Goal: Task Accomplishment & Management: Manage account settings

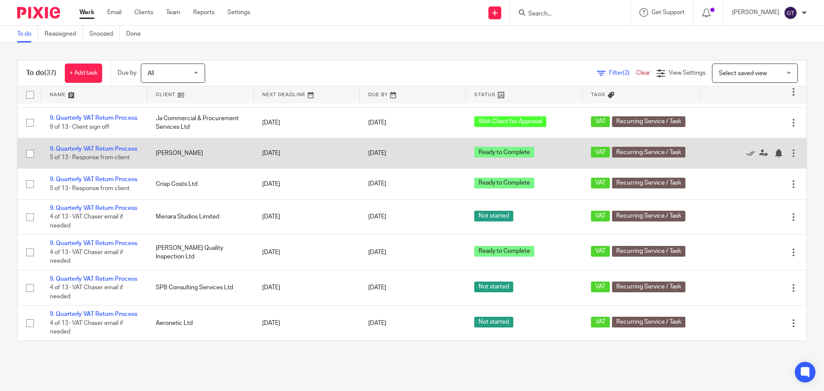
scroll to position [243, 0]
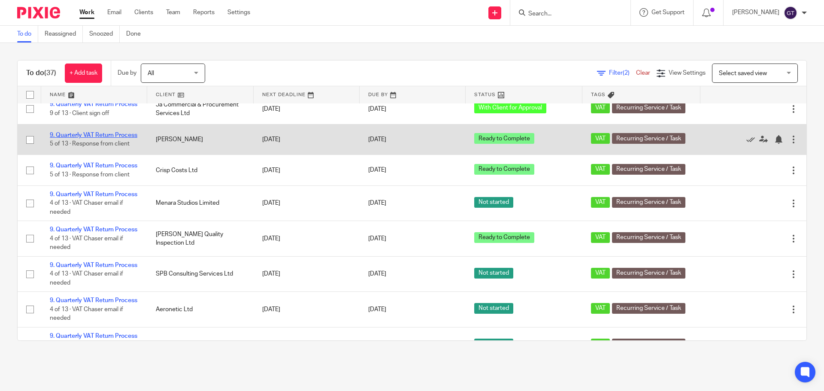
click at [98, 138] on link "9. Quarterly VAT Return Process" at bounding box center [94, 135] width 88 height 6
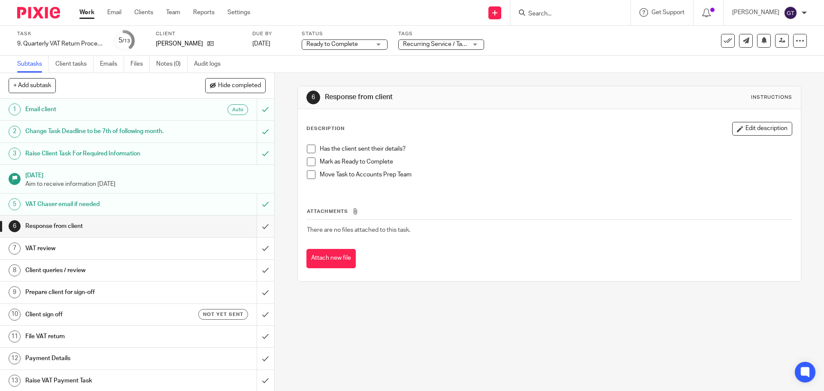
drag, startPoint x: 247, startPoint y: 231, endPoint x: 253, endPoint y: 228, distance: 6.3
click at [249, 231] on div "6 Response from client" at bounding box center [137, 226] width 274 height 22
click at [262, 225] on input "submit" at bounding box center [137, 225] width 274 height 21
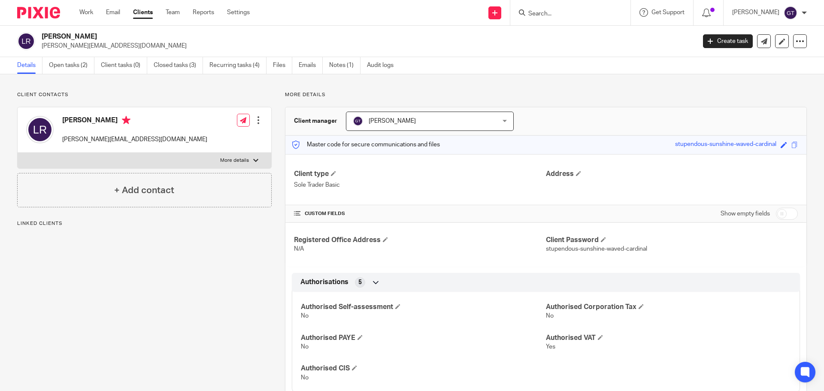
scroll to position [515, 0]
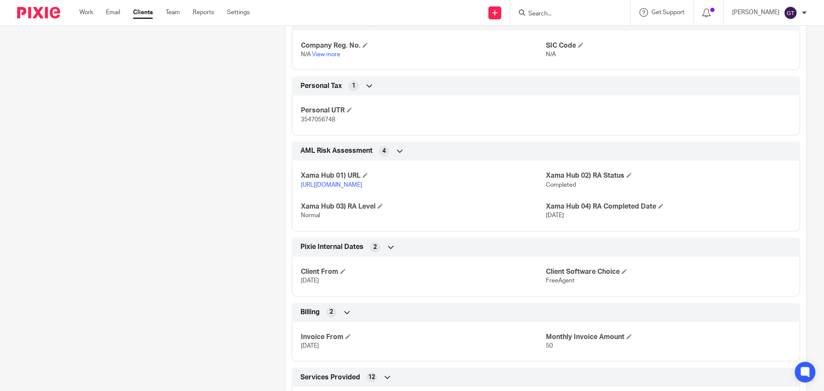
click at [326, 119] on span "3547056748" at bounding box center [318, 120] width 34 height 6
copy span "3547056748"
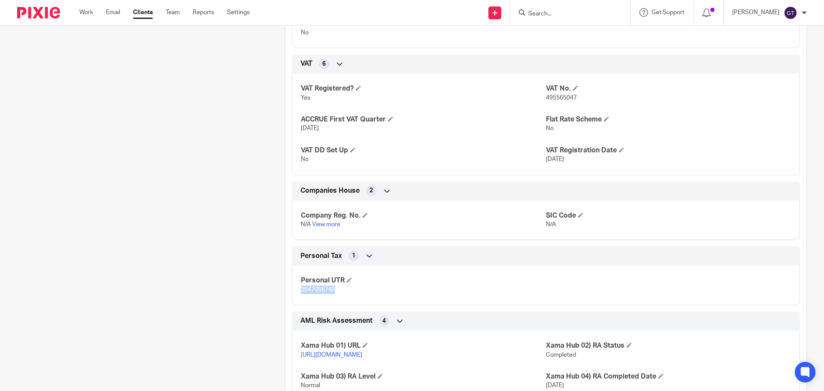
scroll to position [386, 0]
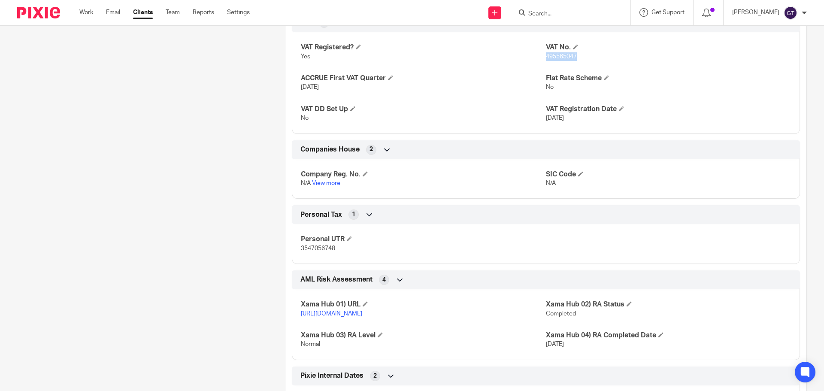
drag, startPoint x: 543, startPoint y: 56, endPoint x: 574, endPoint y: 57, distance: 31.3
click at [574, 57] on p "495565047" at bounding box center [668, 56] width 245 height 9
copy span "495565047"
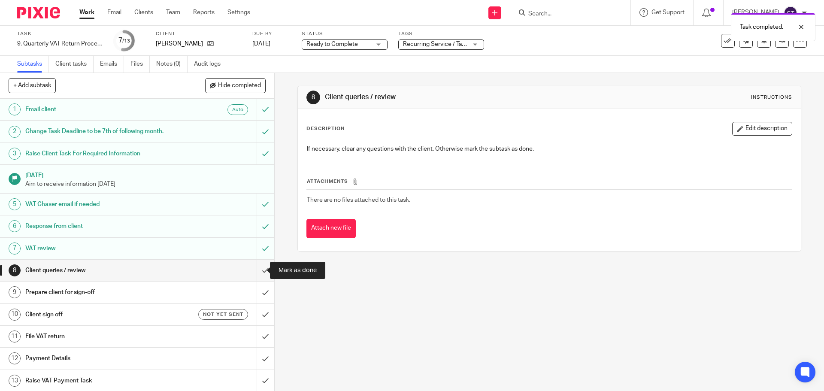
click at [258, 270] on input "submit" at bounding box center [137, 270] width 274 height 21
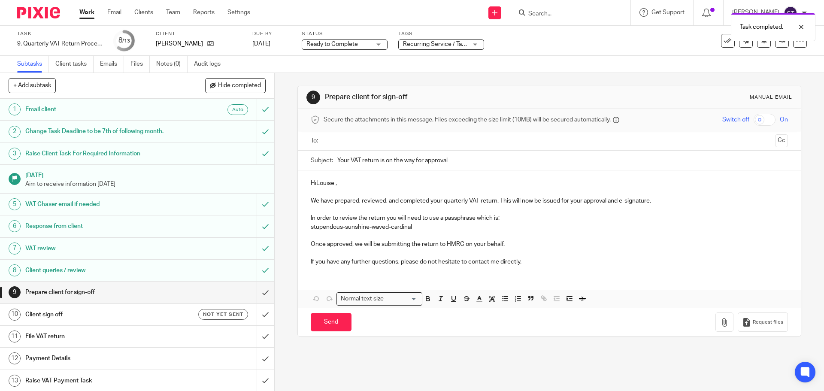
click at [315, 184] on p "HiLouise ," at bounding box center [549, 183] width 477 height 9
click at [341, 141] on input "text" at bounding box center [549, 141] width 445 height 10
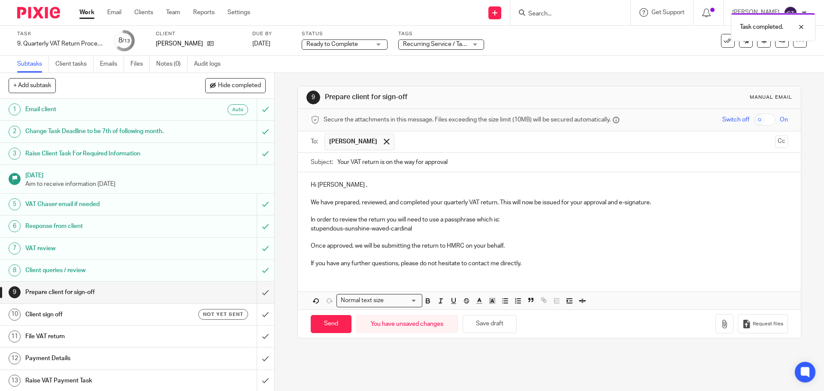
click at [335, 186] on p "Hi Louise ," at bounding box center [549, 185] width 477 height 9
drag, startPoint x: 369, startPoint y: 263, endPoint x: 350, endPoint y: 264, distance: 18.5
click at [350, 264] on p "If you have any further questions, please do not hesitate to contact me directl…" at bounding box center [549, 263] width 477 height 9
click at [330, 325] on input "Send" at bounding box center [331, 324] width 41 height 18
type input "Sent"
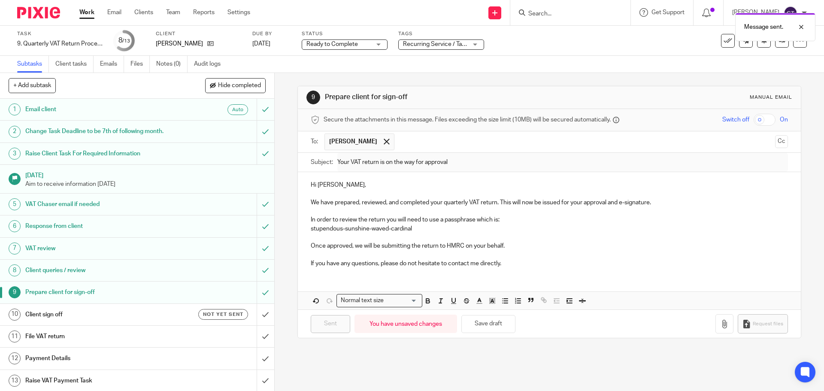
click at [166, 312] on h1 "Client sign off" at bounding box center [99, 314] width 149 height 13
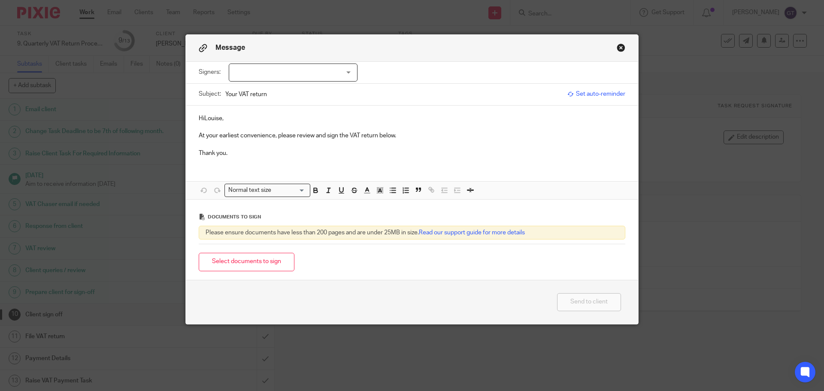
click at [271, 76] on div at bounding box center [293, 73] width 129 height 18
click at [254, 88] on span "[PERSON_NAME]" at bounding box center [264, 90] width 47 height 6
checkbox input "true"
click at [201, 116] on p "HiLouise," at bounding box center [412, 118] width 427 height 9
click at [243, 259] on button "Select documents to sign" at bounding box center [247, 262] width 96 height 18
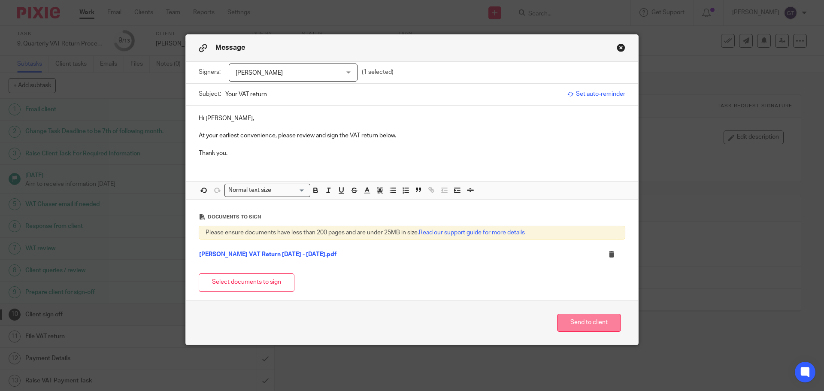
click at [598, 323] on button "Send to client" at bounding box center [589, 323] width 64 height 18
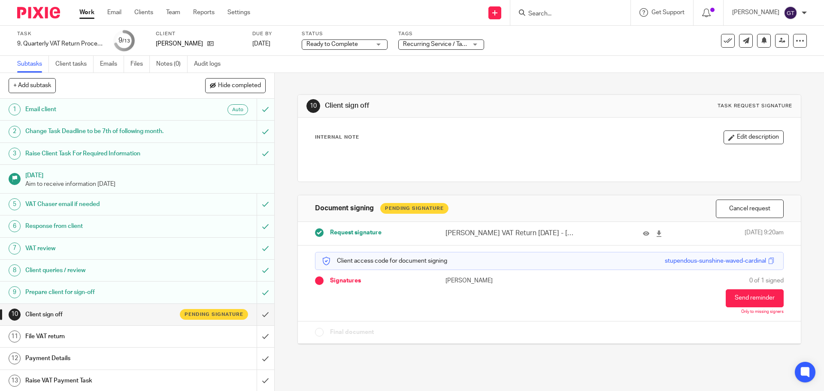
click at [340, 49] on span "Ready to Complete" at bounding box center [338, 44] width 64 height 9
click at [0, 0] on div "Ready to Complete" at bounding box center [0, 0] width 0 height 0
click at [338, 45] on span "Ready to Complete" at bounding box center [332, 44] width 52 height 6
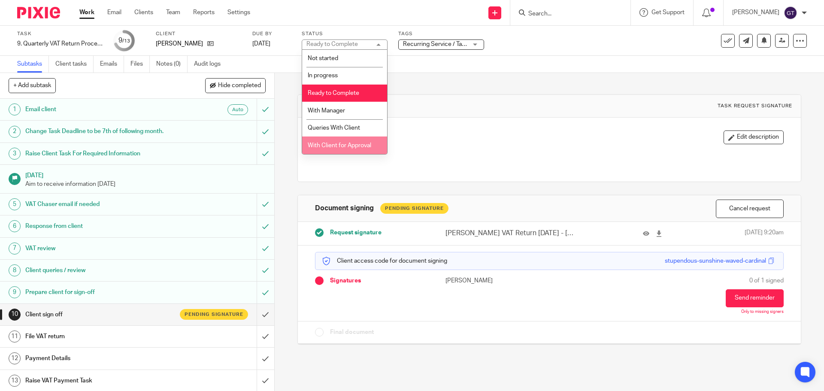
click at [340, 139] on li "With Client for Approval" at bounding box center [344, 145] width 85 height 18
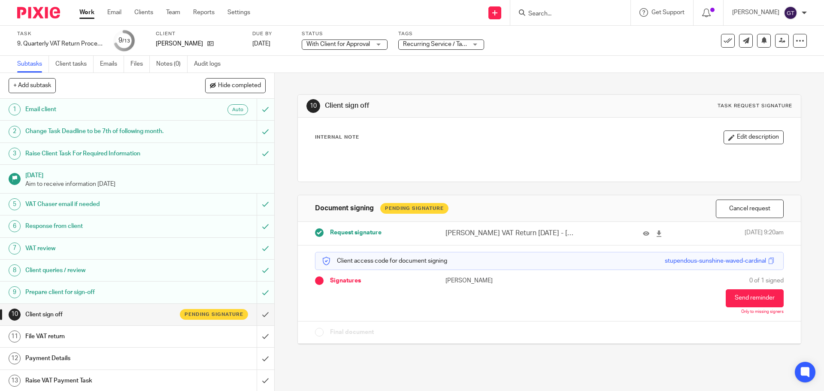
click at [414, 63] on div "Subtasks Client tasks Emails Files Notes (0) Audit logs" at bounding box center [412, 64] width 824 height 17
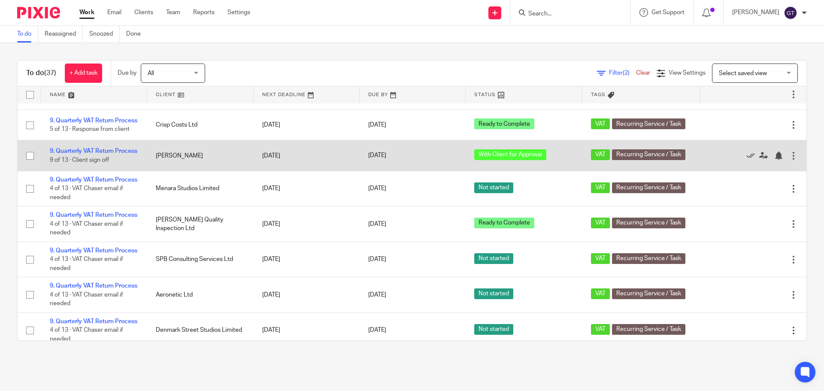
scroll to position [258, 0]
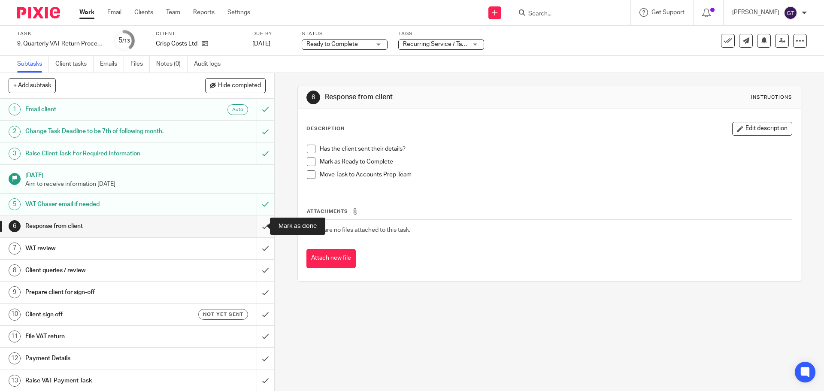
click at [261, 229] on input "submit" at bounding box center [137, 225] width 274 height 21
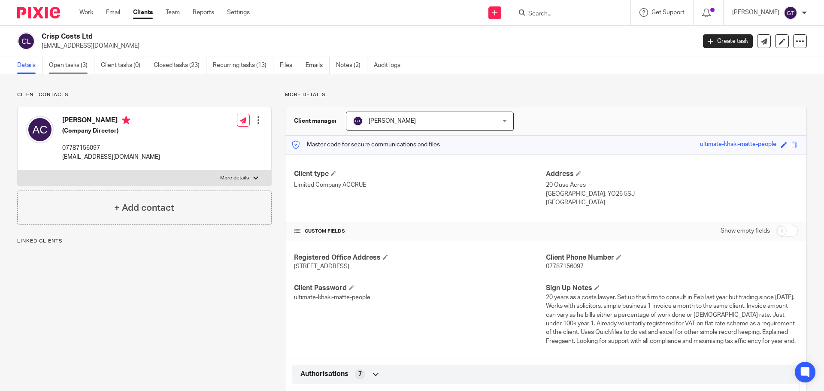
click at [81, 67] on link "Open tasks (3)" at bounding box center [71, 65] width 45 height 17
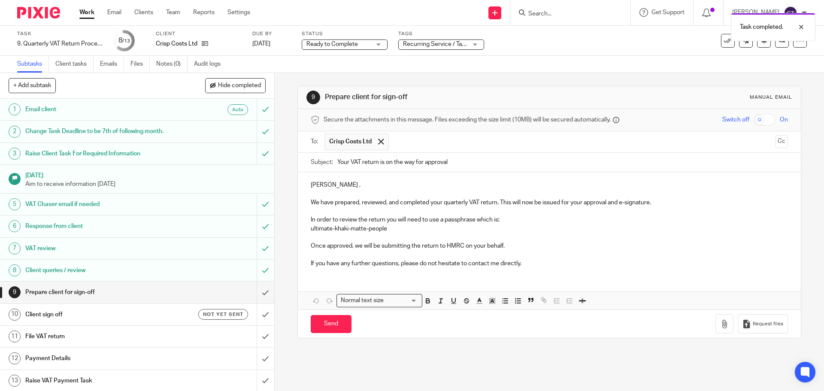
click at [315, 185] on p "HiAndrew ," at bounding box center [549, 185] width 477 height 9
drag, startPoint x: 368, startPoint y: 263, endPoint x: 349, endPoint y: 264, distance: 18.9
click at [349, 264] on p "If you have any further questions, please do not hesitate to contact me directl…" at bounding box center [549, 263] width 477 height 9
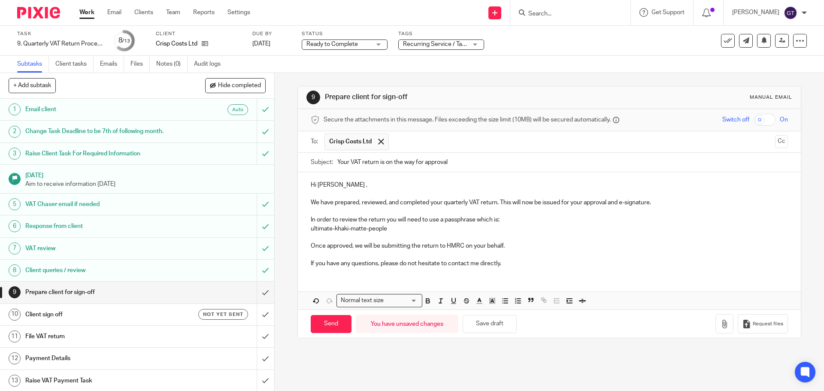
click at [337, 187] on p "Hi Andrew ," at bounding box center [549, 185] width 477 height 9
click at [332, 326] on input "Send" at bounding box center [331, 324] width 41 height 18
type input "Sent"
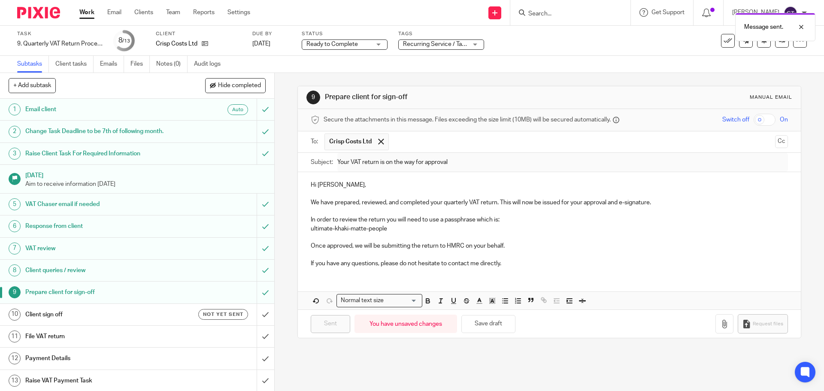
click at [177, 318] on div "Not yet sent" at bounding box center [211, 314] width 74 height 11
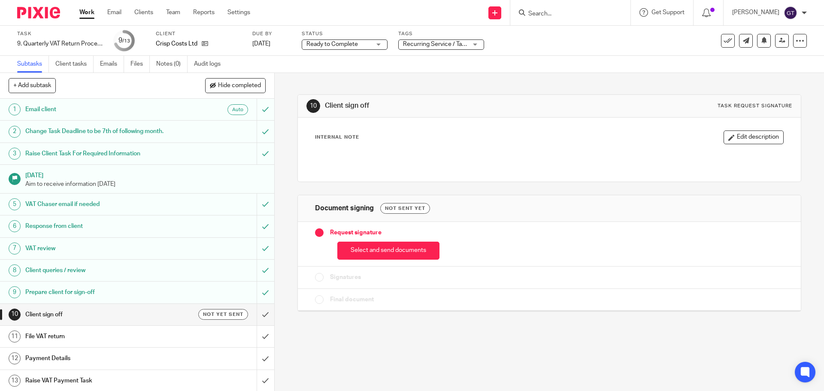
click at [393, 248] on button "Select and send documents" at bounding box center [388, 251] width 102 height 18
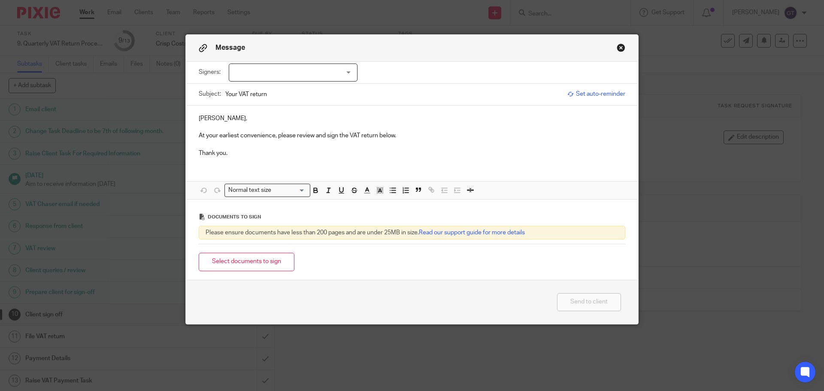
click at [312, 75] on div at bounding box center [293, 73] width 129 height 18
click at [265, 89] on span "Andrew John Crisp" at bounding box center [264, 90] width 47 height 6
checkbox input "true"
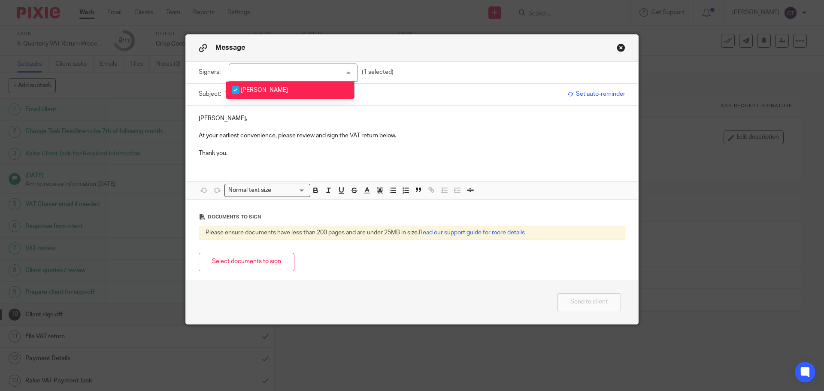
click at [202, 117] on p "HiAndrew," at bounding box center [412, 118] width 427 height 9
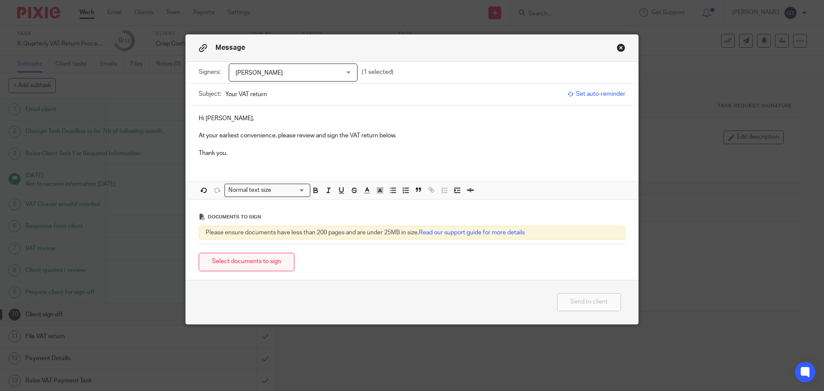
click at [253, 261] on button "Select documents to sign" at bounding box center [247, 262] width 96 height 18
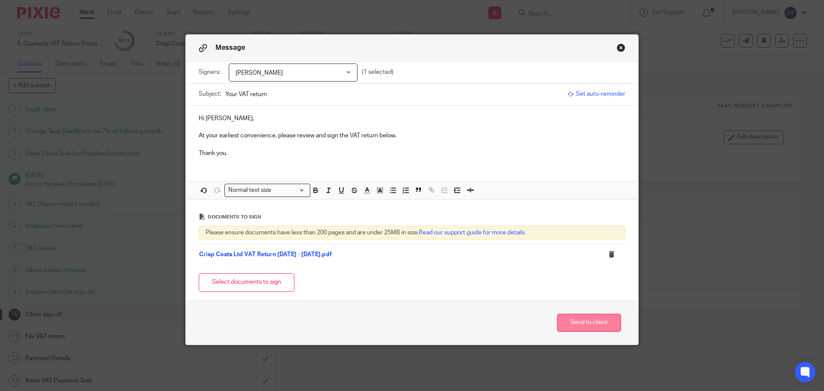
drag, startPoint x: 582, startPoint y: 322, endPoint x: 577, endPoint y: 318, distance: 6.7
click at [582, 322] on button "Send to client" at bounding box center [589, 323] width 64 height 18
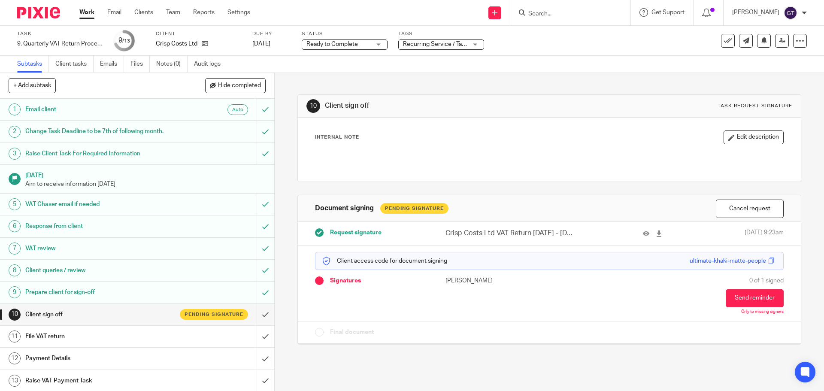
click at [322, 42] on span "Ready to Complete" at bounding box center [332, 44] width 52 height 6
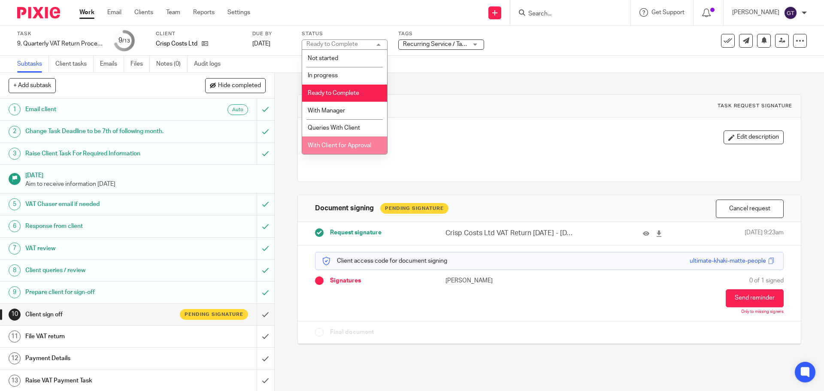
click at [342, 143] on span "With Client for Approval" at bounding box center [340, 145] width 64 height 6
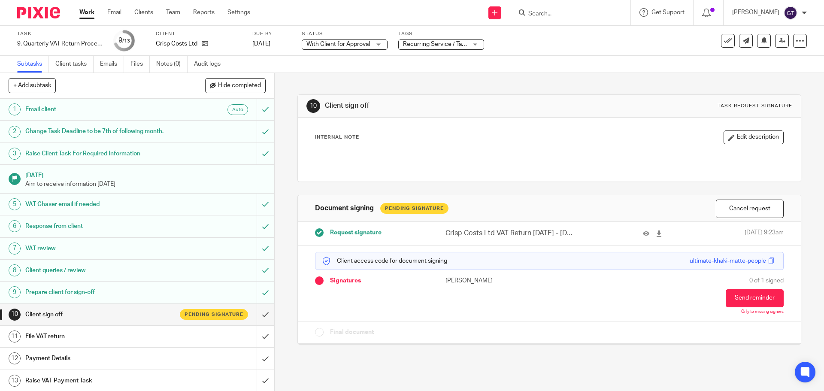
click at [404, 90] on div "10 Client sign off Task request signature Internal Note Edit description Docume…" at bounding box center [548, 213] width 503 height 280
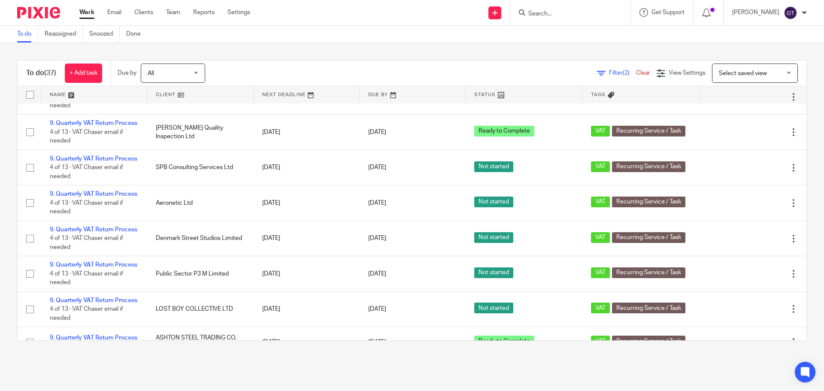
scroll to position [386, 0]
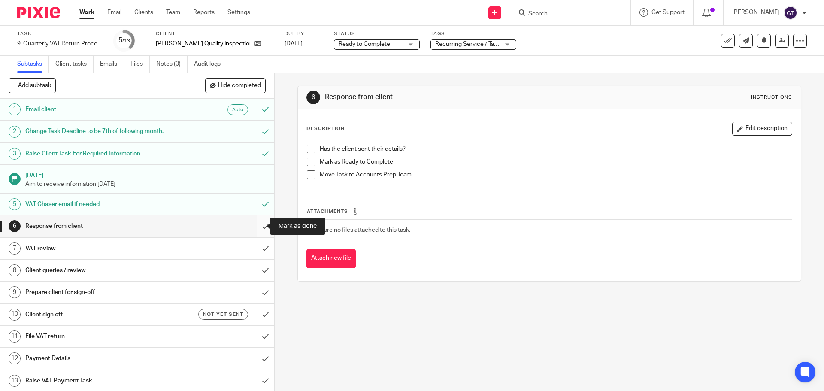
click at [259, 224] on input "submit" at bounding box center [137, 225] width 274 height 21
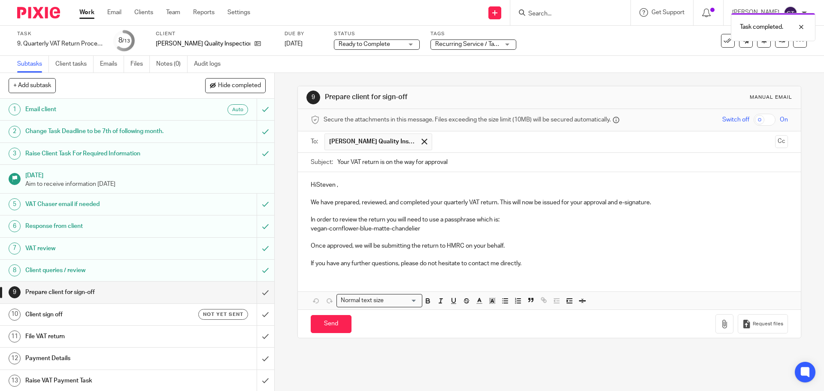
drag, startPoint x: 315, startPoint y: 184, endPoint x: 327, endPoint y: 190, distance: 13.6
click at [315, 184] on p "HiSteven ," at bounding box center [549, 185] width 477 height 9
click at [336, 185] on p "Hi Steven ," at bounding box center [549, 185] width 477 height 9
click at [370, 264] on p "If you have any further questions, please do not hesitate to contact me directl…" at bounding box center [549, 263] width 477 height 9
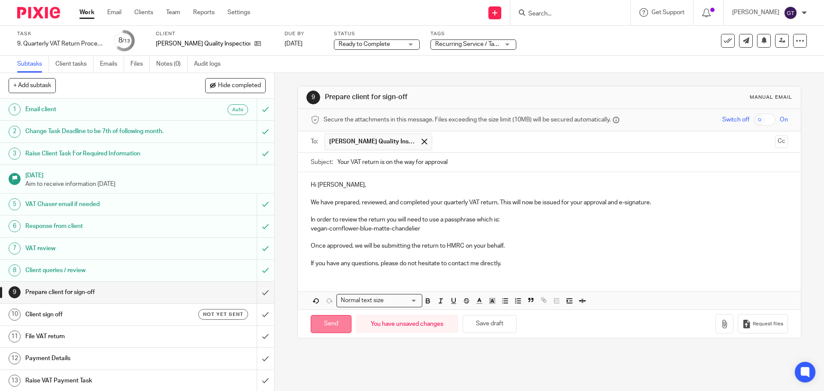
click at [332, 323] on input "Send" at bounding box center [331, 324] width 41 height 18
type input "Sent"
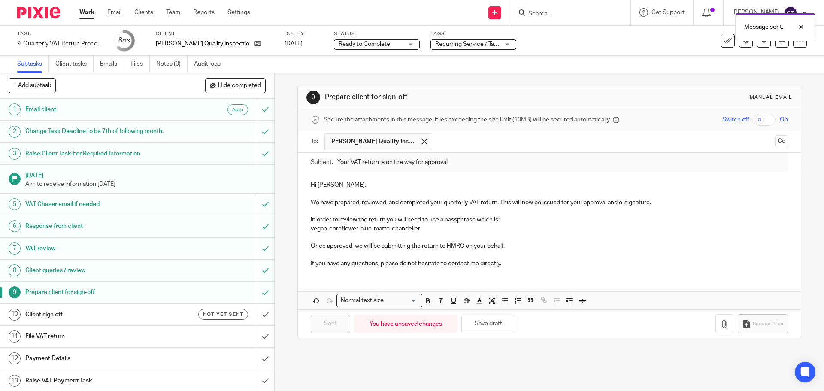
click at [164, 315] on h1 "Client sign off" at bounding box center [99, 314] width 149 height 13
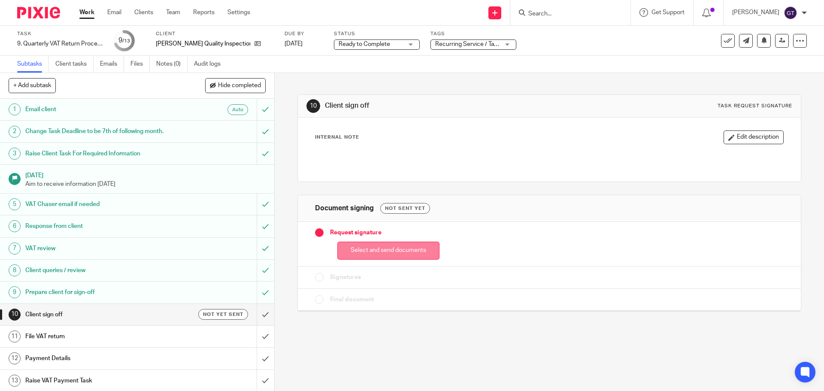
click at [391, 251] on button "Select and send documents" at bounding box center [388, 251] width 102 height 18
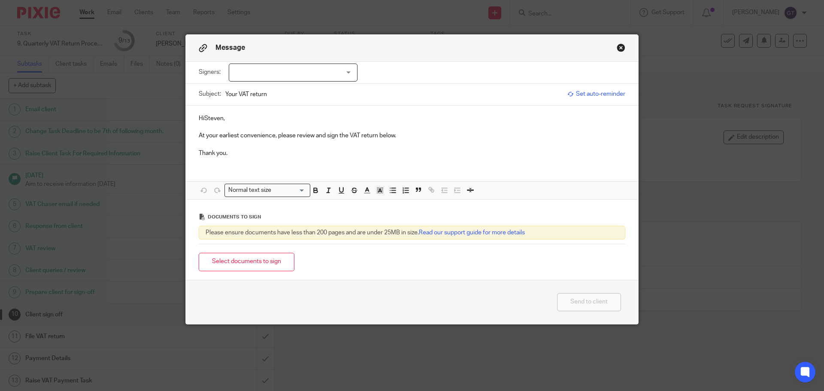
click at [276, 70] on div at bounding box center [293, 73] width 129 height 18
click span "Steven Henderson"
checkbox input "true"
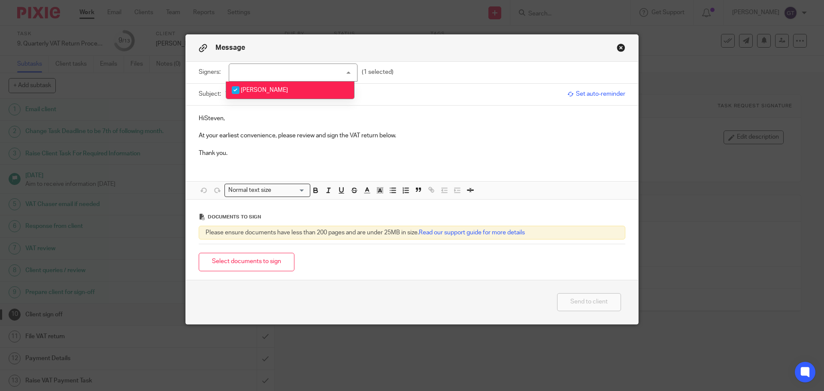
click p "HiSteven,"
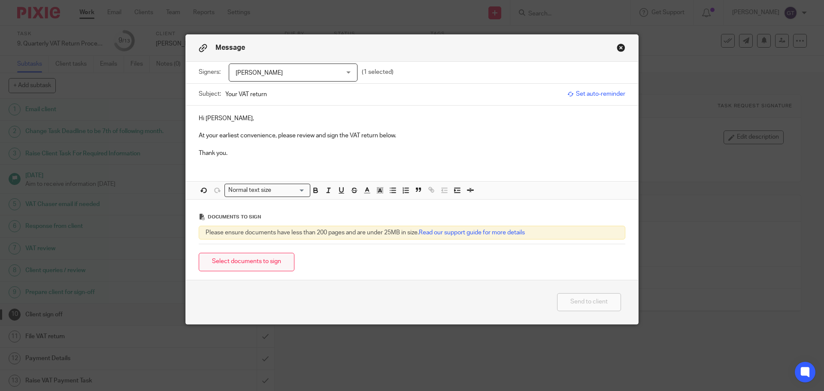
click button "Select documents to sign"
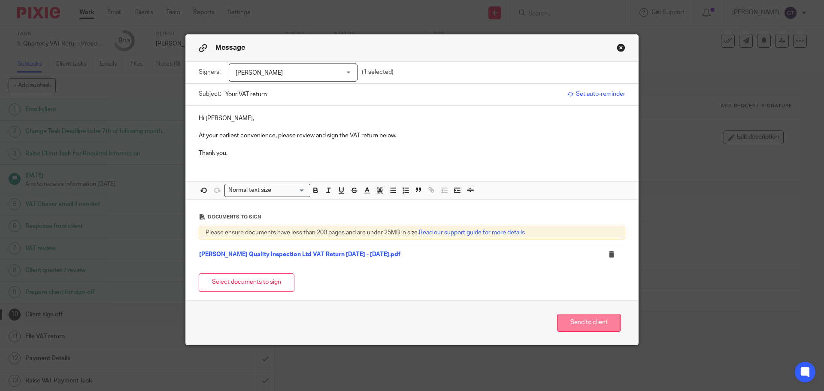
click button "Send to client"
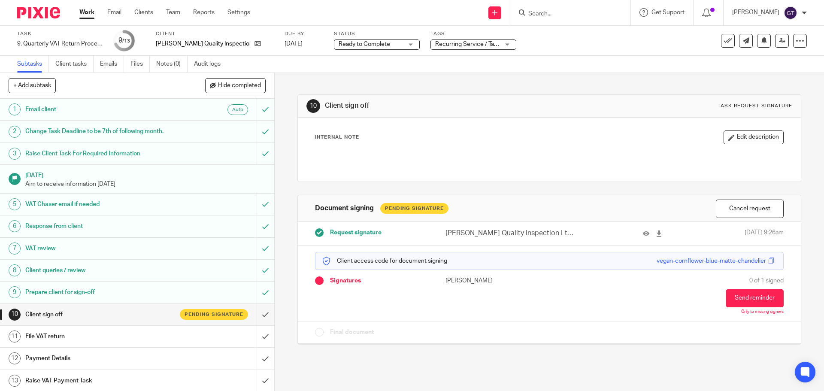
click at [353, 44] on span "Ready to Complete" at bounding box center [365, 44] width 52 height 6
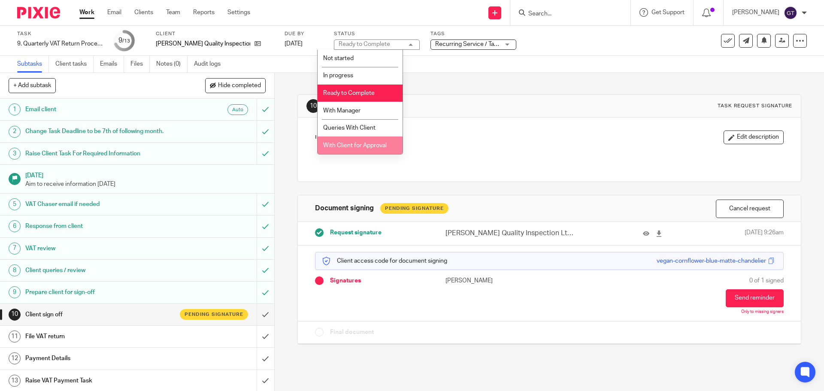
click at [358, 143] on span "With Client for Approval" at bounding box center [355, 145] width 64 height 6
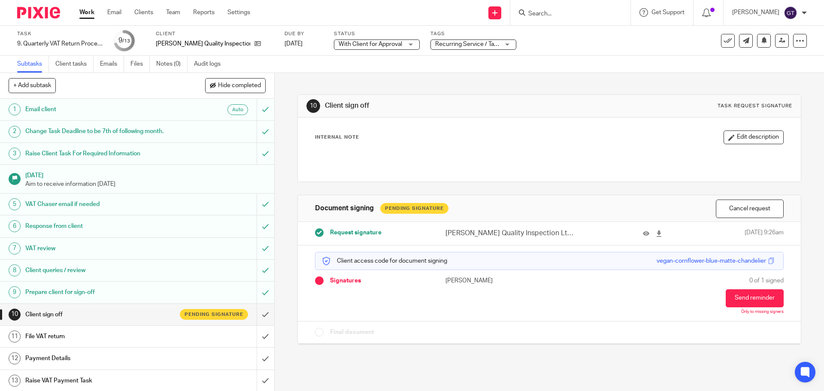
click at [445, 85] on div "10 Client sign off Task request signature Internal Note Edit description Docume…" at bounding box center [548, 213] width 503 height 280
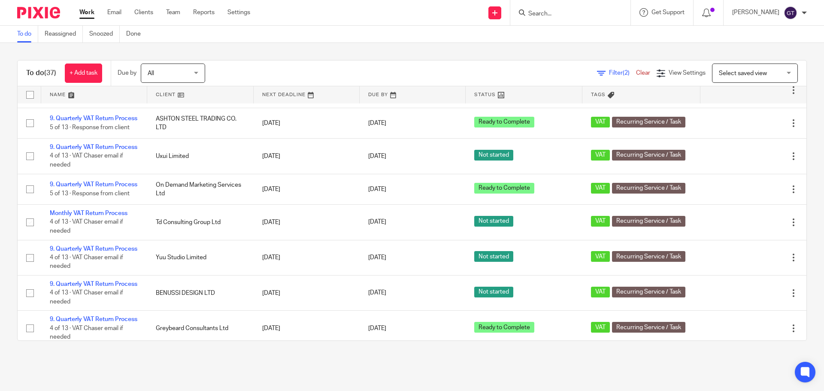
scroll to position [536, 0]
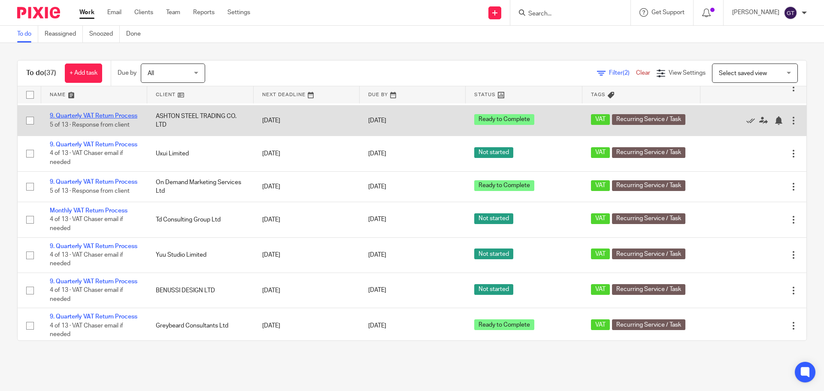
drag, startPoint x: 79, startPoint y: 210, endPoint x: 111, endPoint y: 208, distance: 31.4
click at [79, 119] on link "9. Quarterly VAT Return Process" at bounding box center [94, 116] width 88 height 6
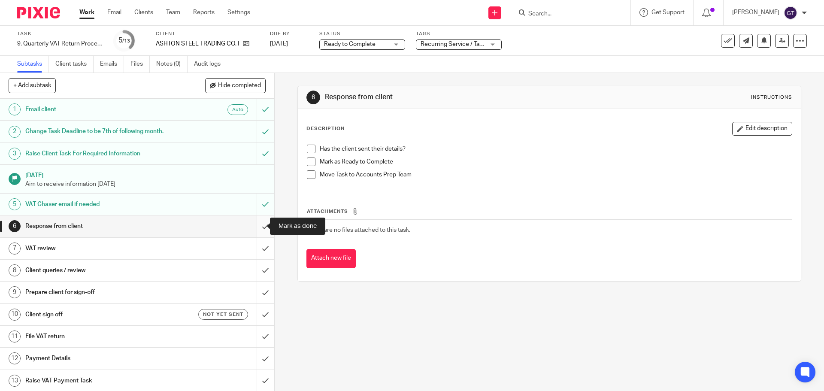
click at [252, 228] on input "submit" at bounding box center [137, 225] width 274 height 21
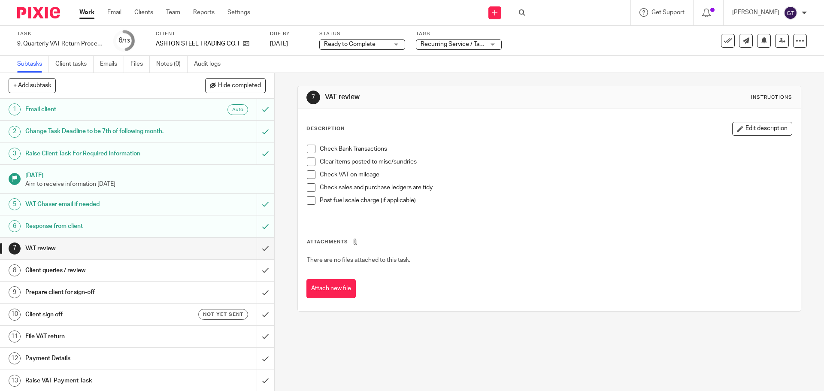
click at [255, 252] on input "submit" at bounding box center [137, 248] width 274 height 21
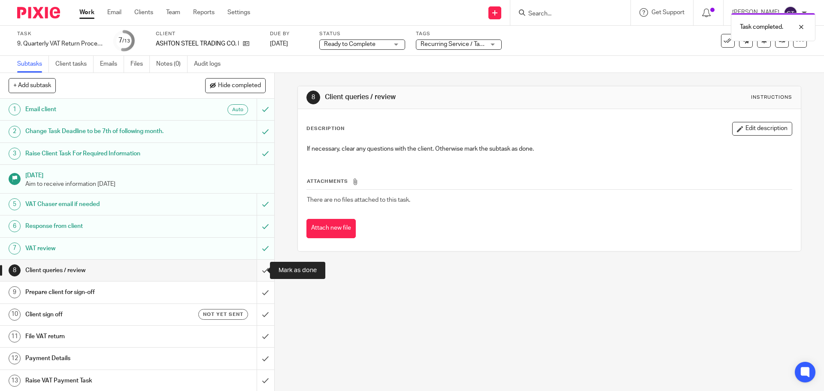
click at [253, 272] on input "submit" at bounding box center [137, 270] width 274 height 21
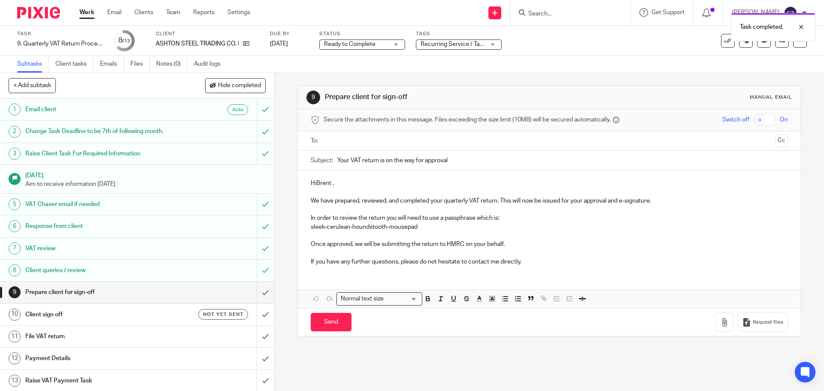
click at [314, 184] on p "HiBrent ," at bounding box center [549, 183] width 477 height 9
click at [332, 181] on p "Hi [PERSON_NAME] ," at bounding box center [549, 183] width 477 height 9
click at [362, 143] on input "text" at bounding box center [549, 141] width 445 height 10
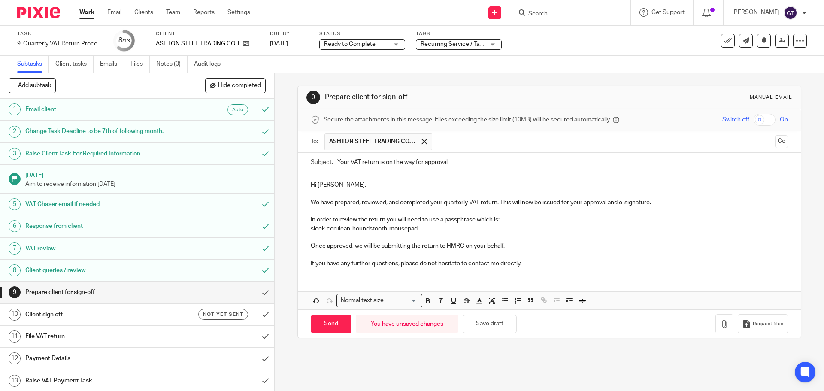
click at [369, 263] on p "If you have any further questions, please do not hesitate to contact me directl…" at bounding box center [549, 263] width 477 height 9
click at [326, 324] on input "Send" at bounding box center [331, 324] width 41 height 18
type input "Sent"
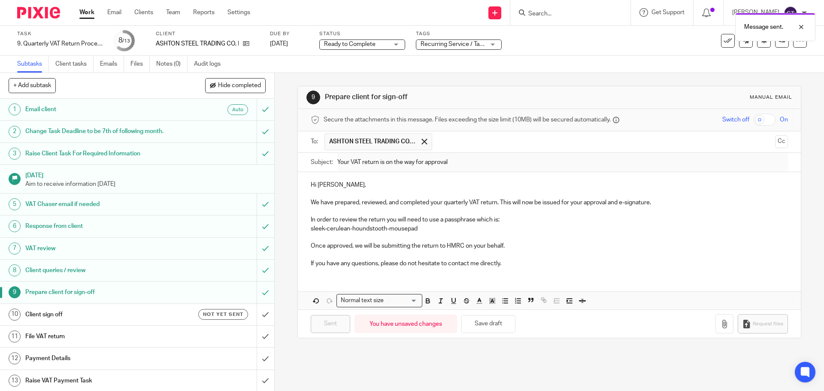
click at [174, 315] on div "Not yet sent" at bounding box center [211, 314] width 74 height 11
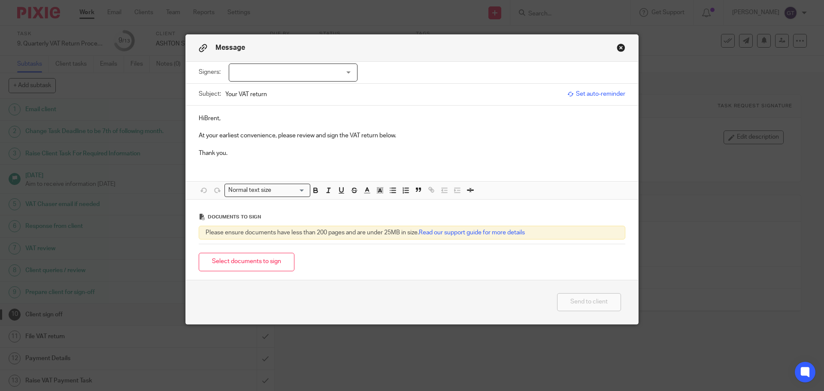
click at [315, 73] on div at bounding box center [293, 73] width 129 height 18
click at [258, 91] on span "[PERSON_NAME]" at bounding box center [264, 90] width 47 height 6
checkbox input "true"
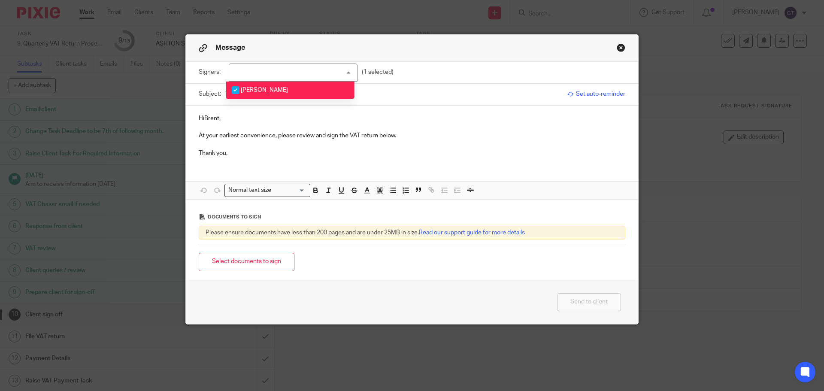
click at [204, 117] on p "HiBrent," at bounding box center [412, 118] width 427 height 9
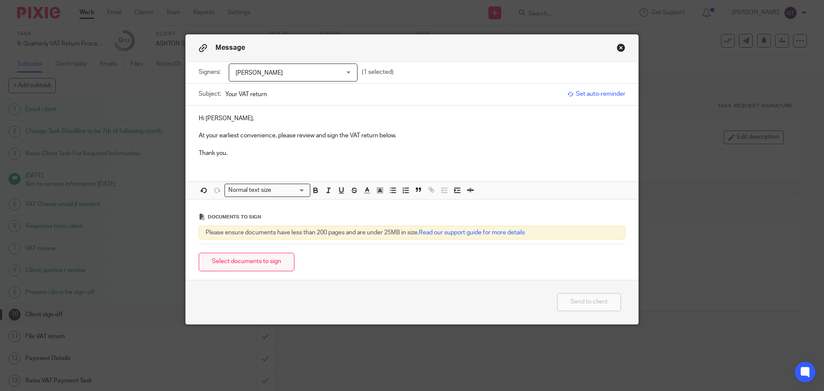
click at [251, 263] on button "Select documents to sign" at bounding box center [247, 262] width 96 height 18
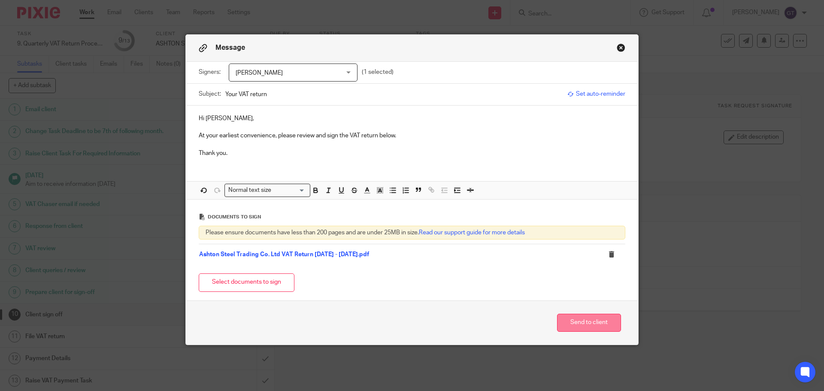
click at [586, 324] on button "Send to client" at bounding box center [589, 323] width 64 height 18
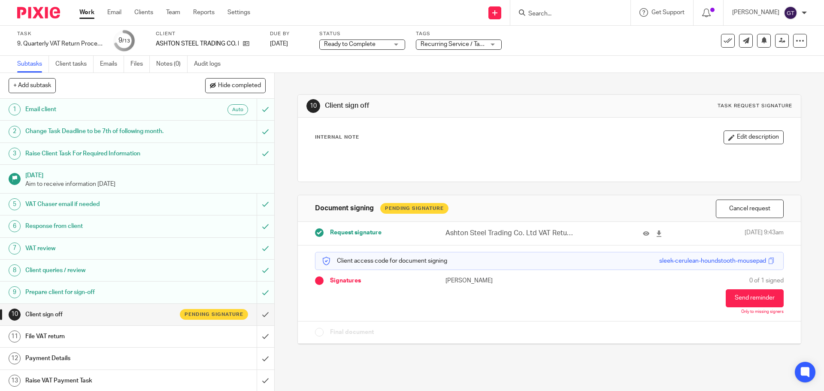
click at [388, 46] on span "Ready to Complete" at bounding box center [356, 44] width 64 height 9
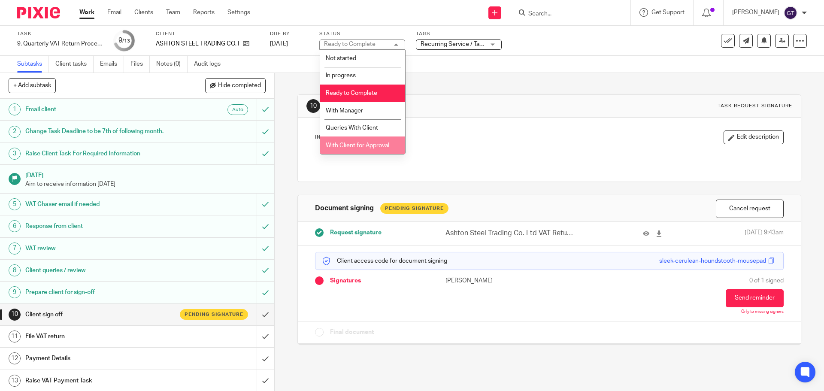
click at [359, 145] on span "With Client for Approval" at bounding box center [358, 145] width 64 height 6
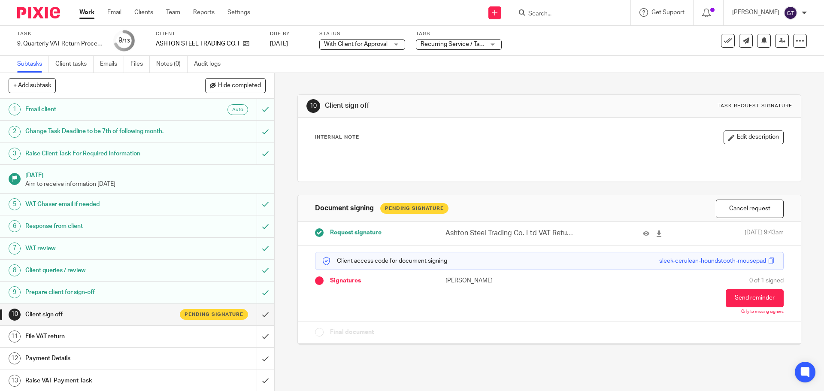
click at [424, 100] on div "10 Client sign off Task request signature" at bounding box center [548, 106] width 485 height 14
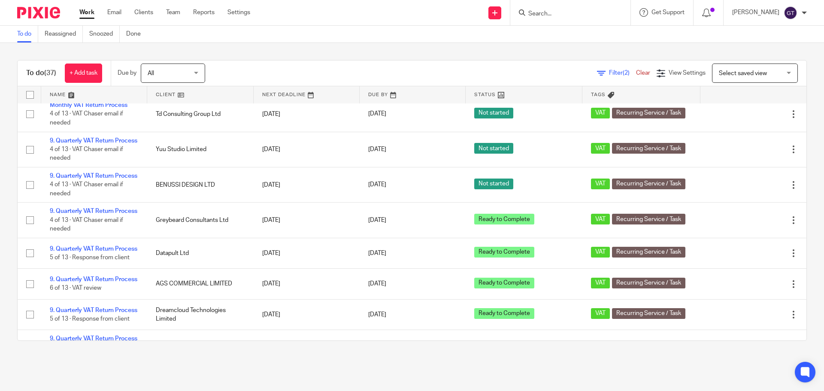
scroll to position [644, 0]
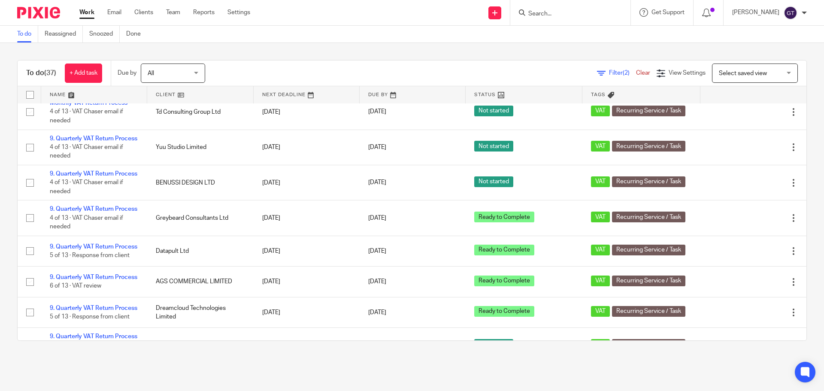
drag, startPoint x: 88, startPoint y: 182, endPoint x: 74, endPoint y: 184, distance: 13.4
click at [74, 77] on link "9. Quarterly VAT Return Process" at bounding box center [94, 74] width 88 height 6
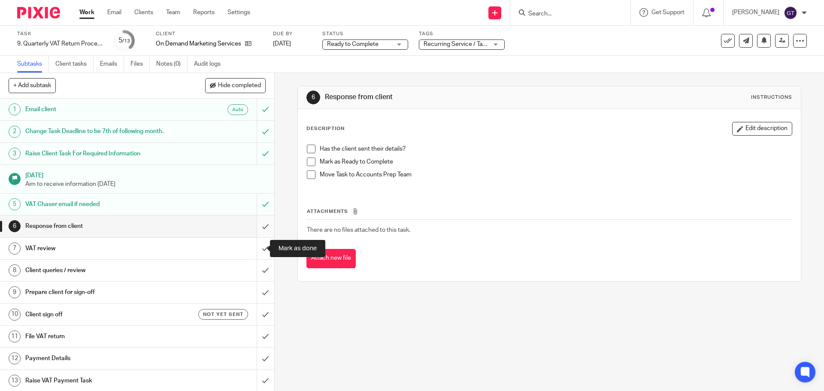
click at [253, 230] on input "submit" at bounding box center [137, 225] width 274 height 21
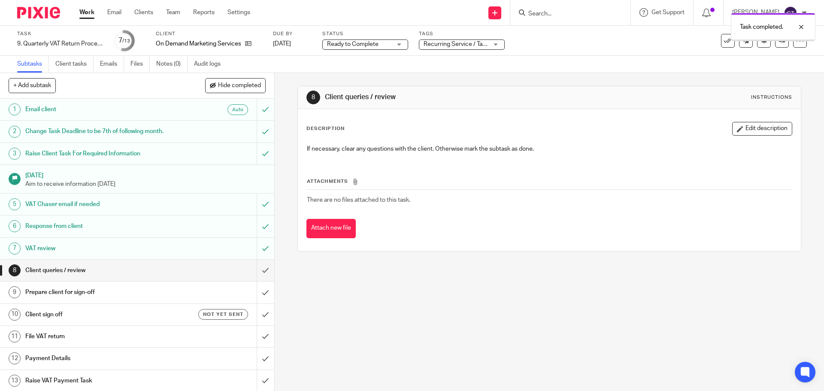
click at [261, 267] on input "submit" at bounding box center [137, 270] width 274 height 21
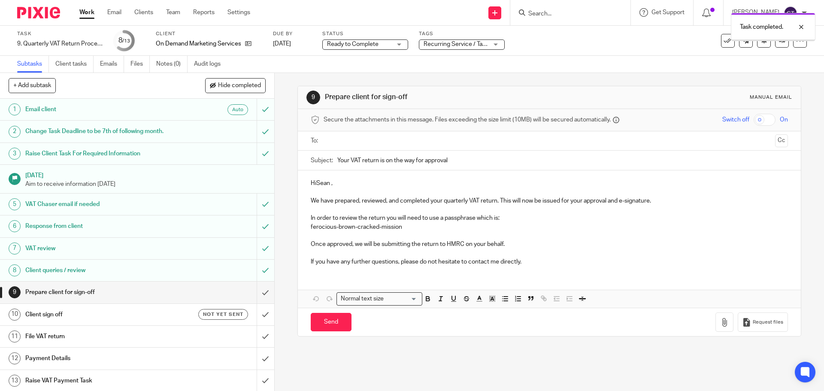
click at [315, 182] on p "HiSean ," at bounding box center [549, 183] width 477 height 9
click at [351, 142] on input "text" at bounding box center [549, 141] width 445 height 10
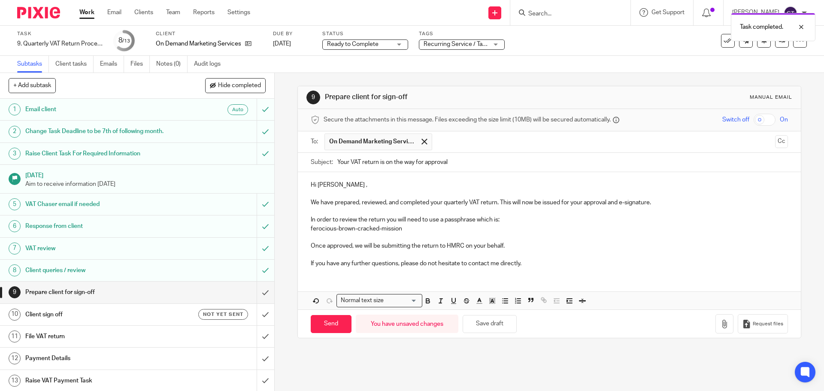
click at [369, 264] on p "If you have any further questions, please do not hesitate to contact me directl…" at bounding box center [549, 263] width 477 height 9
click at [330, 185] on p "Hi Sean ," at bounding box center [549, 185] width 477 height 9
click at [334, 322] on input "Send" at bounding box center [331, 324] width 41 height 18
type input "Sent"
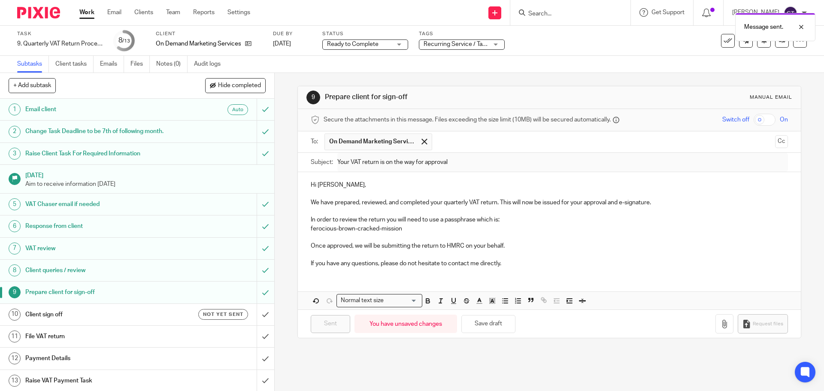
click at [162, 315] on h1 "Client sign off" at bounding box center [99, 314] width 149 height 13
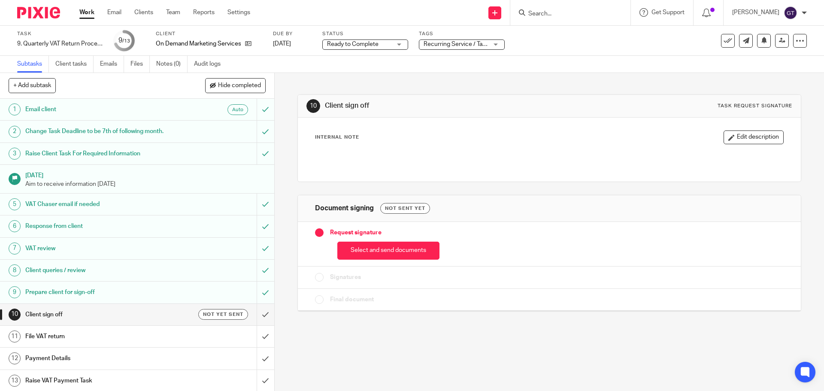
click at [392, 252] on button "Select and send documents" at bounding box center [388, 251] width 102 height 18
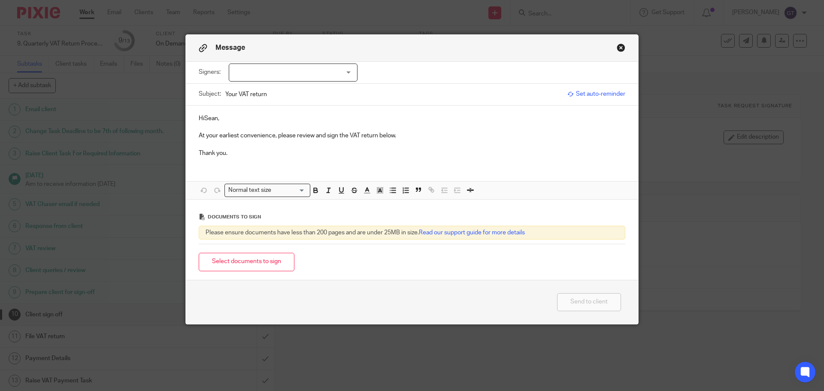
click at [294, 75] on div at bounding box center [293, 73] width 129 height 18
click at [267, 87] on li "[PERSON_NAME] [PERSON_NAME]" at bounding box center [290, 91] width 128 height 18
checkbox input "true"
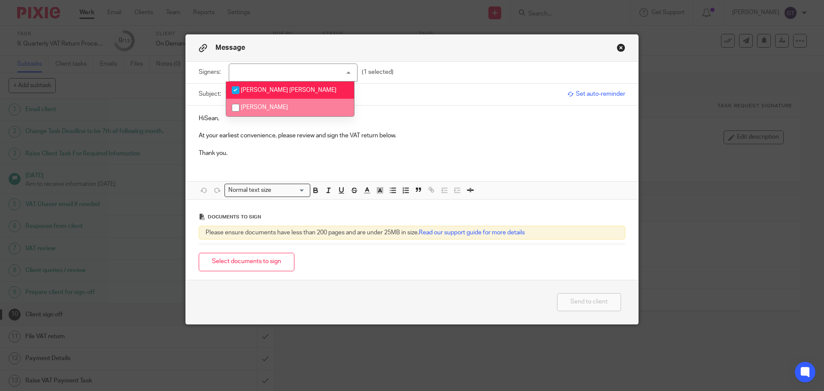
click at [203, 117] on p "HiSean," at bounding box center [412, 118] width 427 height 9
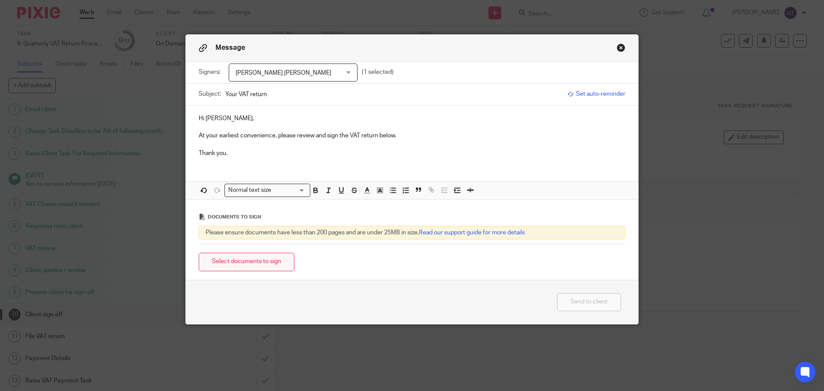
click at [252, 255] on button "Select documents to sign" at bounding box center [247, 262] width 96 height 18
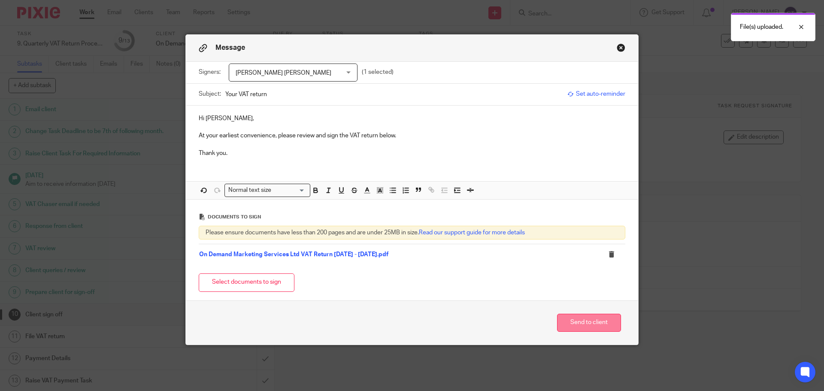
click at [590, 318] on button "Send to client" at bounding box center [589, 323] width 64 height 18
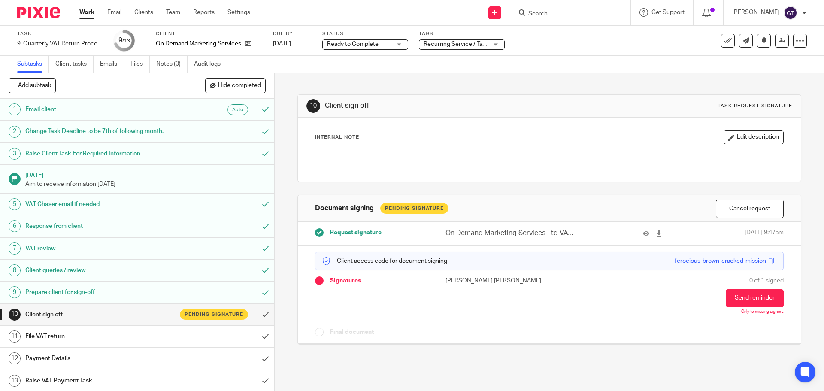
click at [370, 43] on span "Ready to Complete" at bounding box center [353, 44] width 52 height 6
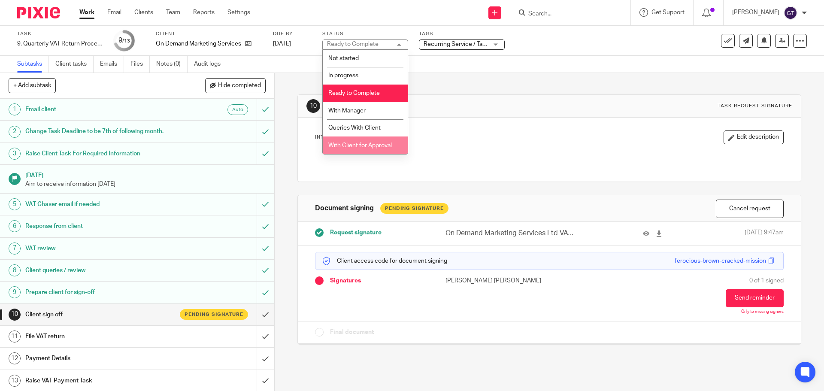
click at [364, 142] on span "With Client for Approval" at bounding box center [360, 145] width 64 height 6
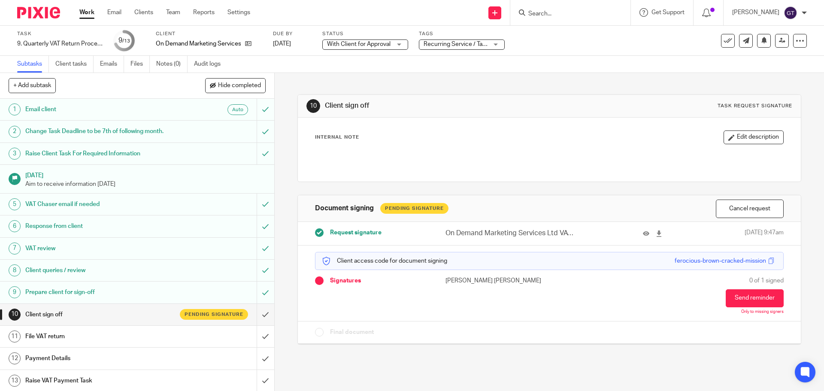
click at [321, 82] on div "10 Client sign off Task request signature Internal Note Edit description Docume…" at bounding box center [548, 213] width 503 height 280
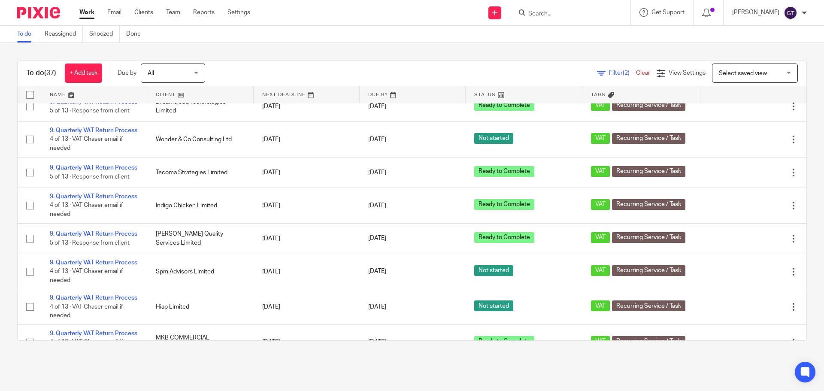
scroll to position [807, 0]
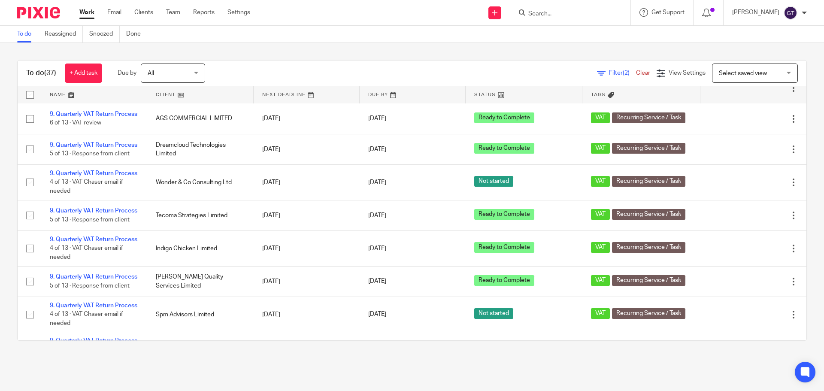
click at [103, 49] on link "9. Quarterly VAT Return Process" at bounding box center [94, 46] width 88 height 6
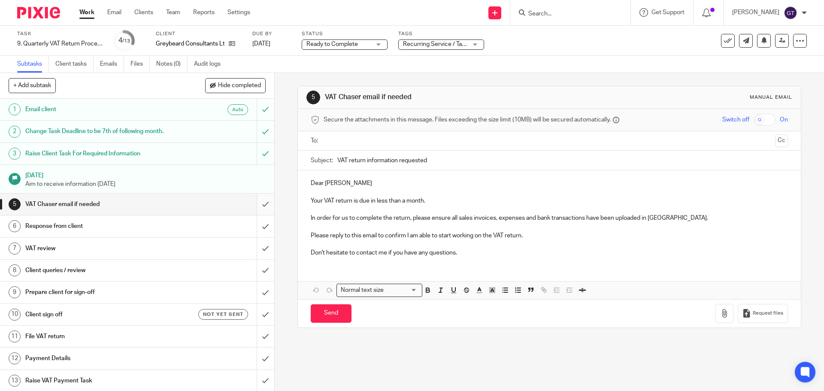
click at [258, 204] on input "submit" at bounding box center [137, 204] width 274 height 21
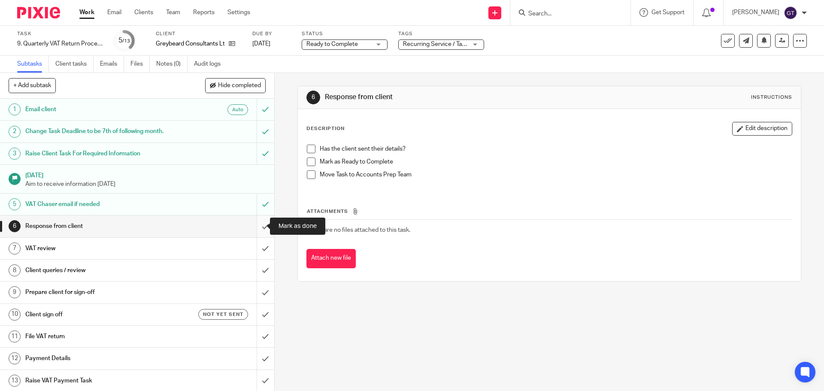
click at [255, 227] on input "submit" at bounding box center [137, 225] width 274 height 21
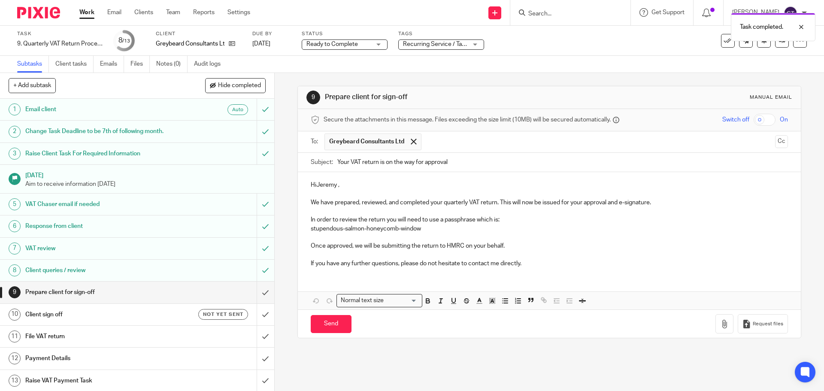
click at [315, 184] on p "HiJeremy ," at bounding box center [549, 185] width 477 height 9
click at [338, 184] on p "Hi Jeremy ," at bounding box center [549, 185] width 477 height 9
click at [369, 264] on p "If you have any further questions, please do not hesitate to contact me directl…" at bounding box center [549, 263] width 477 height 9
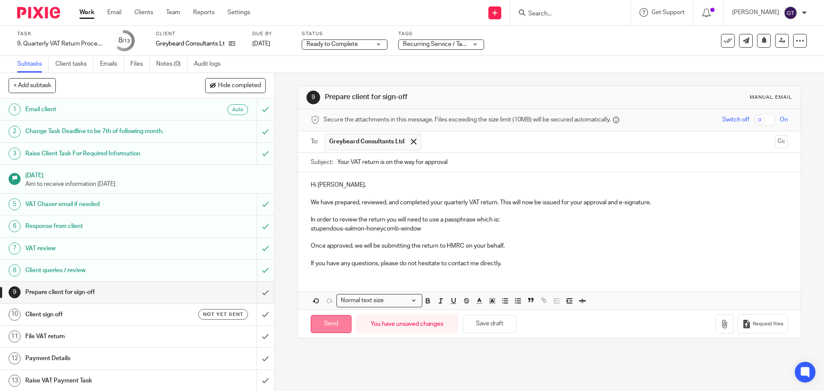
click at [330, 328] on input "Send" at bounding box center [331, 324] width 41 height 18
type input "Sent"
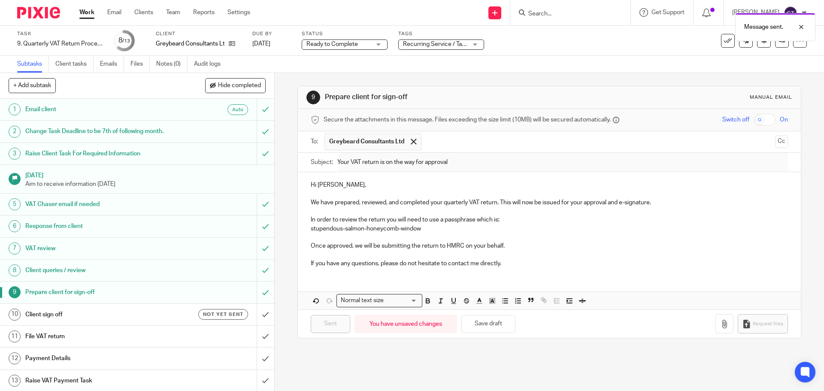
click at [137, 311] on h1 "Client sign off" at bounding box center [99, 314] width 149 height 13
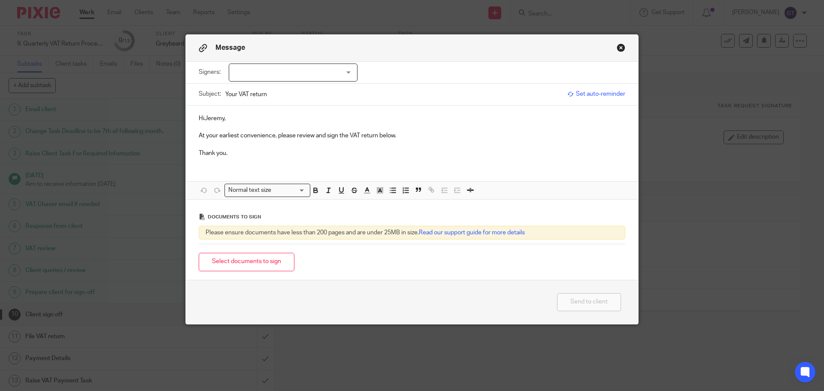
click at [328, 72] on div at bounding box center [293, 73] width 129 height 18
click at [278, 85] on li "Jeremy Anthony John Wilson" at bounding box center [290, 91] width 128 height 18
checkbox input "true"
click at [202, 117] on p "HiJeremy," at bounding box center [412, 118] width 427 height 9
click at [258, 258] on button "Select documents to sign" at bounding box center [247, 262] width 96 height 18
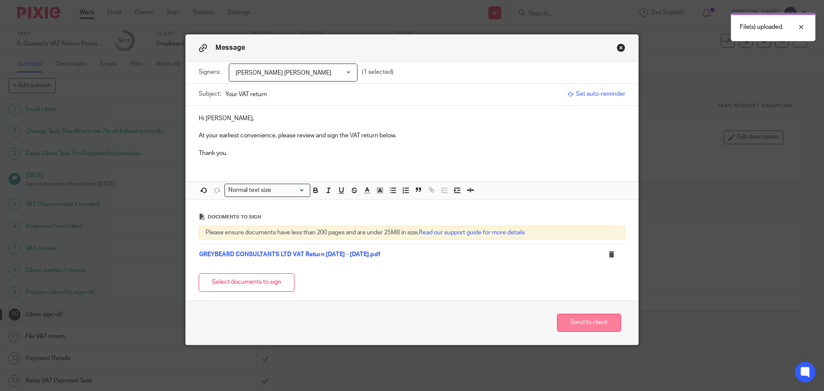
click at [590, 322] on button "Send to client" at bounding box center [589, 323] width 64 height 18
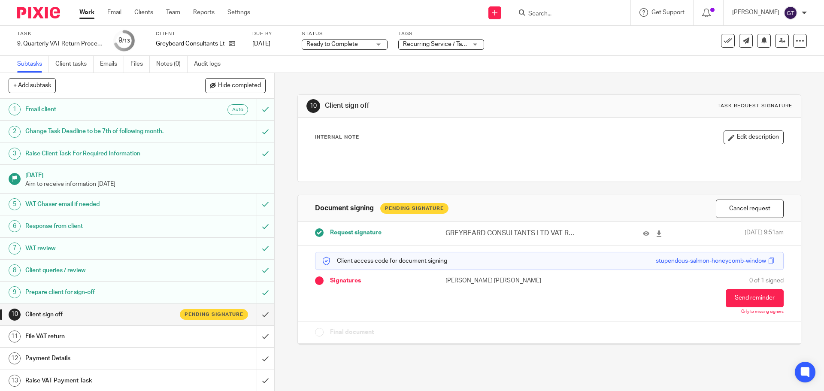
click at [351, 46] on span "Ready to Complete" at bounding box center [332, 44] width 52 height 6
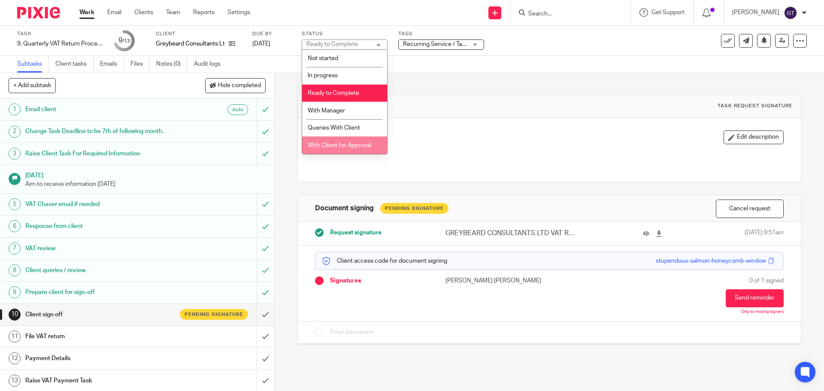
click at [354, 142] on li "With Client for Approval" at bounding box center [344, 145] width 85 height 18
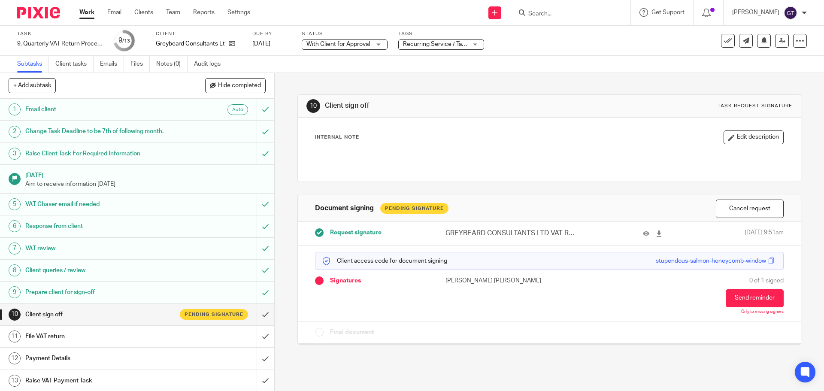
click at [377, 75] on div "10 Client sign off Task request signature Internal Note Edit description Docume…" at bounding box center [548, 213] width 503 height 280
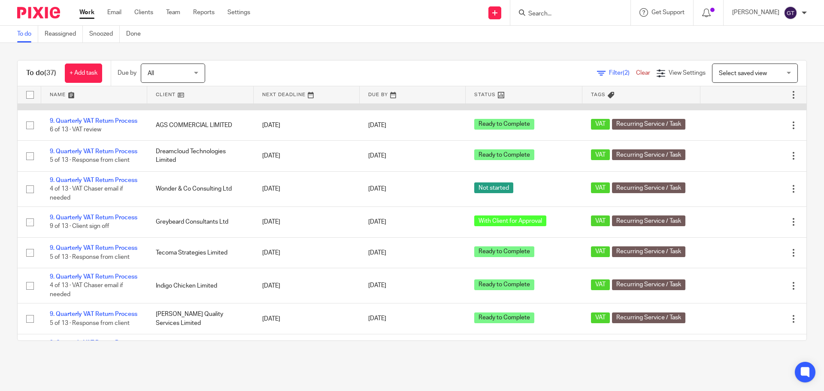
scroll to position [769, 0]
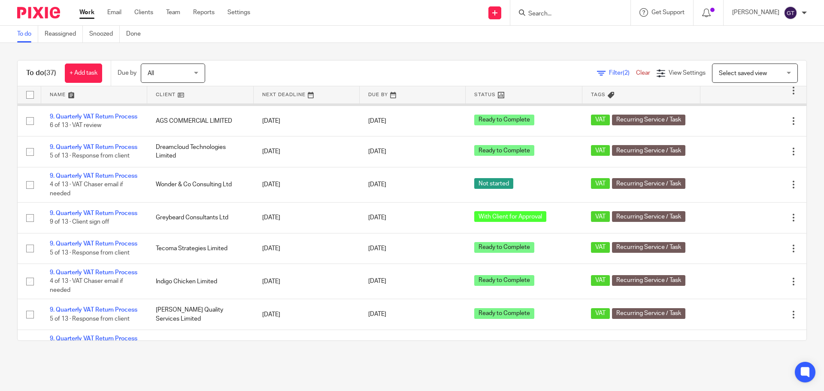
click at [84, 89] on link "9. Quarterly VAT Return Process" at bounding box center [94, 86] width 88 height 6
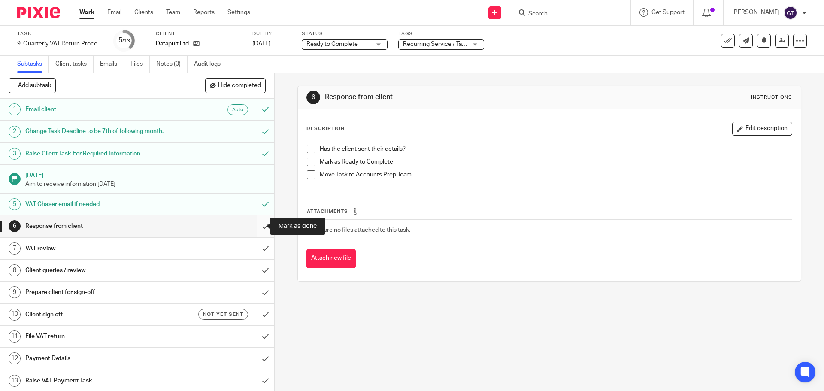
click at [254, 227] on input "submit" at bounding box center [137, 225] width 274 height 21
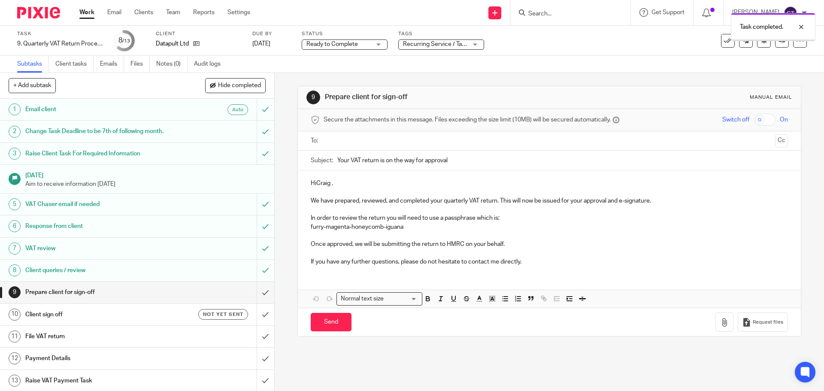
click at [315, 184] on p "HiCraig ," at bounding box center [549, 183] width 477 height 9
click at [358, 137] on input "text" at bounding box center [549, 141] width 445 height 10
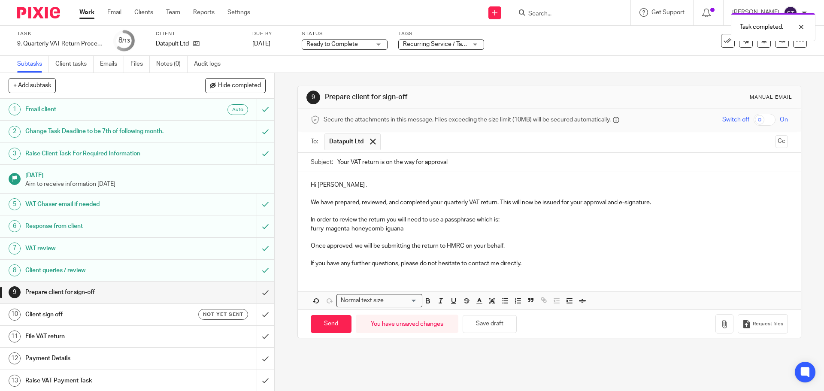
click at [367, 264] on p "If you have any further questions, please do not hesitate to contact me directl…" at bounding box center [549, 263] width 477 height 9
click at [340, 321] on input "Send" at bounding box center [331, 324] width 41 height 18
type input "Sent"
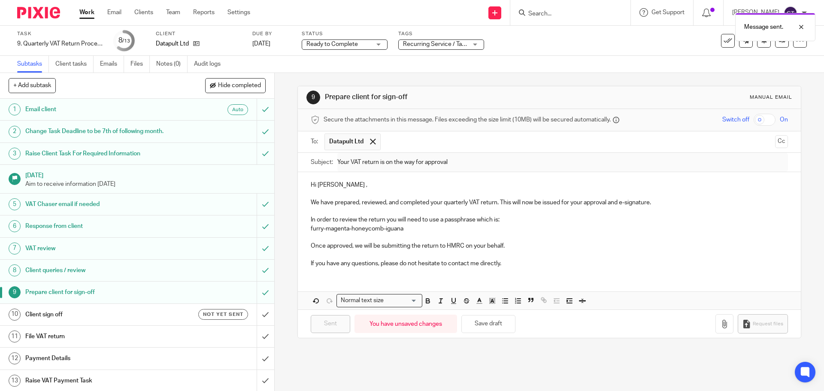
click at [182, 311] on div "Not yet sent" at bounding box center [211, 314] width 74 height 11
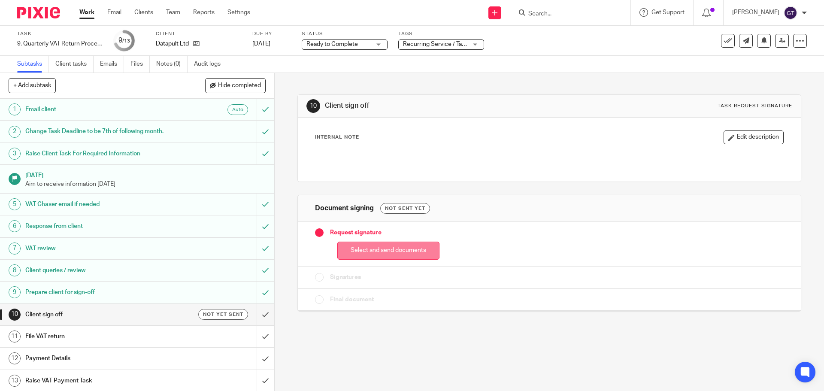
click at [410, 247] on button "Select and send documents" at bounding box center [388, 251] width 102 height 18
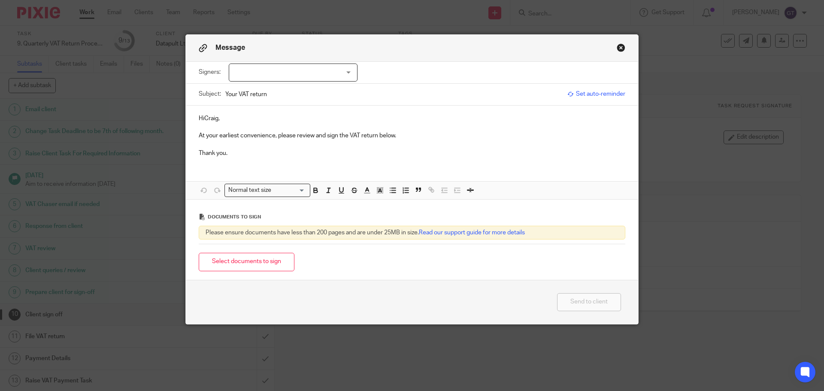
click at [309, 76] on div at bounding box center [293, 73] width 129 height 18
click at [268, 88] on span "Craig Wilkinson" at bounding box center [264, 90] width 47 height 6
checkbox input "true"
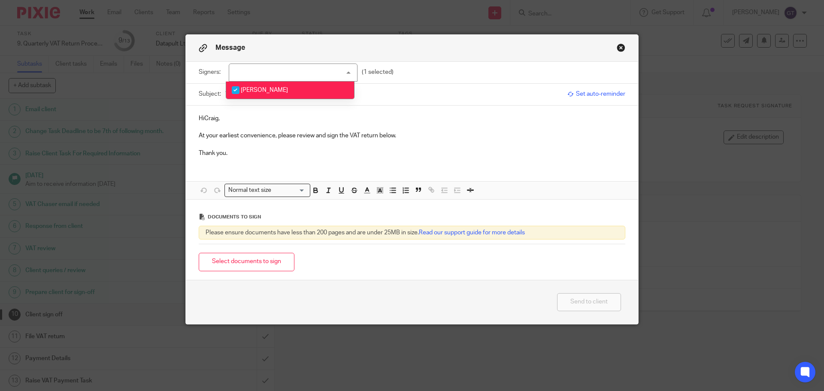
click at [201, 118] on p "HiCraig," at bounding box center [412, 118] width 427 height 9
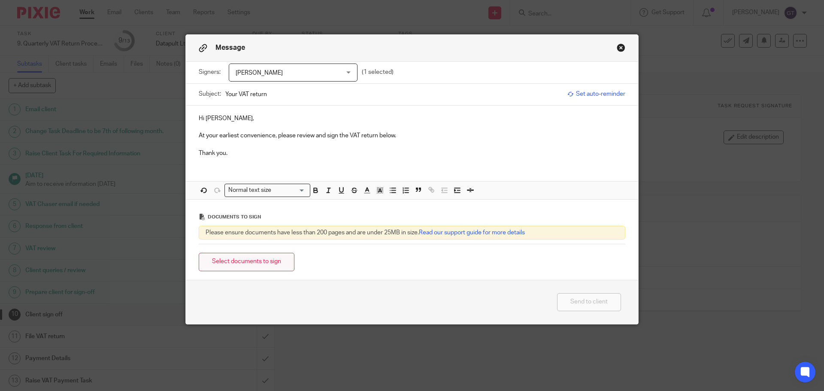
click at [243, 270] on button "Select documents to sign" at bounding box center [247, 262] width 96 height 18
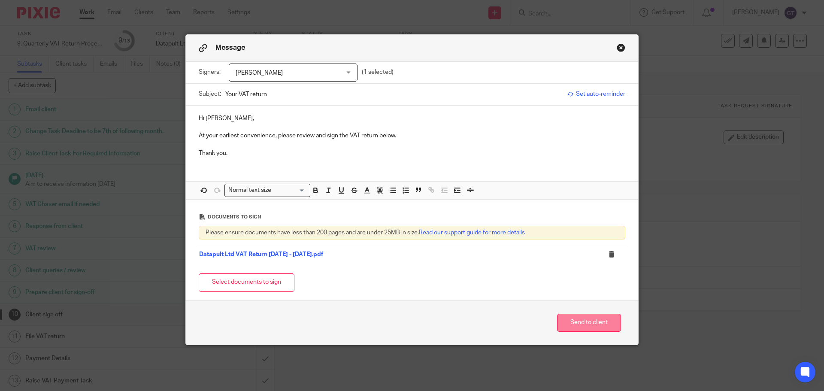
click at [583, 319] on button "Send to client" at bounding box center [589, 323] width 64 height 18
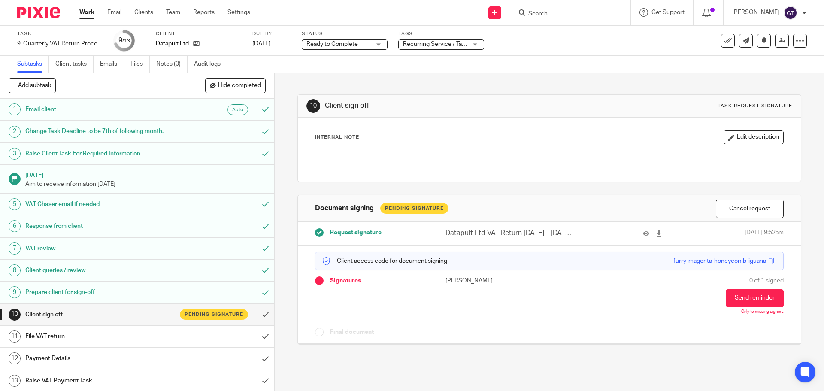
click at [339, 45] on span "Ready to Complete" at bounding box center [332, 44] width 52 height 6
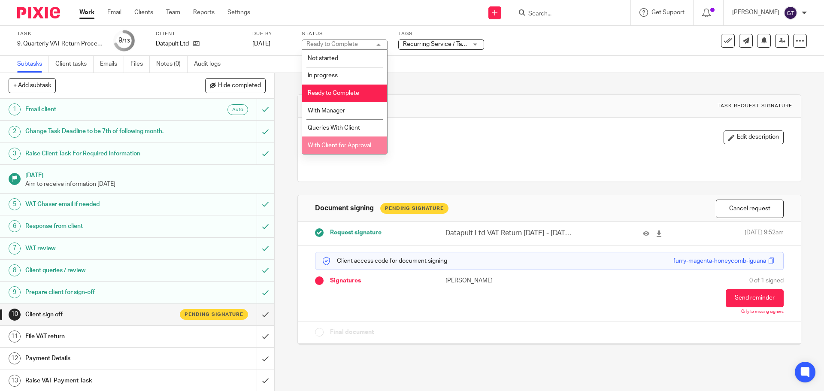
click at [349, 145] on span "With Client for Approval" at bounding box center [340, 145] width 64 height 6
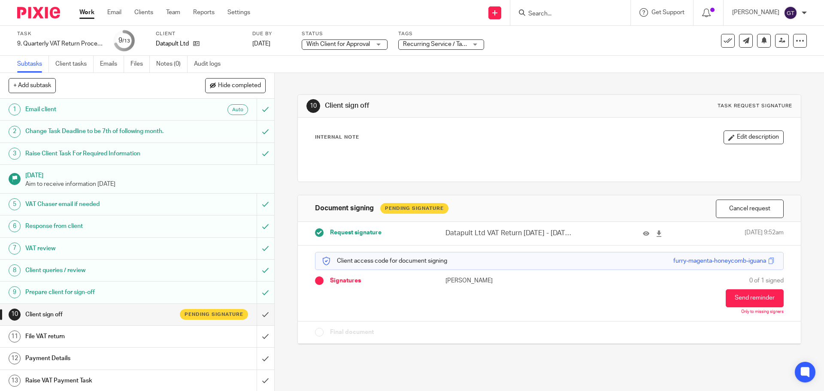
click at [350, 80] on div "10 Client sign off Task request signature Internal Note Edit description Docume…" at bounding box center [548, 213] width 503 height 280
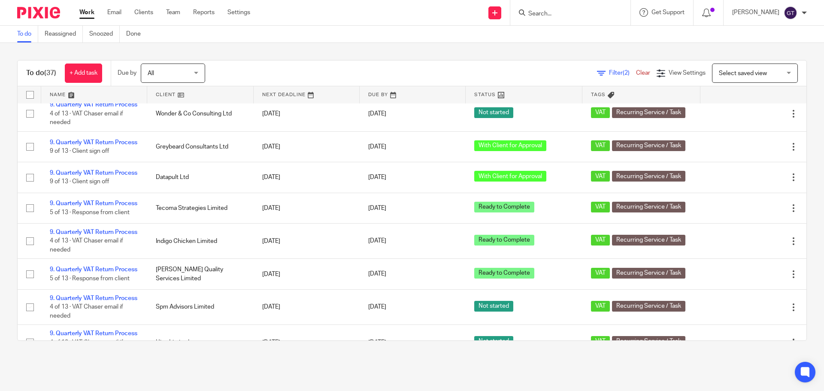
scroll to position [818, 0]
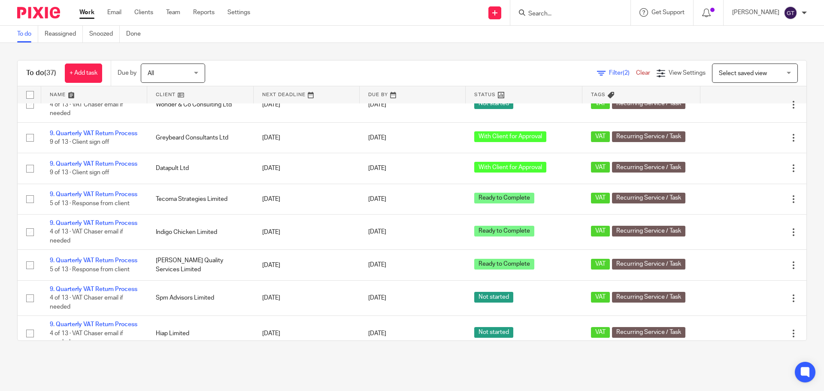
click at [86, 39] on link "9. Quarterly VAT Return Process" at bounding box center [94, 36] width 88 height 6
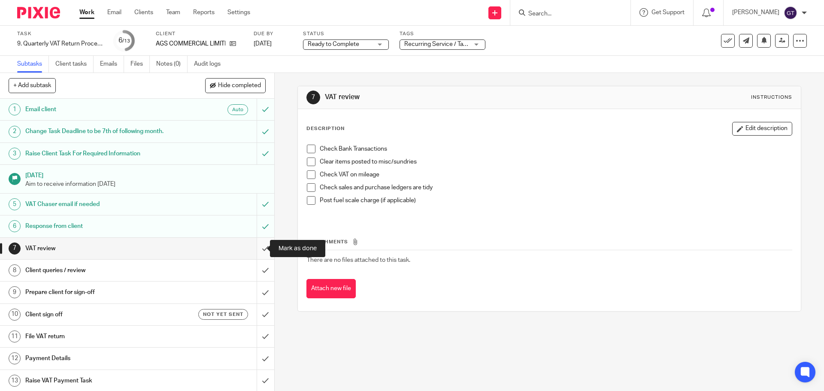
click at [262, 250] on input "submit" at bounding box center [137, 248] width 274 height 21
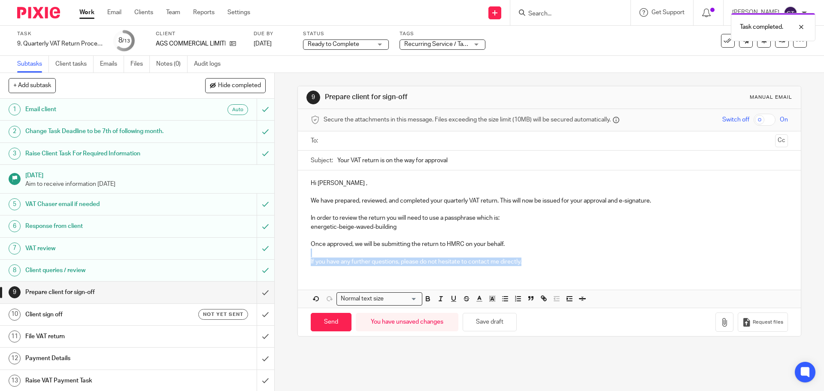
drag, startPoint x: 521, startPoint y: 260, endPoint x: 276, endPoint y: 257, distance: 245.1
click at [276, 257] on div "9 Prepare client for sign-off Manual email Secure the attachments in this messa…" at bounding box center [549, 232] width 549 height 318
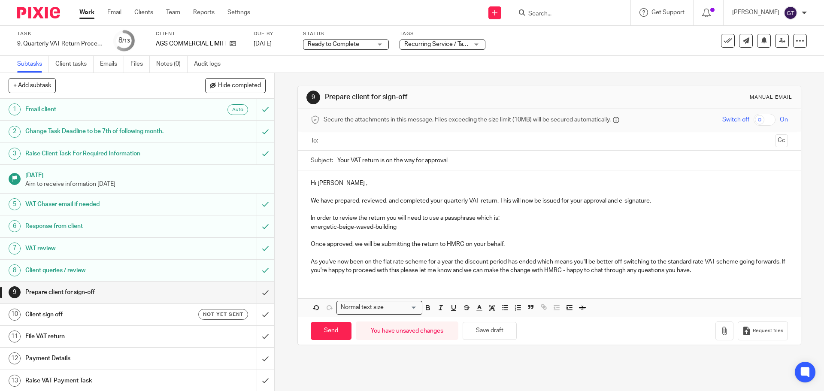
click at [331, 185] on p "Hi [PERSON_NAME] ," at bounding box center [549, 183] width 477 height 9
click at [370, 139] on input "text" at bounding box center [549, 141] width 445 height 10
click at [359, 188] on p "Hi [PERSON_NAME]," at bounding box center [549, 185] width 477 height 9
click at [366, 219] on p "In order to review the return you will need to use a passphrase which is:" at bounding box center [549, 219] width 477 height 9
click at [406, 223] on p "In order to review the return you will need to use a passphrase which is:" at bounding box center [549, 219] width 477 height 9
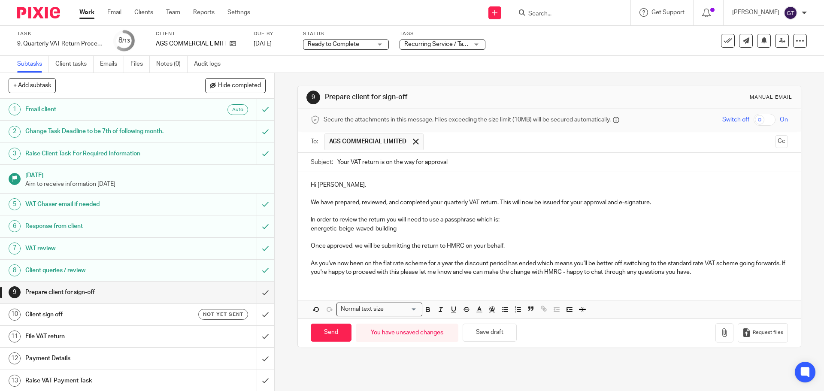
click at [538, 240] on p at bounding box center [549, 237] width 477 height 9
click at [330, 330] on input "Send" at bounding box center [331, 333] width 41 height 18
type input "Sent"
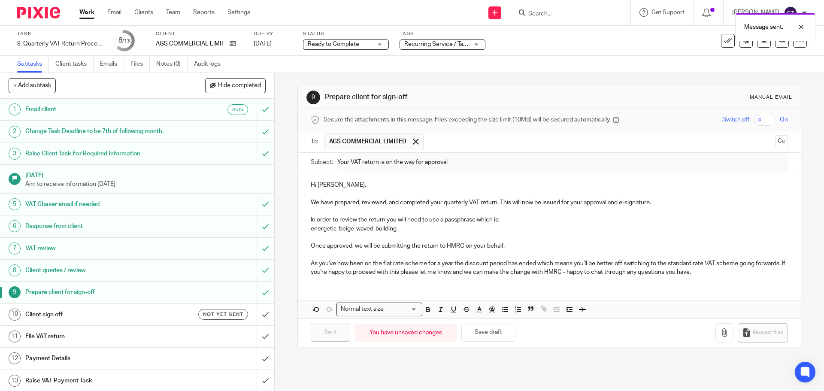
click at [151, 315] on h1 "Client sign off" at bounding box center [99, 314] width 149 height 13
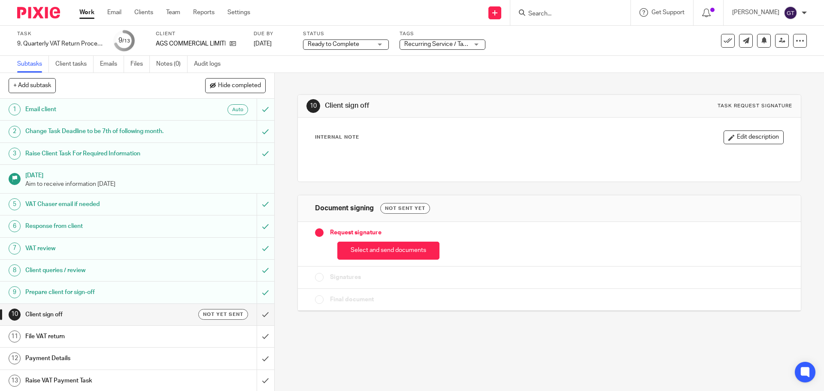
click at [371, 251] on button "Select and send documents" at bounding box center [388, 251] width 102 height 18
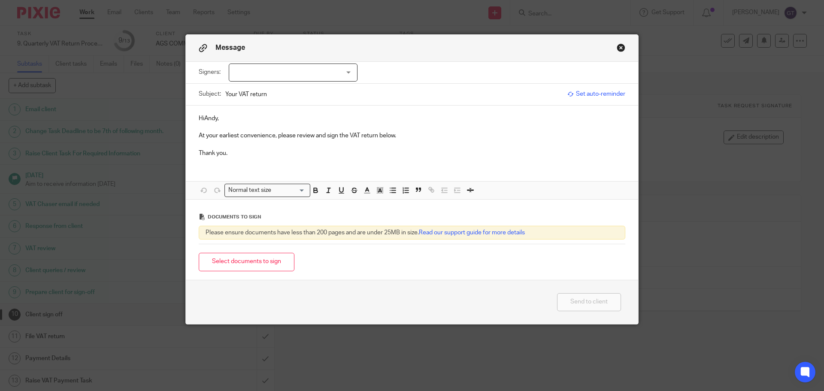
click at [324, 72] on div at bounding box center [293, 73] width 129 height 18
click at [276, 88] on span "[PERSON_NAME]" at bounding box center [264, 90] width 47 height 6
checkbox input "true"
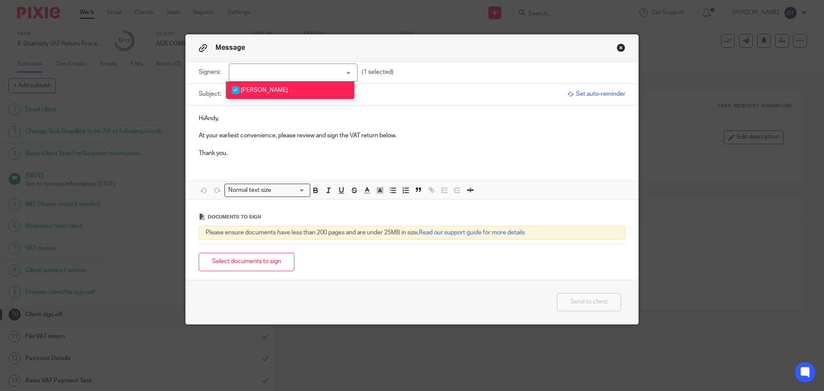
click at [203, 117] on p "HiAndy," at bounding box center [412, 118] width 427 height 9
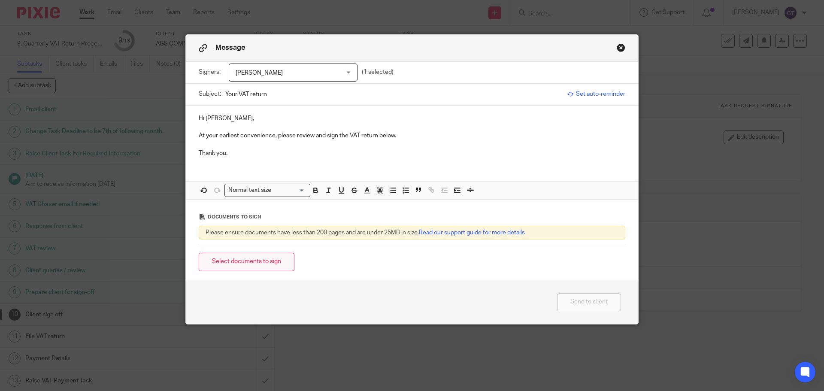
click at [258, 261] on button "Select documents to sign" at bounding box center [247, 262] width 96 height 18
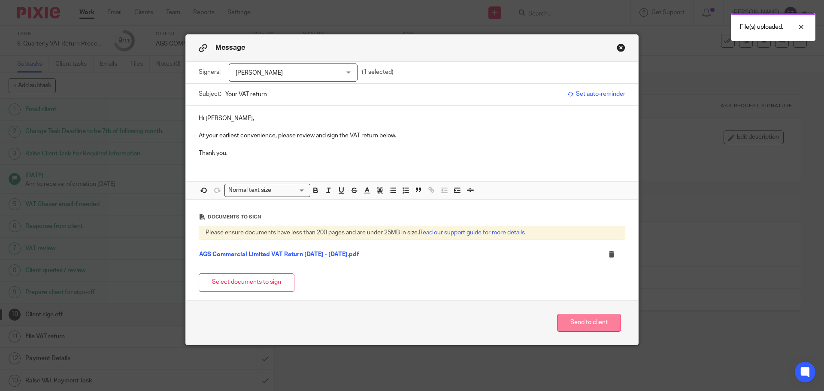
click at [591, 321] on button "Send to client" at bounding box center [589, 323] width 64 height 18
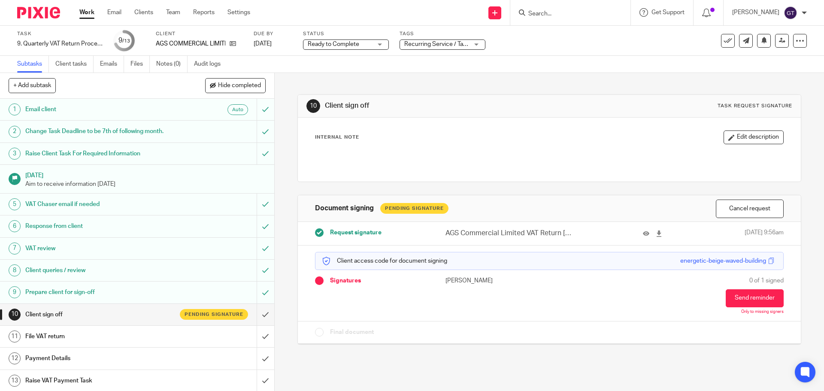
click at [345, 42] on span "Ready to Complete" at bounding box center [334, 44] width 52 height 6
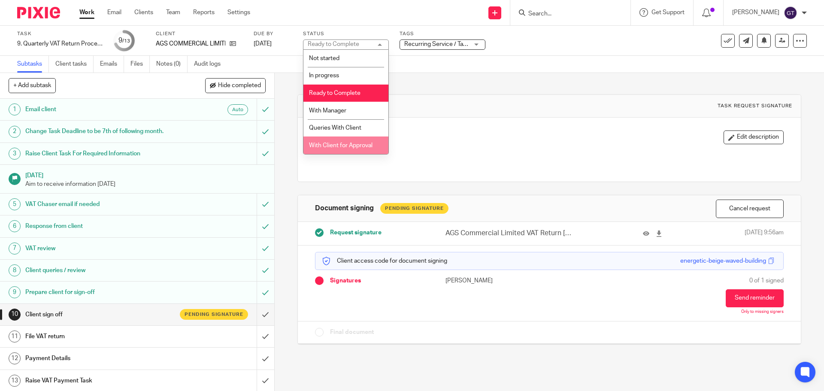
click at [338, 145] on span "With Client for Approval" at bounding box center [341, 145] width 64 height 6
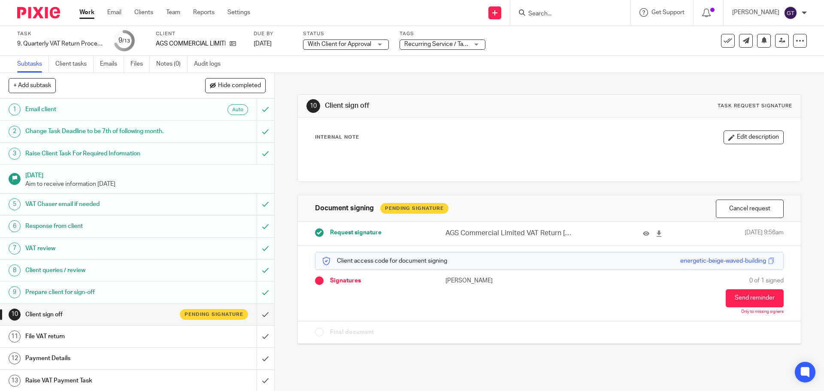
click at [345, 83] on div "10 Client sign off Task request signature Internal Note Edit description Docume…" at bounding box center [548, 213] width 503 height 280
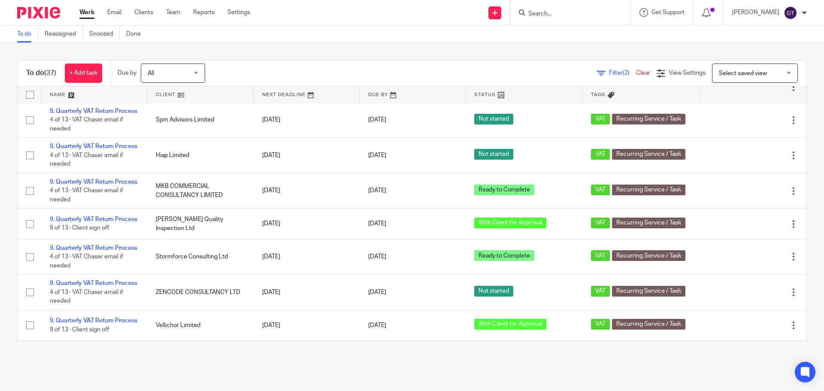
scroll to position [1055, 0]
click at [101, 48] on link "9. Quarterly VAT Return Process" at bounding box center [94, 45] width 88 height 6
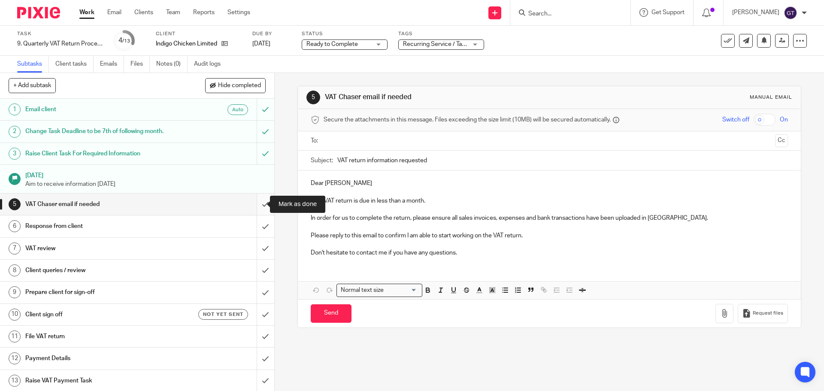
click at [258, 208] on input "submit" at bounding box center [137, 204] width 274 height 21
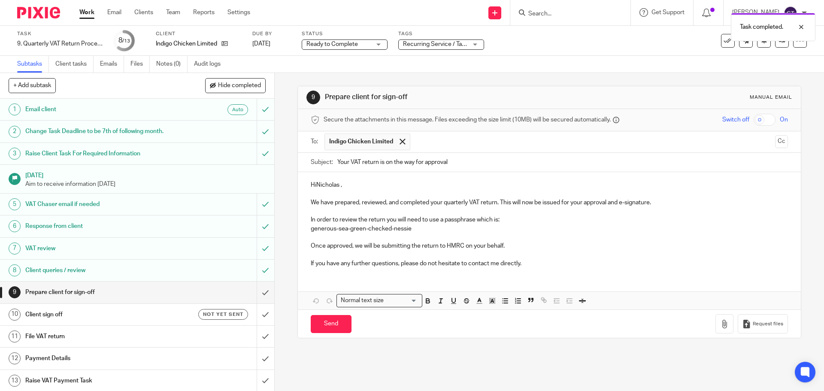
click at [314, 185] on p "HiNicholas ," at bounding box center [549, 185] width 477 height 9
drag, startPoint x: 361, startPoint y: 263, endPoint x: 350, endPoint y: 263, distance: 11.2
click at [350, 263] on p "If you have any further questions, please do not hesitate to contact me directl…" at bounding box center [549, 263] width 477 height 9
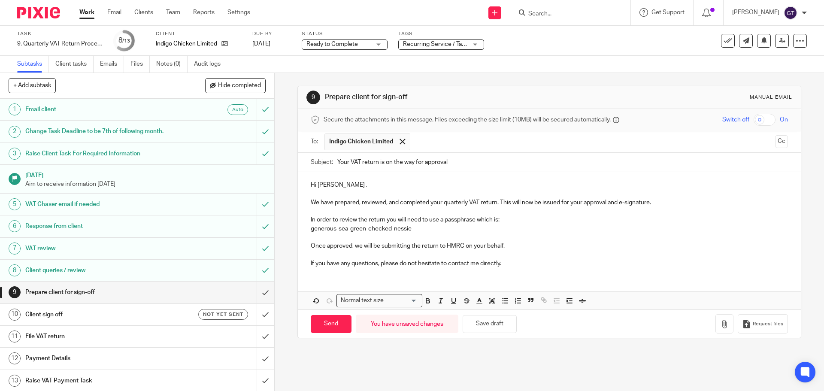
click at [340, 187] on p "Hi Nicholas ," at bounding box center [549, 185] width 477 height 9
click at [330, 325] on input "Send" at bounding box center [331, 324] width 41 height 18
type input "Sent"
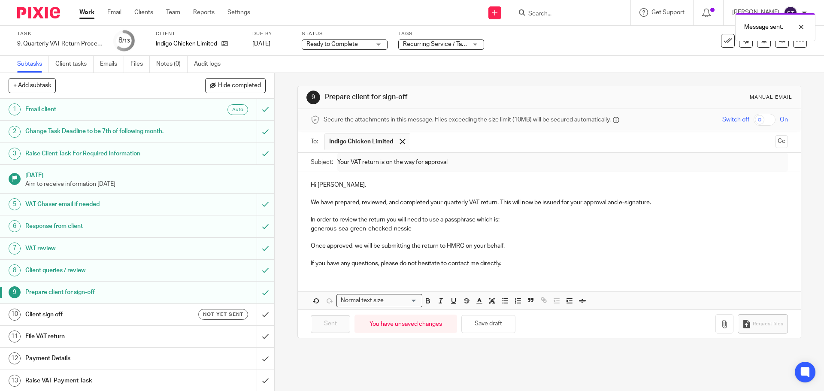
click at [160, 314] on h1 "Client sign off" at bounding box center [99, 314] width 149 height 13
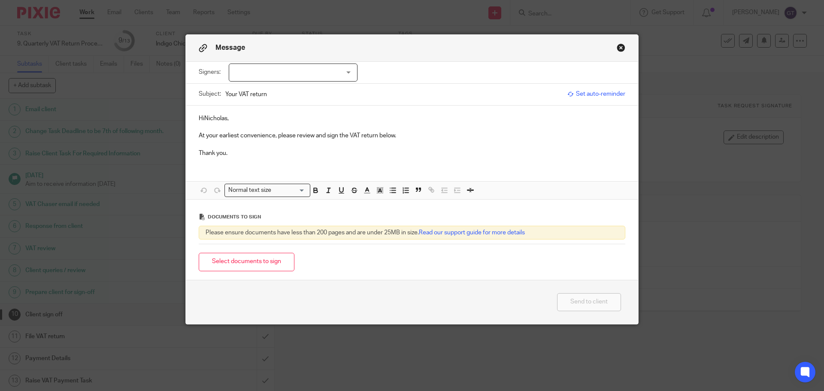
click at [282, 79] on div at bounding box center [293, 73] width 129 height 18
click at [258, 88] on span "[PERSON_NAME]" at bounding box center [264, 90] width 47 height 6
checkbox input "true"
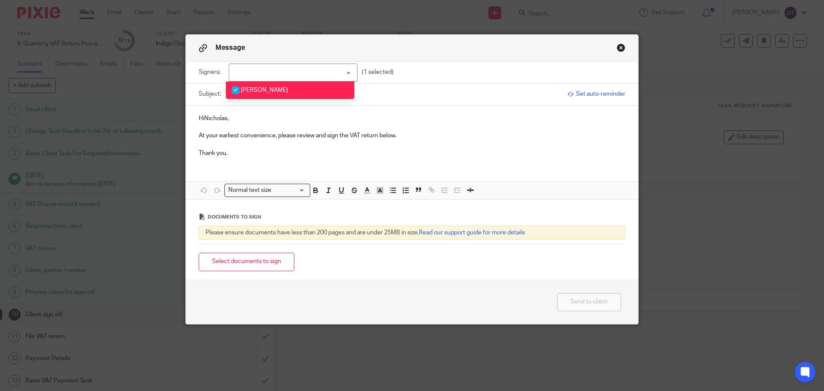
click at [203, 117] on p "HiNicholas," at bounding box center [412, 118] width 427 height 9
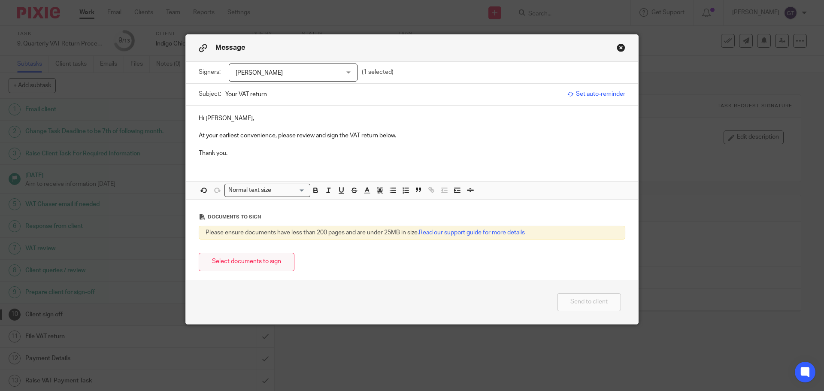
click at [276, 257] on button "Select documents to sign" at bounding box center [247, 262] width 96 height 18
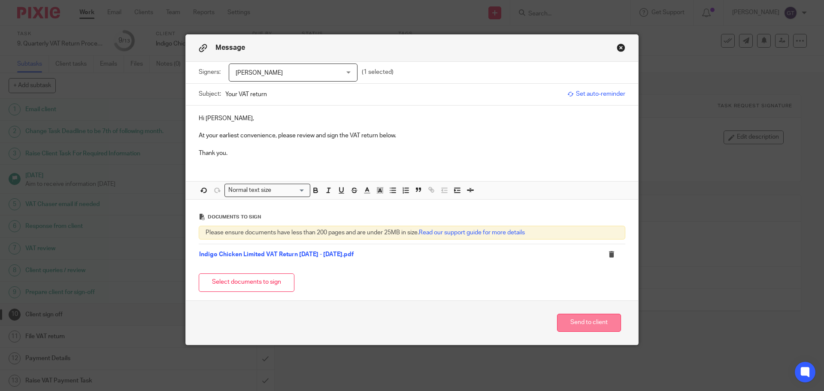
click at [586, 320] on button "Send to client" at bounding box center [589, 323] width 64 height 18
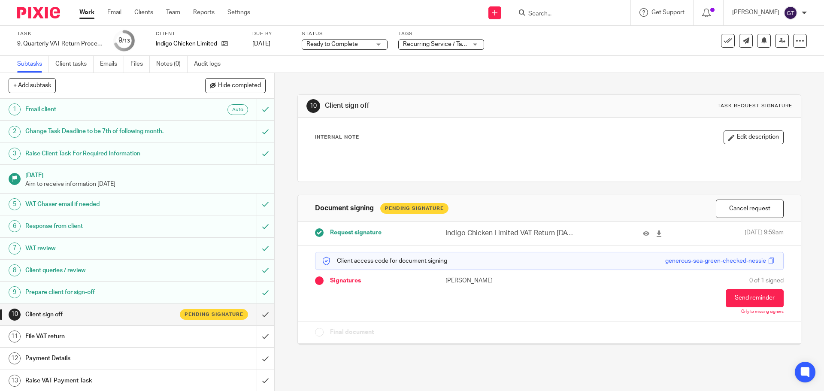
click at [365, 45] on span "Ready to Complete" at bounding box center [338, 44] width 64 height 9
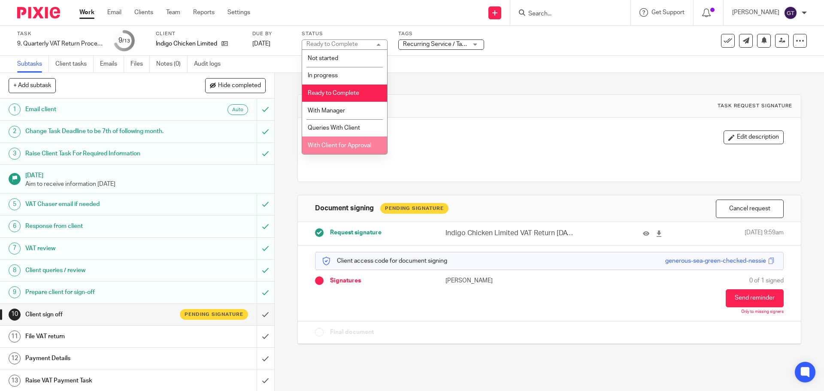
click at [352, 143] on span "With Client for Approval" at bounding box center [340, 145] width 64 height 6
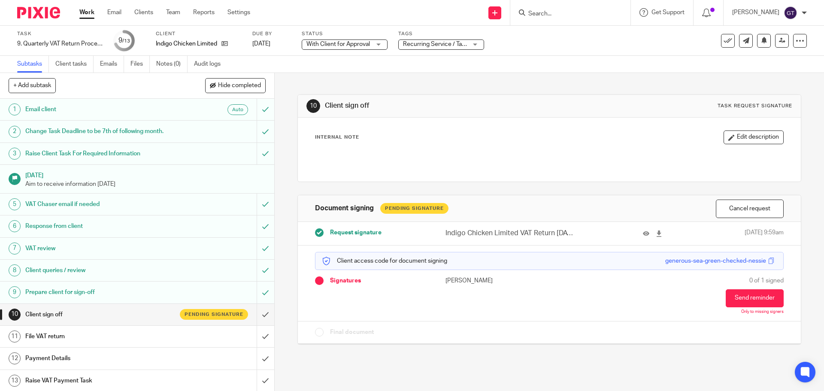
click at [443, 79] on div "10 Client sign off Task request signature Internal Note Edit description Docume…" at bounding box center [548, 213] width 503 height 280
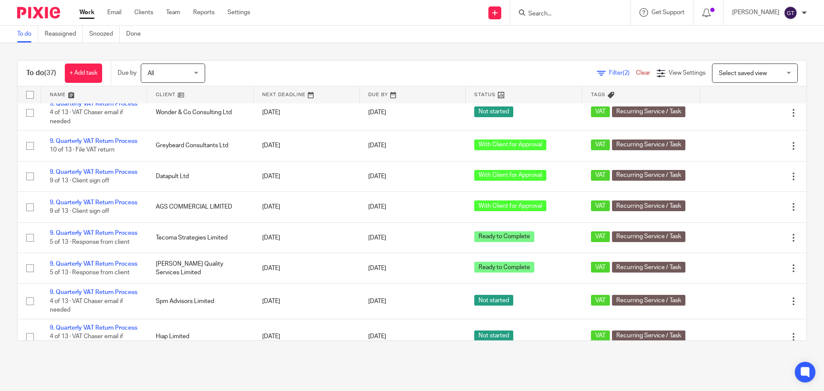
scroll to position [777, 0]
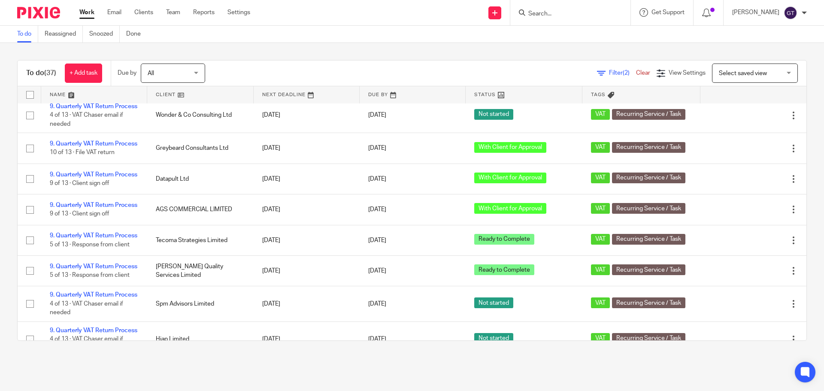
click at [84, 81] on link "9. Quarterly VAT Return Process" at bounding box center [94, 78] width 88 height 6
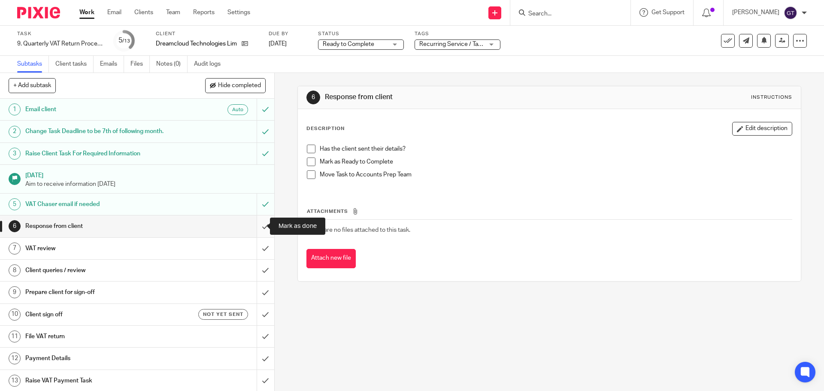
click at [253, 220] on input "submit" at bounding box center [137, 225] width 274 height 21
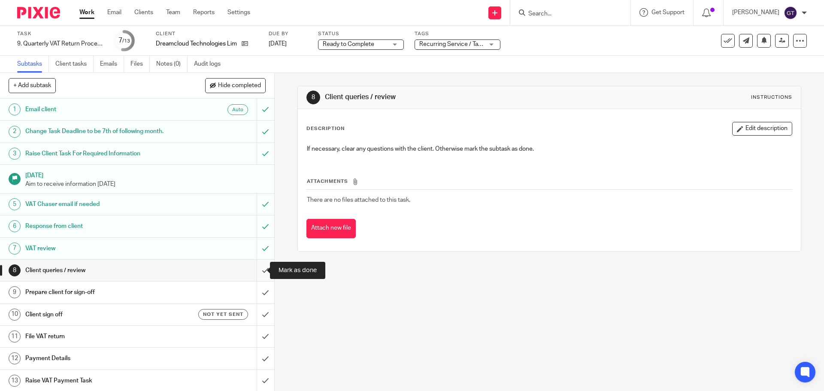
click at [257, 271] on input "submit" at bounding box center [137, 270] width 274 height 21
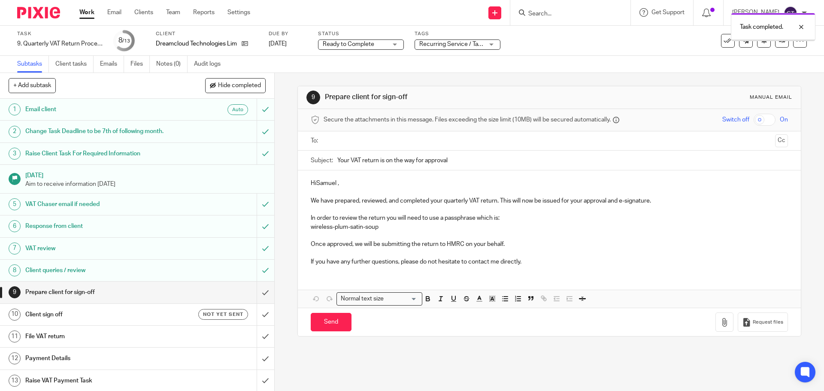
click at [314, 182] on p "HiSamuel ," at bounding box center [549, 183] width 477 height 9
click at [337, 184] on p "Hi Samuel ," at bounding box center [549, 183] width 477 height 9
click at [363, 140] on input "text" at bounding box center [549, 141] width 445 height 10
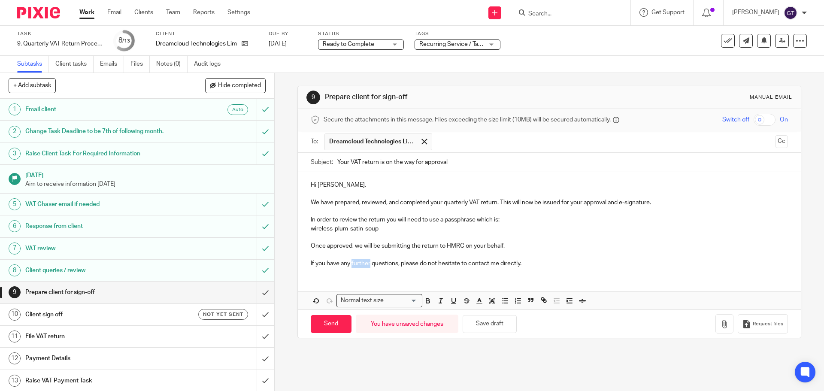
drag, startPoint x: 368, startPoint y: 263, endPoint x: 349, endPoint y: 263, distance: 18.5
click at [349, 263] on p "If you have any further questions, please do not hesitate to contact me directl…" at bounding box center [549, 263] width 477 height 9
click at [324, 325] on input "Send" at bounding box center [331, 324] width 41 height 18
type input "Sent"
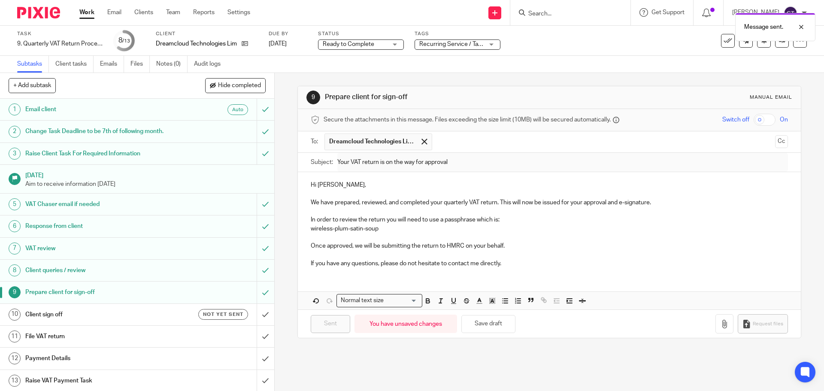
click at [164, 312] on h1 "Client sign off" at bounding box center [99, 314] width 149 height 13
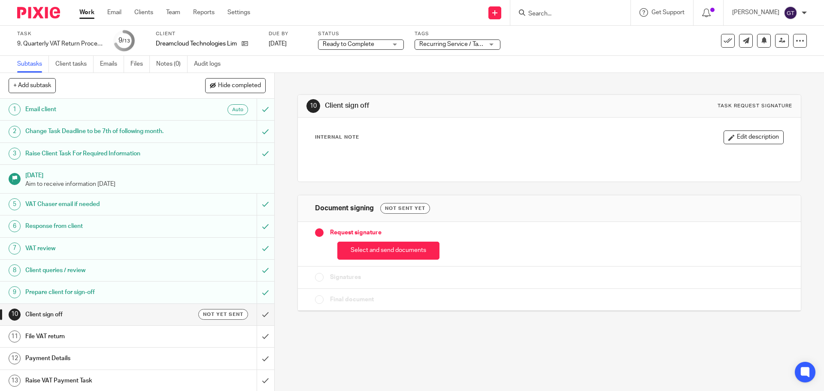
click at [403, 248] on button "Select and send documents" at bounding box center [388, 251] width 102 height 18
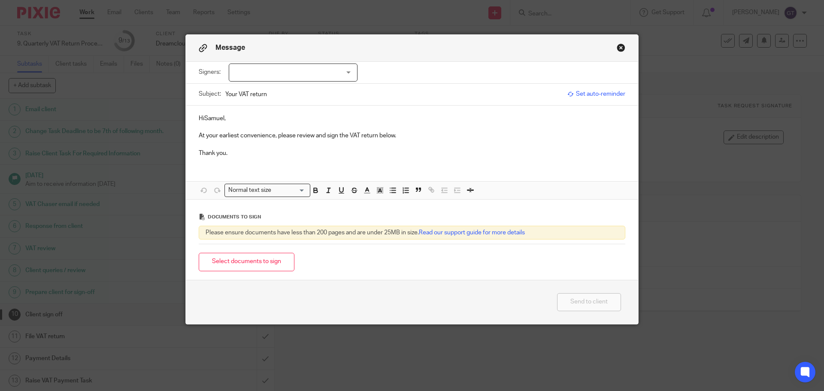
click at [311, 76] on div at bounding box center [293, 73] width 129 height 18
click at [266, 92] on span "Samuel Ndebele" at bounding box center [264, 90] width 47 height 6
checkbox input "true"
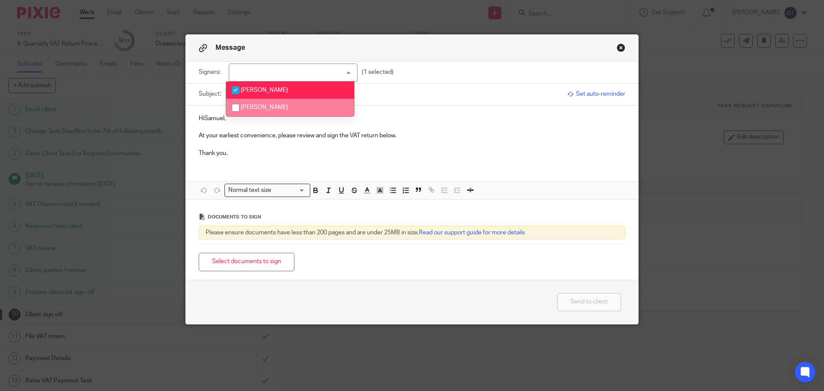
click at [201, 117] on p "HiSamuel," at bounding box center [412, 118] width 427 height 9
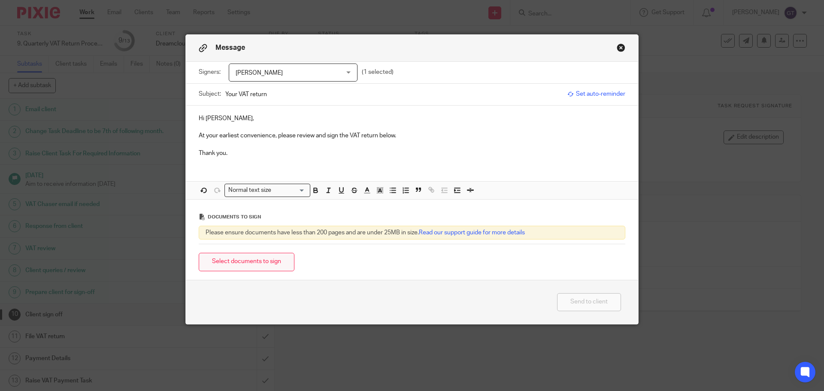
click at [258, 262] on button "Select documents to sign" at bounding box center [247, 262] width 96 height 18
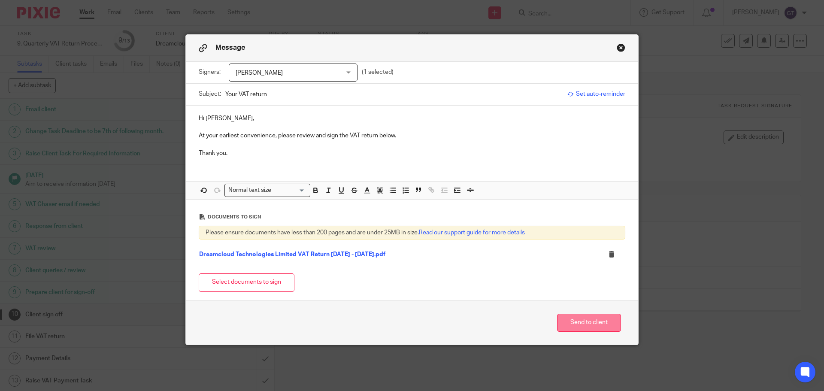
click at [585, 322] on button "Send to client" at bounding box center [589, 323] width 64 height 18
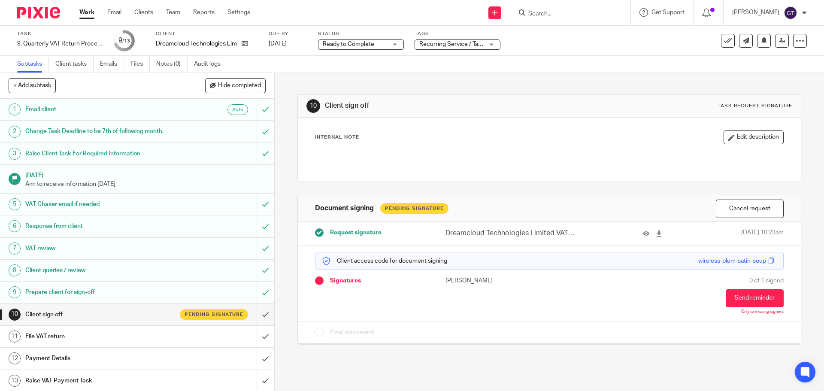
drag, startPoint x: 0, startPoint y: 0, endPoint x: 352, endPoint y: 50, distance: 355.9
click at [351, 44] on span "Ready to Complete" at bounding box center [349, 44] width 52 height 6
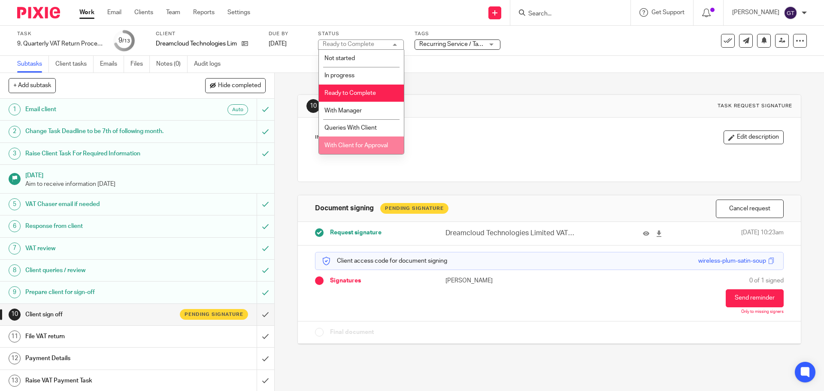
click at [354, 144] on span "With Client for Approval" at bounding box center [356, 145] width 64 height 6
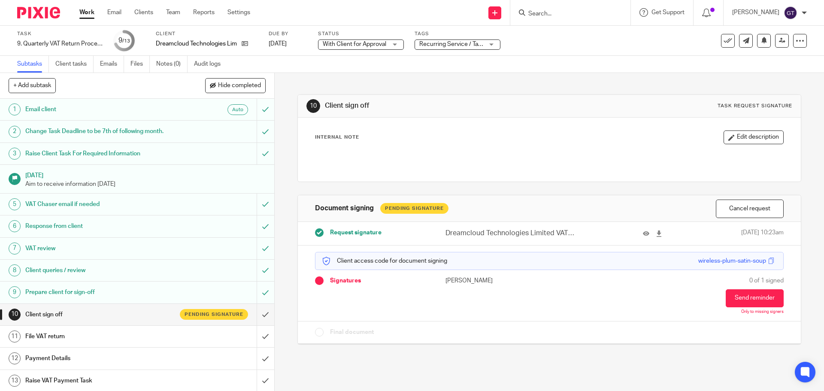
click at [420, 79] on div "10 Client sign off Task request signature Internal Note Edit description Docume…" at bounding box center [548, 213] width 503 height 280
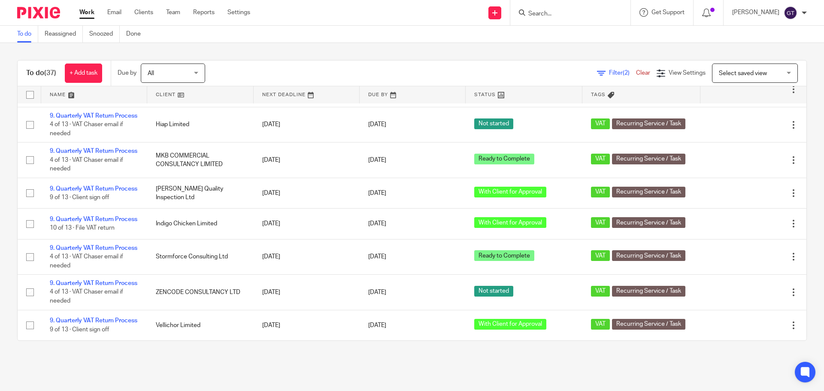
scroll to position [1035, 0]
click at [96, 24] on link "9. Quarterly VAT Return Process" at bounding box center [94, 21] width 88 height 6
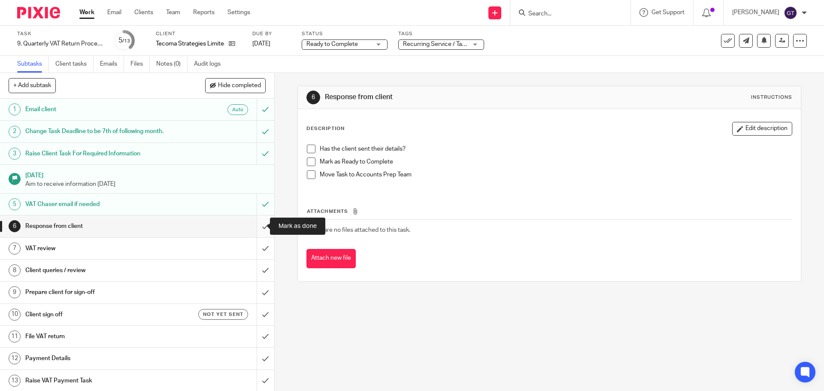
click at [259, 228] on input "submit" at bounding box center [137, 225] width 274 height 21
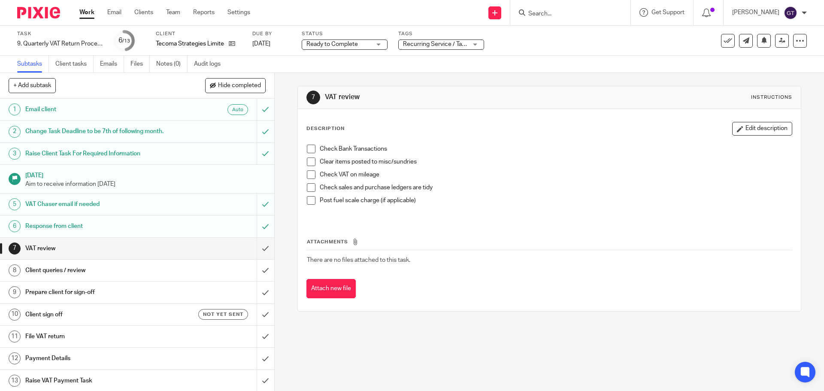
click at [561, 13] on input "Search" at bounding box center [565, 14] width 77 height 8
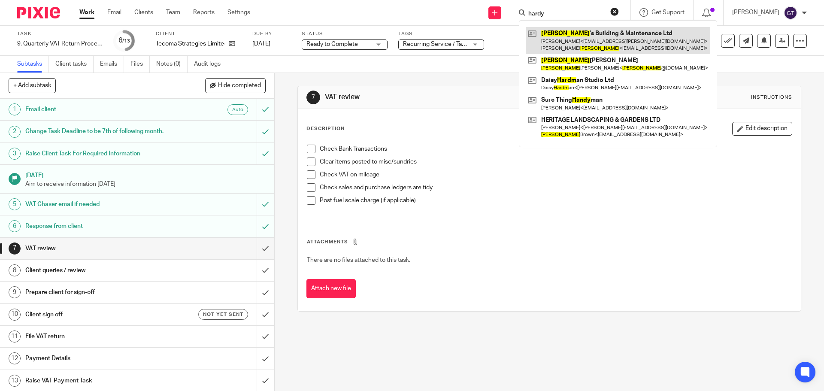
type input "hardy"
click at [576, 48] on link at bounding box center [618, 40] width 185 height 27
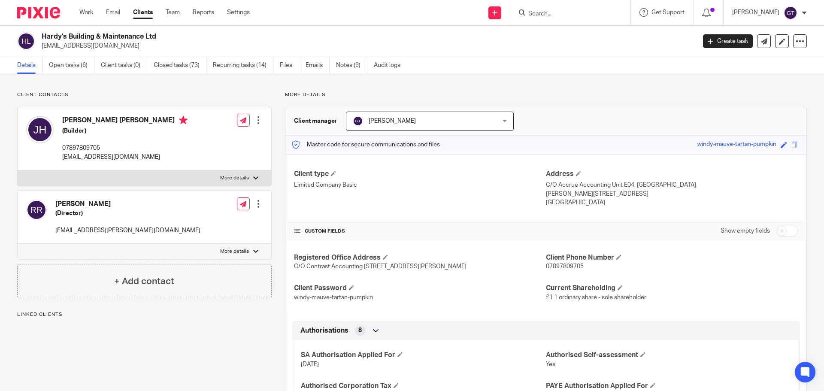
click at [71, 67] on link "Open tasks (6)" at bounding box center [71, 65] width 45 height 17
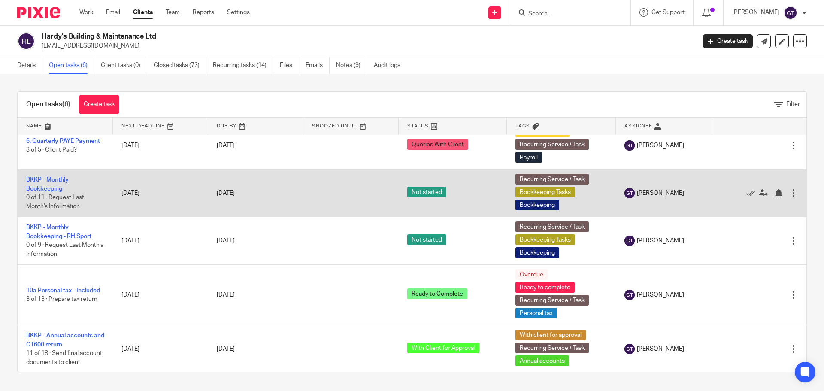
scroll to position [64, 0]
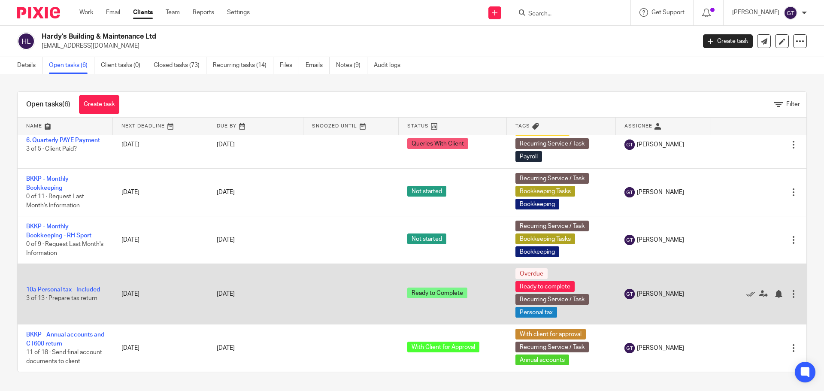
click at [75, 287] on link "10a Personal tax - Included" at bounding box center [63, 290] width 74 height 6
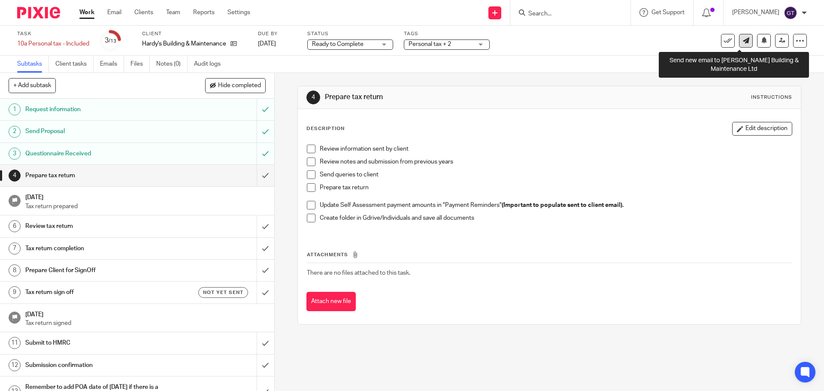
click at [743, 41] on icon at bounding box center [746, 40] width 6 height 6
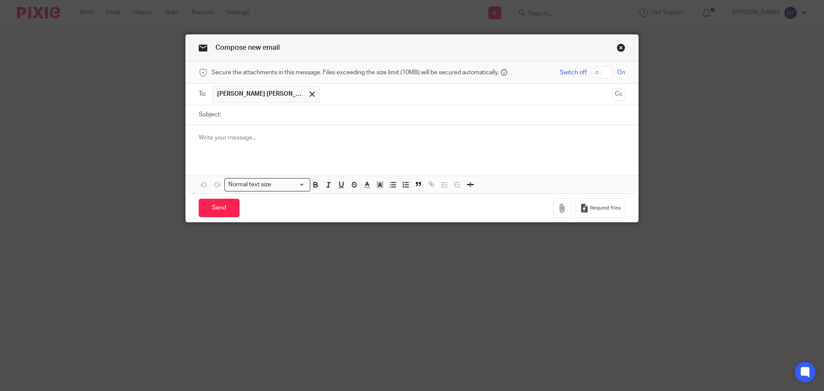
click at [270, 118] on input "Subject:" at bounding box center [425, 114] width 400 height 19
type input "Self Assessment - query"
click at [270, 136] on p at bounding box center [412, 137] width 427 height 9
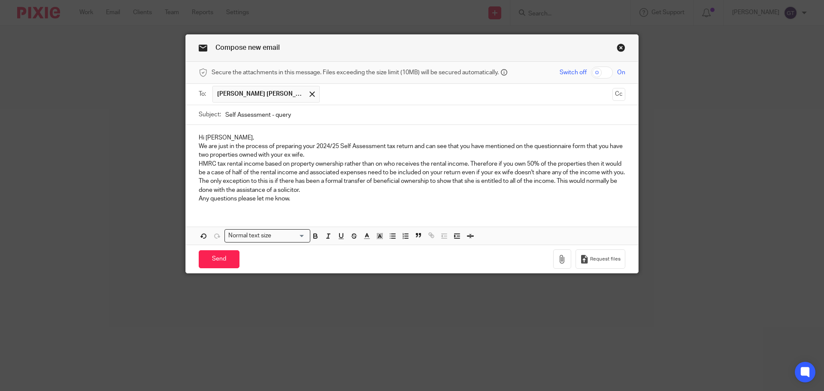
click at [234, 139] on p "Hi Jon," at bounding box center [412, 137] width 427 height 9
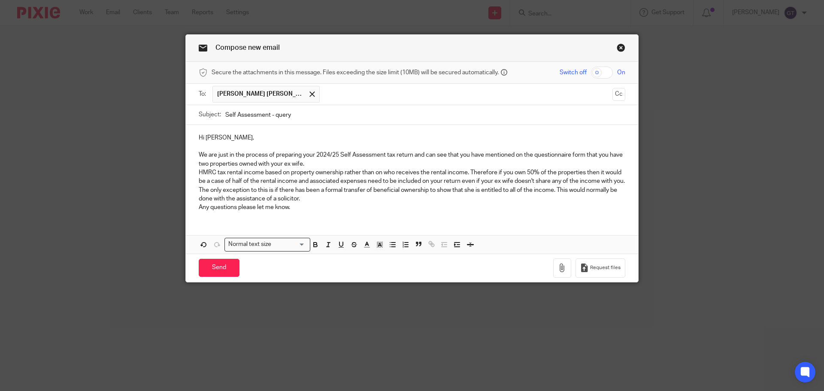
click at [312, 164] on p "We are just in the process of preparing your 2024/25 Self Assessment tax return…" at bounding box center [412, 160] width 427 height 18
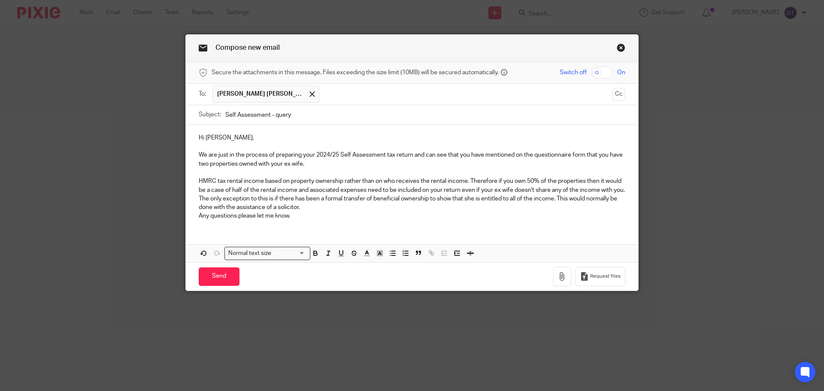
click at [222, 194] on p "HMRC tax rental income based on property ownership rather than on who receives …" at bounding box center [412, 186] width 427 height 18
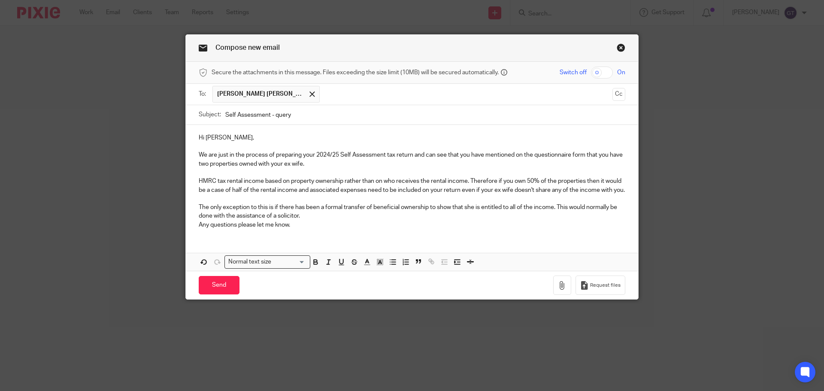
click at [324, 221] on p "The only exception to this is if there has been a formal transfer of beneficial…" at bounding box center [412, 212] width 427 height 18
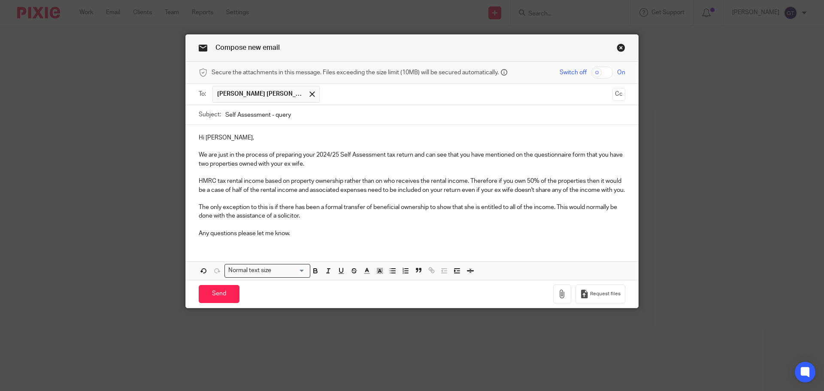
click at [324, 221] on p "The only exception to this is if there has been a formal transfer of beneficial…" at bounding box center [412, 212] width 427 height 18
click at [306, 238] on p "Any questions please let me know." at bounding box center [412, 233] width 427 height 9
click at [580, 221] on p "The only exception to this is if there has been a formal transfer of beneficial…" at bounding box center [412, 212] width 427 height 18
click at [220, 299] on input "Send" at bounding box center [219, 294] width 41 height 18
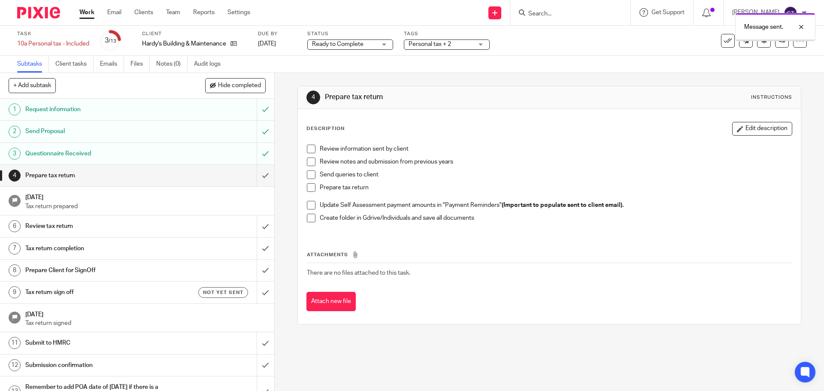
click at [357, 45] on span "Ready to Complete" at bounding box center [338, 44] width 52 height 6
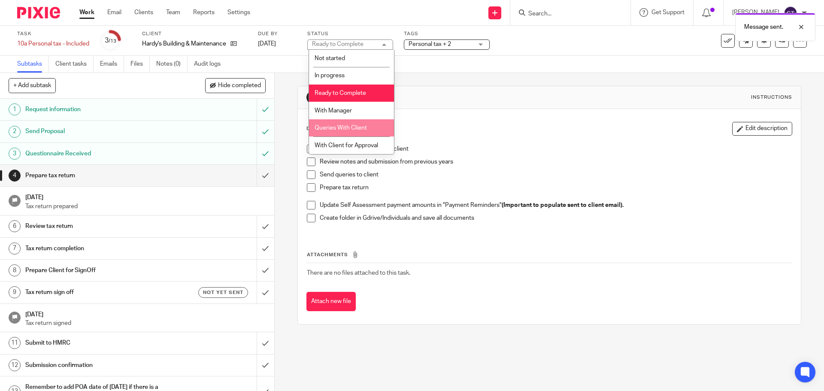
click at [352, 129] on span "Queries With Client" at bounding box center [341, 128] width 52 height 6
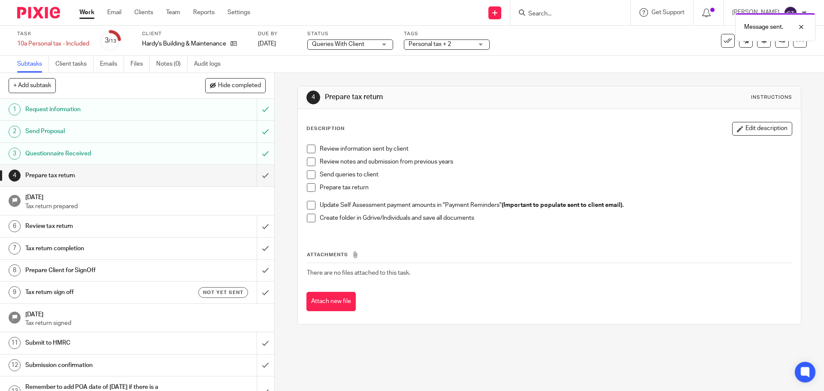
click at [286, 118] on div "4 Prepare tax return Instructions Description Edit description Review informati…" at bounding box center [549, 232] width 549 height 318
click at [466, 44] on span "Personal tax + 2" at bounding box center [441, 44] width 64 height 9
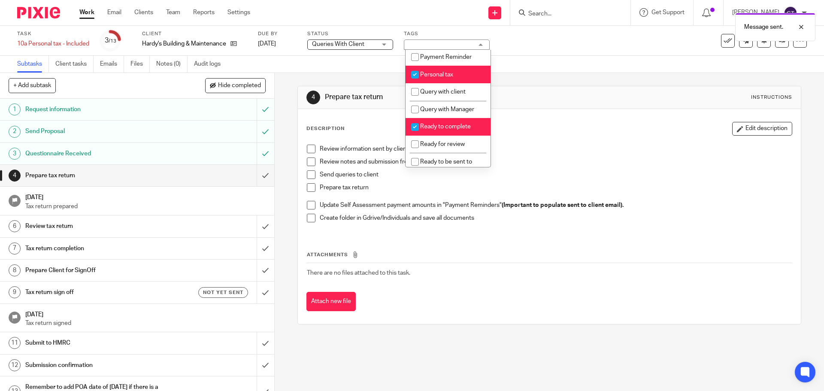
scroll to position [255, 0]
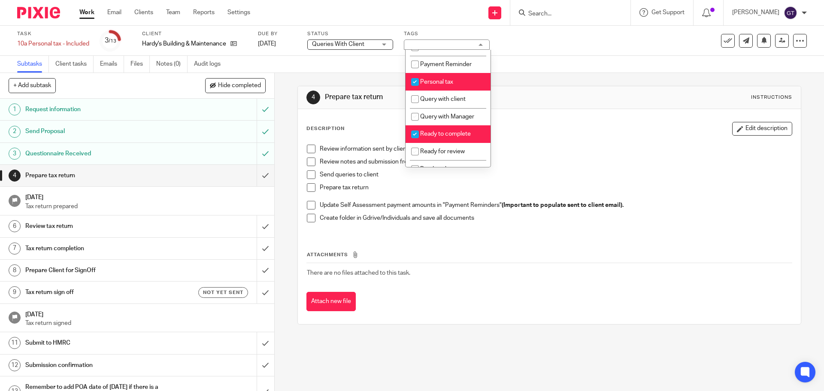
click at [452, 137] on span "Ready to complete" at bounding box center [445, 134] width 51 height 6
checkbox input "false"
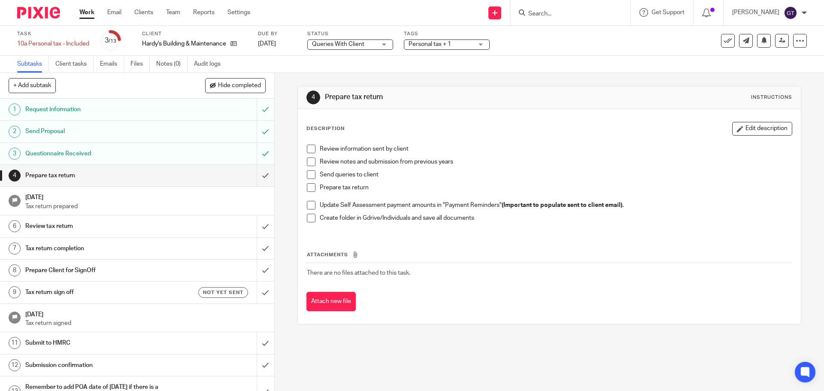
click at [361, 76] on div "4 Prepare tax return Instructions Description Edit description Review informati…" at bounding box center [548, 205] width 503 height 264
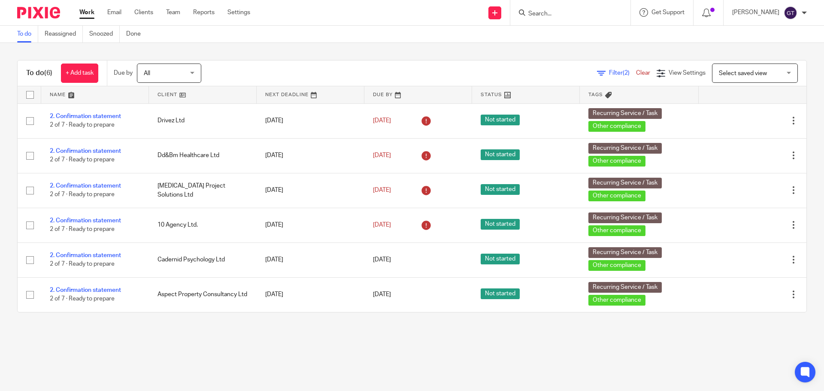
click at [557, 13] on input "Search" at bounding box center [565, 14] width 77 height 8
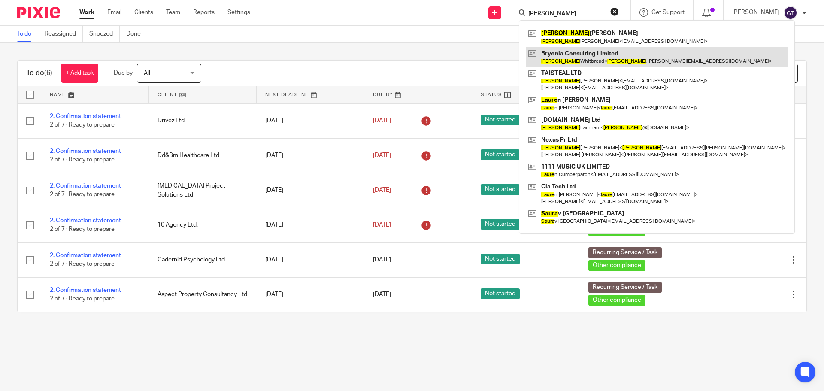
type input "[PERSON_NAME]"
click at [583, 58] on link at bounding box center [657, 57] width 262 height 20
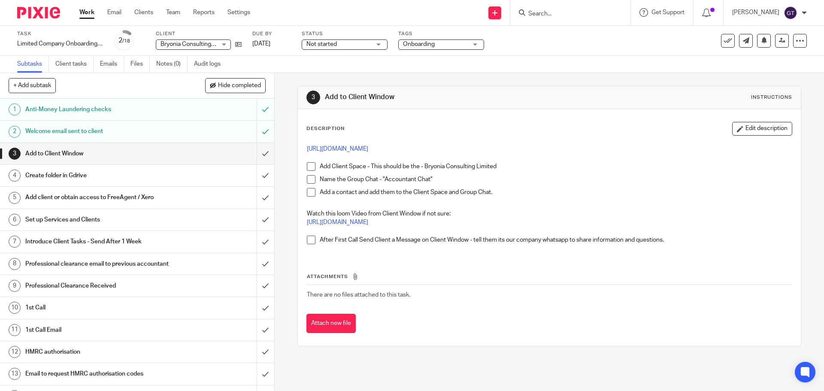
click at [125, 268] on h1 "Professional clearance email to previous accountant" at bounding box center [99, 264] width 149 height 13
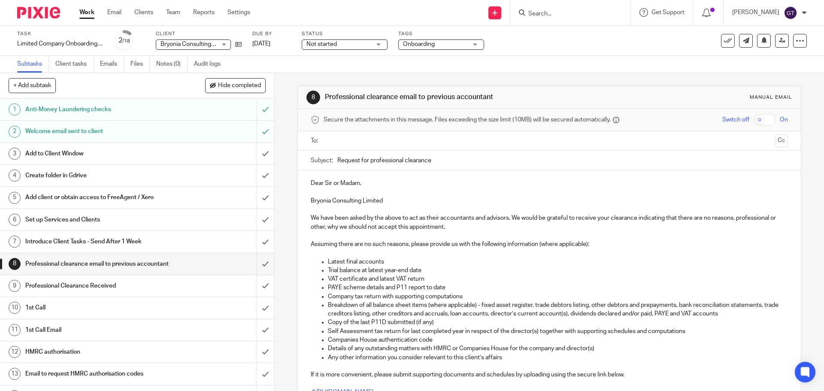
click at [385, 141] on input "text" at bounding box center [549, 141] width 445 height 10
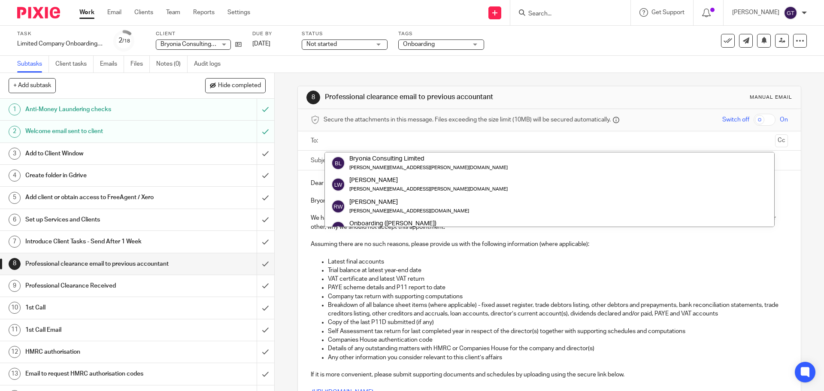
paste input "businessadvisors@brookson.co.uk"
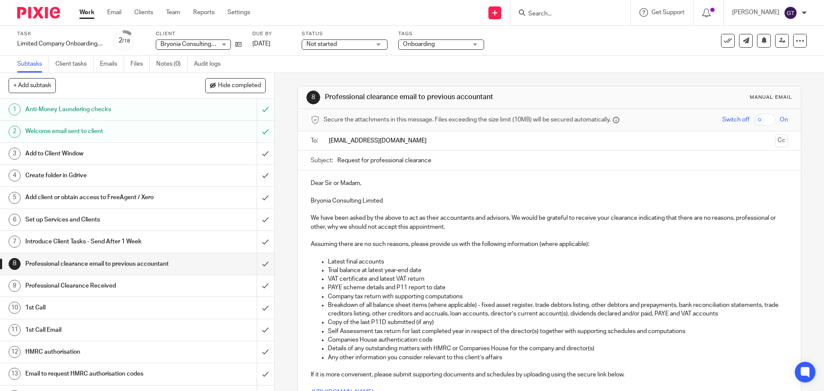
type input "businessadvisors@brookson.co.uk"
click at [435, 159] on input "Request for professional clearance" at bounding box center [562, 160] width 450 height 19
type input "Request for professional clearance - Bryonia Consulting Limited"
drag, startPoint x: 388, startPoint y: 200, endPoint x: 291, endPoint y: 204, distance: 96.6
click at [291, 204] on div "8 Professional clearance email to previous accountant Manual email Secure the a…" at bounding box center [549, 232] width 549 height 318
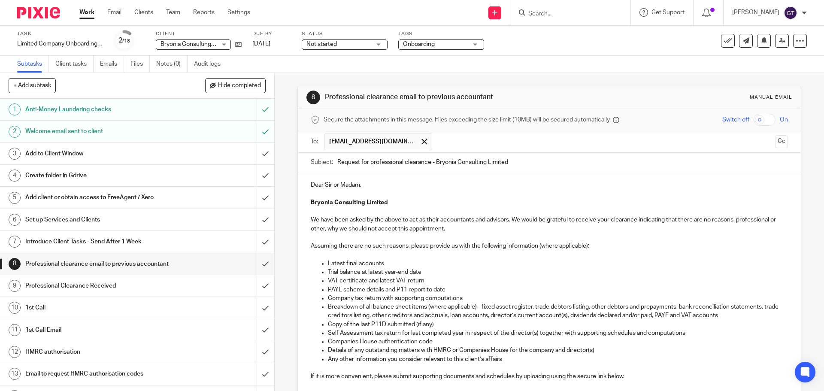
click at [409, 224] on p "We have been asked by the above to act as their accountants and advisors. We wo…" at bounding box center [549, 224] width 477 height 18
click at [470, 229] on p "We have been asked by the above to act as their accountants and advisors. We wo…" at bounding box center [549, 224] width 477 height 18
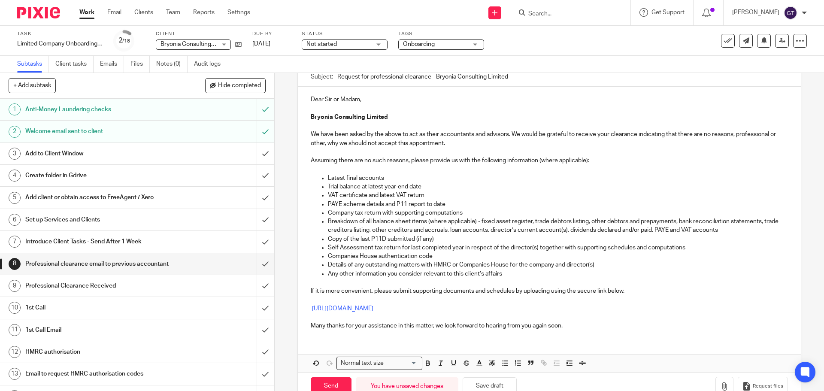
scroll to position [86, 0]
click at [546, 327] on p "Many thanks for your assistance in this matter, we look forward to hearing from…" at bounding box center [549, 325] width 477 height 9
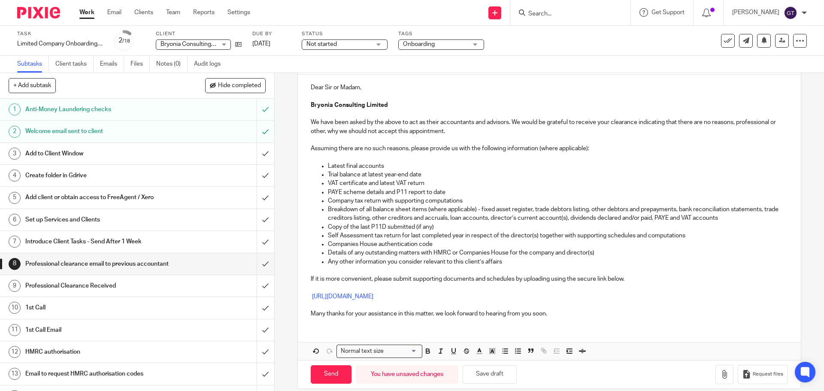
scroll to position [108, 0]
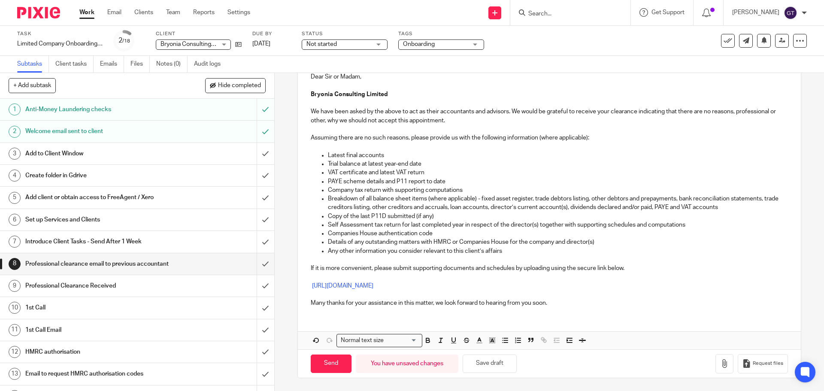
click at [425, 173] on p "VAT certificate and latest VAT return" at bounding box center [558, 172] width 460 height 9
click at [396, 173] on p "VAT certificate and latest VAT return" at bounding box center [558, 172] width 460 height 9
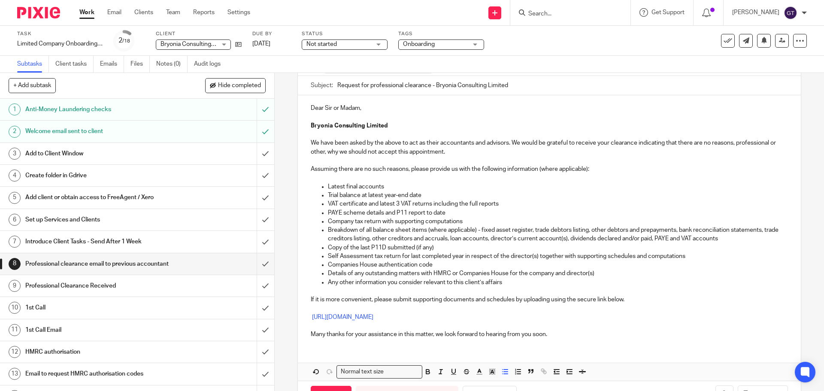
scroll to position [89, 0]
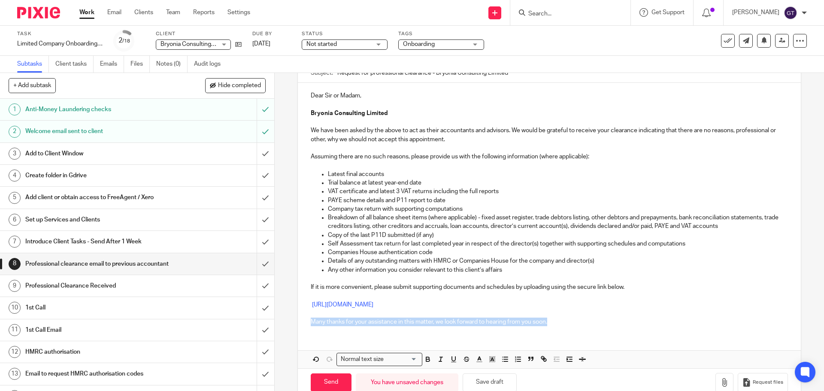
drag, startPoint x: 311, startPoint y: 321, endPoint x: 553, endPoint y: 322, distance: 242.1
click at [553, 322] on p "Many thanks for your assistance in this matter, we look forward to hearing from…" at bounding box center [549, 322] width 477 height 9
click at [393, 323] on p "Many thanks for your assistance in this matter, we look forward to hearing from…" at bounding box center [549, 322] width 477 height 9
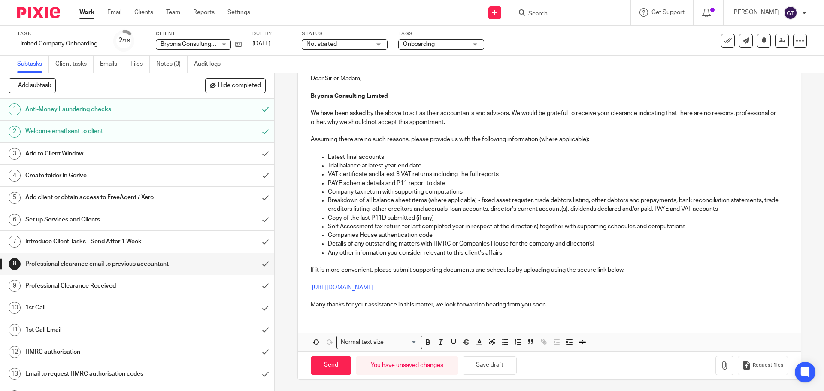
scroll to position [108, 0]
click at [332, 362] on input "Send" at bounding box center [331, 364] width 41 height 18
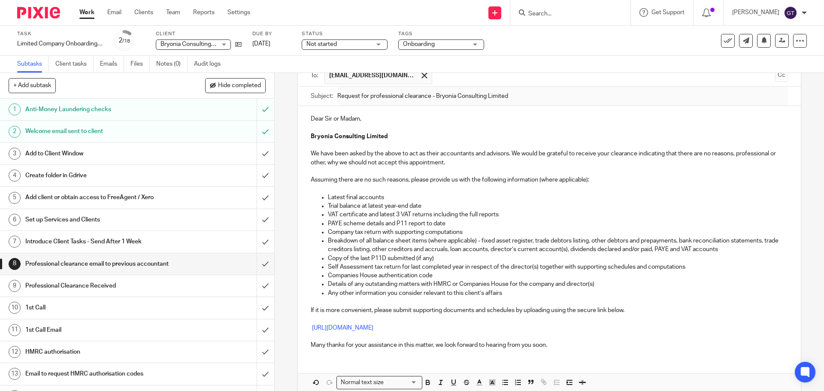
type input "Sent"
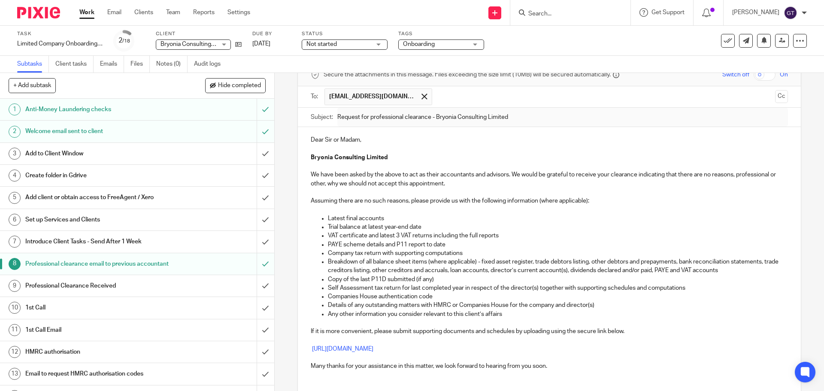
scroll to position [0, 0]
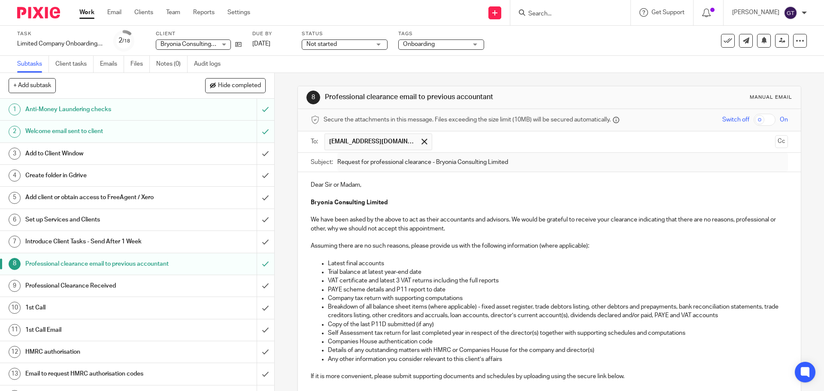
click at [588, 14] on input "Search" at bounding box center [565, 14] width 77 height 8
type input "tecoma"
click at [590, 26] on div "Tecoma Strategies Limited Matthew Mullins < matt.mullins10@gmail.com >" at bounding box center [598, 36] width 159 height 33
click at [593, 30] on link at bounding box center [598, 37] width 145 height 20
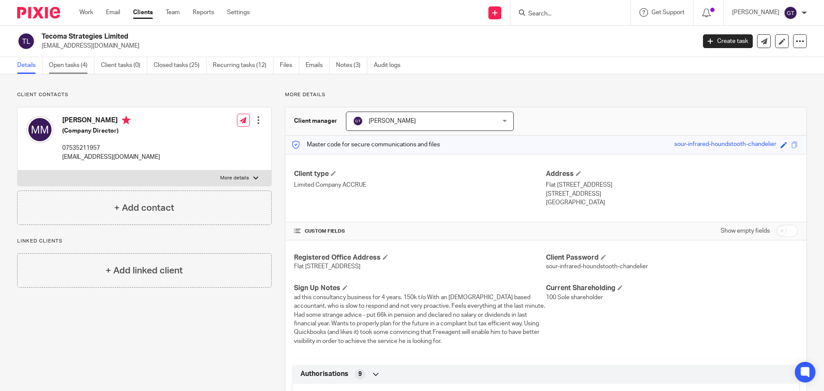
click at [61, 66] on link "Open tasks (4)" at bounding box center [71, 65] width 45 height 17
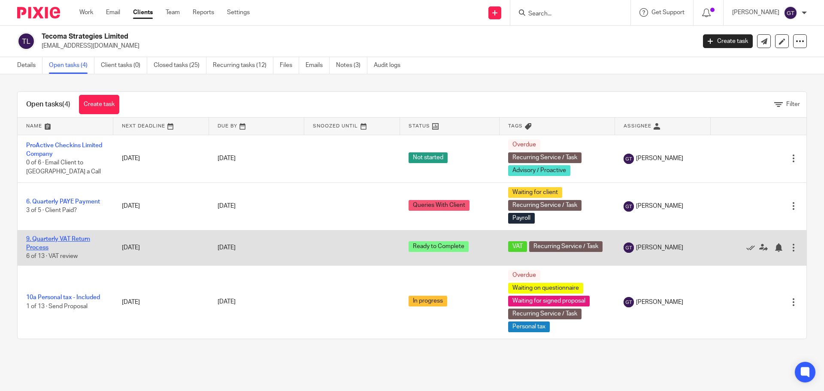
click at [51, 240] on link "9. Quarterly VAT Return Process" at bounding box center [58, 243] width 64 height 15
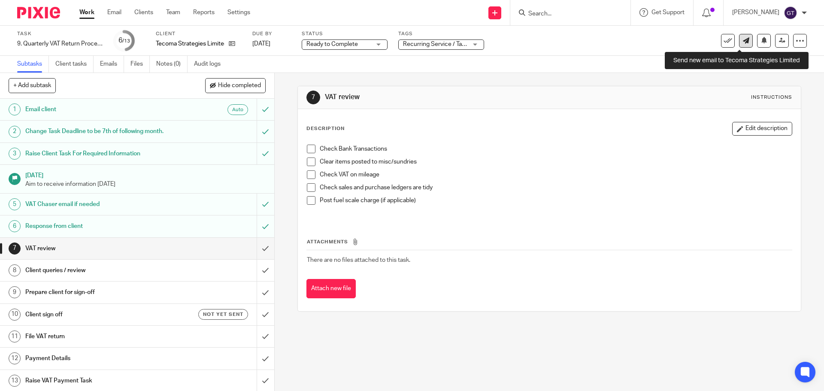
click at [743, 41] on icon at bounding box center [746, 40] width 6 height 6
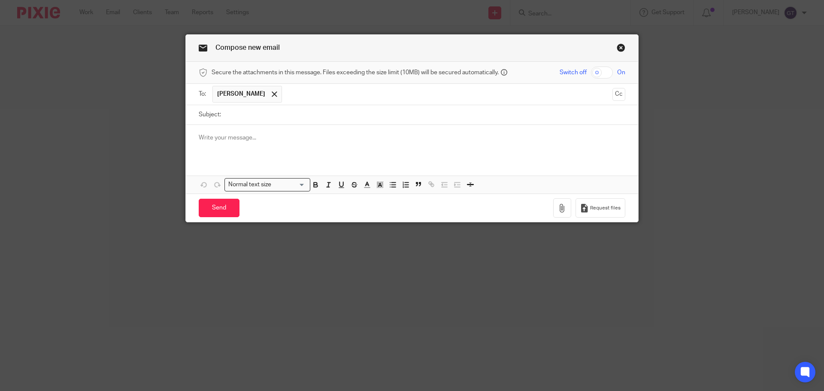
click at [267, 115] on input "Subject:" at bounding box center [425, 114] width 400 height 19
type input "VAT return - queries"
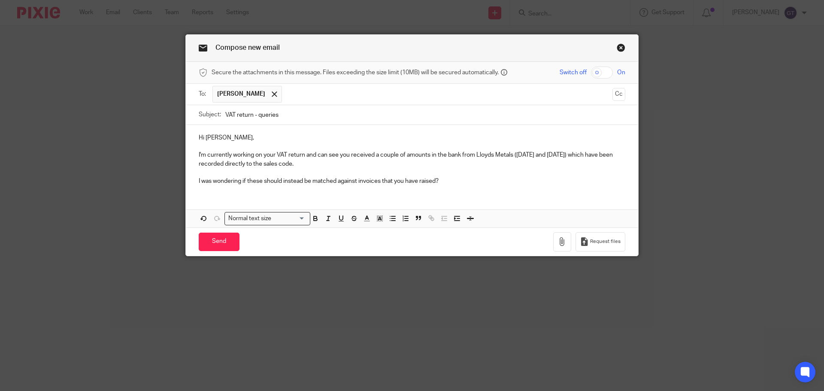
click at [452, 183] on p "I was wondering if these should instead be matched against invoices that you ha…" at bounding box center [412, 181] width 427 height 9
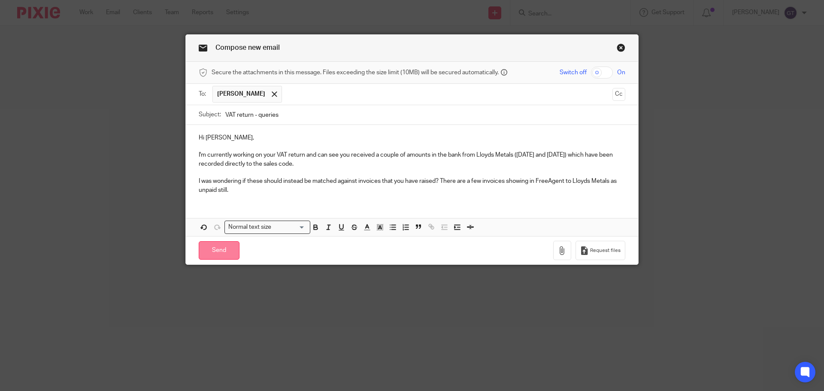
click at [219, 250] on input "Send" at bounding box center [219, 250] width 41 height 18
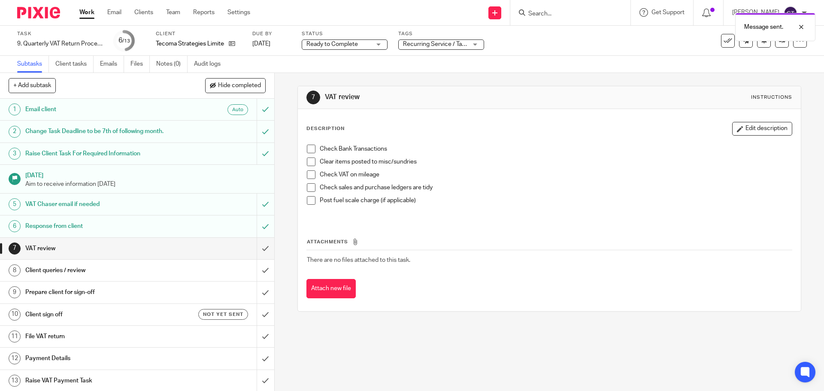
click at [345, 44] on span "Ready to Complete" at bounding box center [332, 44] width 52 height 6
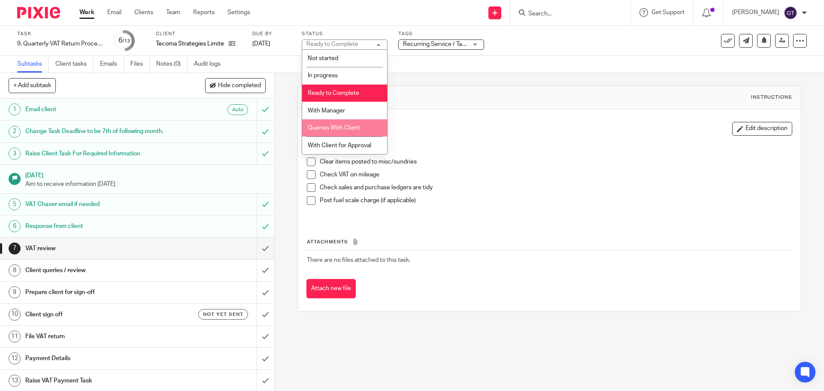
click at [346, 124] on li "Queries With Client" at bounding box center [344, 128] width 85 height 18
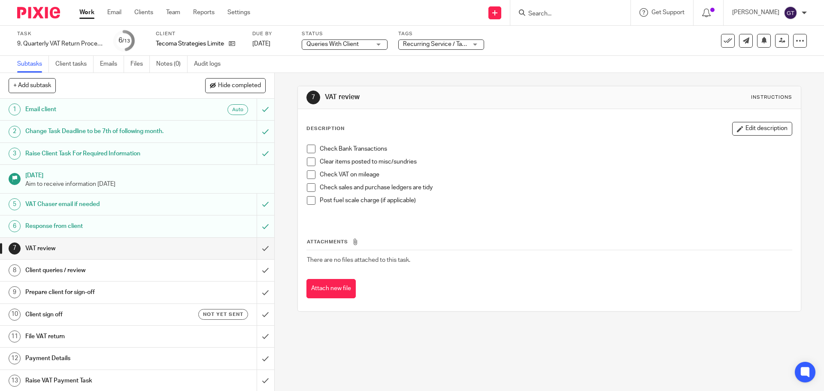
click at [288, 96] on div "7 VAT review Instructions Description Edit description Check Bank Transactions …" at bounding box center [549, 232] width 549 height 318
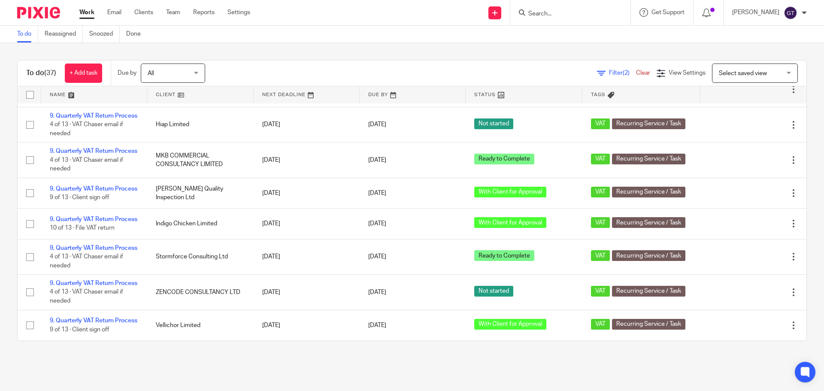
scroll to position [1076, 0]
click at [80, 55] on link "9. Quarterly VAT Return Process" at bounding box center [94, 52] width 88 height 6
click at [102, 55] on link "9. Quarterly VAT Return Process" at bounding box center [94, 52] width 88 height 6
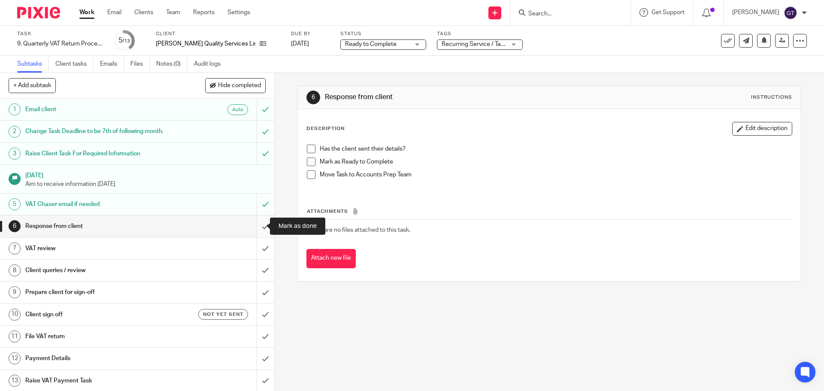
click at [255, 225] on input "submit" at bounding box center [137, 225] width 274 height 21
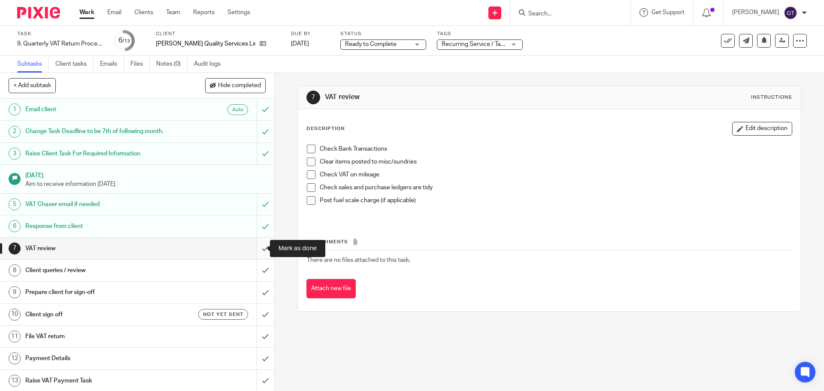
click at [257, 249] on input "submit" at bounding box center [137, 248] width 274 height 21
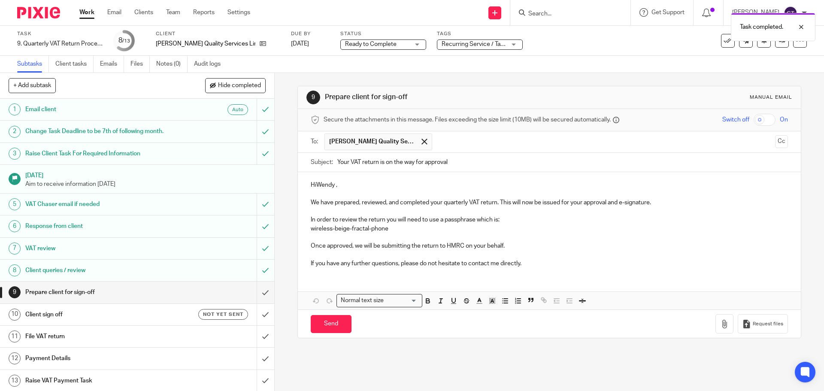
click at [315, 185] on p "HiWendy ," at bounding box center [549, 185] width 477 height 9
click at [336, 187] on p "Hi Wendy ," at bounding box center [549, 185] width 477 height 9
click at [421, 142] on span at bounding box center [424, 142] width 6 height 6
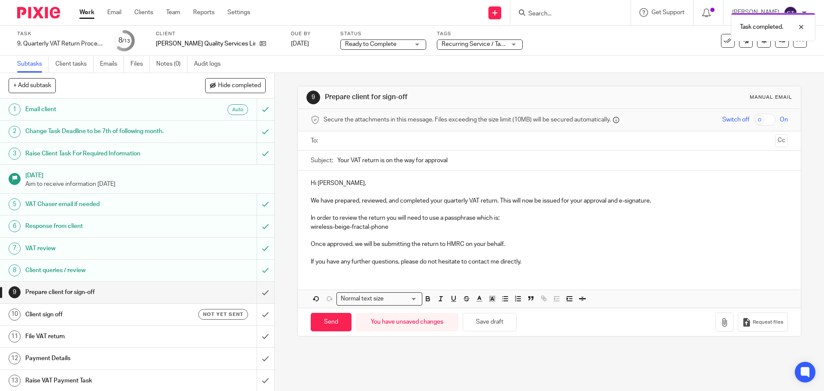
click at [364, 143] on input "text" at bounding box center [549, 141] width 445 height 10
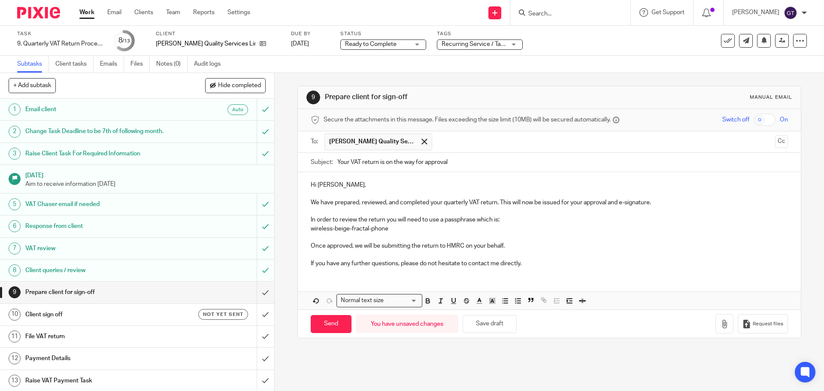
click at [368, 263] on p "If you have any further questions, please do not hesitate to contact me directl…" at bounding box center [549, 263] width 477 height 9
click at [326, 323] on input "Send" at bounding box center [331, 324] width 41 height 18
type input "Sent"
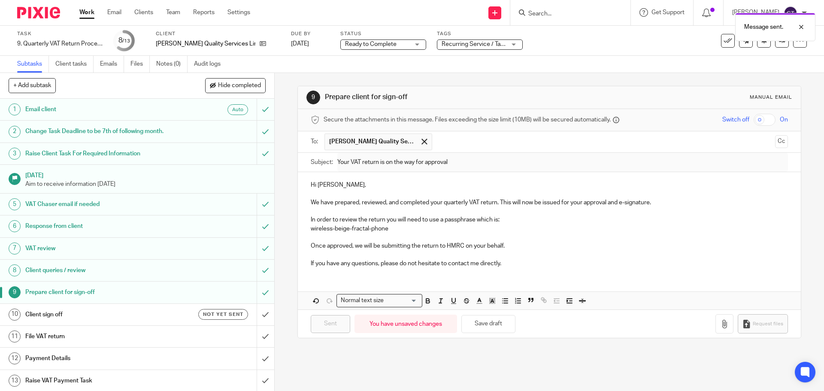
click at [156, 313] on h1 "Client sign off" at bounding box center [99, 314] width 149 height 13
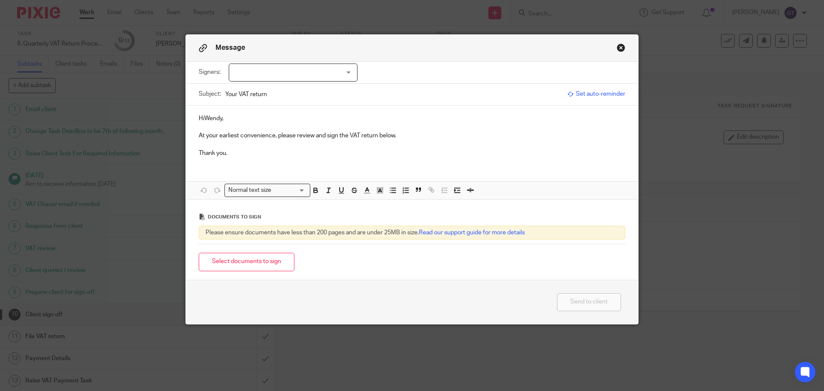
click at [203, 116] on p "HiWendy," at bounding box center [412, 118] width 427 height 9
click at [291, 73] on div at bounding box center [293, 73] width 129 height 18
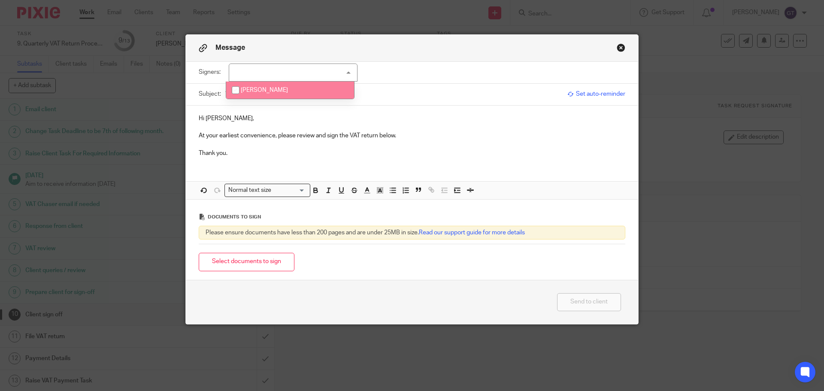
click at [263, 89] on span "[PERSON_NAME]" at bounding box center [264, 90] width 47 height 6
checkbox input "true"
click at [265, 260] on button "Select documents to sign" at bounding box center [247, 262] width 96 height 18
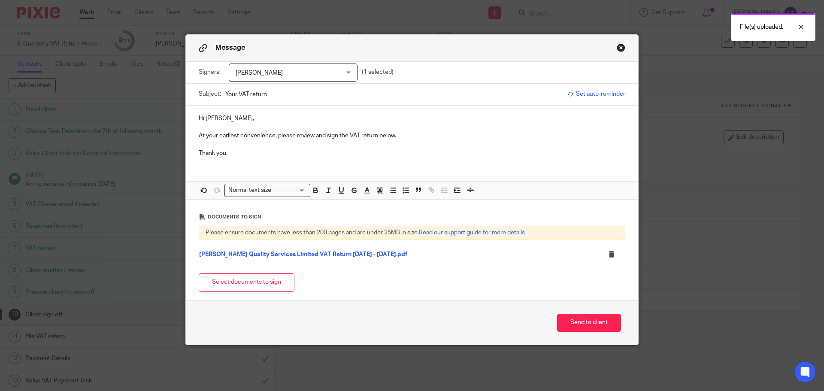
click at [275, 134] on p "At your earliest convenience, please review and sign the VAT return below." at bounding box center [412, 135] width 427 height 9
click at [406, 139] on p "At your earliest convenience, please review and sign the VAT return below." at bounding box center [412, 135] width 427 height 9
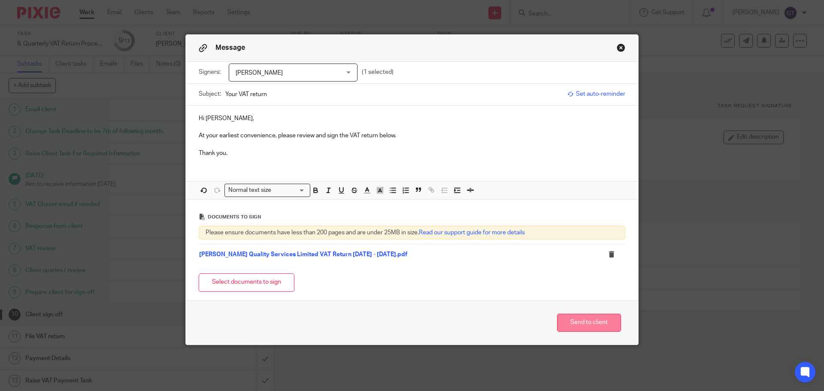
click at [586, 321] on button "Send to client" at bounding box center [589, 323] width 64 height 18
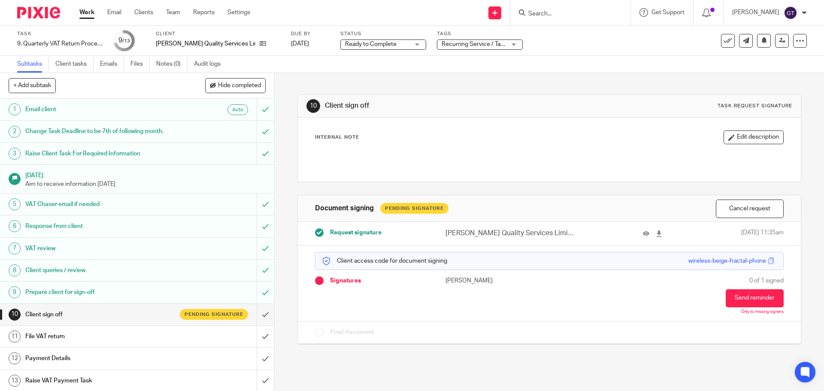
click at [353, 44] on span "Ready to Complete" at bounding box center [371, 44] width 52 height 6
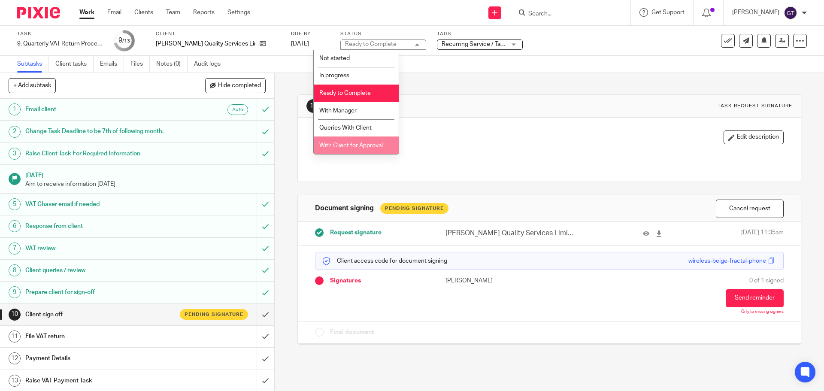
click at [345, 146] on span "With Client for Approval" at bounding box center [351, 145] width 64 height 6
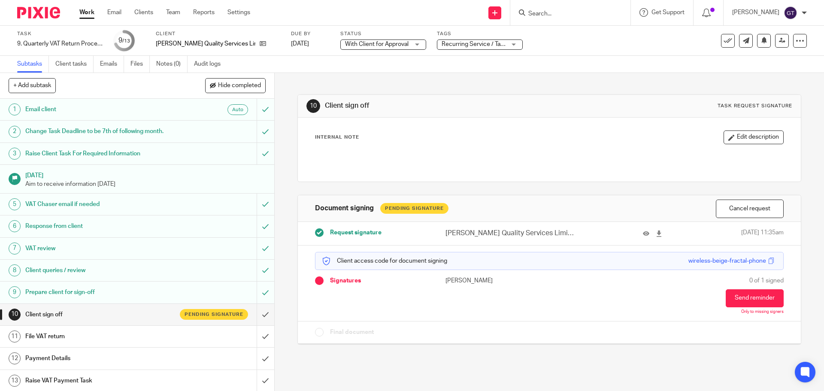
click at [329, 87] on div "10 Client sign off Task request signature Internal Note Edit description Docume…" at bounding box center [548, 213] width 503 height 280
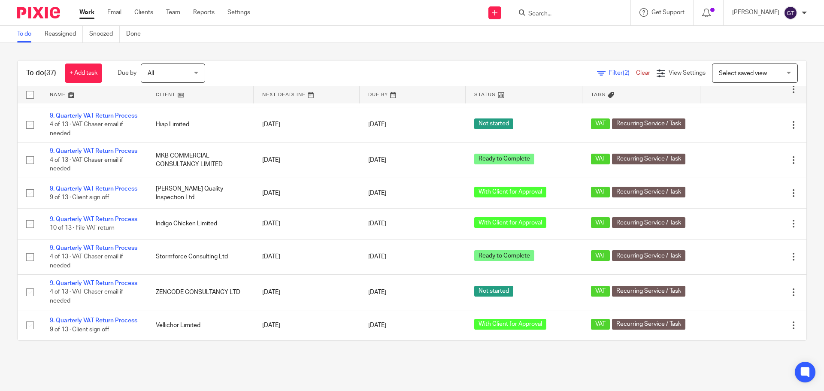
scroll to position [1184, 0]
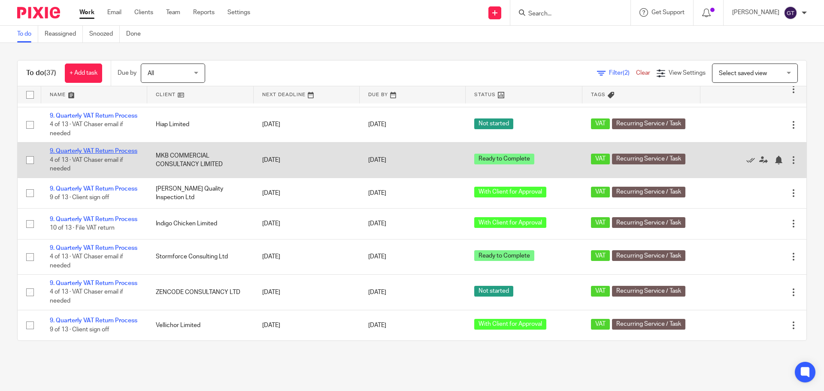
click at [96, 148] on link "9. Quarterly VAT Return Process" at bounding box center [94, 151] width 88 height 6
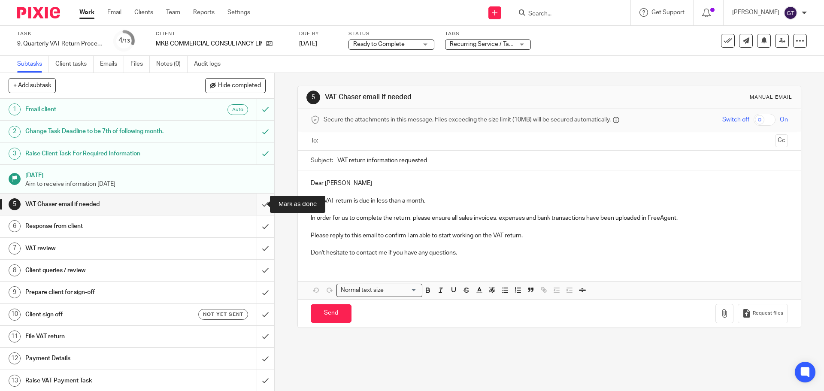
click at [259, 207] on input "submit" at bounding box center [137, 204] width 274 height 21
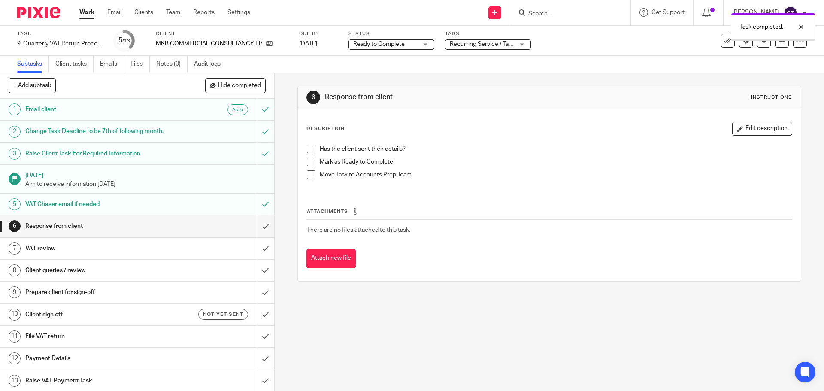
click at [257, 227] on input "submit" at bounding box center [137, 225] width 274 height 21
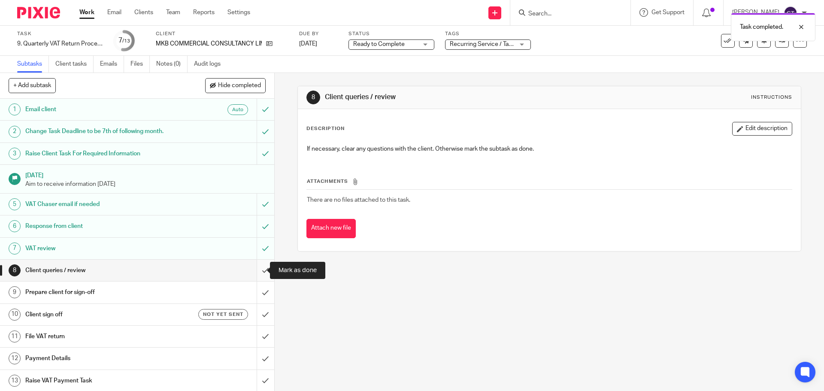
click at [257, 268] on input "submit" at bounding box center [137, 270] width 274 height 21
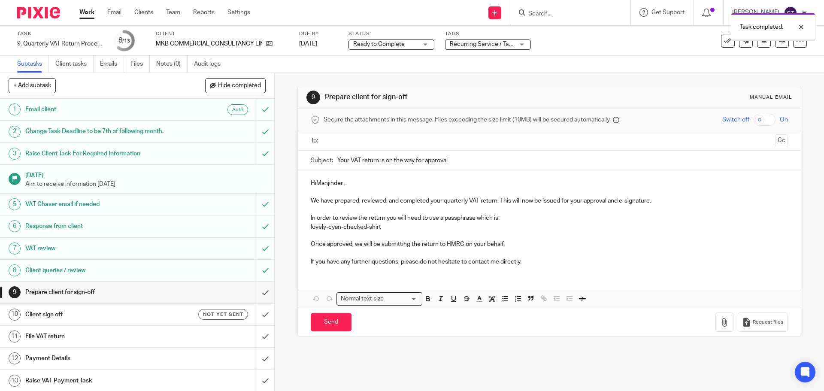
click at [363, 143] on input "text" at bounding box center [549, 141] width 445 height 10
drag, startPoint x: 350, startPoint y: 186, endPoint x: 298, endPoint y: 183, distance: 51.6
click at [298, 183] on div "HiManjinder , We have prepared, reviewed, and completed your quarterly VAT retu…" at bounding box center [549, 223] width 503 height 102
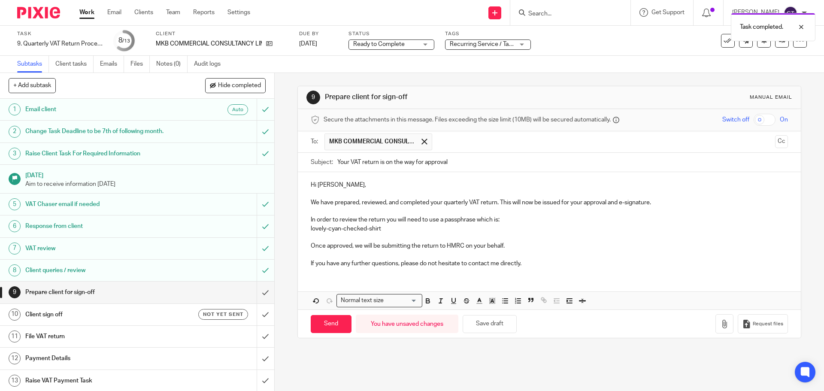
click at [368, 263] on p "If you have any further questions, please do not hesitate to contact me directl…" at bounding box center [549, 263] width 477 height 9
click at [326, 322] on input "Send" at bounding box center [331, 324] width 41 height 18
type input "Sent"
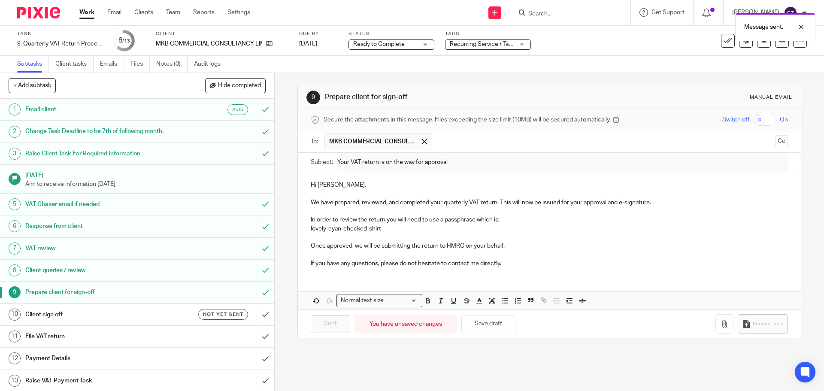
click at [158, 314] on h1 "Client sign off" at bounding box center [99, 314] width 149 height 13
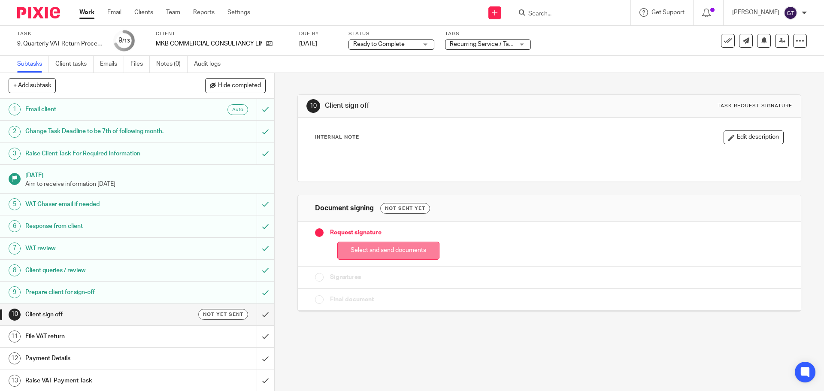
click at [382, 249] on button "Select and send documents" at bounding box center [388, 251] width 102 height 18
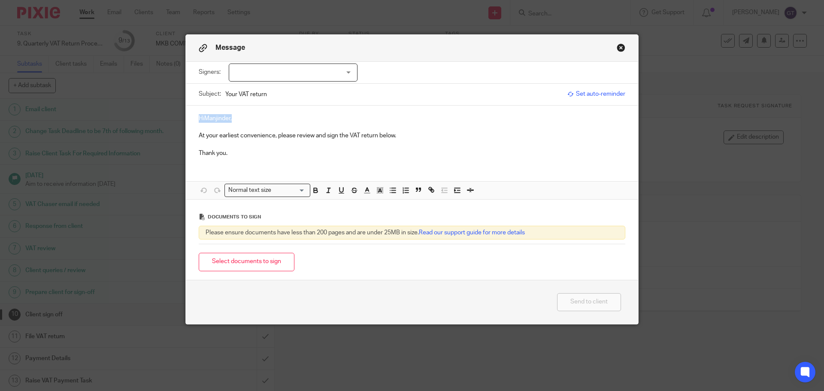
drag, startPoint x: 198, startPoint y: 118, endPoint x: 179, endPoint y: 118, distance: 19.7
click at [179, 118] on div "Message Signers: Manjinder Baloria (0 selected) Subject: Your VAT return Set au…" at bounding box center [412, 195] width 824 height 391
click at [266, 65] on div at bounding box center [293, 73] width 129 height 18
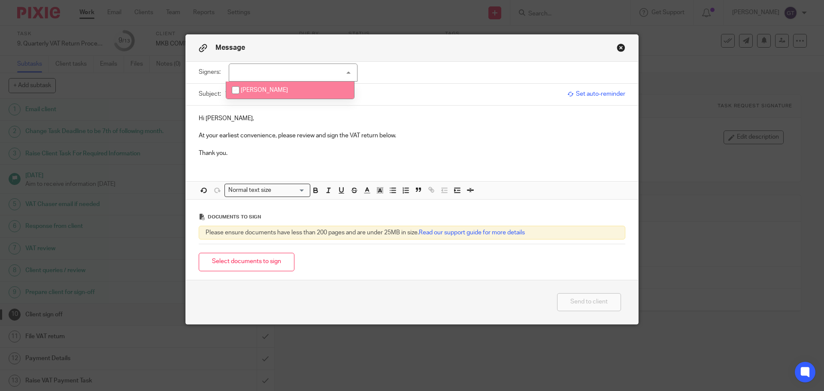
click at [260, 87] on span "Manjinder Baloria" at bounding box center [264, 90] width 47 height 6
checkbox input "true"
click at [244, 264] on button "Select documents to sign" at bounding box center [247, 262] width 96 height 18
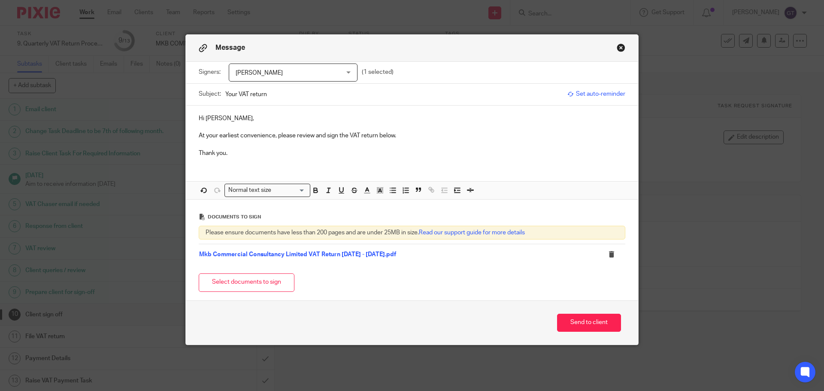
click at [407, 135] on p "At your earliest convenience, please review and sign the VAT return below." at bounding box center [412, 135] width 427 height 9
click at [586, 321] on button "Send to client" at bounding box center [589, 323] width 64 height 18
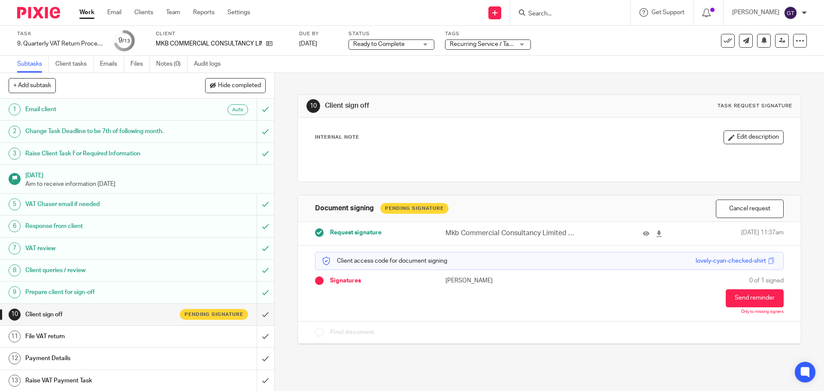
click at [387, 45] on span "Ready to Complete" at bounding box center [379, 44] width 52 height 6
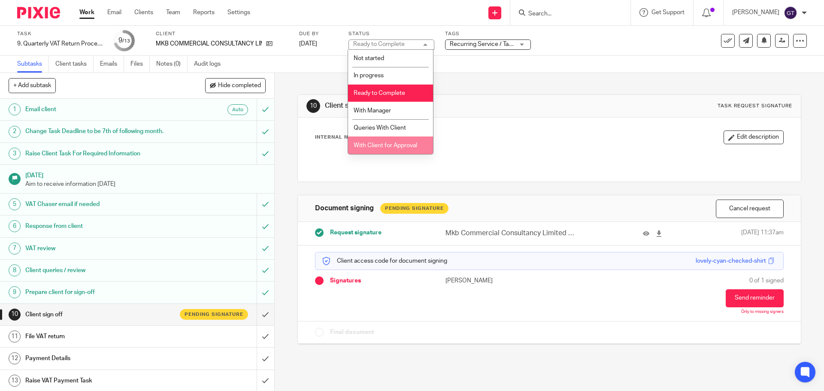
click at [375, 142] on li "With Client for Approval" at bounding box center [390, 145] width 85 height 18
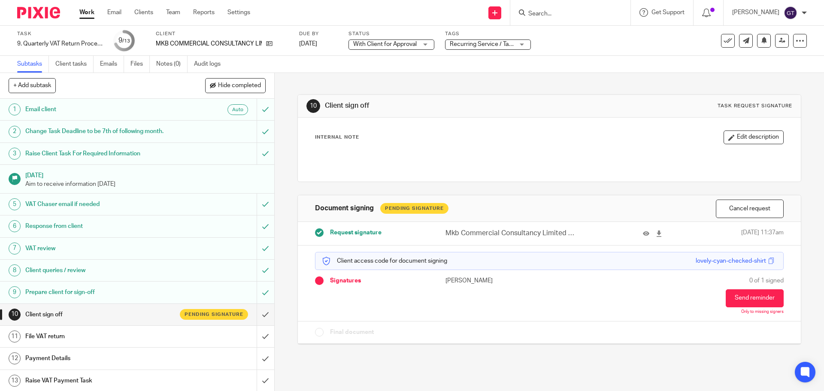
click at [333, 79] on div "10 Client sign off Task request signature Internal Note Edit description Docume…" at bounding box center [548, 213] width 503 height 280
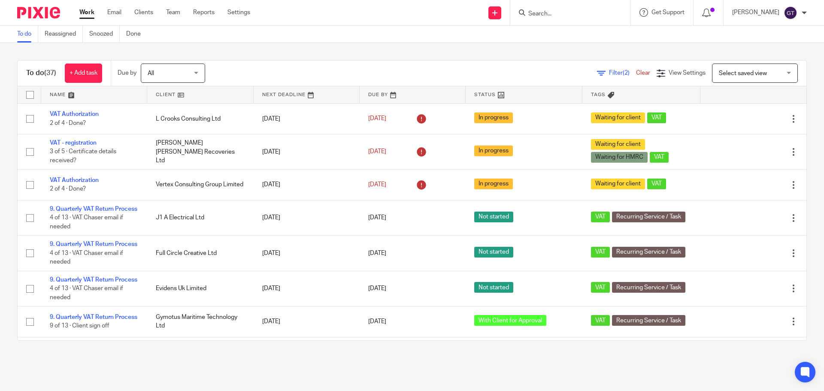
click at [472, 96] on link at bounding box center [524, 94] width 117 height 17
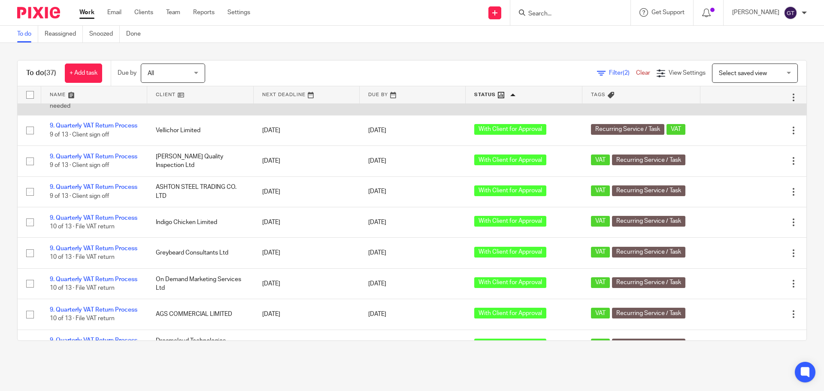
scroll to position [750, 0]
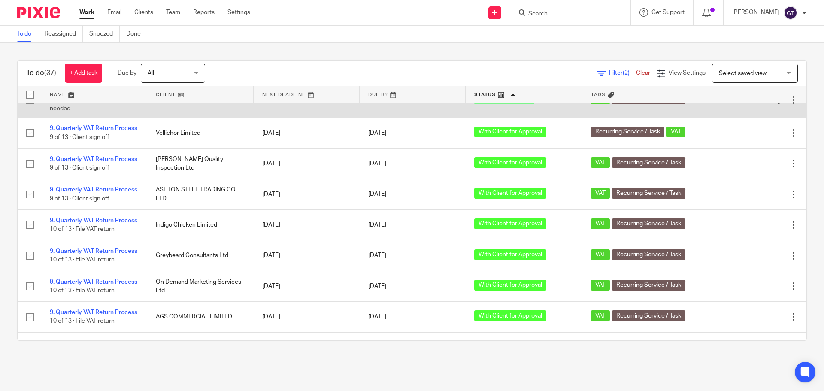
click at [52, 94] on link "9. Quarterly VAT Return Process" at bounding box center [94, 91] width 88 height 6
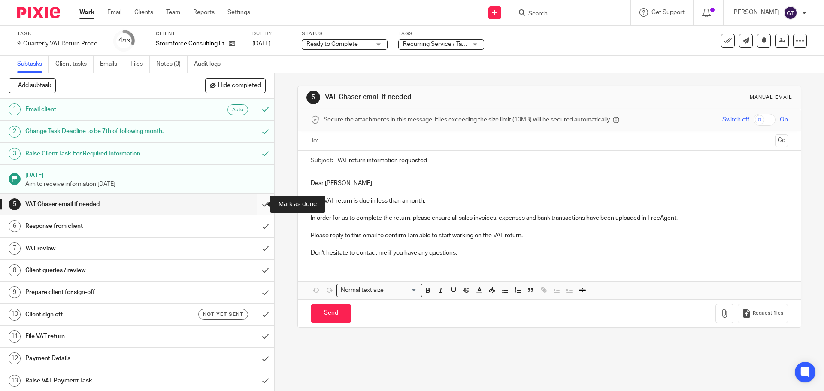
click at [256, 204] on input "submit" at bounding box center [137, 204] width 274 height 21
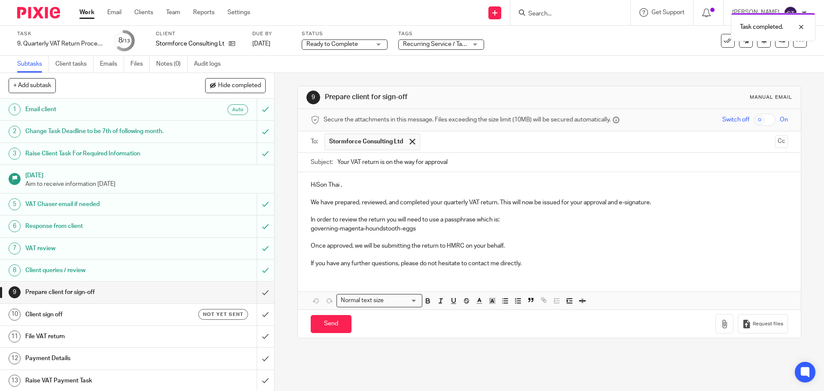
click at [314, 184] on p "HiSon Thai ," at bounding box center [549, 185] width 477 height 9
click at [342, 185] on p "Hi Son Thai ," at bounding box center [549, 185] width 477 height 9
click at [370, 263] on p "If you have any further questions, please do not hesitate to contact me directl…" at bounding box center [549, 263] width 477 height 9
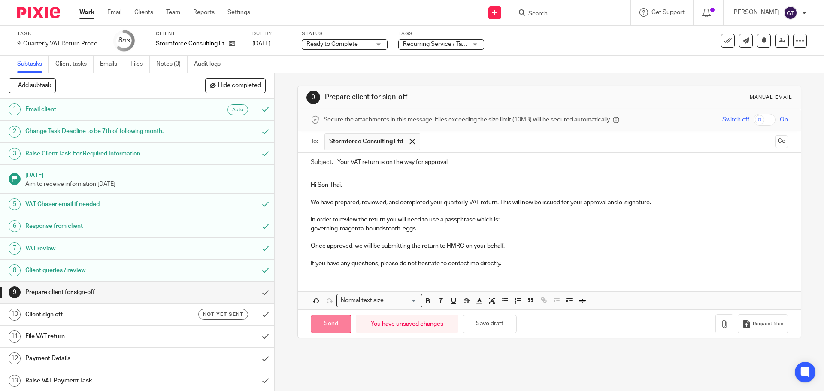
click at [325, 324] on input "Send" at bounding box center [331, 324] width 41 height 18
type input "Sent"
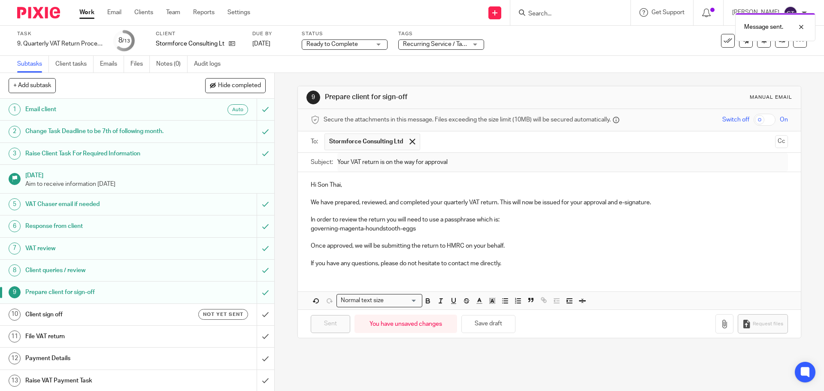
click at [157, 315] on h1 "Client sign off" at bounding box center [99, 314] width 149 height 13
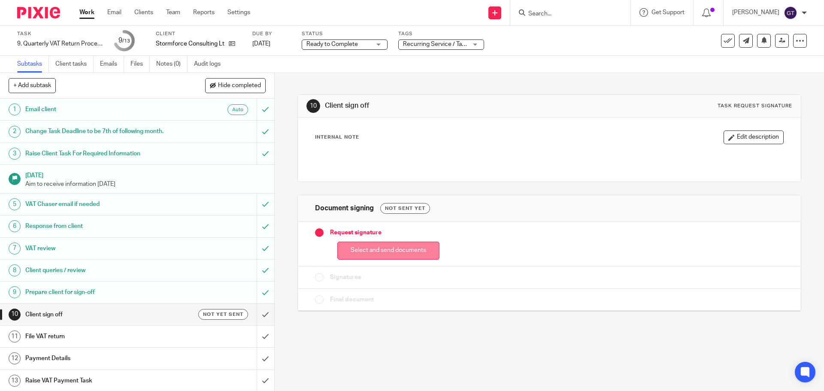
click at [415, 249] on button "Select and send documents" at bounding box center [388, 251] width 102 height 18
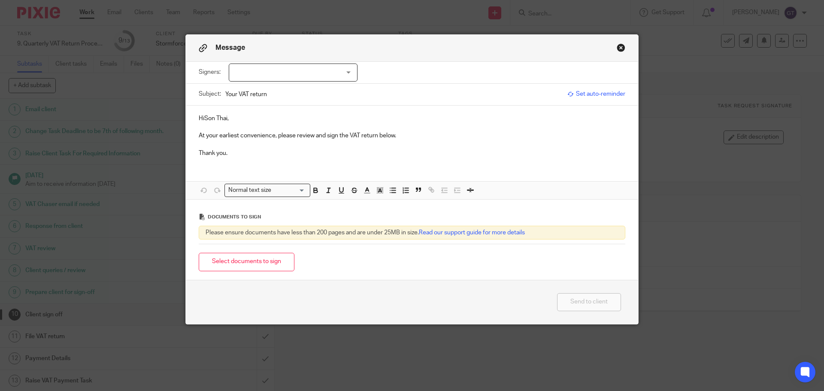
click at [263, 73] on div at bounding box center [293, 73] width 129 height 18
click at [261, 88] on span "Son Thai Le" at bounding box center [256, 90] width 31 height 6
checkbox input "true"
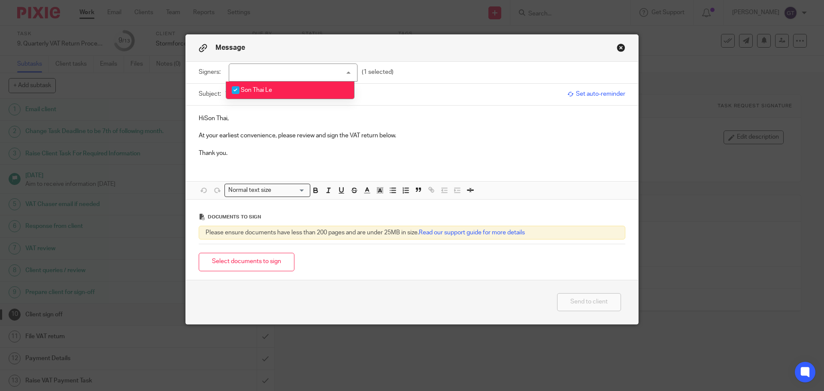
click at [202, 118] on p "HiSon Thai," at bounding box center [412, 118] width 427 height 9
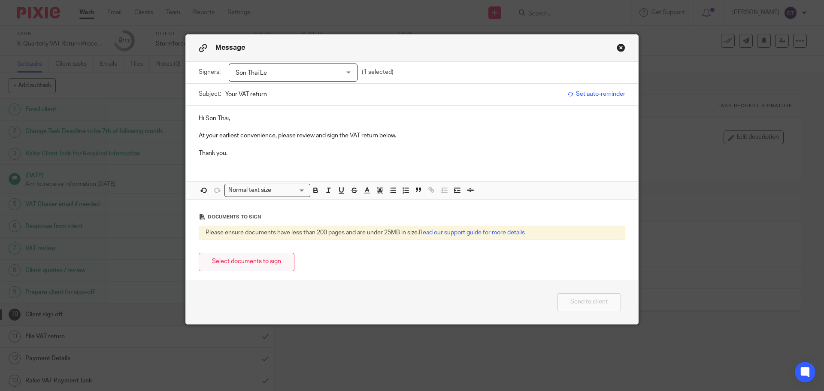
click at [270, 265] on button "Select documents to sign" at bounding box center [247, 262] width 96 height 18
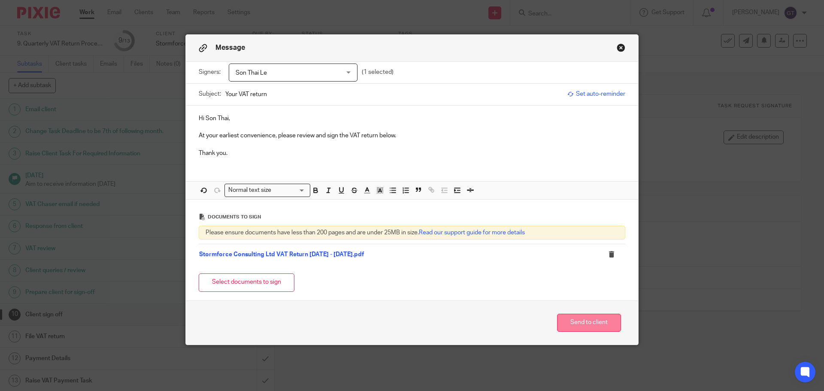
click at [588, 323] on button "Send to client" at bounding box center [589, 323] width 64 height 18
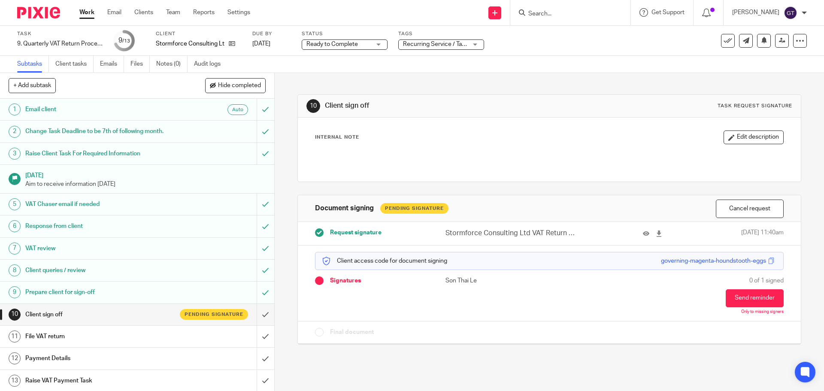
click at [360, 47] on span "Ready to Complete" at bounding box center [338, 44] width 64 height 9
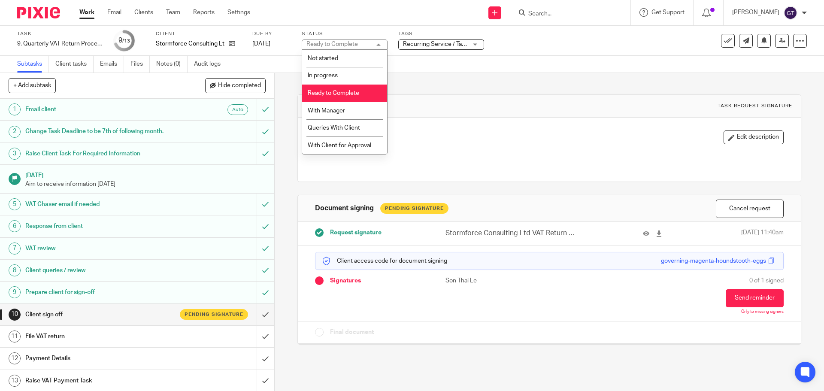
click at [391, 31] on div "Task 9. Quarterly VAT Return Process Save 9. Quarterly VAT Return Process 9 /13…" at bounding box center [346, 40] width 658 height 21
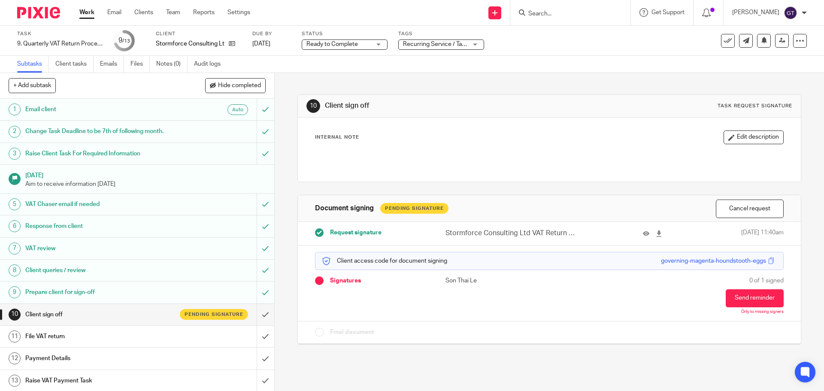
click at [352, 45] on span "Ready to Complete" at bounding box center [332, 44] width 52 height 6
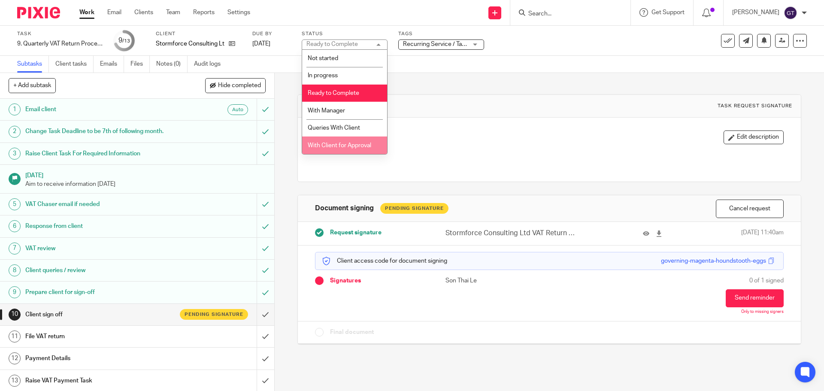
click at [344, 142] on span "With Client for Approval" at bounding box center [340, 145] width 64 height 6
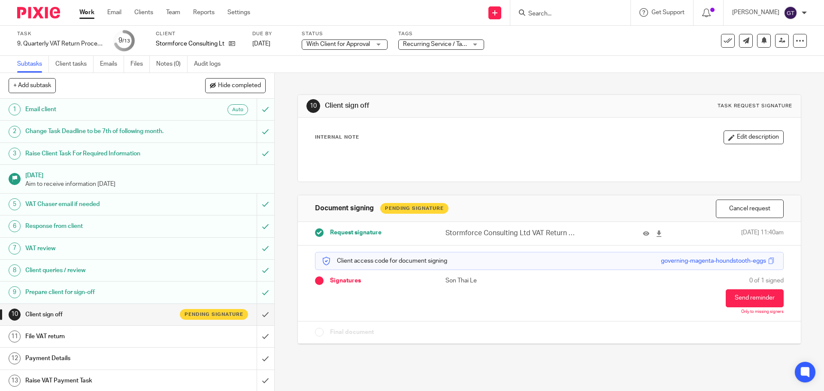
click at [383, 87] on div "10 Client sign off Task request signature Internal Note Edit description Docume…" at bounding box center [548, 213] width 503 height 280
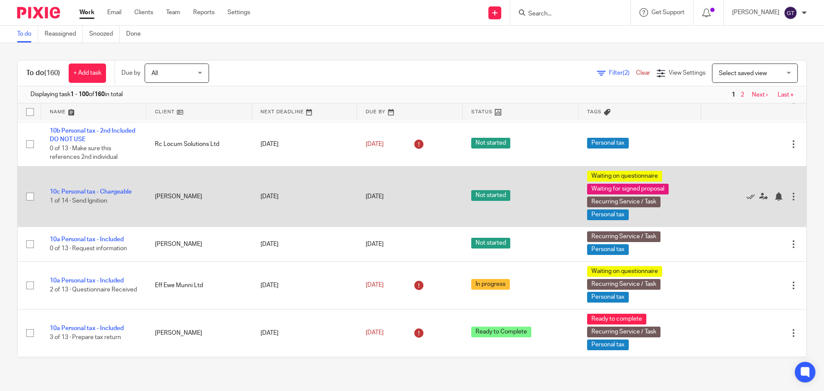
scroll to position [429, 0]
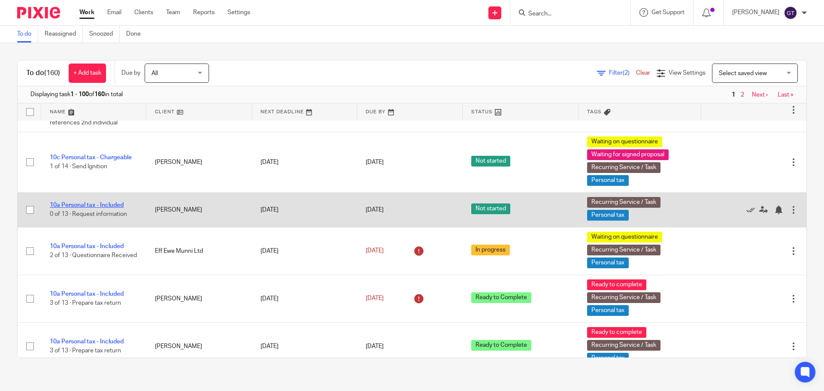
click at [103, 204] on link "10a Personal tax - Included" at bounding box center [87, 205] width 74 height 6
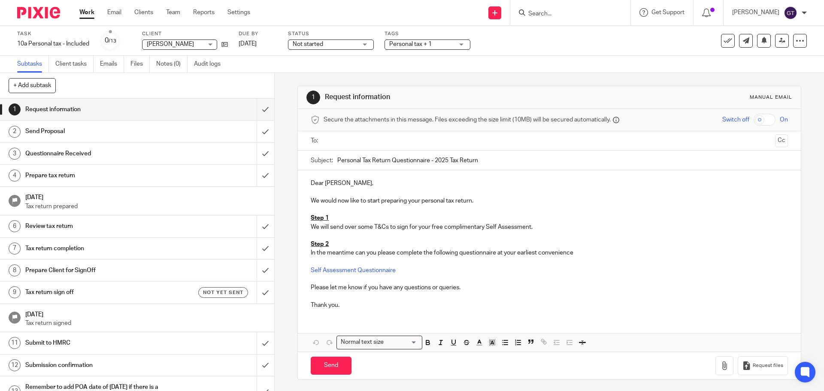
drag, startPoint x: 492, startPoint y: 163, endPoint x: 388, endPoint y: 160, distance: 103.9
click at [388, 160] on input "Personal Tax Return Questionnaire - 2025 Tax Return" at bounding box center [562, 160] width 450 height 19
type input "Personal Tax Return"
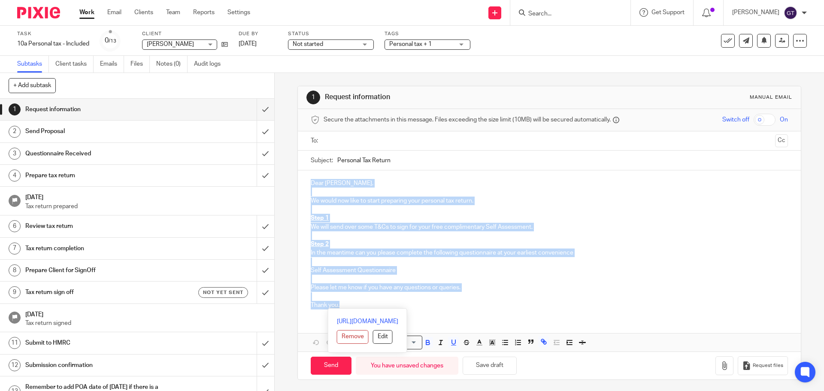
drag, startPoint x: 349, startPoint y: 307, endPoint x: 297, endPoint y: 184, distance: 133.5
click at [298, 184] on div "Dear Louise, We would now like to start preparing your personal tax return. Ste…" at bounding box center [549, 243] width 503 height 146
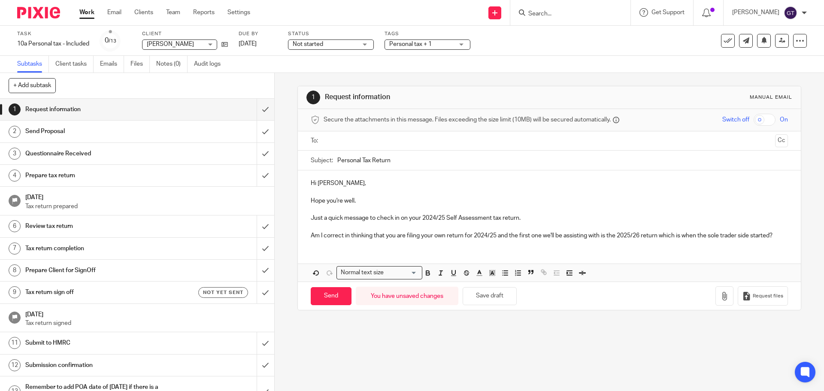
click at [349, 142] on input "text" at bounding box center [549, 141] width 445 height 10
click at [376, 209] on p at bounding box center [549, 211] width 477 height 9
click at [337, 161] on input "Personal Tax Return" at bounding box center [562, 162] width 450 height 19
type input "2024/25 Personal Tax Return"
click at [332, 298] on input "Send" at bounding box center [331, 298] width 41 height 18
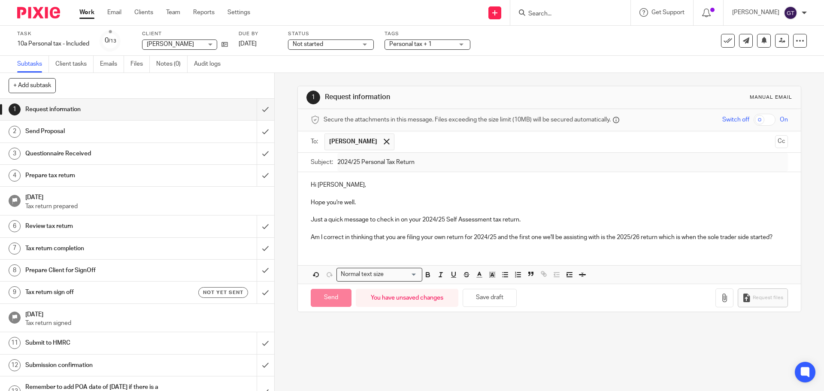
type input "Sent"
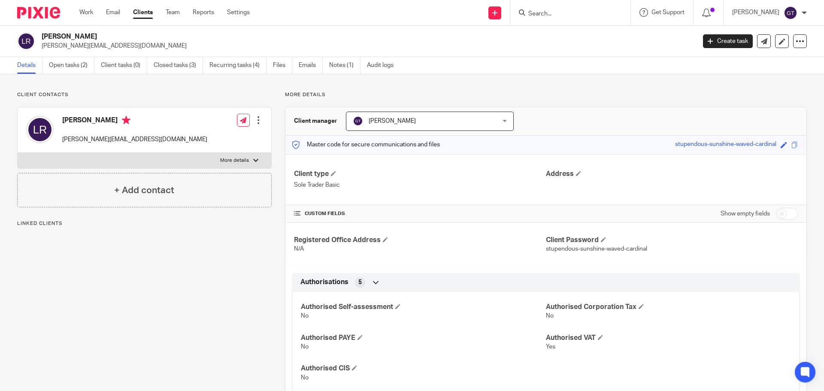
click at [784, 213] on input "checkbox" at bounding box center [787, 214] width 22 height 12
checkbox input "true"
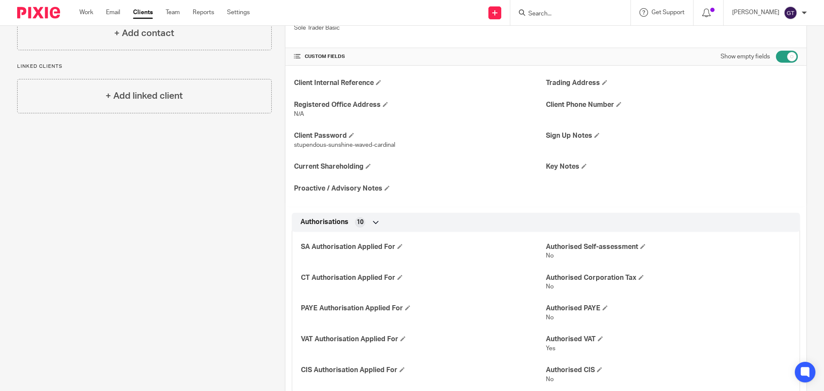
scroll to position [31, 0]
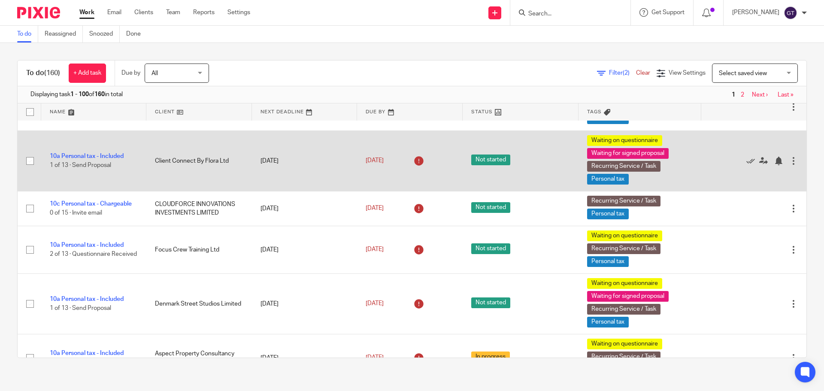
scroll to position [2618, 0]
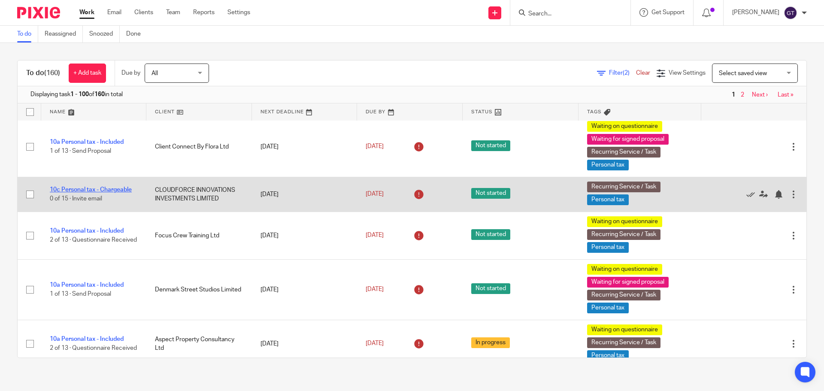
click at [118, 188] on link "10c Personal tax - Chargeable" at bounding box center [91, 190] width 82 height 6
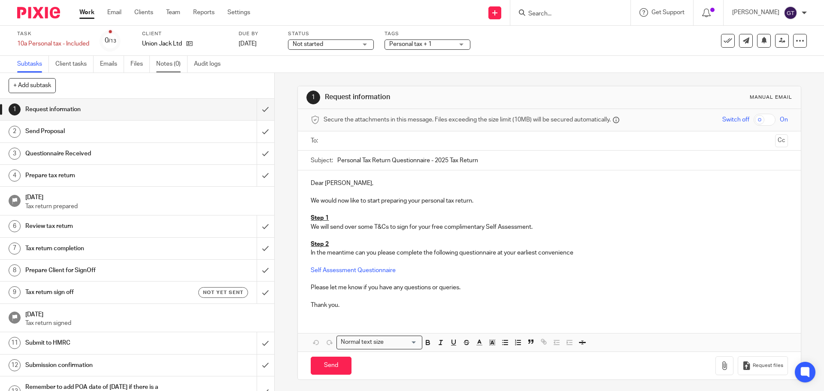
click at [170, 64] on link "Notes (0)" at bounding box center [171, 64] width 31 height 17
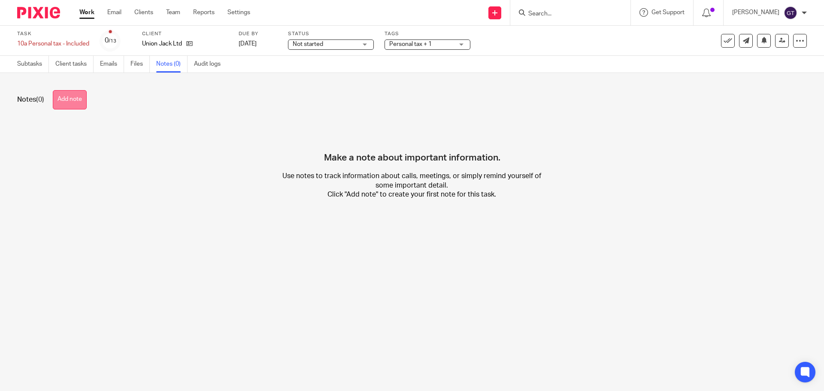
click at [71, 100] on button "Add note" at bounding box center [70, 99] width 34 height 19
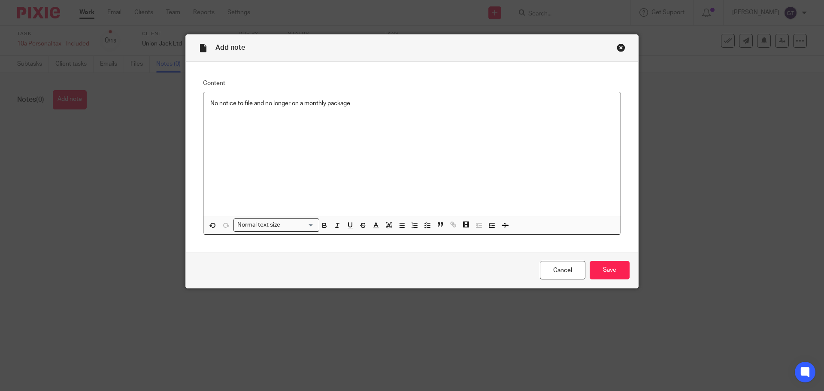
click at [249, 103] on p "No notice to file and no longer on a monthly package" at bounding box center [411, 103] width 403 height 9
click at [411, 103] on p "No notice to file from HMRC and no longer on a monthly package" at bounding box center [411, 103] width 403 height 9
click at [610, 270] on input "Save" at bounding box center [610, 270] width 40 height 18
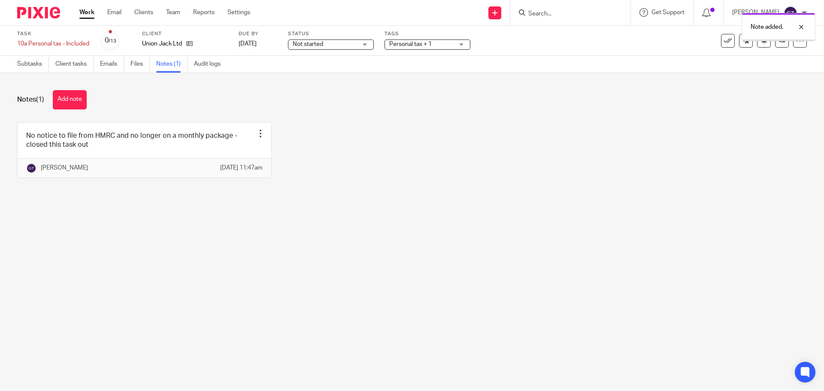
click at [724, 45] on icon at bounding box center [728, 40] width 9 height 9
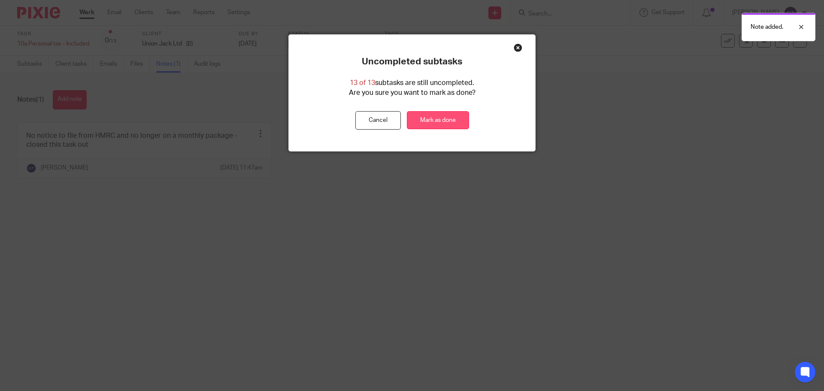
click at [437, 126] on link "Mark as done" at bounding box center [438, 120] width 62 height 18
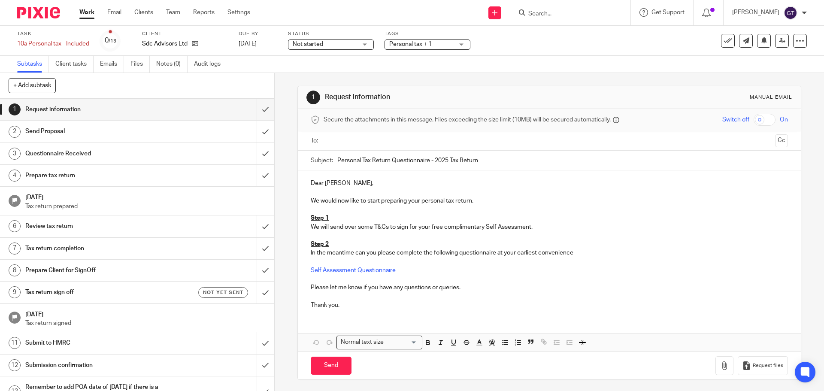
drag, startPoint x: 495, startPoint y: 161, endPoint x: 336, endPoint y: 161, distance: 159.7
click at [337, 161] on input "Personal Tax Return Questionnaire - 2025 Tax Return" at bounding box center [562, 160] width 450 height 19
drag, startPoint x: 512, startPoint y: 159, endPoint x: 454, endPoint y: 159, distance: 58.4
click at [454, 159] on input "2024/25 Personal Tax Return Questionnaire - 2025 Tax Return" at bounding box center [562, 160] width 450 height 19
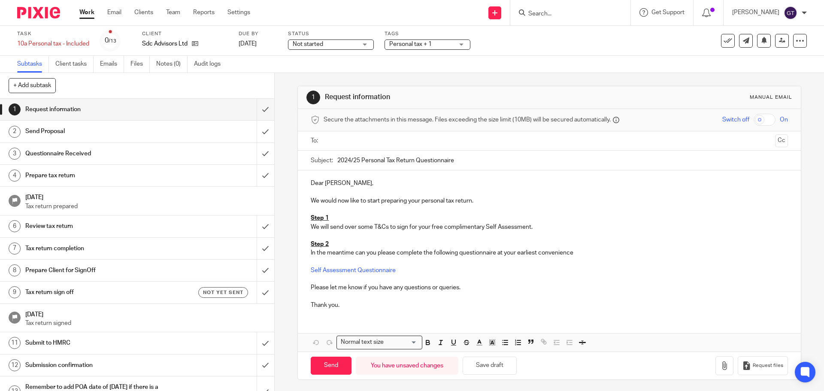
type input "2024/25 Personal Tax Return Questionnaire"
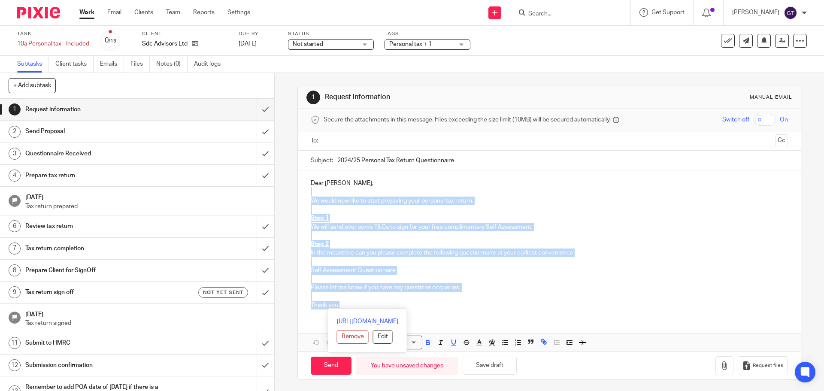
drag, startPoint x: 357, startPoint y: 304, endPoint x: 304, endPoint y: 195, distance: 121.3
click at [304, 195] on div "Dear Selim, We would now like to start preparing your personal tax return. Step…" at bounding box center [549, 243] width 503 height 146
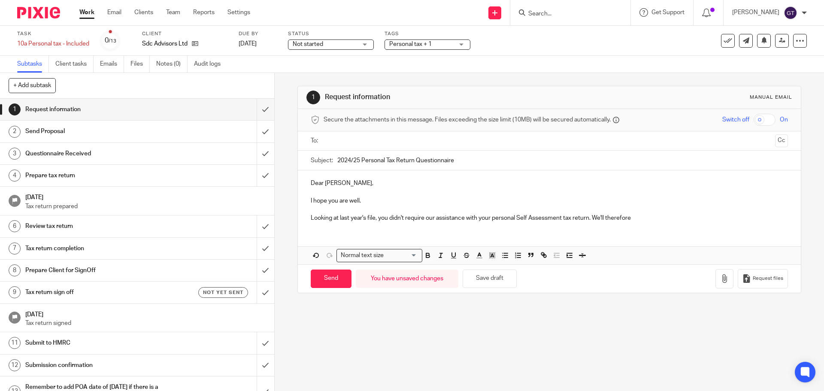
drag, startPoint x: 642, startPoint y: 216, endPoint x: 598, endPoint y: 217, distance: 44.2
click at [597, 218] on p "Looking at last year's file, you didn't require our assistance with your person…" at bounding box center [549, 218] width 477 height 9
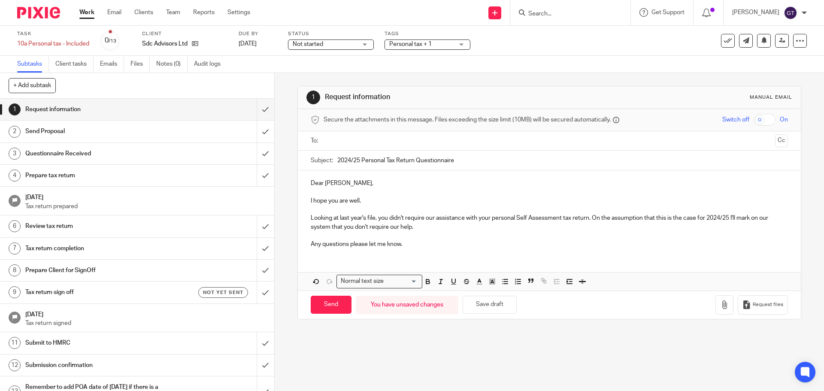
click at [364, 141] on input "text" at bounding box center [549, 141] width 445 height 10
click at [379, 203] on p "I hope you are well." at bounding box center [549, 202] width 477 height 9
click at [706, 219] on p "Looking at last year's file, you didn't require our assistance with your person…" at bounding box center [549, 224] width 477 height 18
click at [467, 227] on p "Looking at last year's file, you didn't require our assistance with your person…" at bounding box center [549, 224] width 477 height 18
drag, startPoint x: 453, startPoint y: 162, endPoint x: 412, endPoint y: 160, distance: 41.3
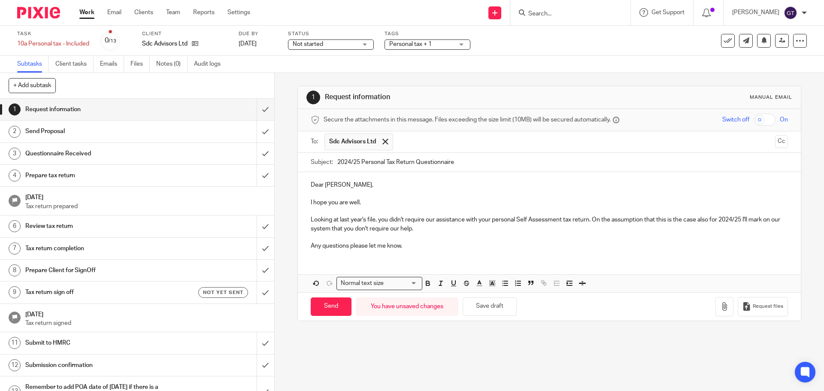
click at [412, 160] on input "2024/25 Personal Tax Return Questionnaire" at bounding box center [562, 162] width 450 height 19
type input "2024/25 Personal Tax Return"
click at [330, 311] on input "Send" at bounding box center [331, 306] width 41 height 18
type input "Sent"
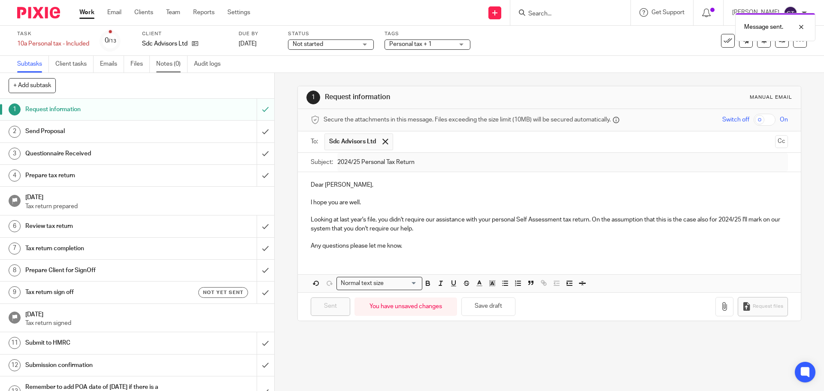
click at [166, 61] on link "Notes (0)" at bounding box center [171, 64] width 31 height 17
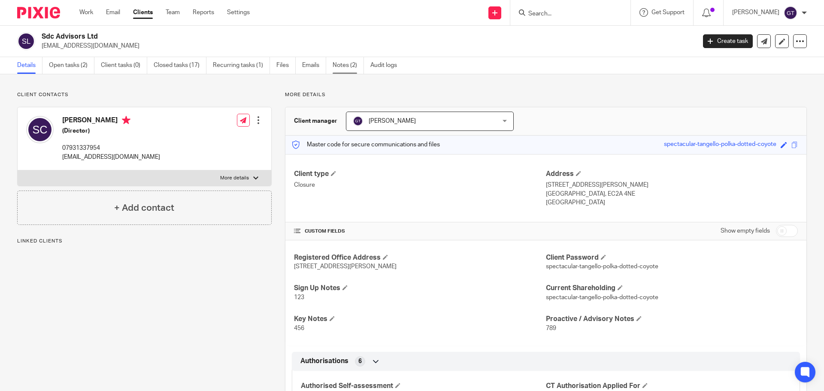
drag, startPoint x: 0, startPoint y: 0, endPoint x: 347, endPoint y: 61, distance: 352.1
click at [347, 61] on link "Notes (2)" at bounding box center [348, 65] width 31 height 17
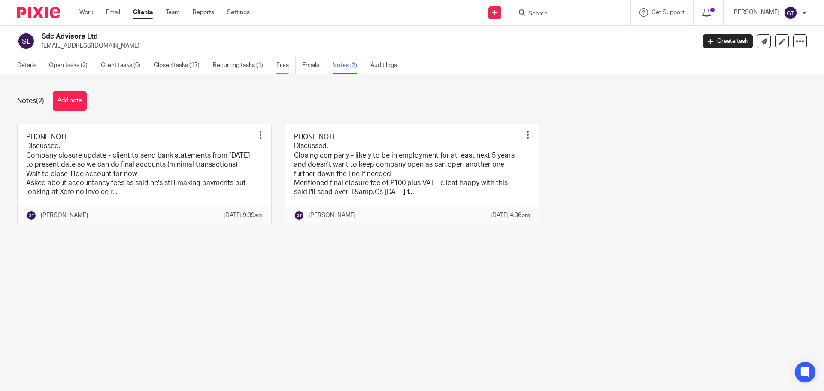
click at [288, 66] on link "Files" at bounding box center [285, 65] width 19 height 17
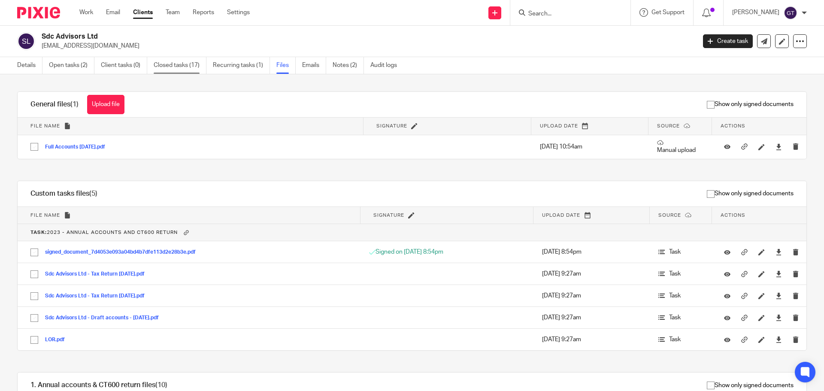
click at [178, 69] on link "Closed tasks (17)" at bounding box center [180, 65] width 53 height 17
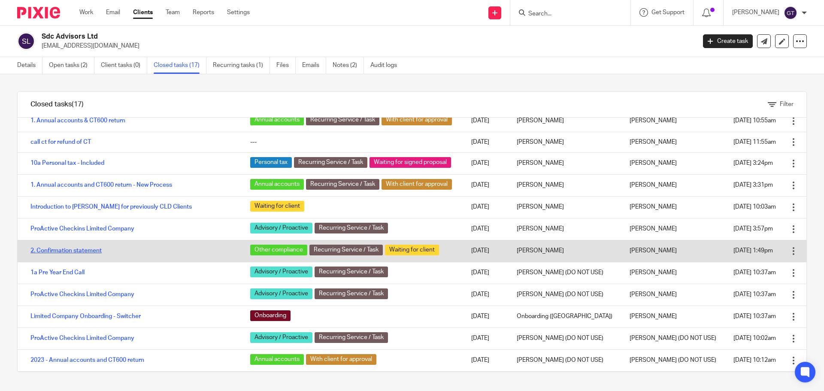
scroll to position [90, 0]
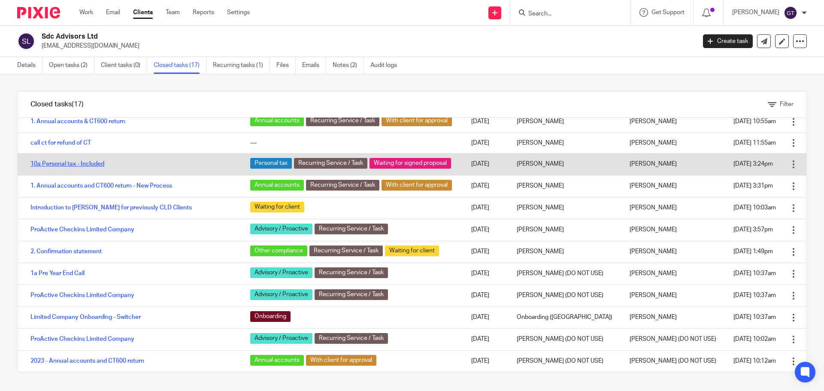
click at [76, 165] on link "10a Personal tax - Included" at bounding box center [67, 164] width 74 height 6
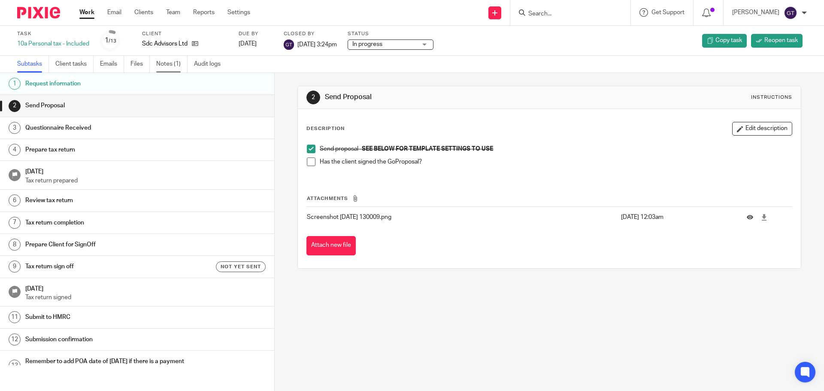
click at [167, 62] on link "Notes (1)" at bounding box center [171, 64] width 31 height 17
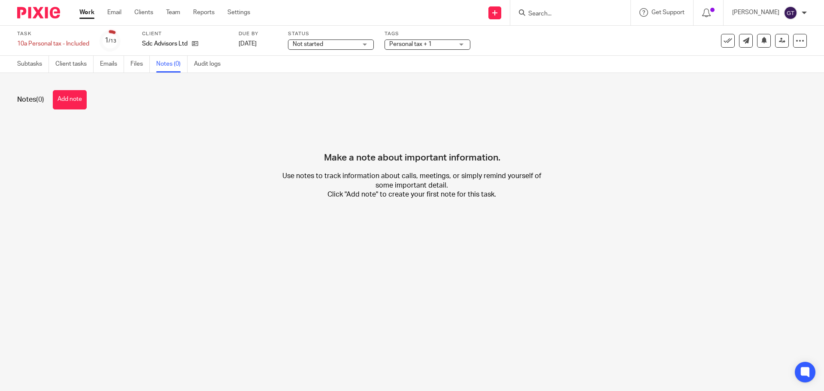
click at [74, 103] on button "Add note" at bounding box center [70, 99] width 34 height 19
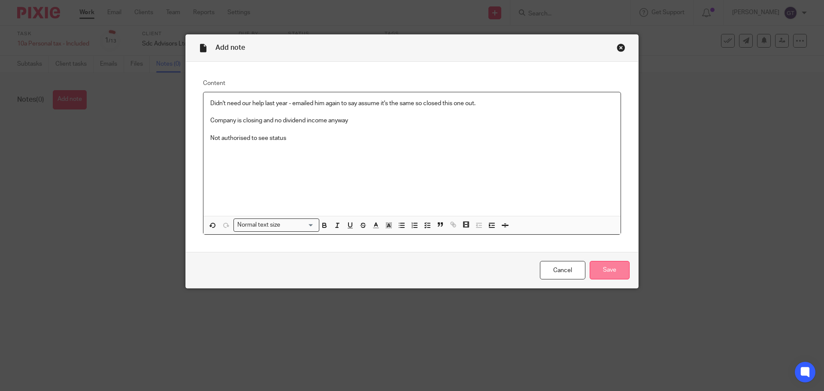
click at [612, 263] on input "Save" at bounding box center [610, 270] width 40 height 18
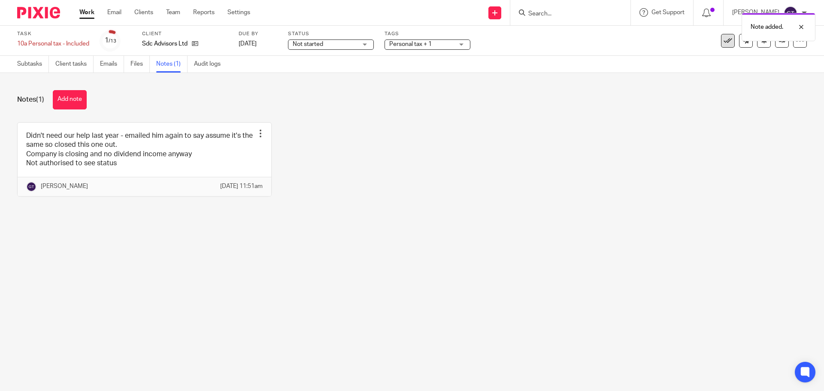
click at [724, 42] on icon at bounding box center [728, 40] width 9 height 9
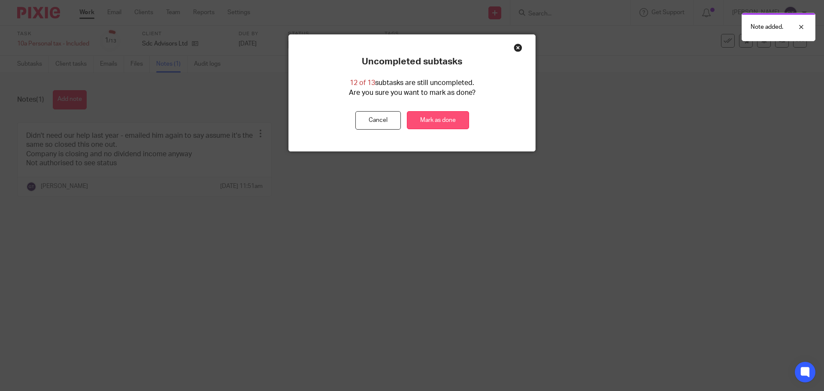
click at [441, 120] on link "Mark as done" at bounding box center [438, 120] width 62 height 18
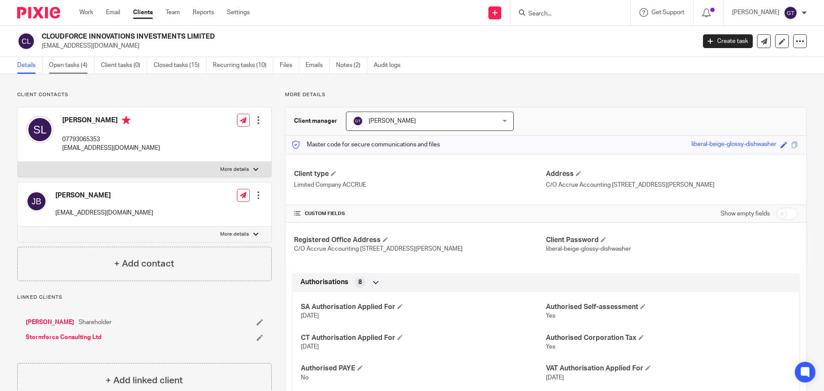
click at [79, 69] on link "Open tasks (4)" at bounding box center [71, 65] width 45 height 17
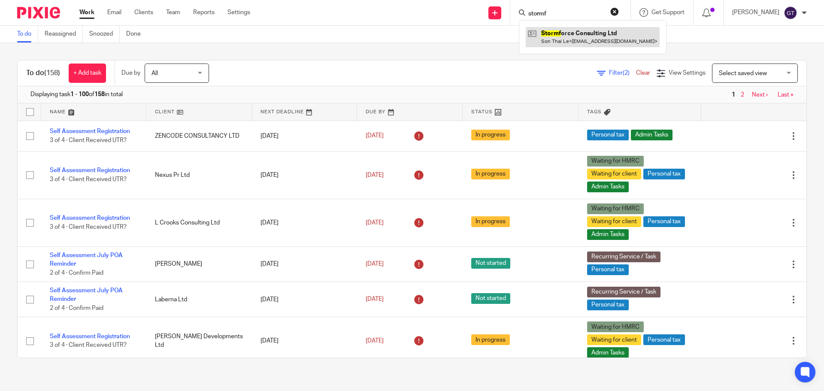
type input "stormf"
click at [573, 32] on link at bounding box center [593, 37] width 134 height 20
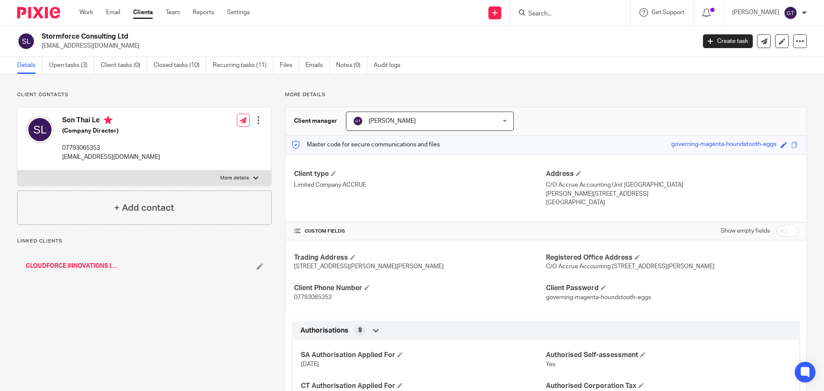
click at [781, 232] on input "checkbox" at bounding box center [787, 231] width 22 height 12
checkbox input "true"
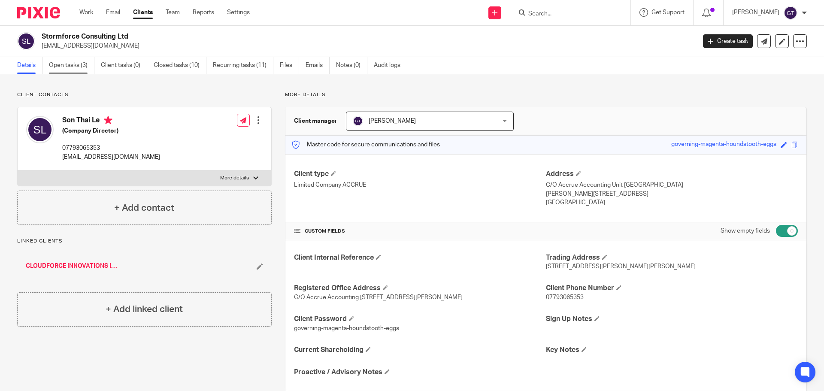
drag, startPoint x: 64, startPoint y: 55, endPoint x: 65, endPoint y: 59, distance: 4.8
click at [65, 55] on div "Stormforce Consulting Ltd son.thai.le@gmail.com Create task Update from Compani…" at bounding box center [412, 41] width 824 height 31
click at [65, 60] on link "Open tasks (3)" at bounding box center [71, 65] width 45 height 17
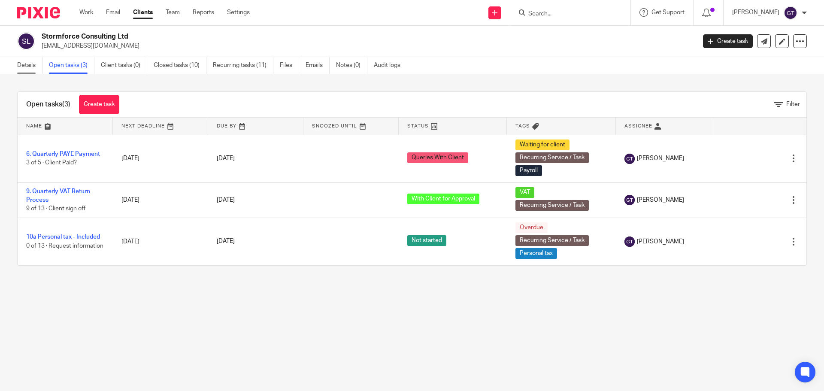
click at [31, 64] on link "Details" at bounding box center [29, 65] width 25 height 17
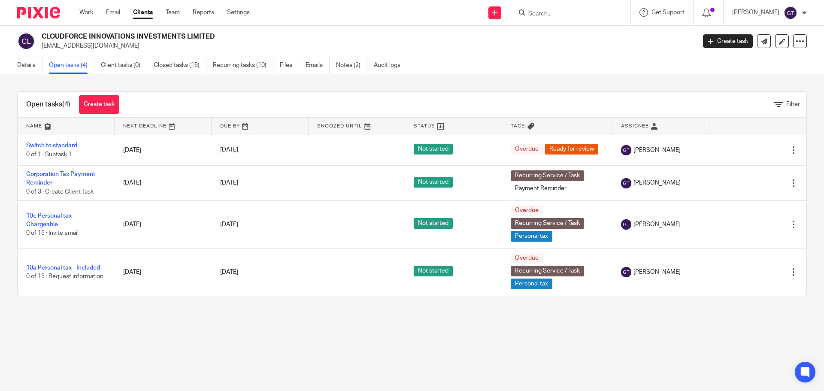
click at [562, 16] on input "Search" at bounding box center [565, 14] width 77 height 8
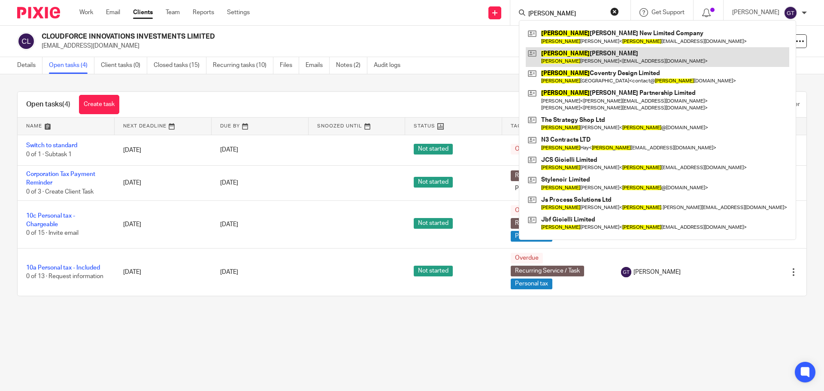
type input "[PERSON_NAME]"
click at [588, 53] on link at bounding box center [658, 57] width 264 height 20
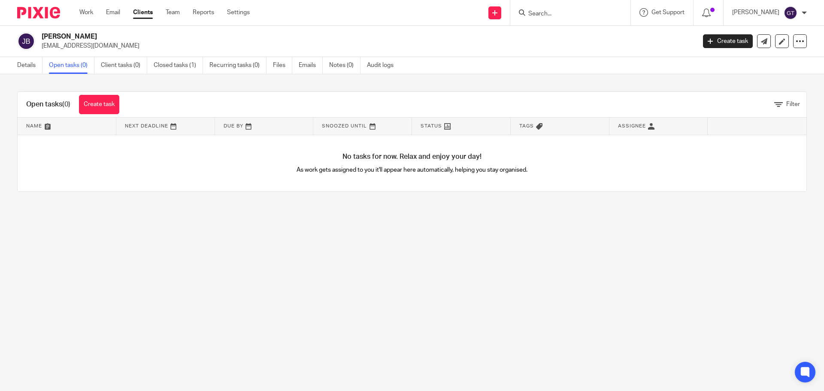
click at [17, 63] on div "Details Open tasks (0) Client tasks (0) Closed tasks (1) Recurring tasks (0) Fi…" at bounding box center [207, 65] width 415 height 17
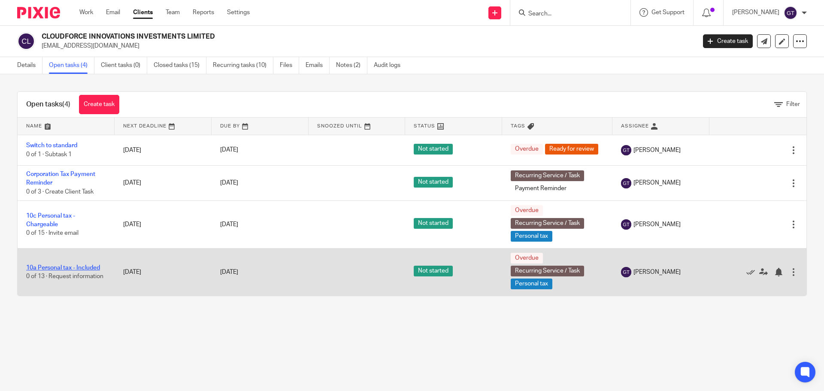
click at [80, 266] on link "10a Personal tax - Included" at bounding box center [63, 268] width 74 height 6
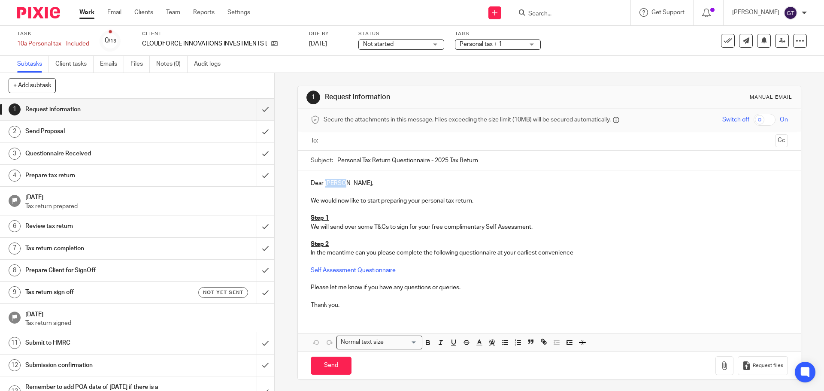
drag, startPoint x: 345, startPoint y: 183, endPoint x: 324, endPoint y: 182, distance: 20.7
click at [324, 182] on p "Dear Sonny," at bounding box center [549, 183] width 477 height 9
click at [427, 145] on input "text" at bounding box center [549, 141] width 445 height 10
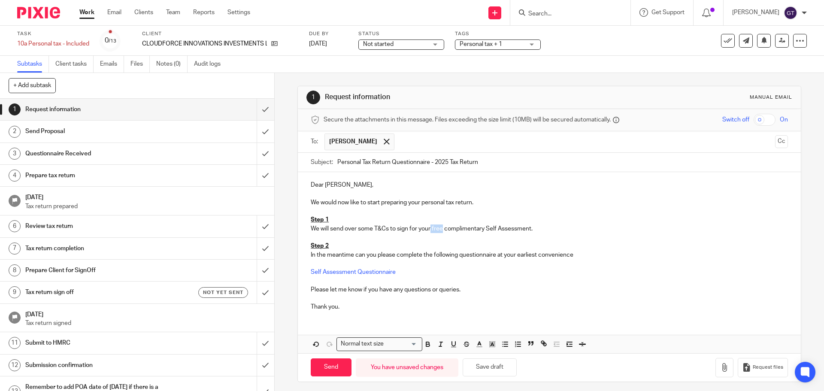
drag, startPoint x: 441, startPoint y: 230, endPoint x: 429, endPoint y: 229, distance: 12.0
click at [429, 229] on p "We will send over some T&Cs to sign for your free complimentary Self Assessment." at bounding box center [549, 228] width 477 height 9
click at [326, 367] on input "Send" at bounding box center [331, 367] width 41 height 18
type input "Sent"
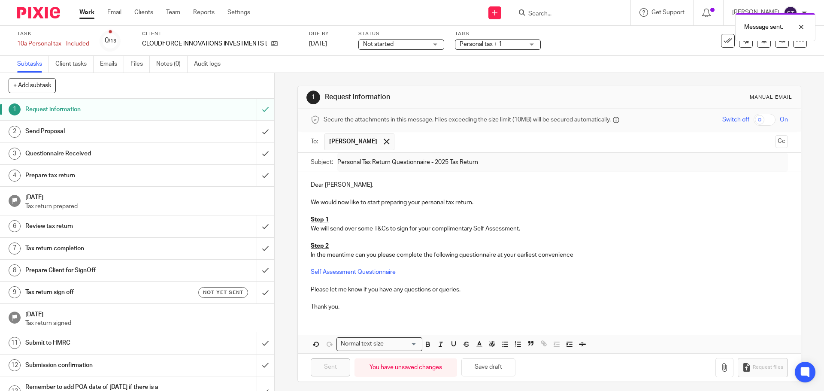
click at [482, 45] on span "Personal tax + 1" at bounding box center [481, 44] width 42 height 6
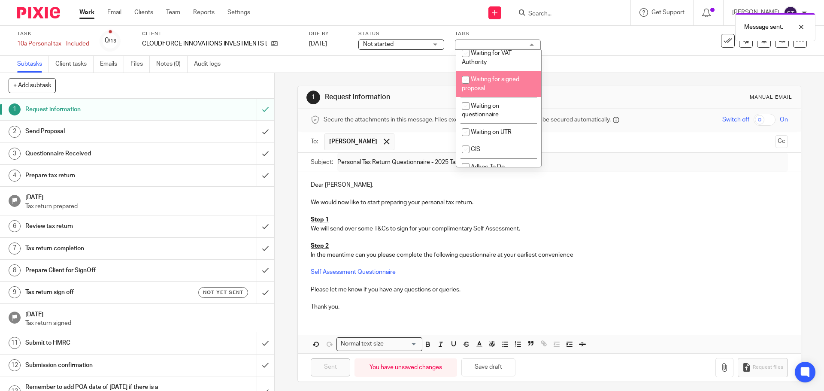
click at [500, 97] on li "Waiting for signed proposal" at bounding box center [498, 84] width 85 height 26
checkbox input "true"
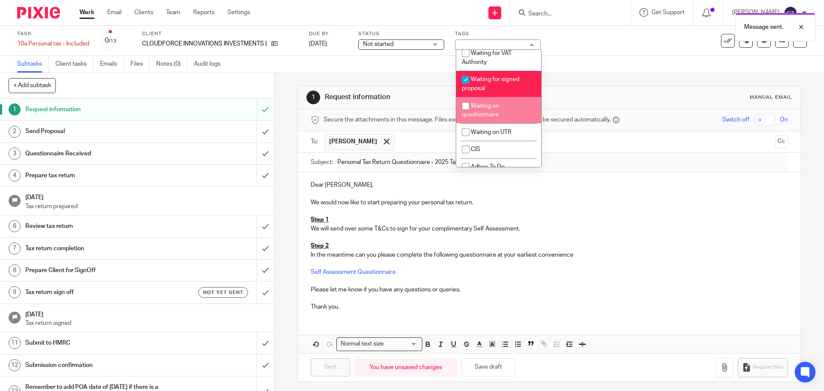
click at [488, 123] on li "Waiting on questionnaire" at bounding box center [498, 110] width 85 height 26
checkbox input "true"
click at [399, 79] on div "1 Request information Manual email Secure the attachments in this message. File…" at bounding box center [548, 234] width 503 height 322
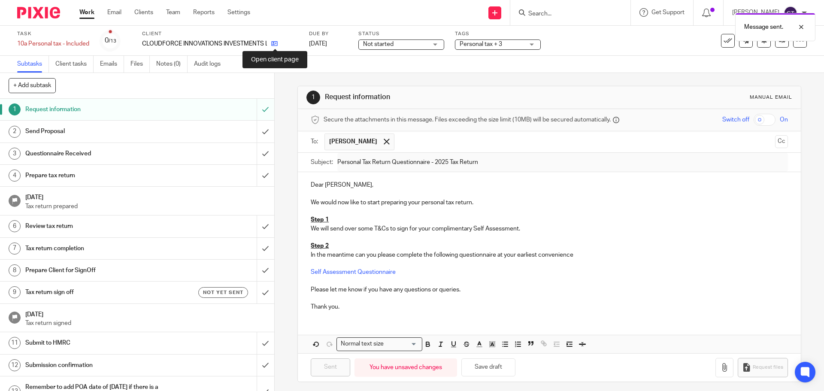
click at [278, 43] on icon at bounding box center [274, 43] width 6 height 6
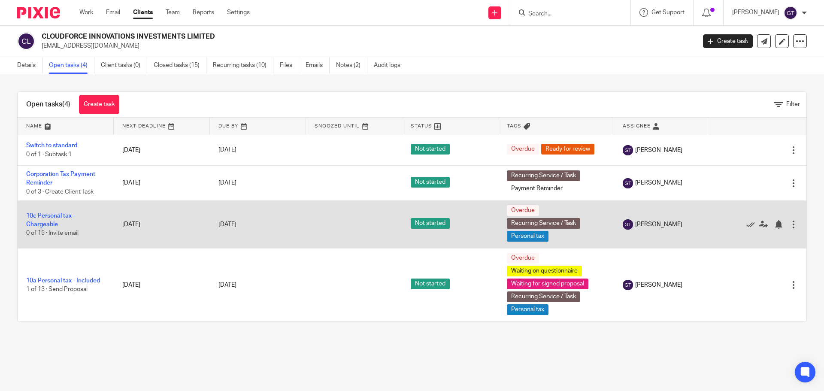
click at [789, 224] on div at bounding box center [793, 224] width 9 height 9
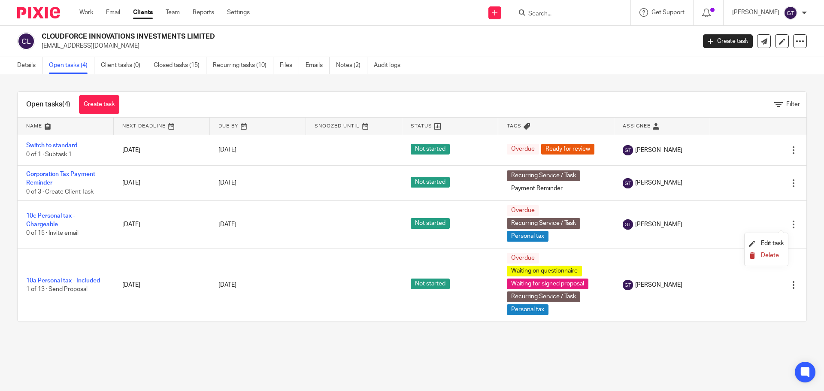
click at [771, 254] on span "Delete" at bounding box center [770, 255] width 18 height 6
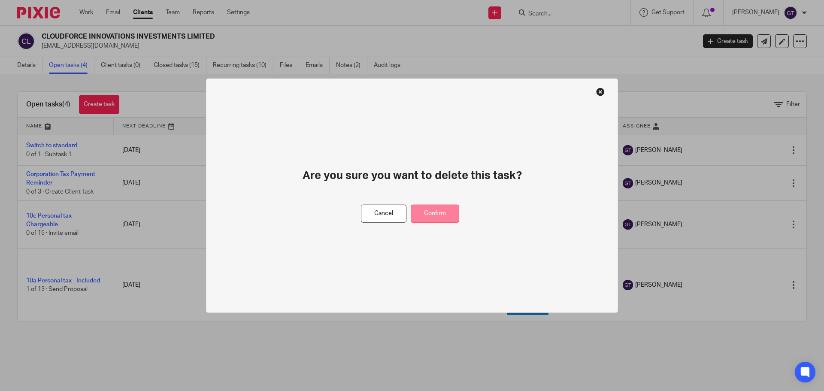
click at [443, 215] on button "Confirm" at bounding box center [435, 213] width 49 height 18
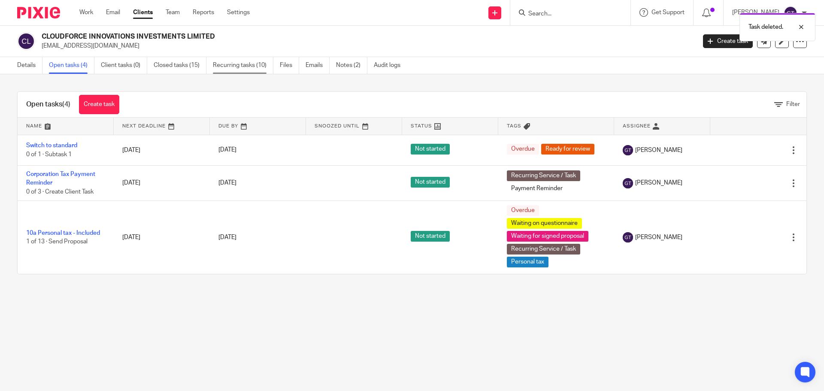
click at [248, 71] on link "Recurring tasks (10)" at bounding box center [243, 65] width 61 height 17
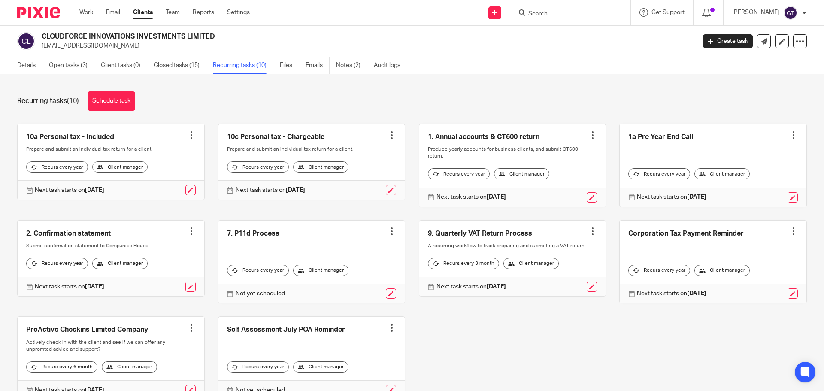
click at [384, 130] on link at bounding box center [311, 162] width 187 height 76
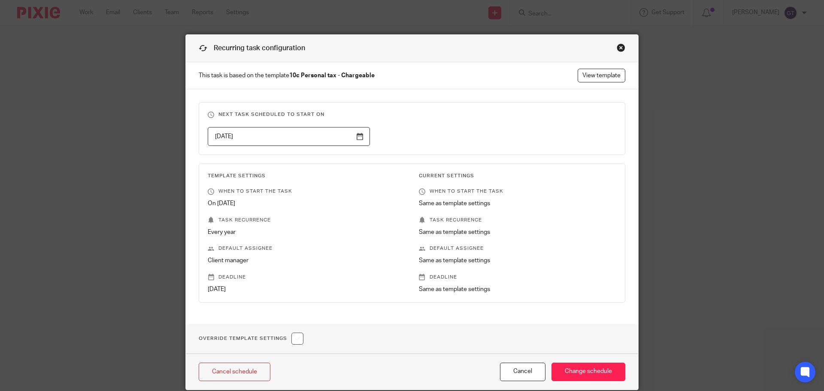
click at [617, 46] on div "Close this dialog window" at bounding box center [621, 47] width 9 height 9
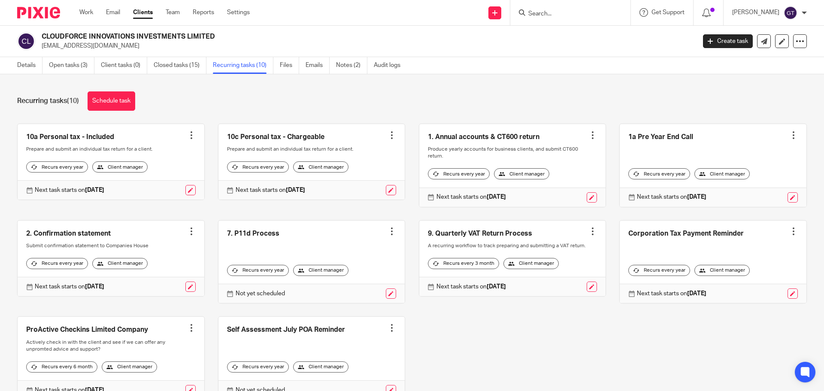
click at [388, 133] on div at bounding box center [392, 135] width 9 height 9
click at [355, 189] on span "Cancel schedule" at bounding box center [353, 190] width 45 height 6
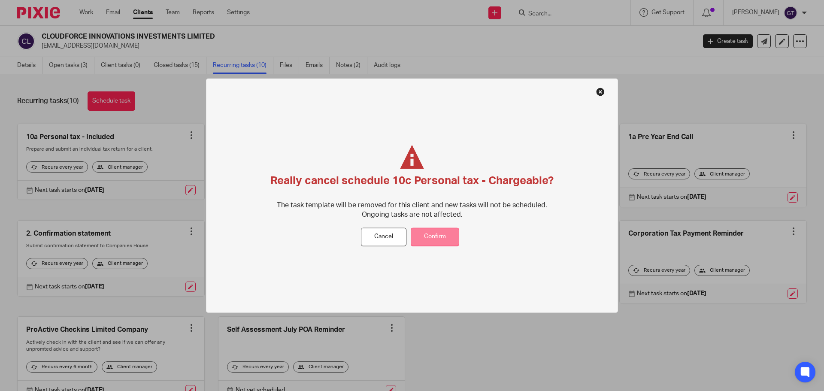
click at [433, 236] on button "Confirm" at bounding box center [435, 237] width 49 height 18
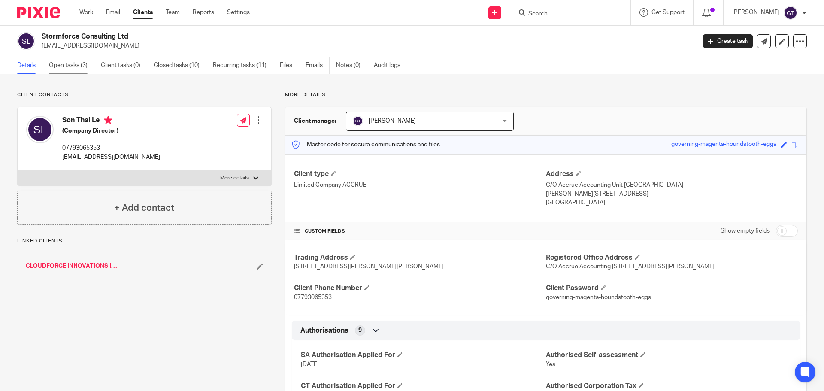
click at [76, 66] on link "Open tasks (3)" at bounding box center [71, 65] width 45 height 17
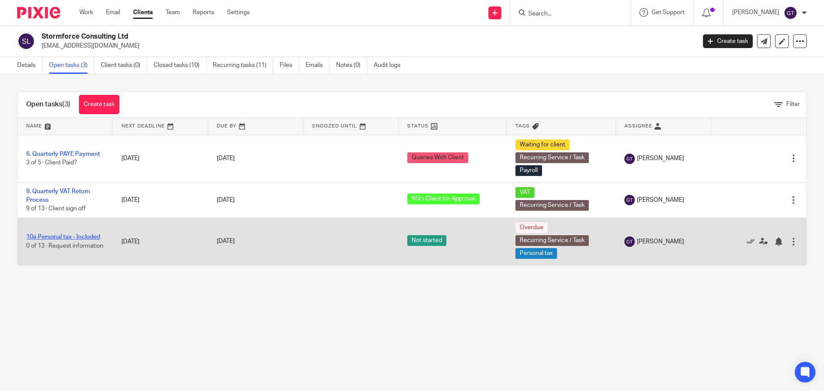
click at [80, 234] on link "10a Personal tax - Included" at bounding box center [63, 237] width 74 height 6
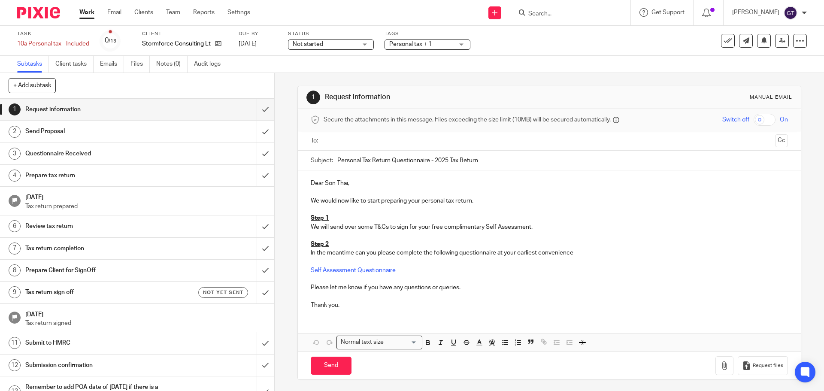
click at [441, 229] on p "We will send over some T&Cs to sign for your free complimentary Self Assessment." at bounding box center [549, 227] width 477 height 9
click at [396, 144] on input "text" at bounding box center [549, 141] width 445 height 10
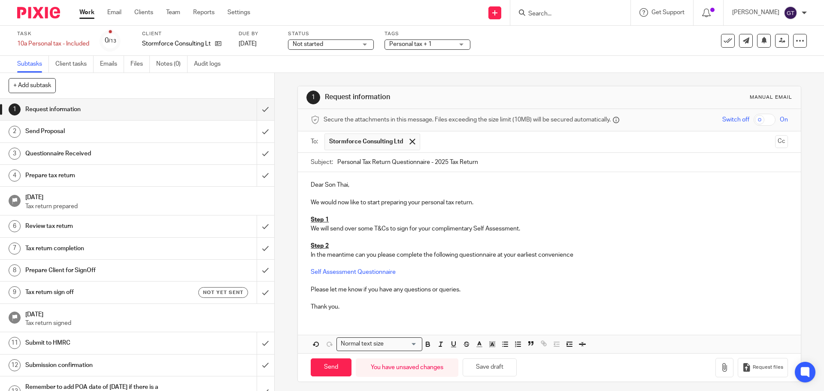
click at [360, 185] on p "Dear Son Thai," at bounding box center [549, 185] width 477 height 9
click at [325, 369] on input "Send" at bounding box center [331, 367] width 41 height 18
type input "Sent"
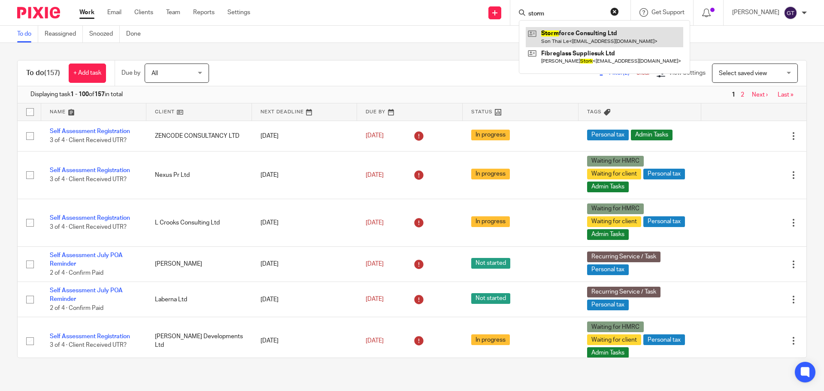
type input "storm"
click at [565, 36] on link at bounding box center [605, 37] width 158 height 20
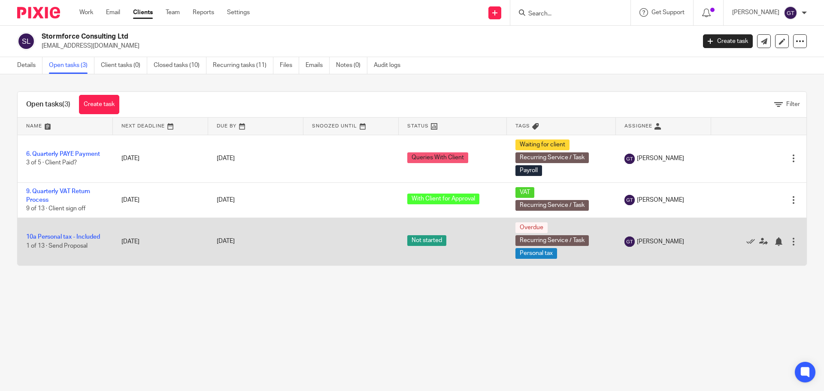
click at [64, 233] on td "10a Personal tax - Included 1 of 13 · Send Proposal" at bounding box center [65, 242] width 95 height 48
click at [65, 235] on link "10a Personal tax - Included" at bounding box center [63, 237] width 74 height 6
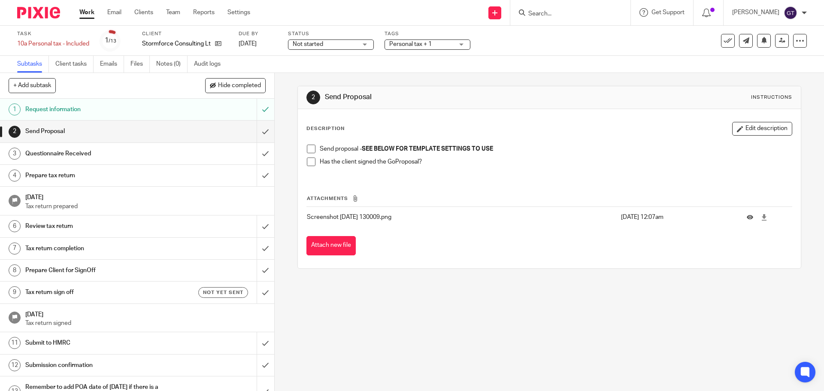
click at [415, 35] on label "Tags" at bounding box center [428, 33] width 86 height 7
click at [417, 42] on span "Personal tax + 1" at bounding box center [410, 44] width 42 height 6
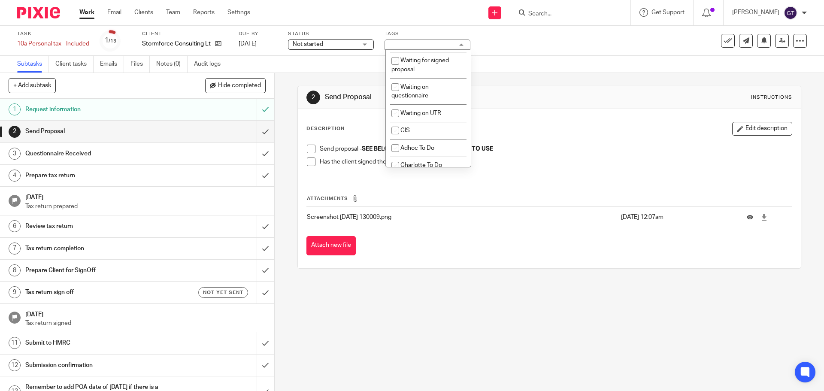
scroll to position [732, 0]
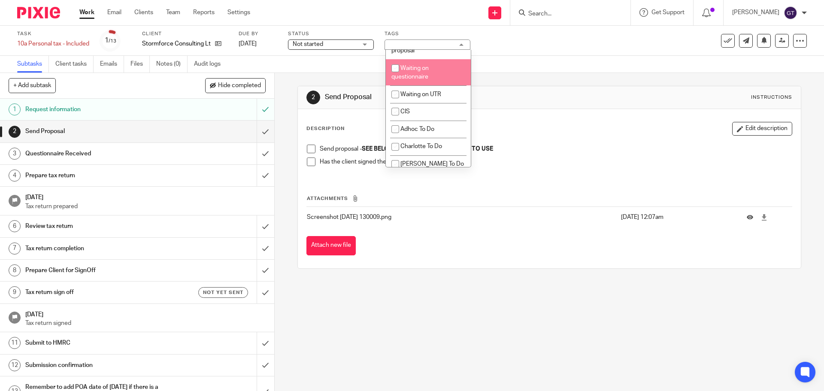
click at [429, 85] on li "Waiting on questionnaire" at bounding box center [428, 72] width 85 height 26
checkbox input "true"
click at [424, 59] on li "Waiting for signed proposal" at bounding box center [428, 46] width 85 height 26
checkbox input "true"
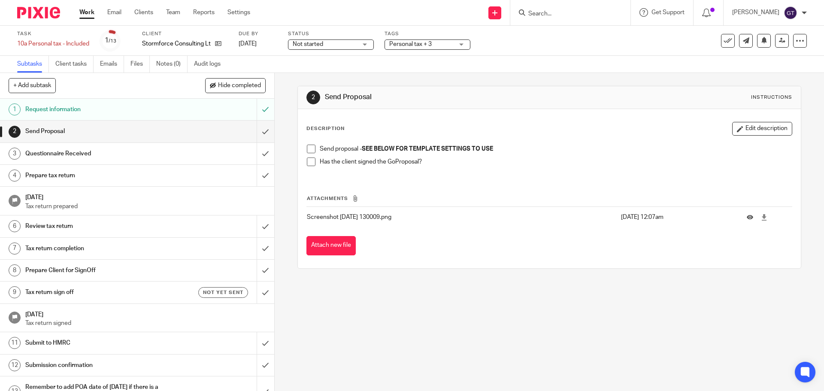
click at [352, 77] on div "2 Send Proposal Instructions Description Edit description Send proposal - SEE B…" at bounding box center [548, 177] width 503 height 209
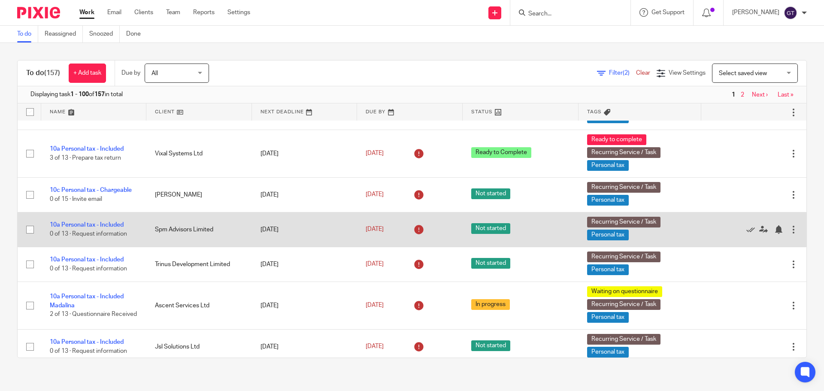
scroll to position [3648, 0]
click at [114, 224] on link "10a Personal tax - Included" at bounding box center [87, 224] width 74 height 6
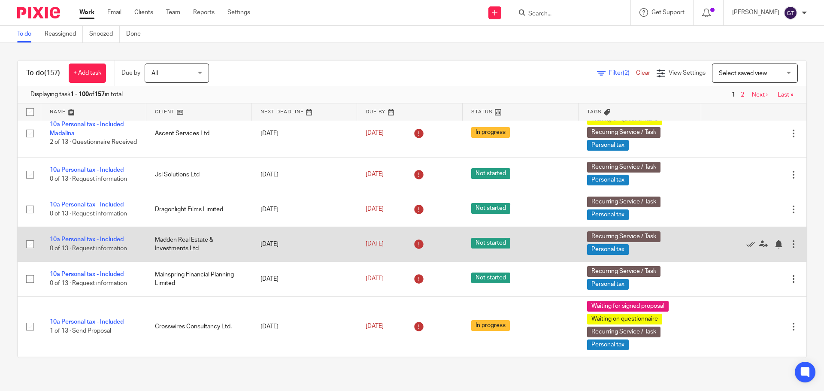
scroll to position [3863, 0]
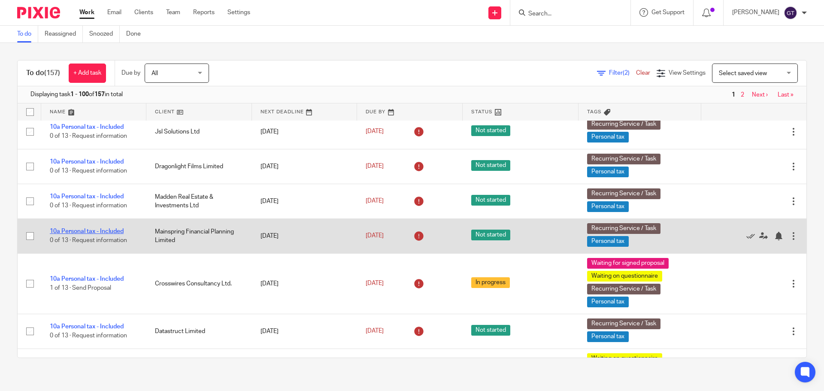
click at [100, 231] on link "10a Personal tax - Included" at bounding box center [87, 231] width 74 height 6
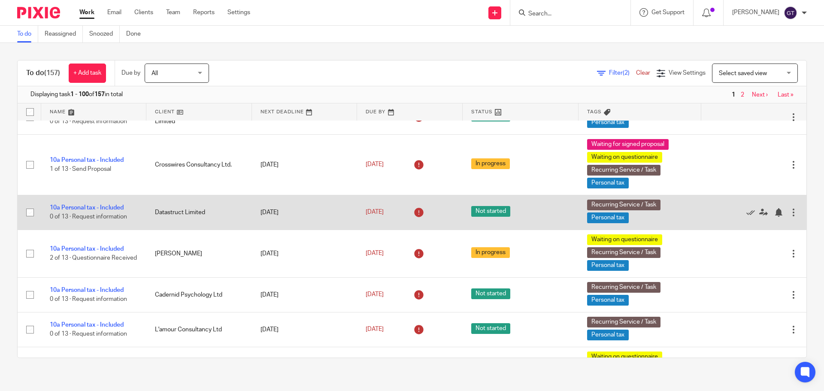
scroll to position [3992, 0]
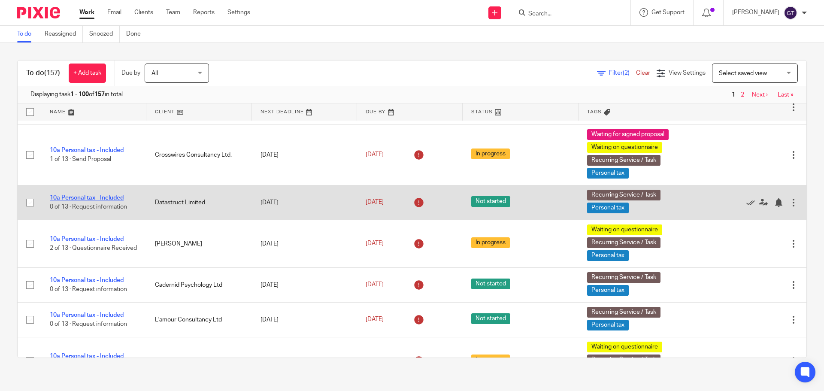
click at [102, 198] on link "10a Personal tax - Included" at bounding box center [87, 198] width 74 height 6
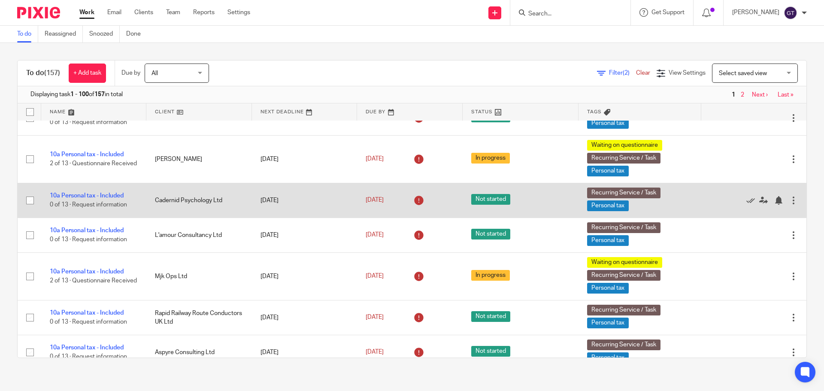
scroll to position [4077, 0]
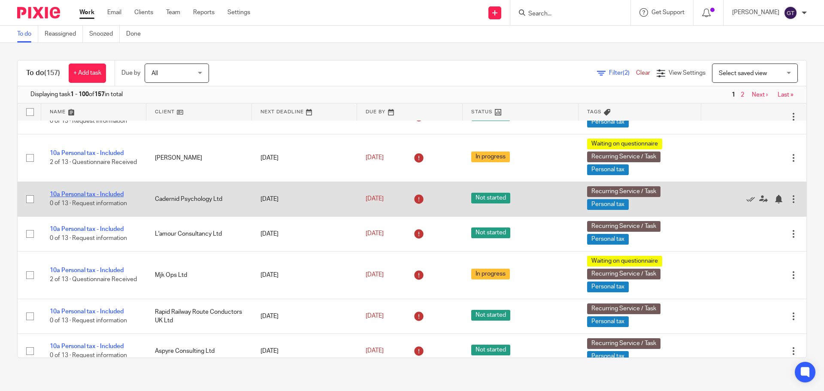
click at [100, 194] on link "10a Personal tax - Included" at bounding box center [87, 194] width 74 height 6
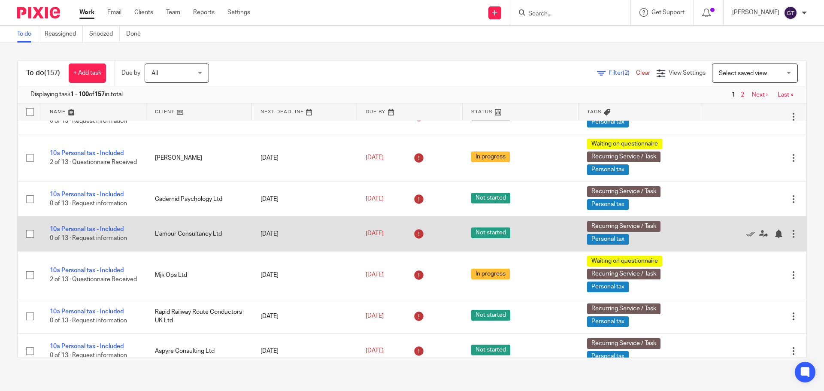
scroll to position [4120, 0]
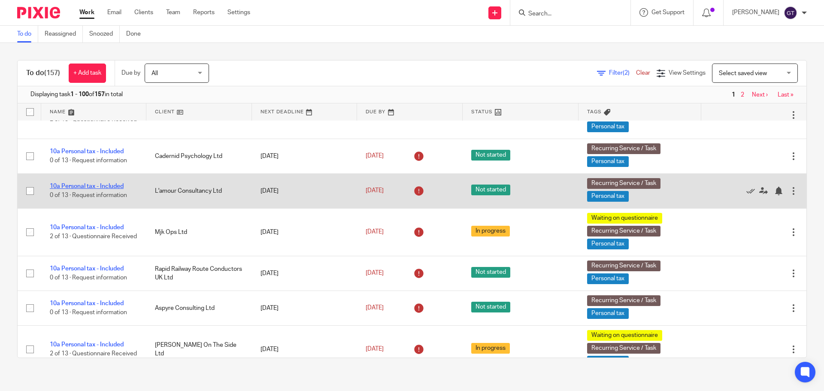
click at [114, 187] on link "10a Personal tax - Included" at bounding box center [87, 186] width 74 height 6
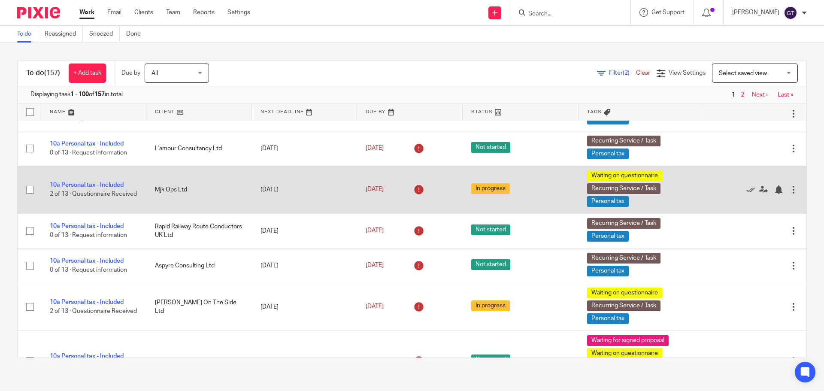
scroll to position [4163, 0]
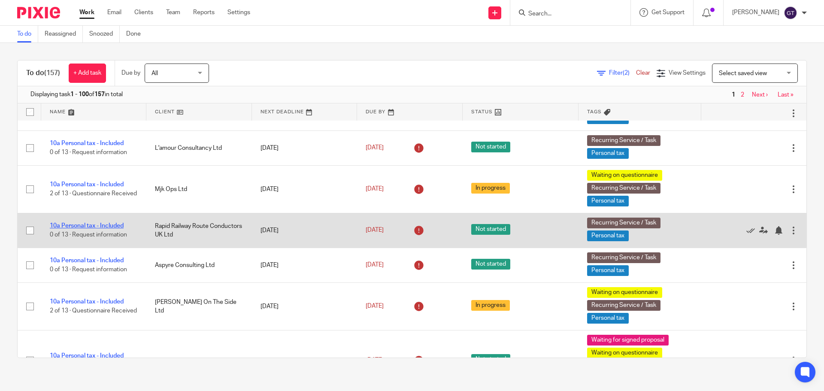
click at [116, 224] on link "10a Personal tax - Included" at bounding box center [87, 226] width 74 height 6
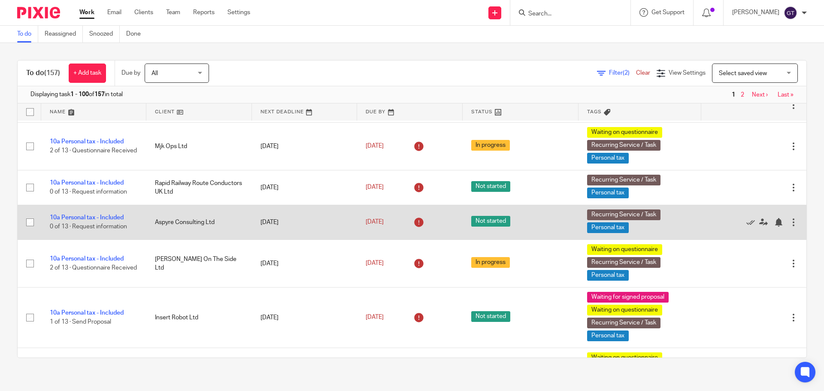
scroll to position [4249, 0]
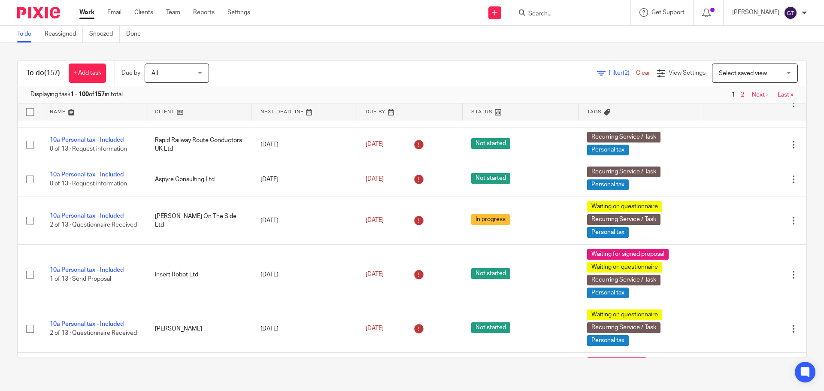
click at [555, 12] on input "Search" at bounding box center [565, 14] width 77 height 8
click at [561, 11] on input "Search" at bounding box center [565, 14] width 77 height 8
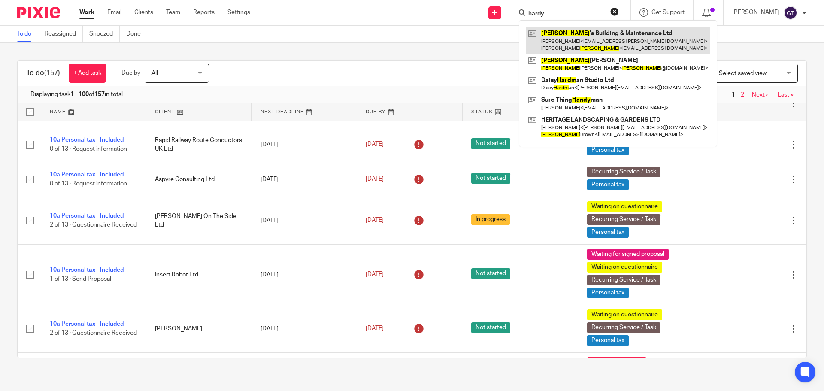
type input "hardy"
click at [574, 39] on link at bounding box center [618, 40] width 185 height 27
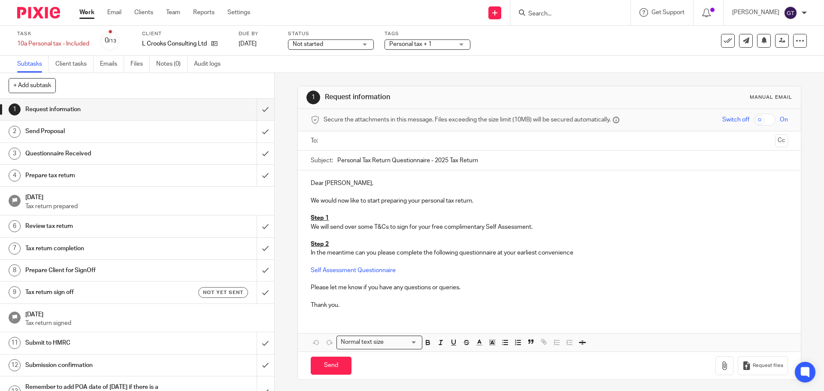
click at [349, 143] on input "text" at bounding box center [549, 141] width 445 height 10
click at [330, 367] on input "Send" at bounding box center [331, 367] width 41 height 18
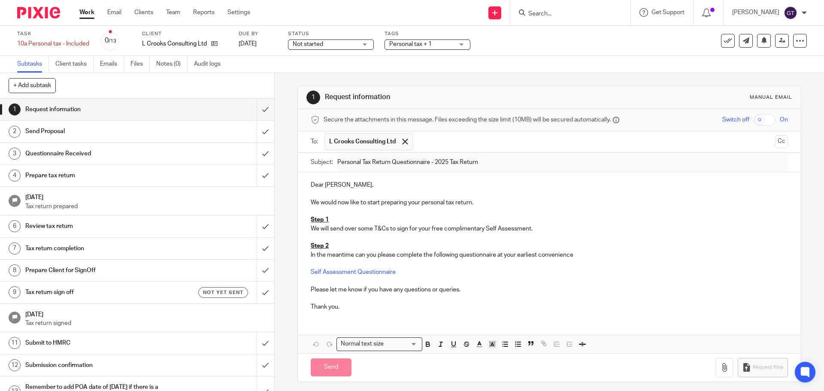
type input "Sent"
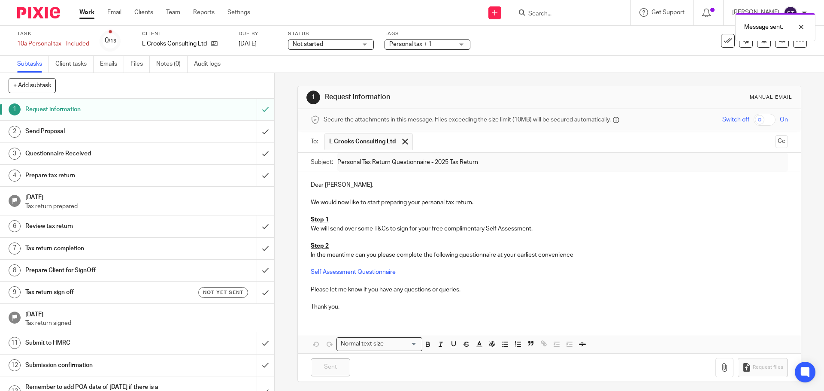
click at [426, 44] on span "Personal tax + 1" at bounding box center [410, 44] width 42 height 6
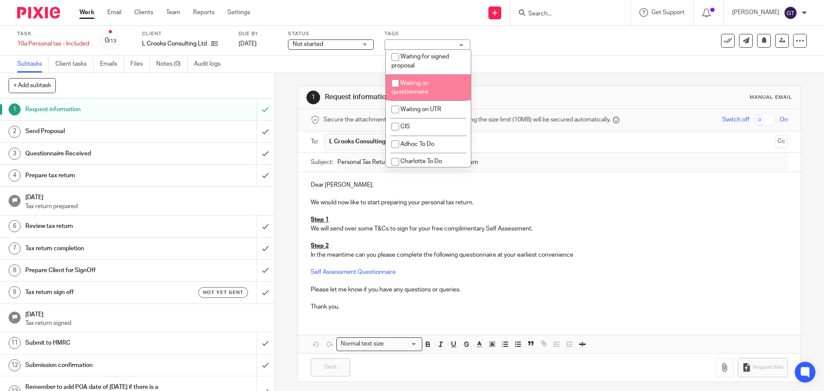
click at [419, 95] on span "Waiting on questionnaire" at bounding box center [409, 87] width 37 height 15
checkbox input "true"
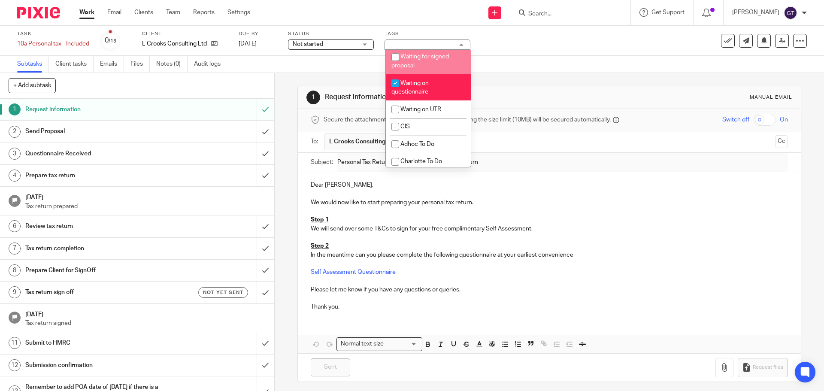
click at [418, 74] on li "Waiting for signed proposal" at bounding box center [428, 61] width 85 height 26
checkbox input "true"
click at [287, 78] on div "1 Request information Manual email Secure the attachments in this message. File…" at bounding box center [549, 232] width 549 height 318
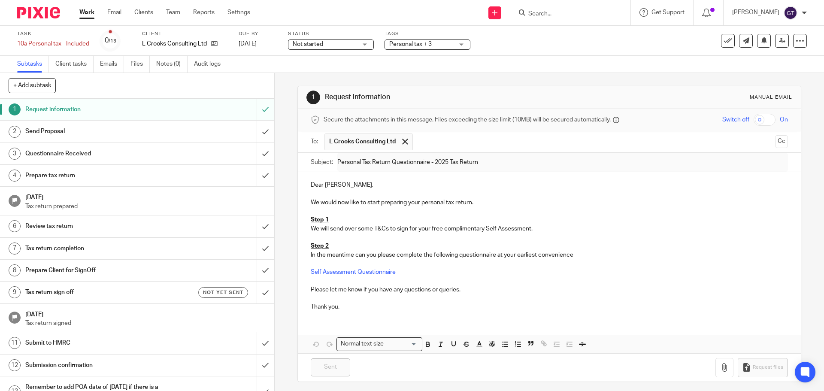
click at [413, 42] on span "Personal tax + 3" at bounding box center [410, 44] width 42 height 6
click at [318, 76] on div "1 Request information Manual email Secure the attachments in this message. File…" at bounding box center [548, 234] width 503 height 322
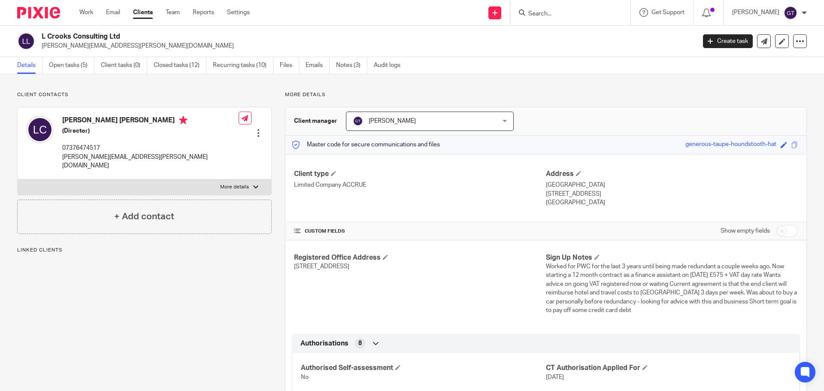
click at [783, 235] on input "checkbox" at bounding box center [787, 231] width 22 height 12
checkbox input "true"
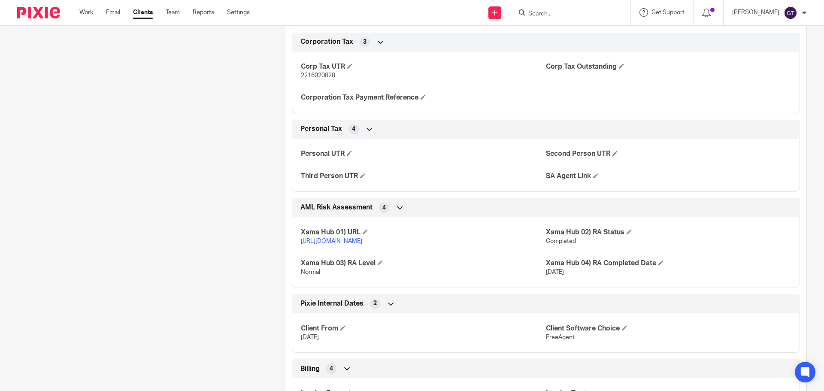
scroll to position [358, 0]
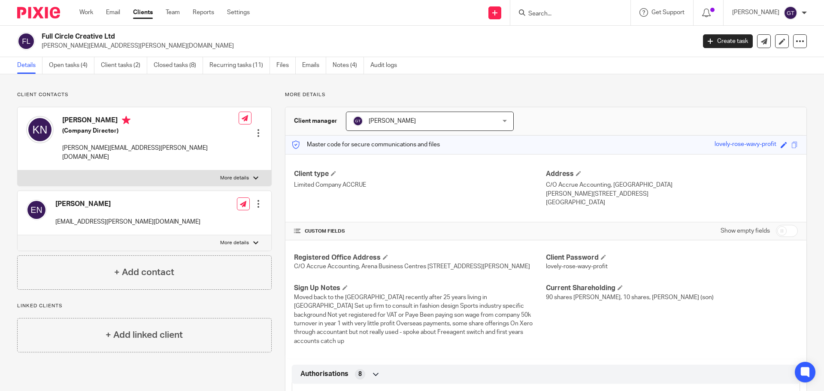
click at [779, 230] on input "checkbox" at bounding box center [787, 231] width 22 height 12
checkbox input "true"
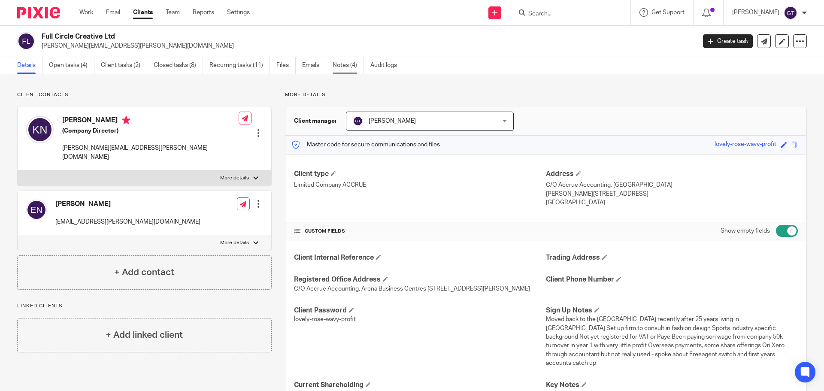
click at [350, 65] on link "Notes (4)" at bounding box center [348, 65] width 31 height 17
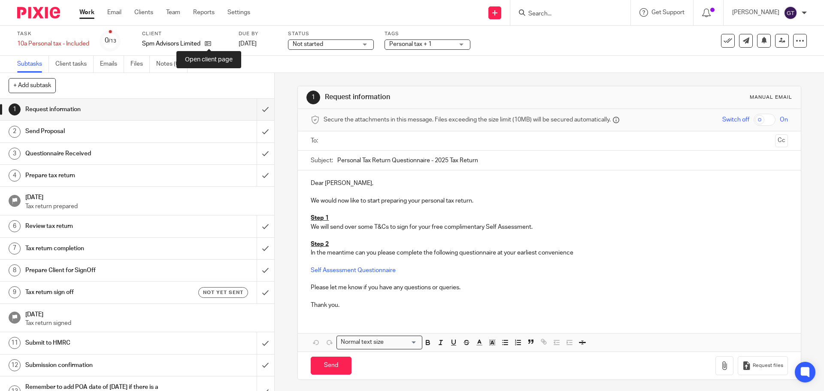
click at [213, 44] on div "Spm Advisors Limited" at bounding box center [185, 43] width 86 height 9
click at [208, 43] on icon at bounding box center [208, 43] width 6 height 6
drag, startPoint x: 478, startPoint y: 161, endPoint x: 352, endPoint y: 162, distance: 125.3
click at [356, 159] on input "Personal Tax Return Questionnaire - 2025 Tax Return" at bounding box center [562, 160] width 450 height 19
click at [337, 162] on input "Personal Tax Return Questionnaire - 2025 Tax Return" at bounding box center [562, 160] width 450 height 19
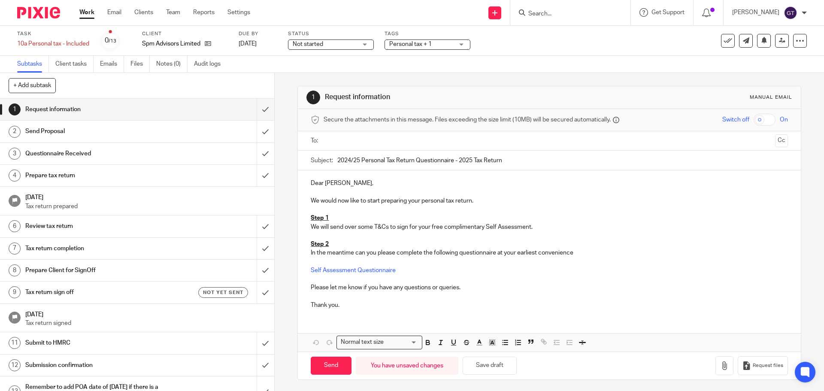
drag, startPoint x: 517, startPoint y: 159, endPoint x: 413, endPoint y: 161, distance: 103.9
click at [413, 161] on input "2024/25 Personal Tax Return Questionnaire - 2025 Tax Return" at bounding box center [562, 160] width 450 height 19
type input "2024/25 Personal Tax Return"
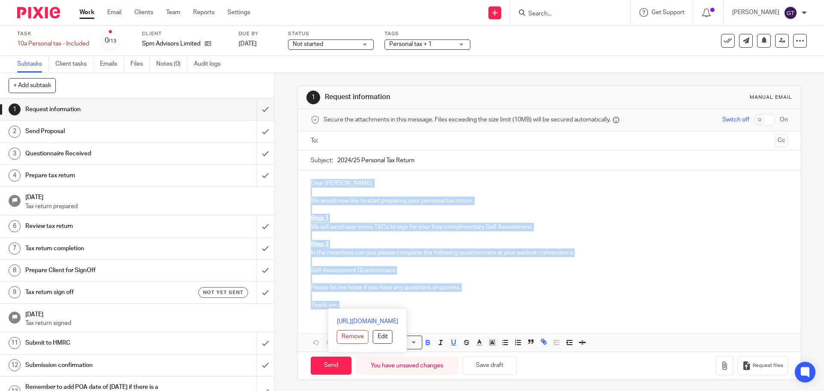
drag, startPoint x: 350, startPoint y: 306, endPoint x: 297, endPoint y: 185, distance: 131.6
click at [298, 185] on div "Dear Andrew, We would now like to start preparing your personal tax return. Ste…" at bounding box center [549, 243] width 503 height 146
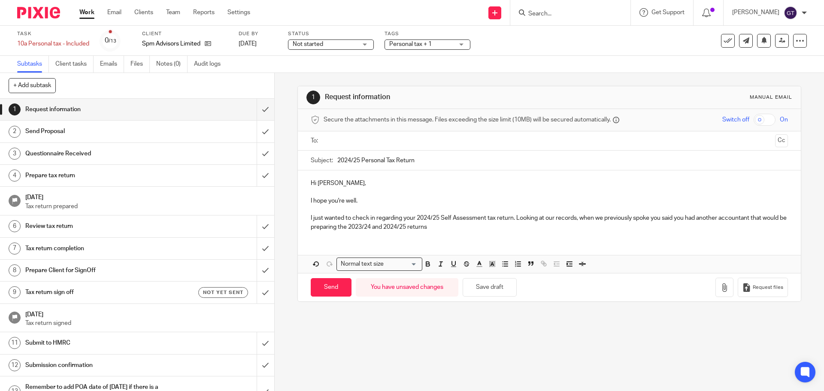
click at [516, 218] on p "I just wanted to check in regarding your 2024/25 Self Assessment tax return. Lo…" at bounding box center [549, 223] width 477 height 18
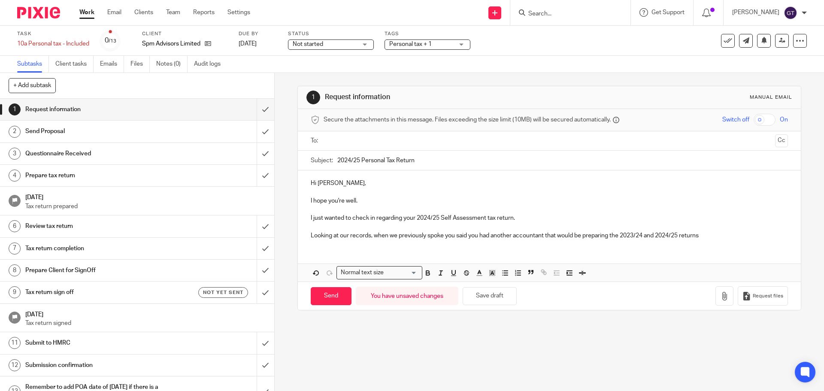
click at [712, 233] on p "Looking at our records, when we previously spoke you said you had another accou…" at bounding box center [549, 235] width 477 height 9
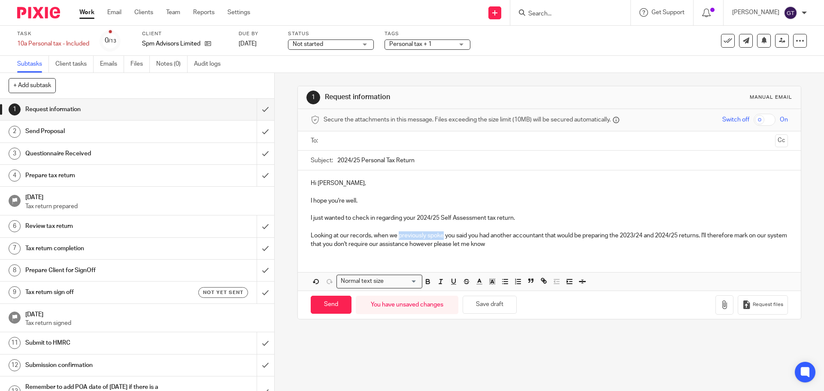
drag, startPoint x: 442, startPoint y: 236, endPoint x: 398, endPoint y: 237, distance: 44.2
click at [398, 237] on p "Looking at our records, when we previously spoke you said you had another accou…" at bounding box center [549, 240] width 477 height 18
click at [517, 246] on p "Looking at our records, when we spoke previously you said you had another accou…" at bounding box center [549, 240] width 477 height 18
click at [407, 141] on input "text" at bounding box center [549, 141] width 445 height 10
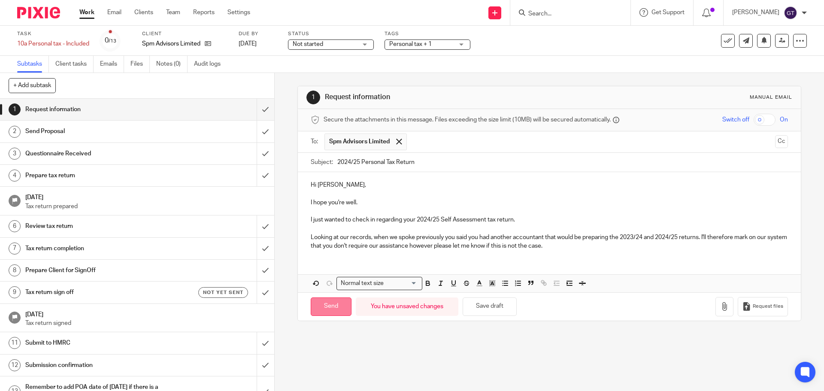
click at [323, 306] on input "Send" at bounding box center [331, 306] width 41 height 18
type input "Sent"
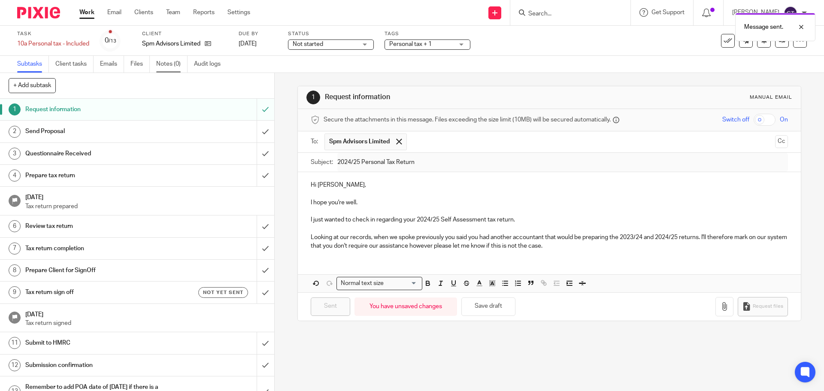
click at [167, 67] on link "Notes (0)" at bounding box center [171, 64] width 31 height 17
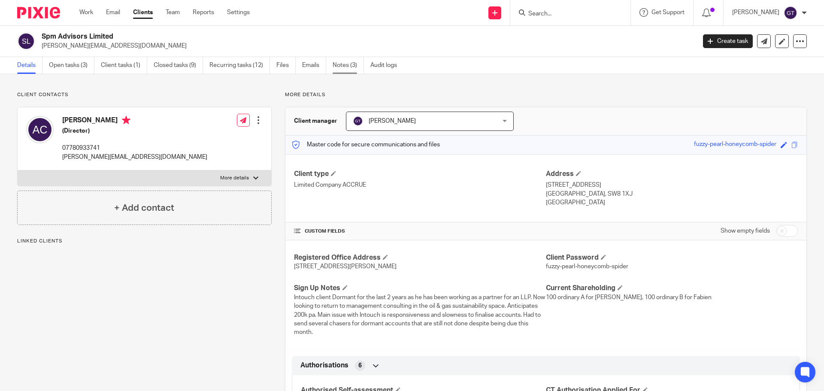
click at [345, 67] on link "Notes (3)" at bounding box center [348, 65] width 31 height 17
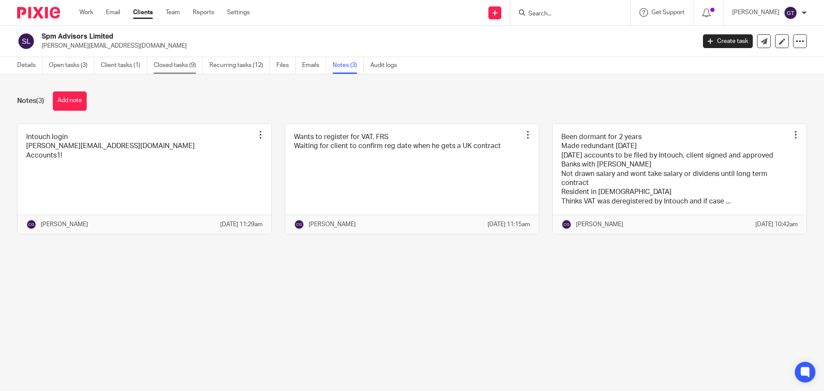
click at [164, 66] on link "Closed tasks (9)" at bounding box center [178, 65] width 49 height 17
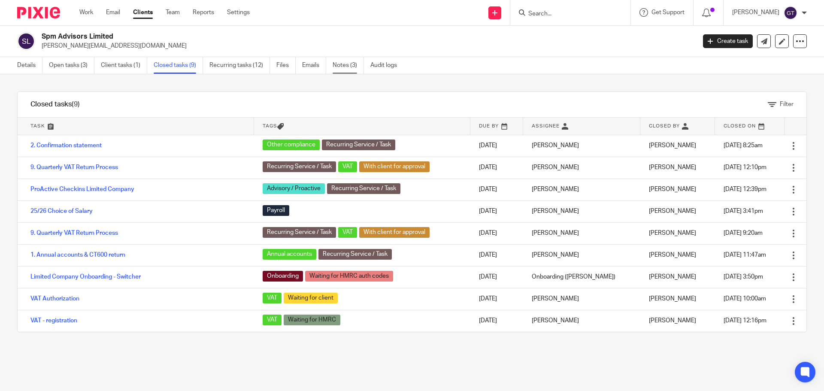
click at [338, 66] on link "Notes (3)" at bounding box center [348, 65] width 31 height 17
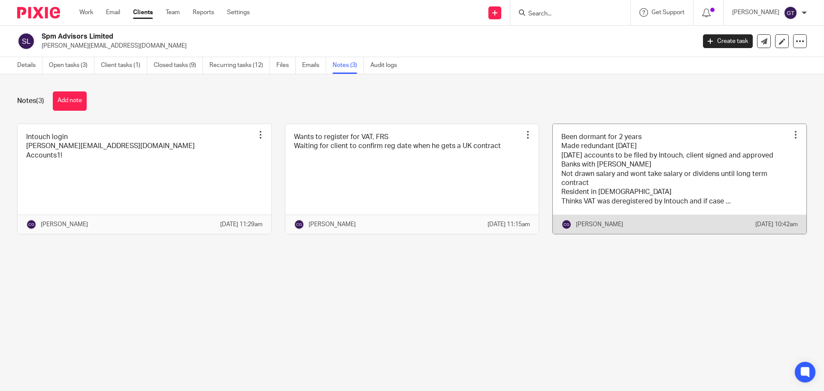
click at [630, 179] on link at bounding box center [680, 179] width 254 height 110
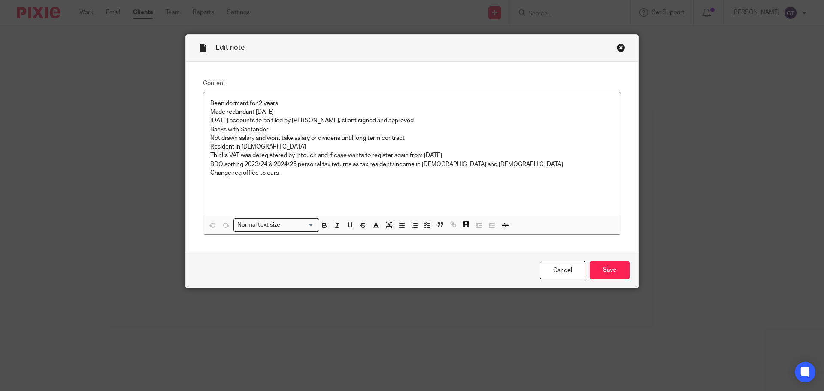
click at [618, 49] on div "Close this dialog window" at bounding box center [621, 47] width 9 height 9
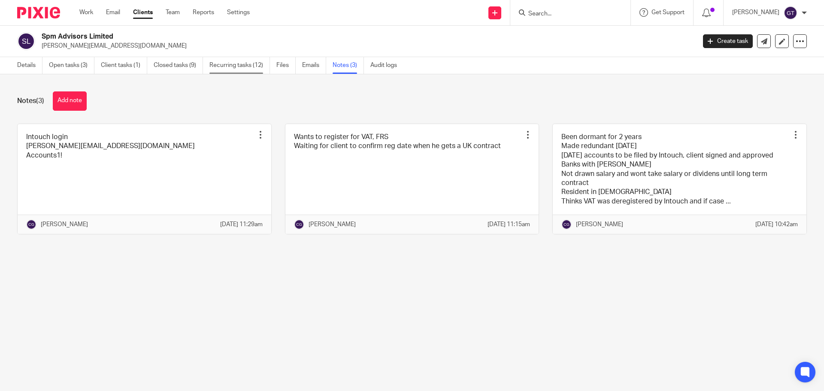
click at [231, 70] on link "Recurring tasks (12)" at bounding box center [239, 65] width 61 height 17
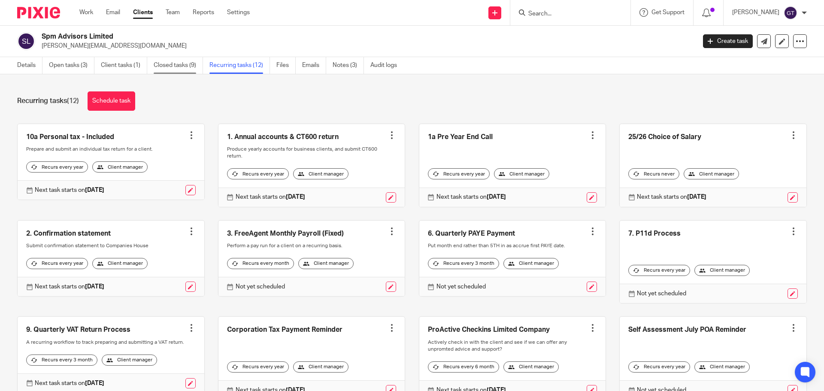
click at [166, 70] on link "Closed tasks (9)" at bounding box center [178, 65] width 49 height 17
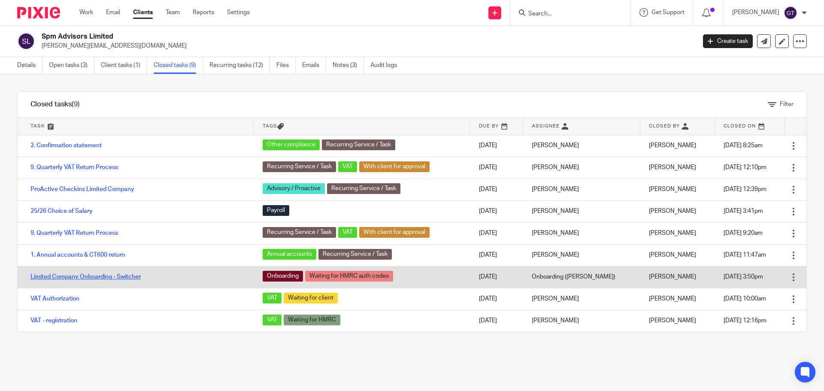
click at [55, 275] on link "Limited Company Onboarding - Switcher" at bounding box center [85, 277] width 110 height 6
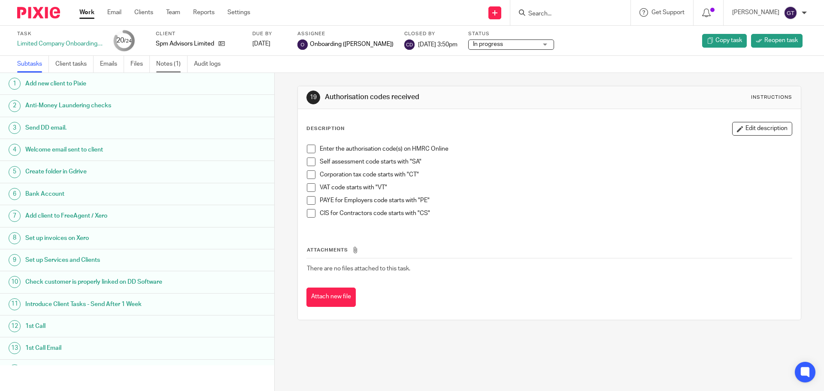
click at [158, 66] on link "Notes (1)" at bounding box center [171, 64] width 31 height 17
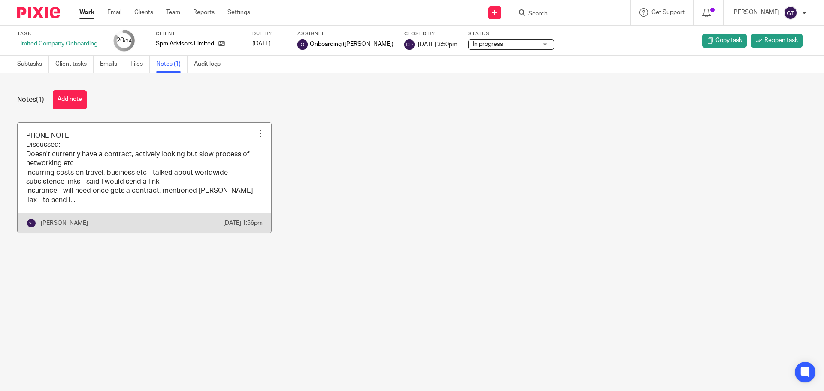
click at [94, 190] on link at bounding box center [145, 178] width 254 height 110
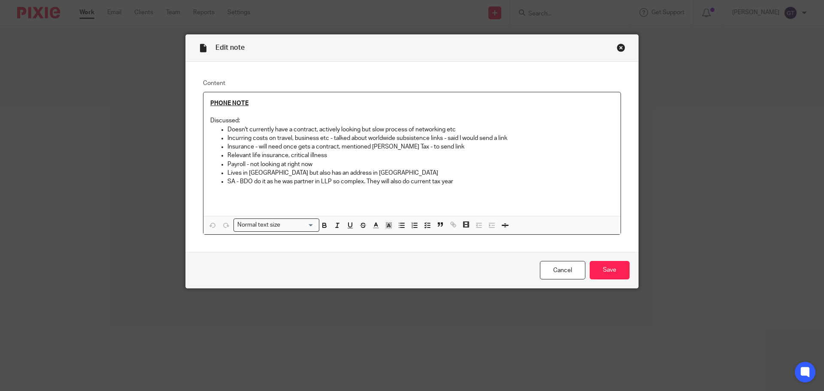
click at [618, 46] on div "Close this dialog window" at bounding box center [621, 47] width 9 height 9
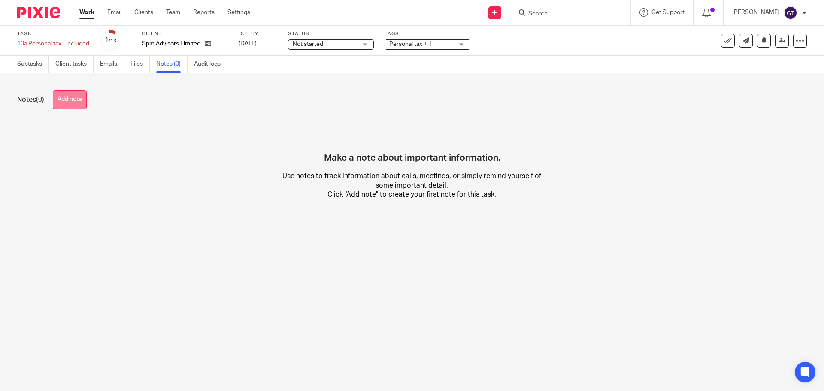
click at [71, 100] on button "Add note" at bounding box center [70, 99] width 34 height 19
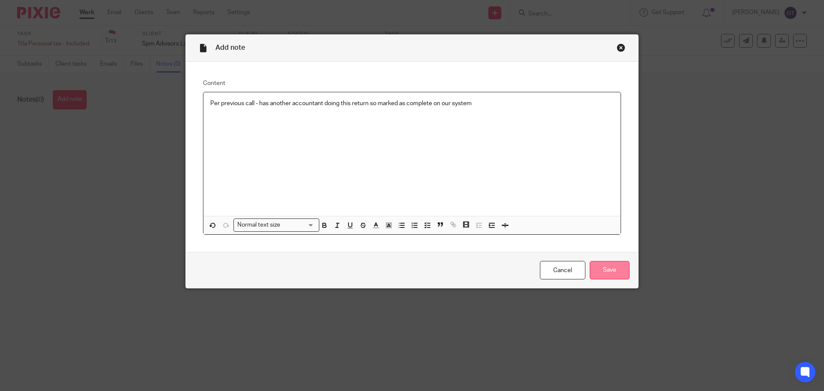
click at [618, 281] on div "Cancel Save" at bounding box center [412, 270] width 452 height 36
click at [616, 273] on input "Save" at bounding box center [610, 270] width 40 height 18
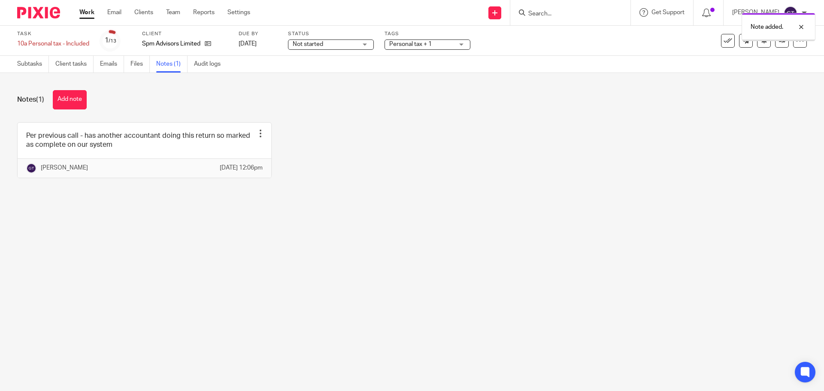
click at [719, 39] on div "Note added." at bounding box center [613, 25] width 403 height 33
click at [724, 41] on icon at bounding box center [728, 40] width 9 height 9
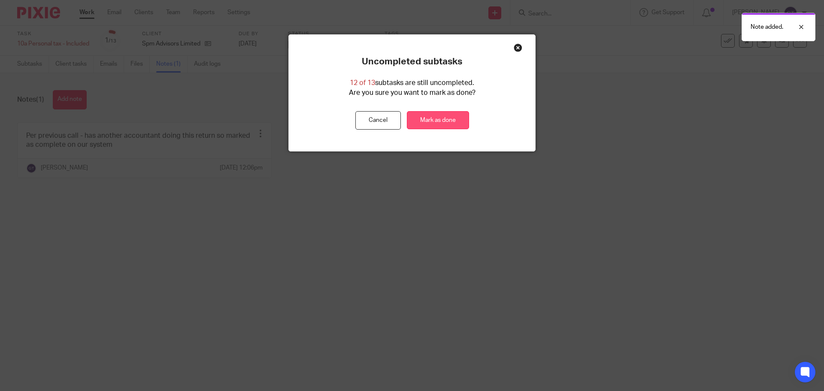
click at [443, 119] on link "Mark as done" at bounding box center [438, 120] width 62 height 18
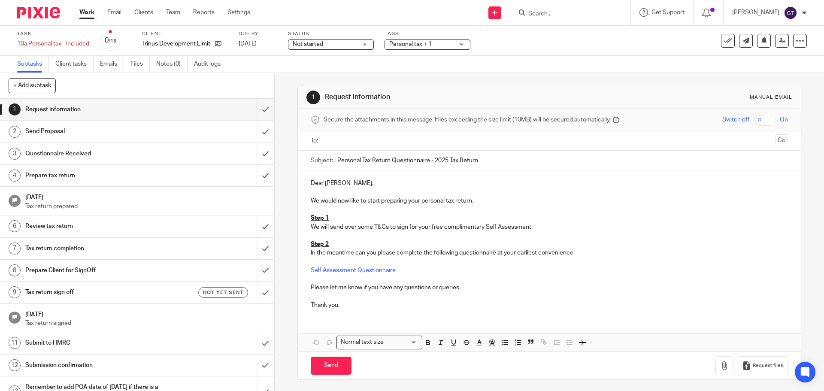
click at [353, 145] on input "text" at bounding box center [549, 141] width 445 height 10
click at [441, 227] on p "We will send over some T&Cs to sign for your free complimentary Self Assessment." at bounding box center [549, 228] width 477 height 9
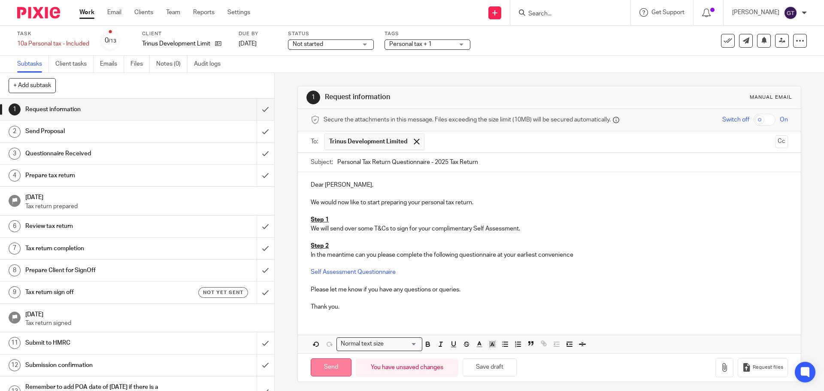
click at [327, 365] on input "Send" at bounding box center [331, 367] width 41 height 18
type input "Sent"
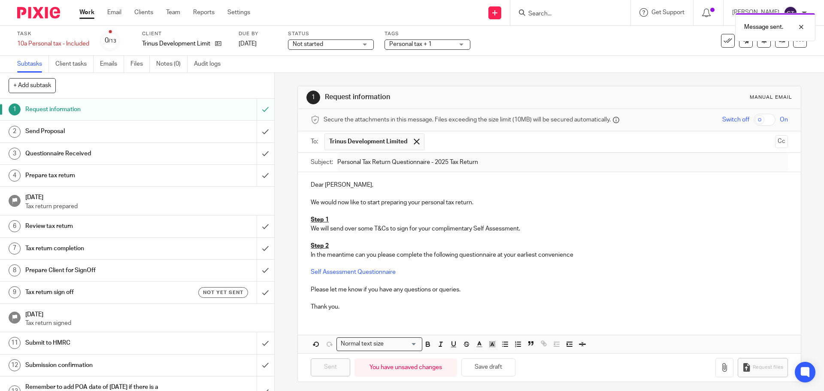
click at [425, 45] on span "Personal tax + 1" at bounding box center [410, 44] width 42 height 6
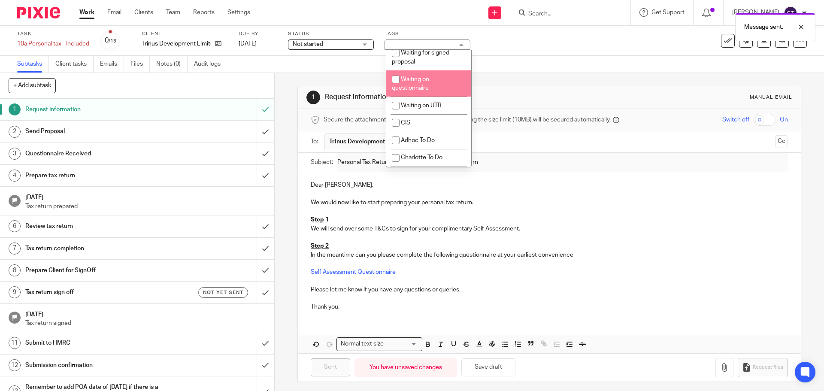
click at [415, 97] on li "Waiting on questionnaire" at bounding box center [428, 83] width 85 height 26
checkbox input "true"
click at [413, 65] on span "Waiting for signed proposal" at bounding box center [421, 57] width 58 height 15
checkbox input "true"
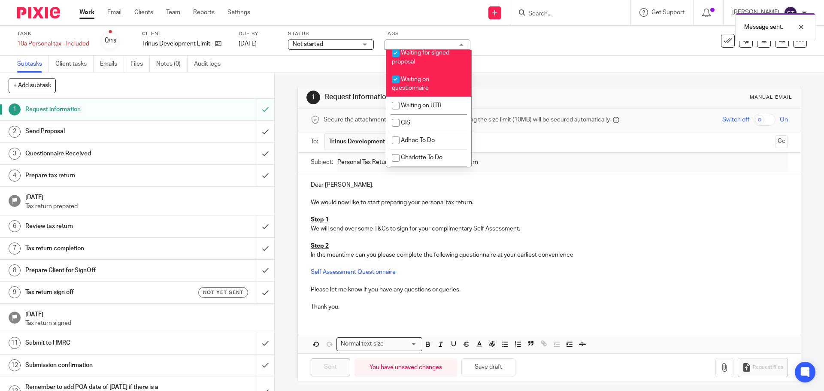
click at [355, 76] on div "1 Request information Manual email Secure the attachments in this message. File…" at bounding box center [548, 234] width 503 height 322
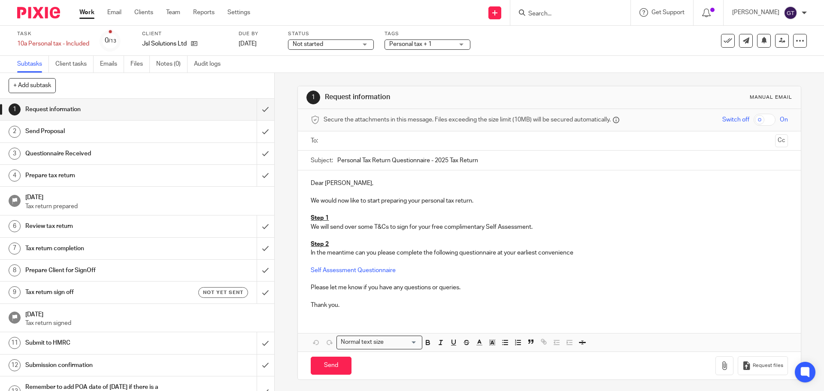
click at [385, 141] on input "text" at bounding box center [549, 141] width 445 height 10
click at [441, 230] on p "We will send over some T&Cs to sign for your free complimentary Self Assessment." at bounding box center [549, 228] width 477 height 9
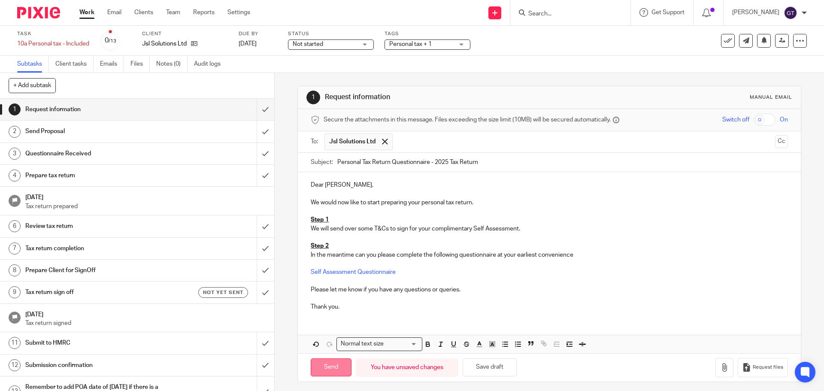
click at [330, 367] on input "Send" at bounding box center [331, 367] width 41 height 18
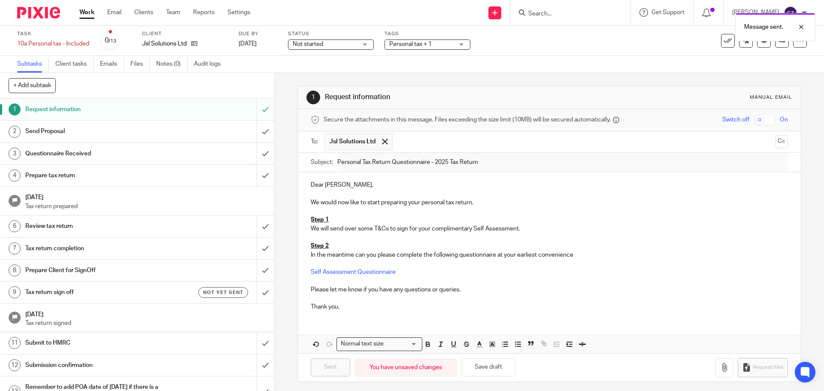
type input "Sent"
click at [427, 43] on span "Personal tax + 1" at bounding box center [410, 44] width 42 height 6
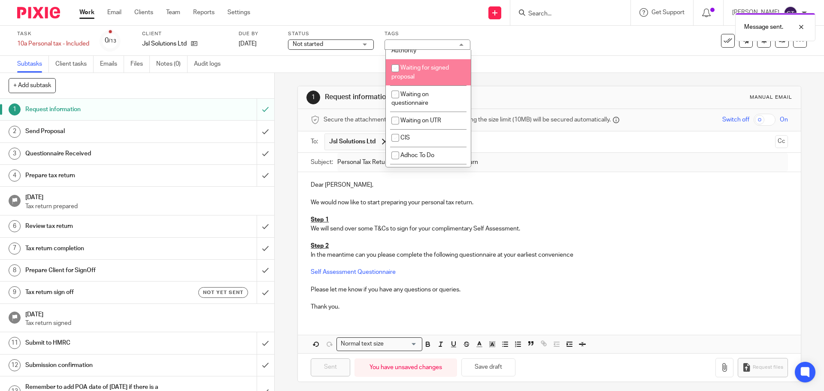
click at [417, 85] on li "Waiting for signed proposal" at bounding box center [428, 72] width 85 height 26
checkbox input "true"
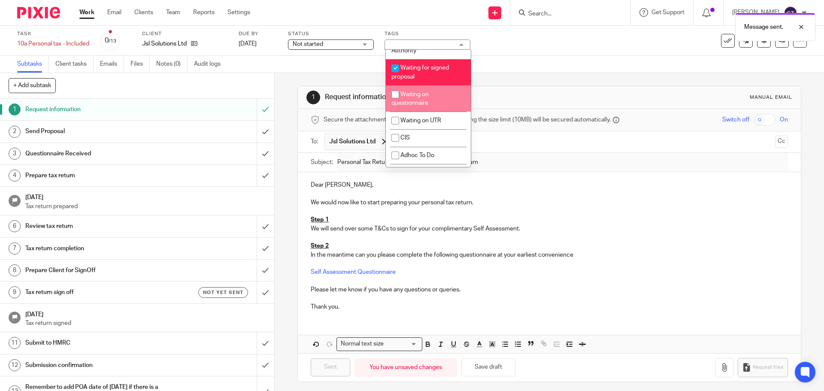
click at [414, 106] on span "Waiting on questionnaire" at bounding box center [409, 98] width 37 height 15
checkbox input "true"
click at [280, 129] on div "1 Request information Manual email Secure the attachments in this message. File…" at bounding box center [549, 232] width 549 height 318
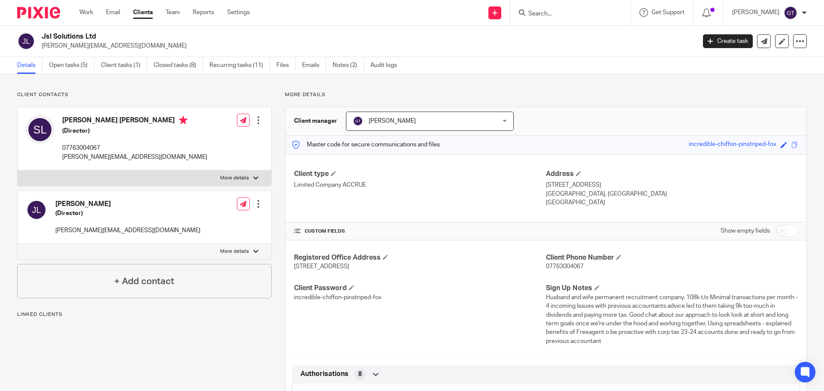
click at [785, 234] on input "checkbox" at bounding box center [787, 231] width 22 height 12
checkbox input "true"
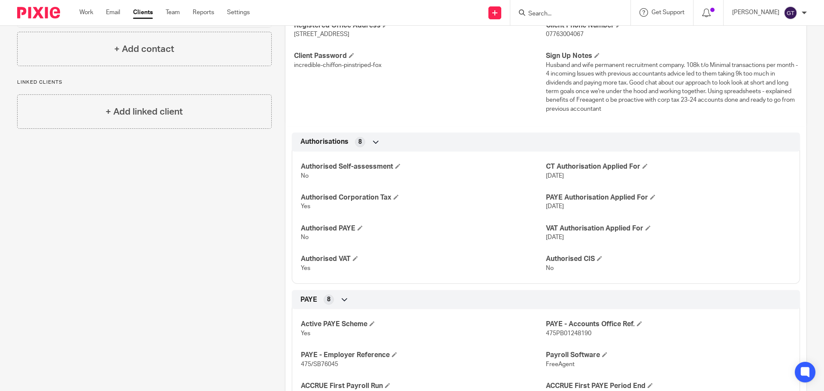
scroll to position [157, 0]
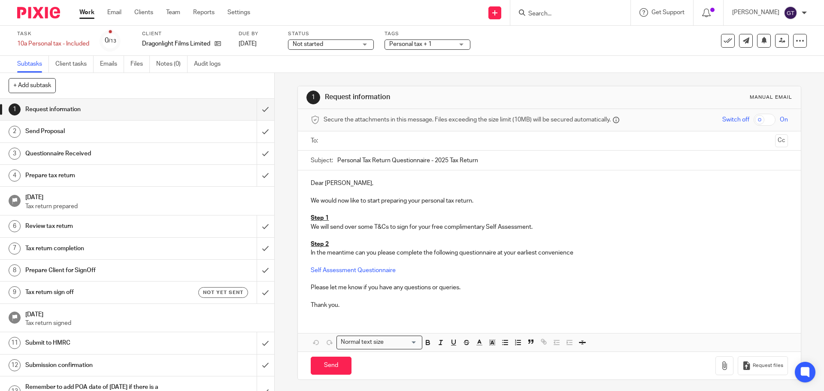
click at [381, 142] on input "text" at bounding box center [549, 141] width 445 height 10
click at [281, 188] on div "1 Request information Manual email Secure the attachments in this message. File…" at bounding box center [549, 232] width 549 height 318
click at [421, 143] on span at bounding box center [424, 142] width 6 height 6
click at [367, 134] on ul at bounding box center [549, 141] width 450 height 14
click at [367, 138] on input "text" at bounding box center [549, 141] width 445 height 10
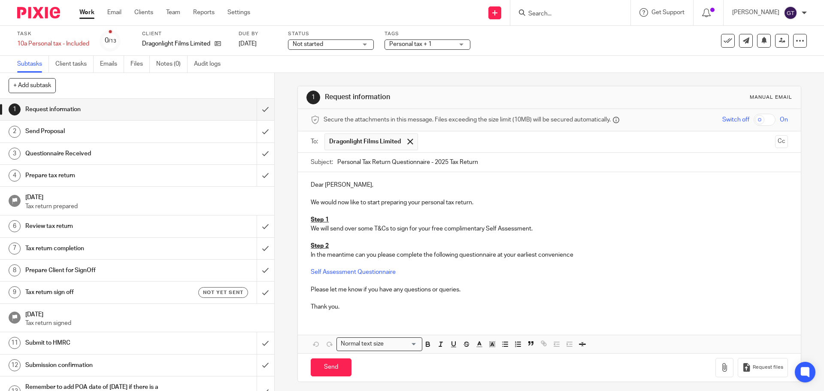
click at [442, 228] on p "We will send over some T&Cs to sign for your free complimentary Self Assessment." at bounding box center [549, 228] width 477 height 9
click at [324, 369] on input "Send" at bounding box center [331, 367] width 41 height 18
type input "Sent"
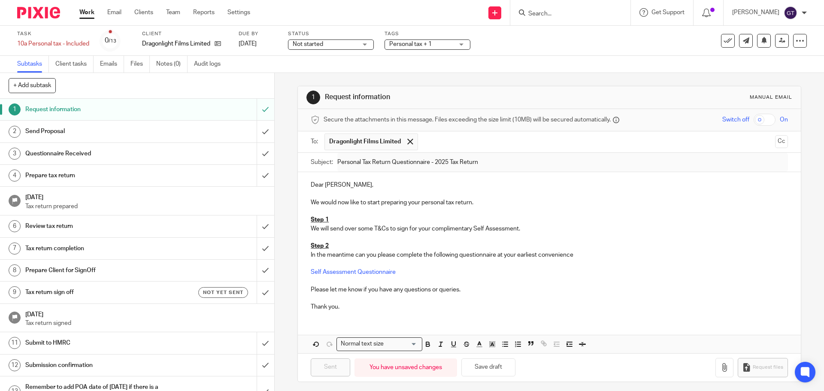
drag, startPoint x: 420, startPoint y: 49, endPoint x: 430, endPoint y: 49, distance: 10.3
click at [420, 49] on div "Personal tax + 1" at bounding box center [428, 44] width 86 height 10
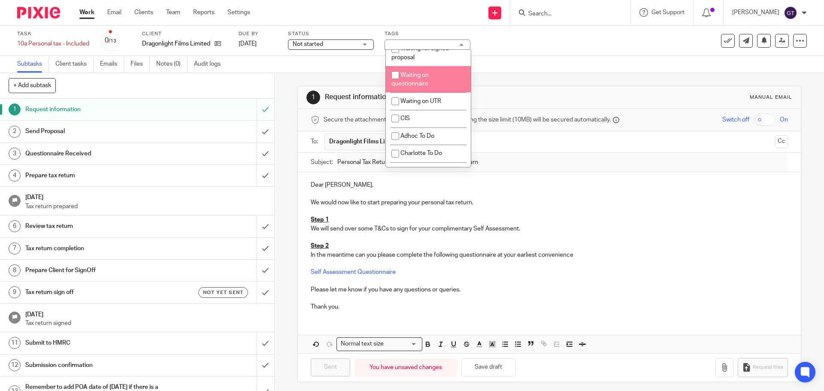
scroll to position [740, 0]
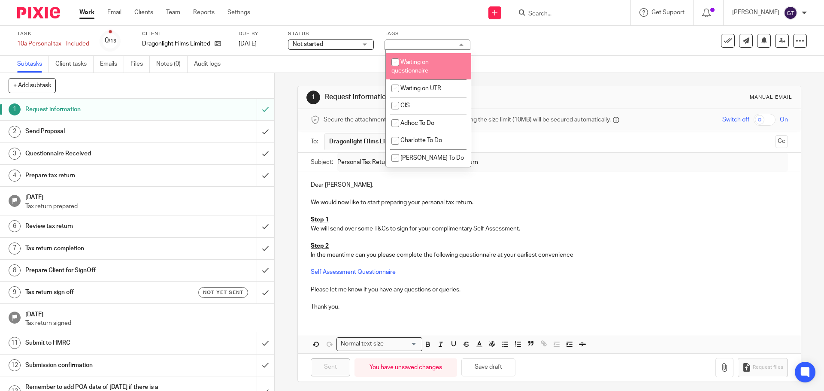
click at [424, 74] on span "Waiting on questionnaire" at bounding box center [409, 66] width 37 height 15
checkbox input "true"
click at [418, 53] on li "Waiting for signed proposal" at bounding box center [428, 40] width 85 height 26
checkbox input "true"
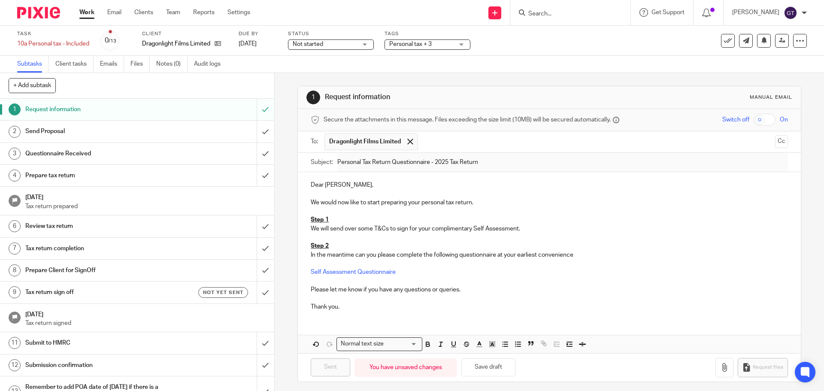
click at [292, 122] on div "1 Request information Manual email Secure the attachments in this message. File…" at bounding box center [549, 232] width 549 height 318
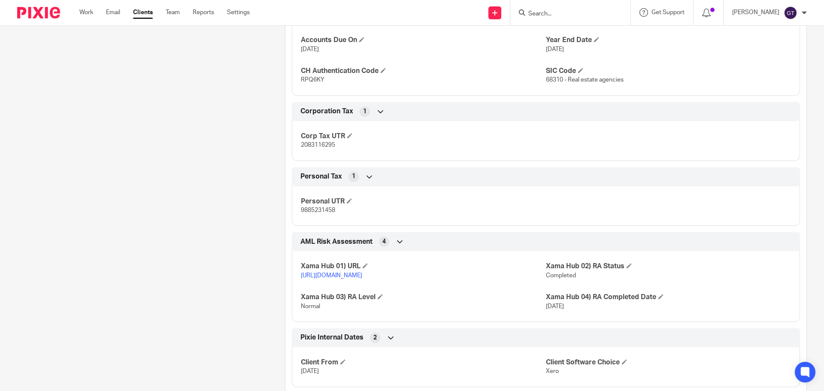
scroll to position [787, 0]
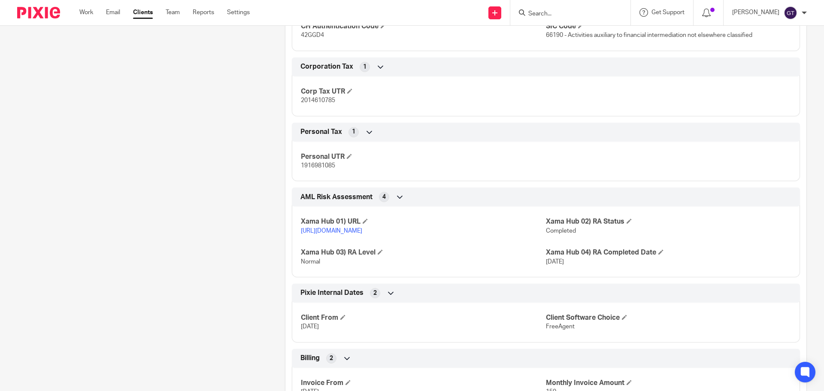
scroll to position [800, 0]
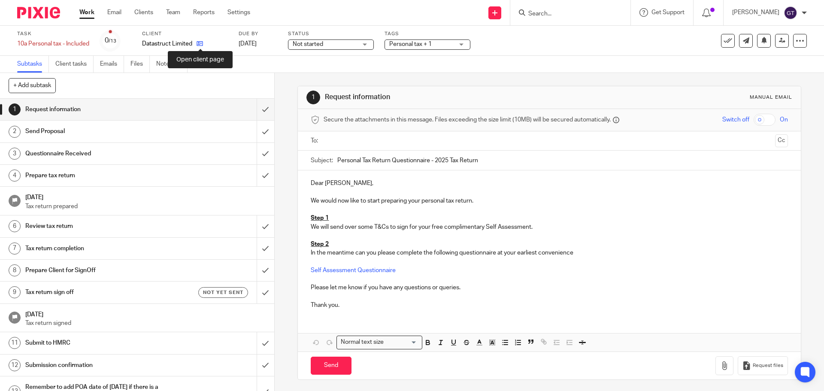
click at [201, 43] on icon at bounding box center [200, 43] width 6 height 6
click at [356, 141] on input "text" at bounding box center [549, 141] width 445 height 10
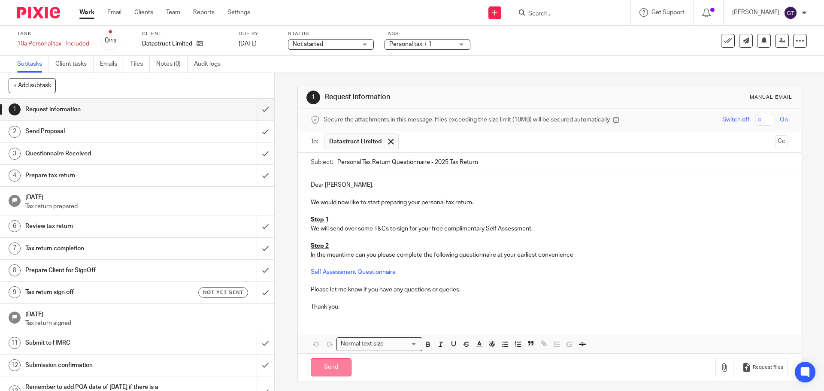
click at [336, 368] on input "Send" at bounding box center [331, 367] width 41 height 18
type input "Sent"
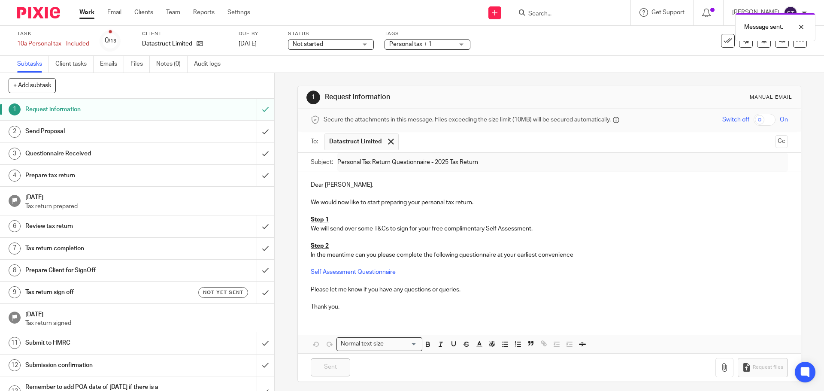
click at [422, 43] on span "Personal tax + 1" at bounding box center [410, 44] width 42 height 6
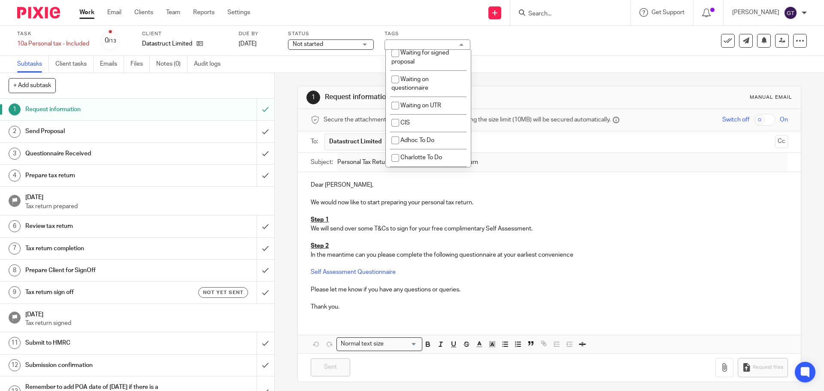
scroll to position [724, 0]
click at [430, 93] on li "Waiting on questionnaire" at bounding box center [428, 80] width 85 height 26
checkbox input "true"
click at [427, 67] on li "Waiting for signed proposal" at bounding box center [428, 54] width 85 height 26
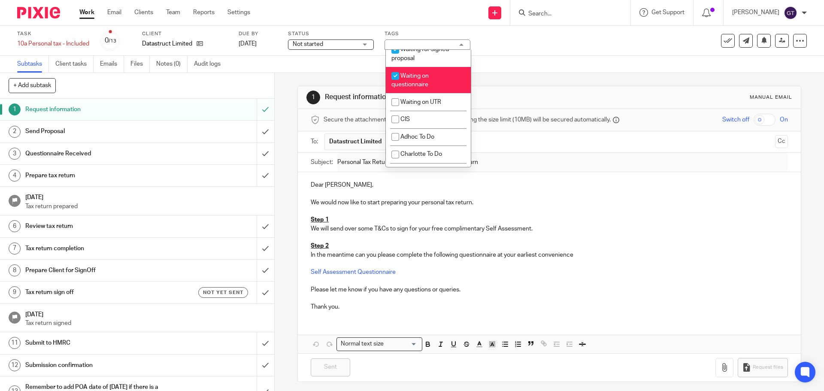
checkbox input "true"
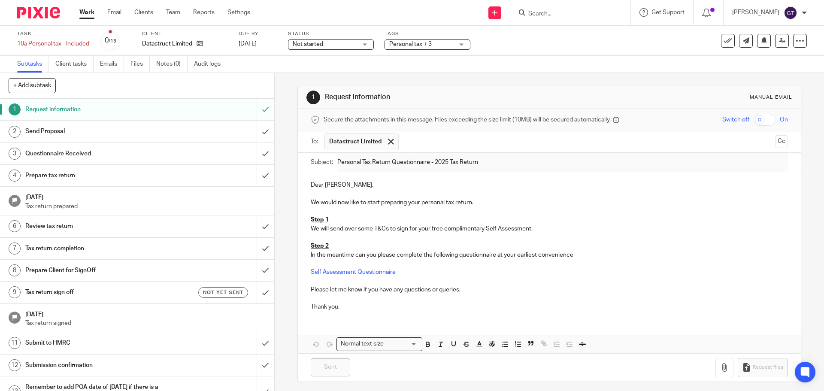
click at [366, 73] on div "1 Request information Manual email Secure the attachments in this message. File…" at bounding box center [548, 234] width 503 height 322
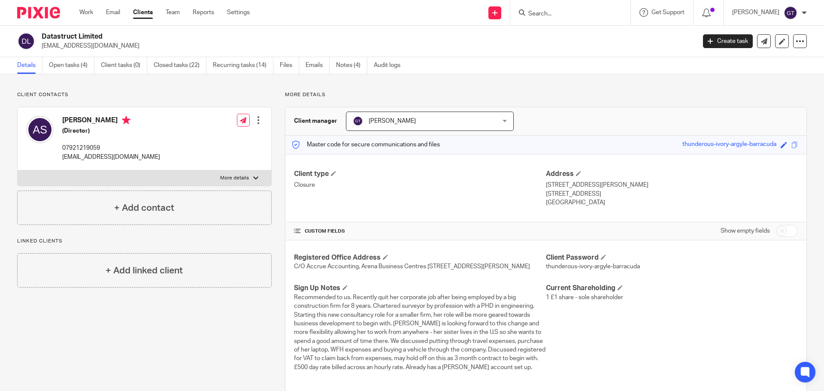
click at [778, 226] on input "checkbox" at bounding box center [787, 231] width 22 height 12
checkbox input "true"
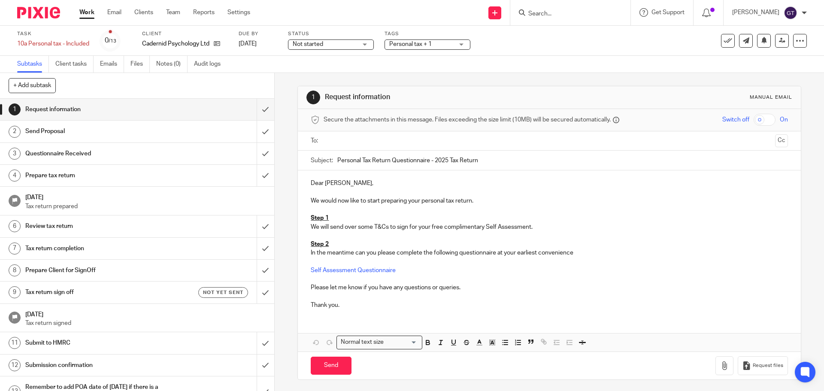
click at [351, 141] on input "text" at bounding box center [549, 141] width 445 height 10
click at [332, 369] on input "Send" at bounding box center [331, 367] width 41 height 18
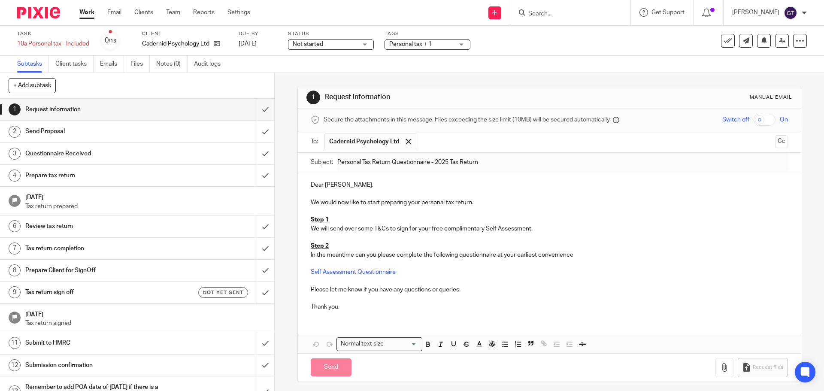
type input "Sent"
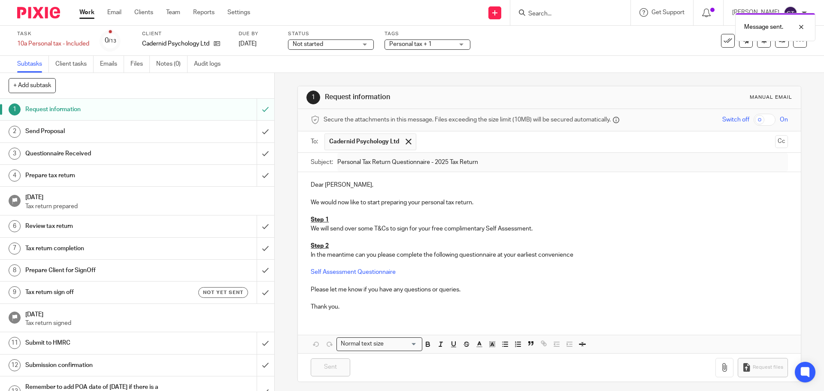
click at [433, 45] on span "Personal tax + 1" at bounding box center [421, 44] width 64 height 9
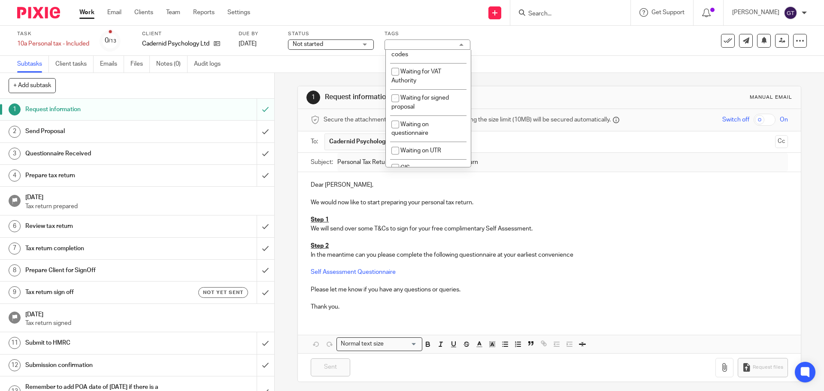
scroll to position [687, 0]
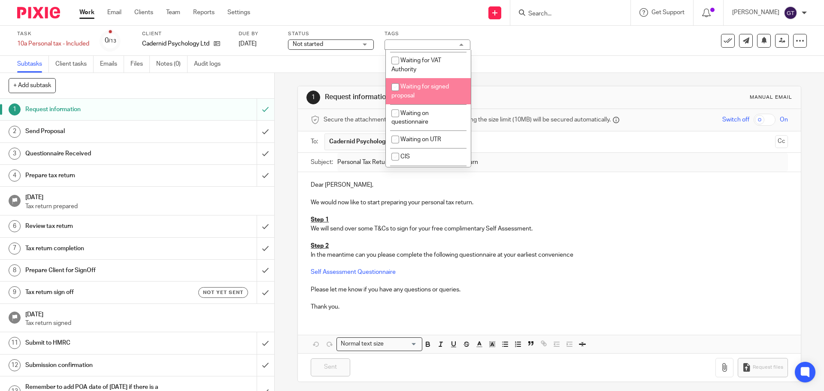
click at [431, 99] on span "Waiting for signed proposal" at bounding box center [420, 91] width 58 height 15
checkbox input "true"
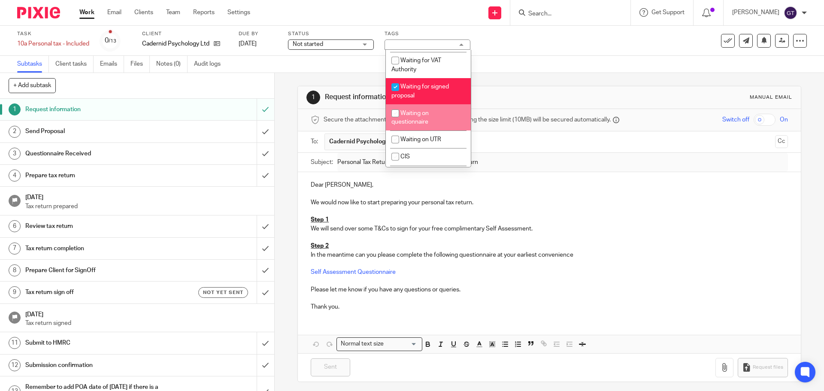
click at [416, 125] on span "Waiting on questionnaire" at bounding box center [409, 117] width 37 height 15
checkbox input "true"
click at [283, 145] on div "1 Request information Manual email Secure the attachments in this message. File…" at bounding box center [549, 232] width 549 height 318
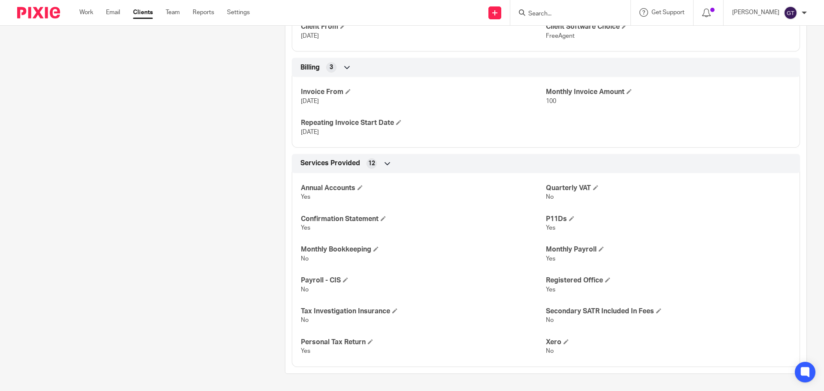
scroll to position [948, 0]
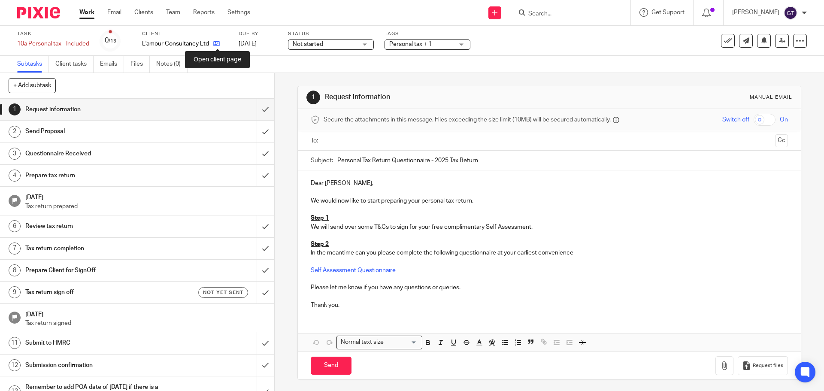
click at [218, 44] on icon at bounding box center [216, 43] width 6 height 6
click at [376, 145] on input "text" at bounding box center [549, 141] width 445 height 10
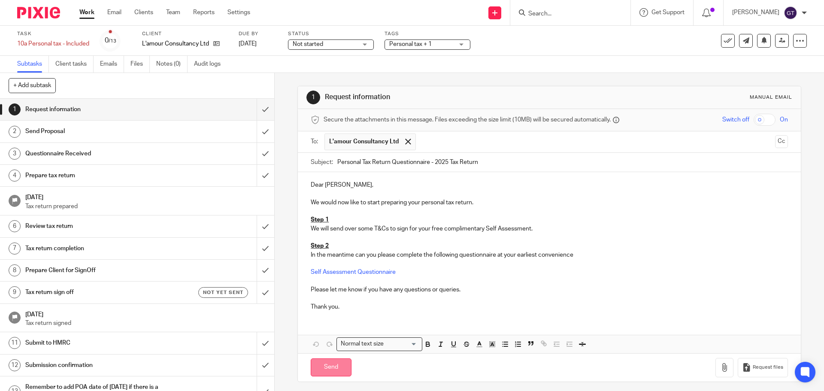
click at [326, 369] on input "Send" at bounding box center [331, 367] width 41 height 18
type input "Sent"
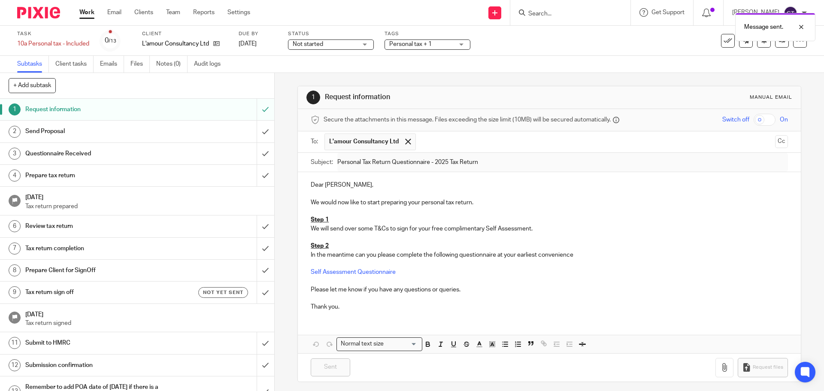
click at [433, 44] on span "Personal tax + 1" at bounding box center [421, 44] width 64 height 9
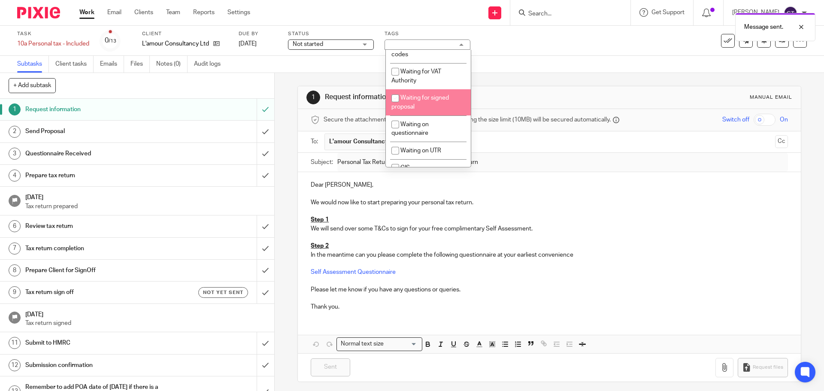
click at [431, 115] on li "Waiting for signed proposal" at bounding box center [428, 102] width 85 height 26
checkbox input "true"
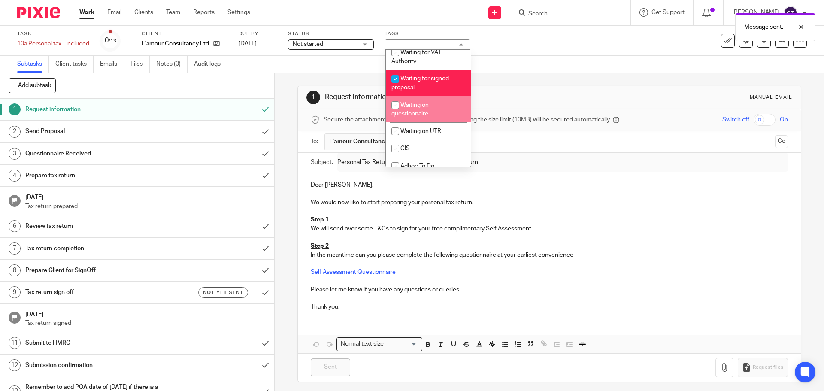
scroll to position [718, 0]
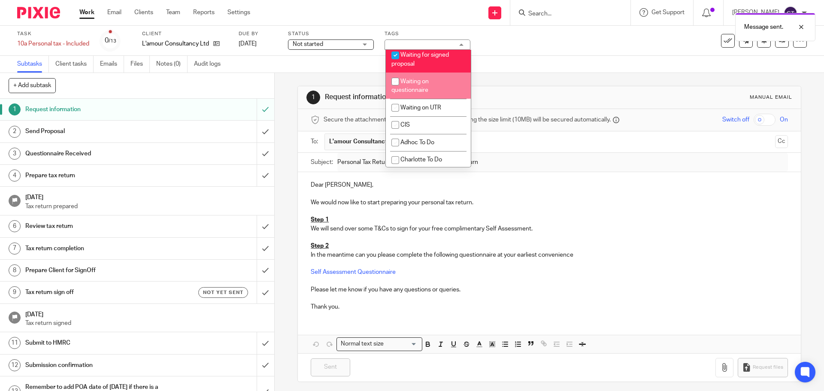
click at [423, 99] on li "Waiting on questionnaire" at bounding box center [428, 86] width 85 height 26
checkbox input "true"
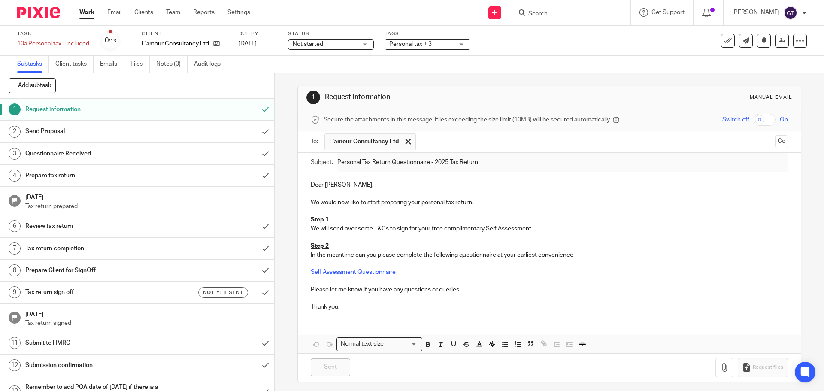
click at [285, 141] on div "1 Request information Manual email Secure the attachments in this message. File…" at bounding box center [549, 232] width 549 height 318
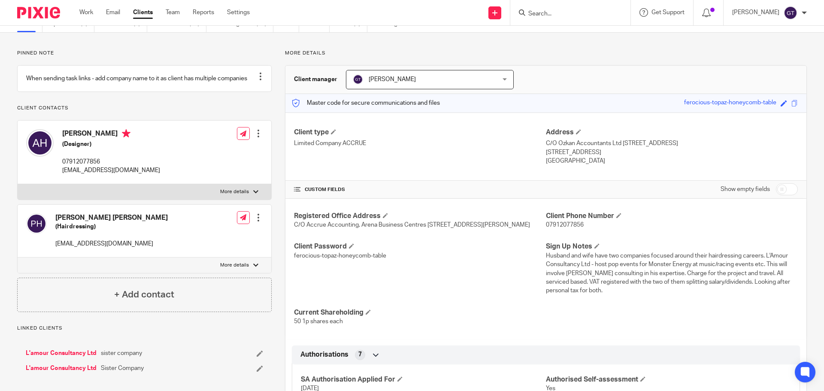
scroll to position [30, 0]
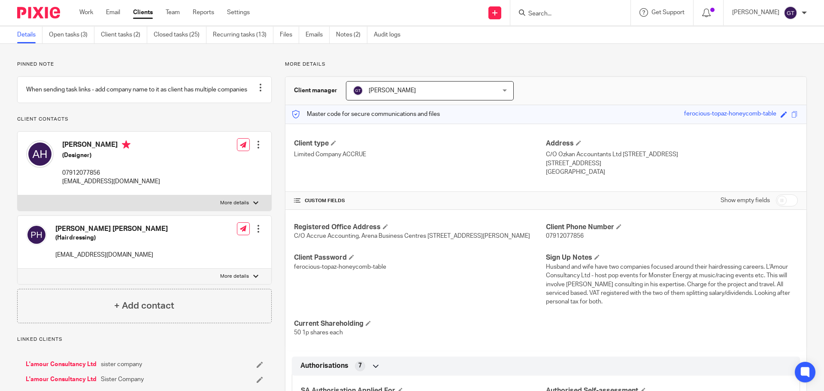
click at [233, 280] on p "More details" at bounding box center [234, 276] width 29 height 7
click at [18, 269] on input "More details" at bounding box center [17, 268] width 0 height 0
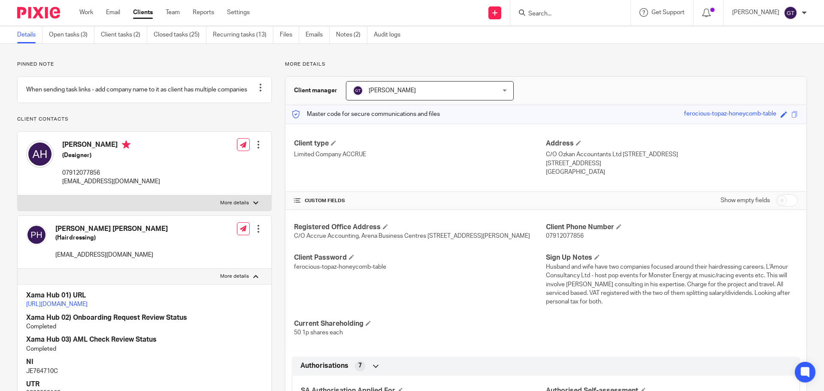
click at [235, 280] on p "More details" at bounding box center [234, 276] width 29 height 7
click at [18, 269] on input "More details" at bounding box center [17, 268] width 0 height 0
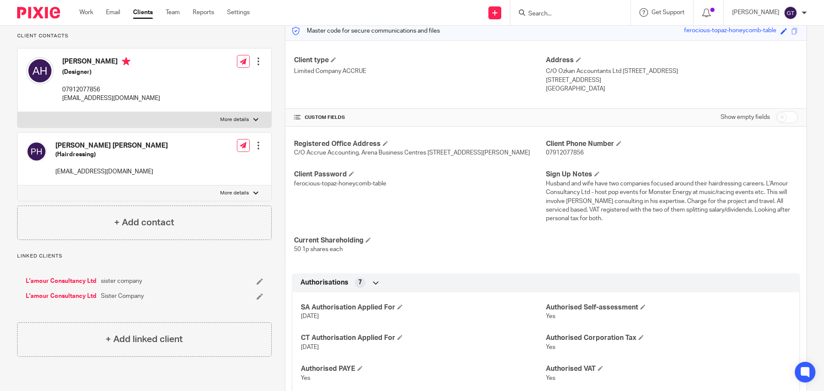
scroll to position [116, 0]
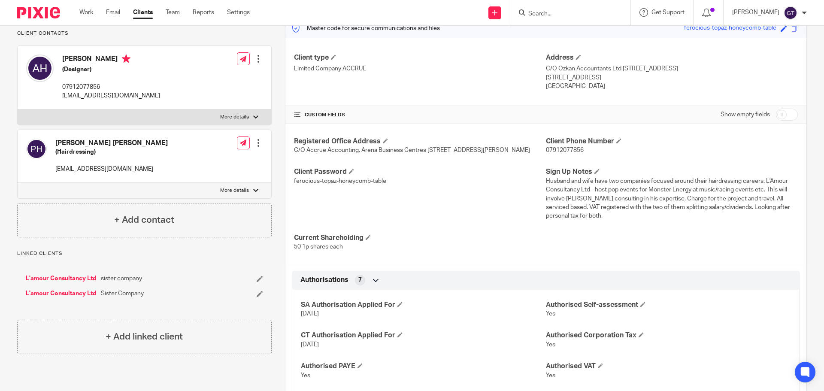
click at [231, 194] on p "More details" at bounding box center [234, 190] width 29 height 7
click at [18, 183] on input "More details" at bounding box center [17, 182] width 0 height 0
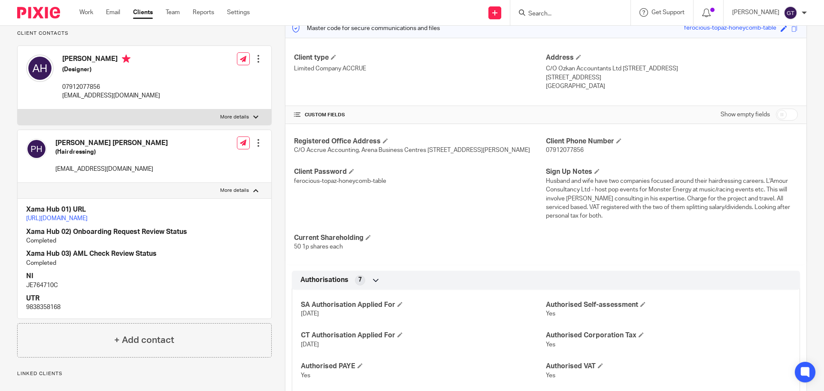
click at [231, 194] on p "More details" at bounding box center [234, 190] width 29 height 7
click at [18, 183] on input "More details" at bounding box center [17, 182] width 0 height 0
checkbox input "false"
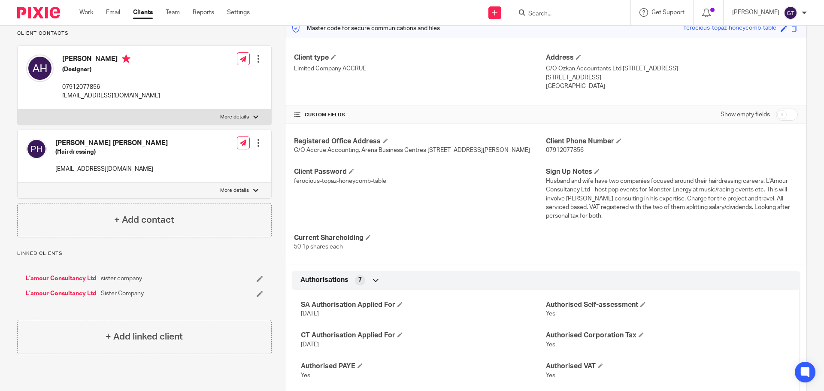
click at [256, 147] on div at bounding box center [258, 143] width 9 height 9
click at [215, 181] on link "Create client from contact" at bounding box center [218, 183] width 82 height 12
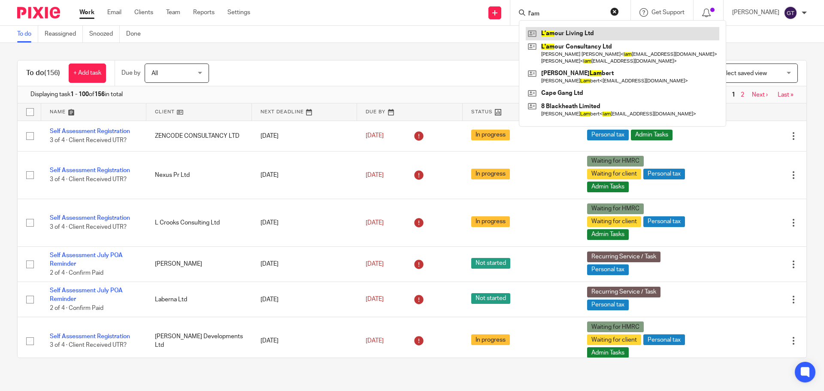
type input "l'am"
click at [576, 33] on link at bounding box center [623, 33] width 194 height 13
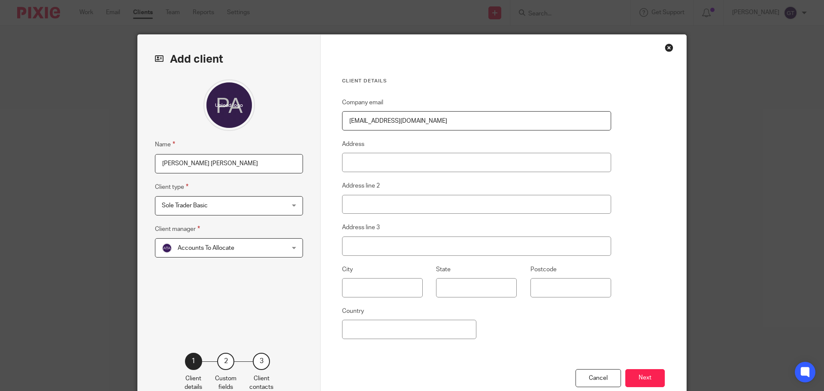
click at [255, 252] on span "Accounts To Allocate" at bounding box center [218, 248] width 112 height 18
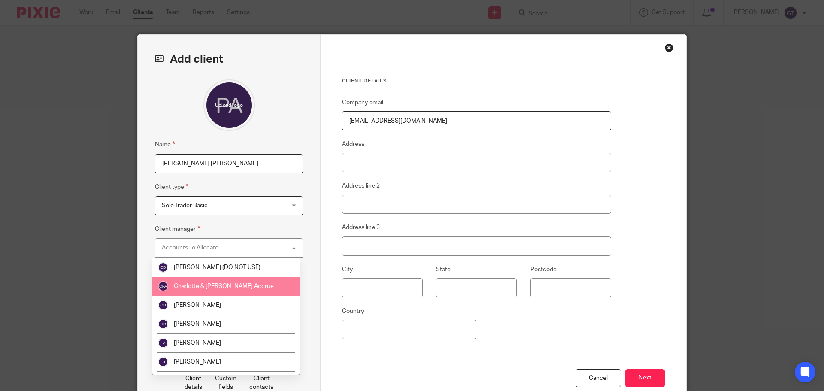
scroll to position [43, 0]
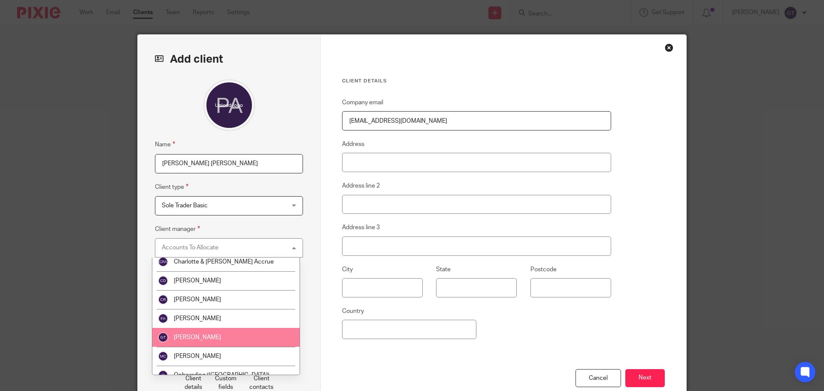
click at [200, 337] on span "[PERSON_NAME]" at bounding box center [197, 337] width 47 height 6
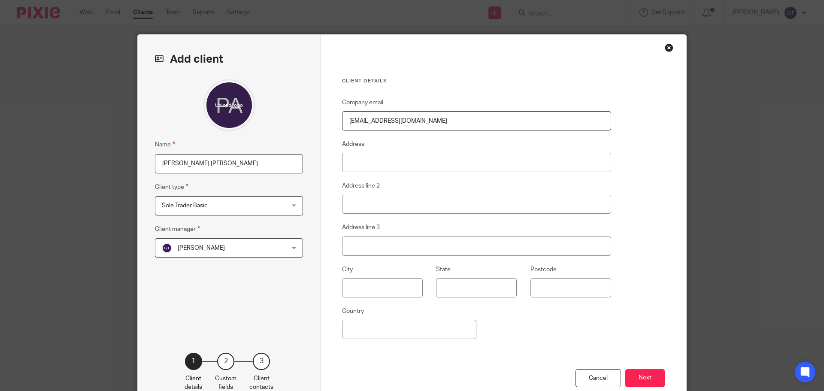
click at [218, 212] on span "Sole Trader Basic" at bounding box center [218, 206] width 112 height 18
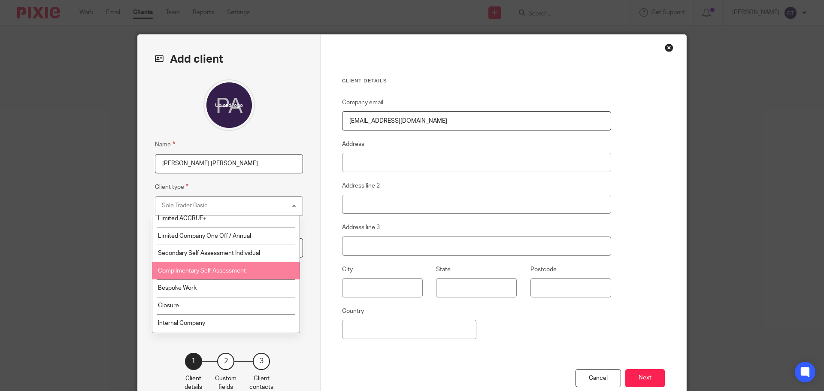
scroll to position [126, 0]
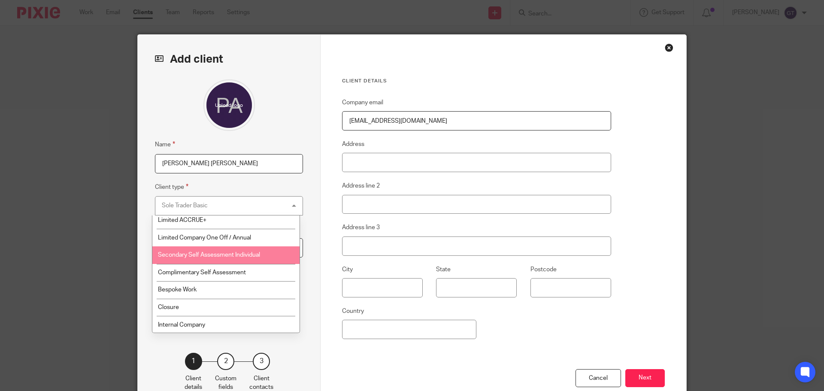
click at [242, 255] on span "Secondary Self Assessment Individual" at bounding box center [209, 255] width 102 height 6
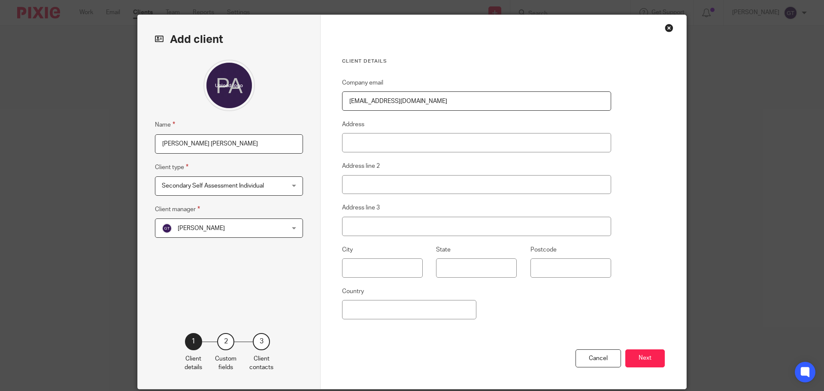
scroll to position [43, 0]
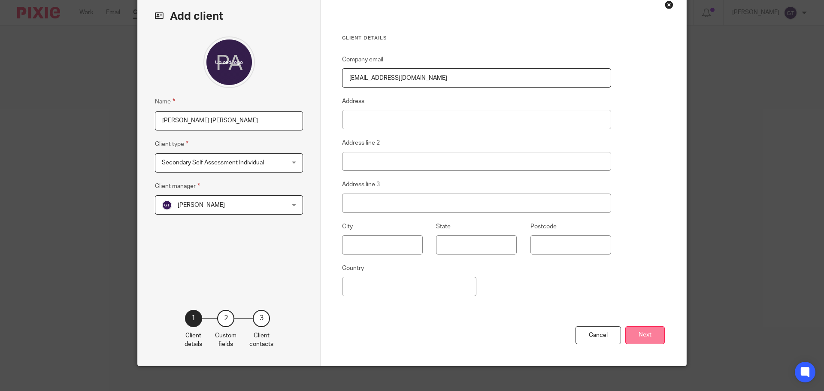
click at [645, 334] on button "Next" at bounding box center [644, 335] width 39 height 18
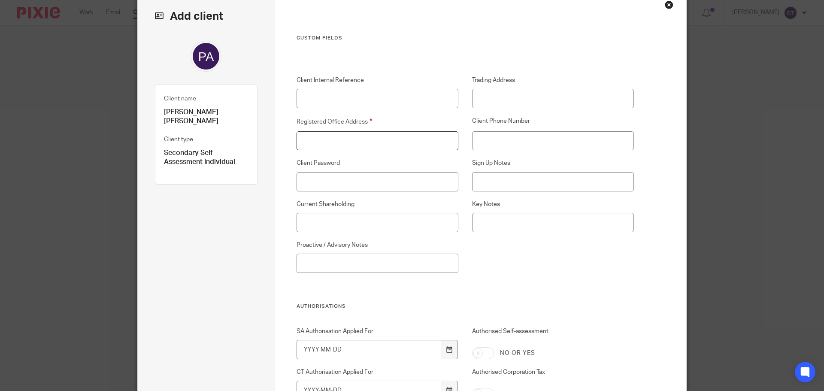
click at [392, 141] on input "Registered Office Address" at bounding box center [378, 140] width 162 height 19
drag, startPoint x: 391, startPoint y: 140, endPoint x: 267, endPoint y: 134, distance: 125.1
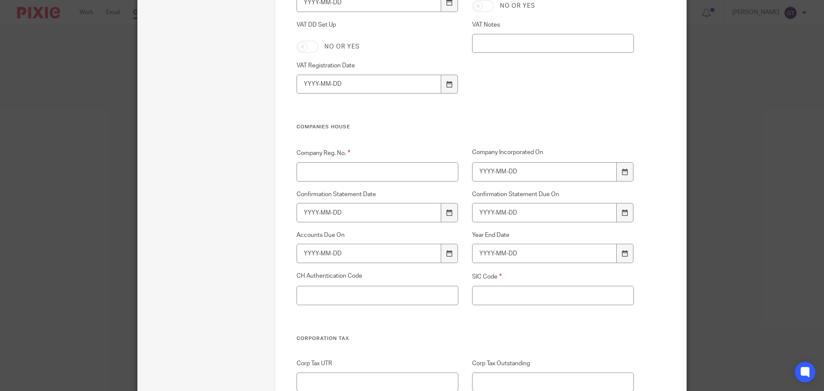
scroll to position [1159, 0]
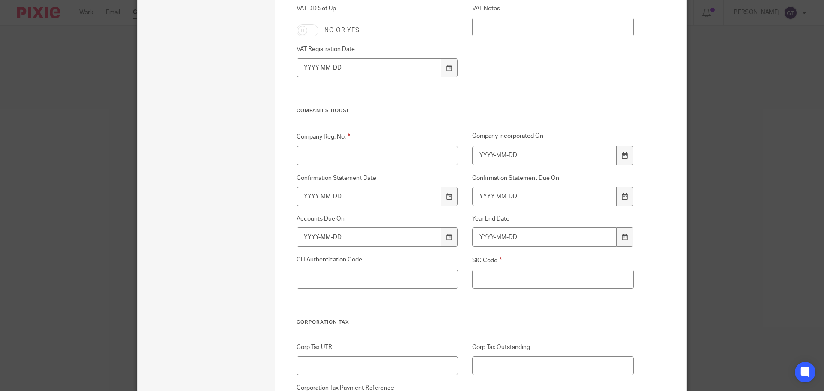
type input "N/A"
click at [382, 153] on input "Company Reg. No." at bounding box center [378, 155] width 162 height 19
paste input "N/A"
type input "N/A"
click at [497, 274] on input "SIC Code" at bounding box center [553, 279] width 162 height 19
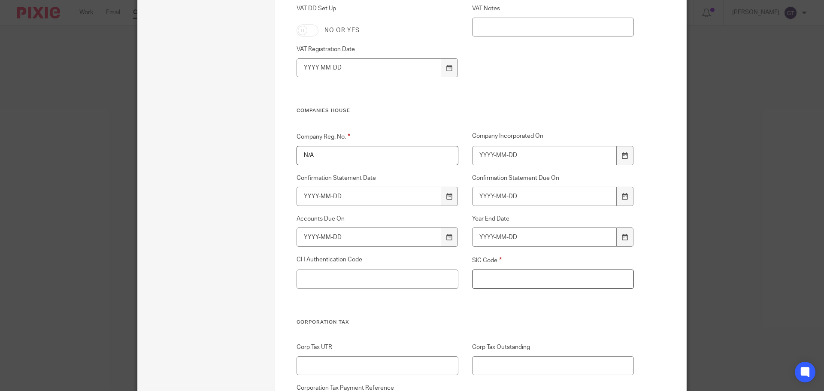
paste input "N/A"
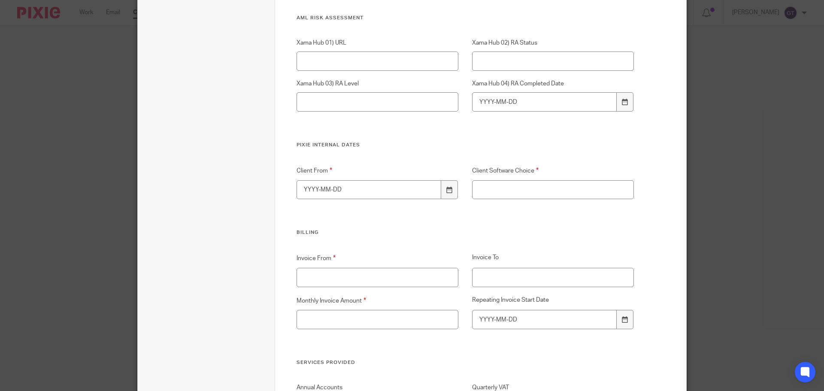
scroll to position [1760, 0]
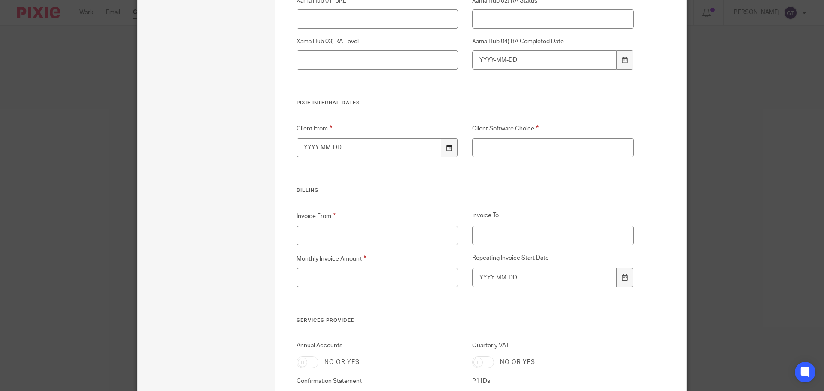
type input "N/A"
click at [448, 143] on div at bounding box center [449, 147] width 16 height 19
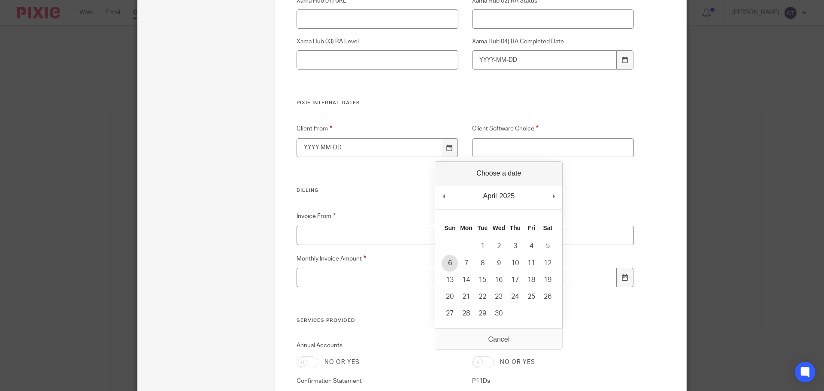
type input "2025-04-06"
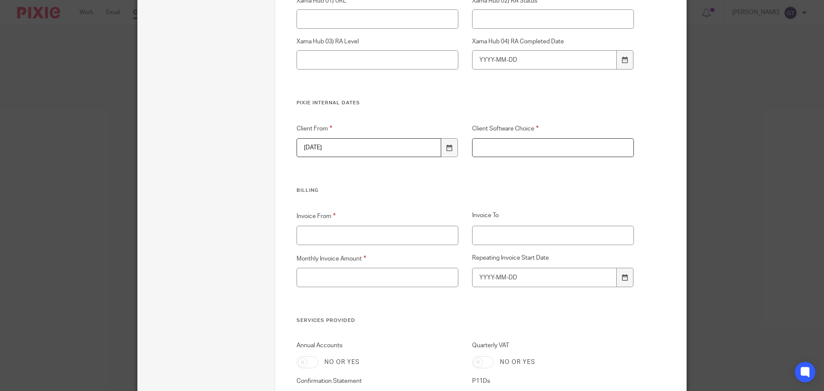
click at [524, 149] on input "Client Software Choice" at bounding box center [553, 147] width 162 height 19
paste input "N/A"
type input "N/A"
click at [416, 230] on input "Invoice From" at bounding box center [378, 235] width 162 height 19
paste input "N/A"
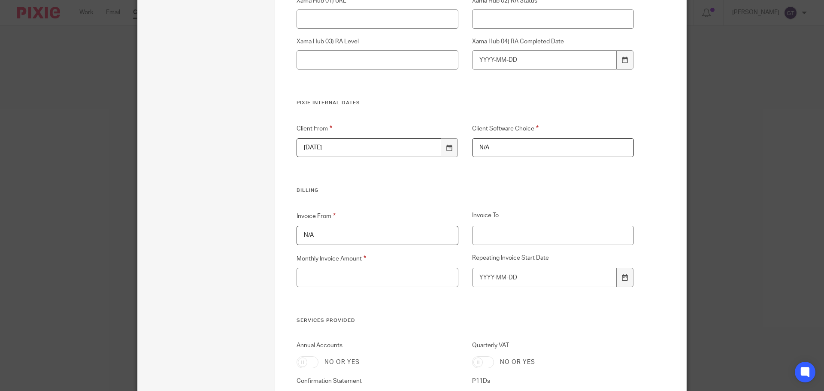
type input "N/A"
click at [379, 272] on input "Monthly Invoice Amount" at bounding box center [378, 277] width 162 height 19
paste input "N/A"
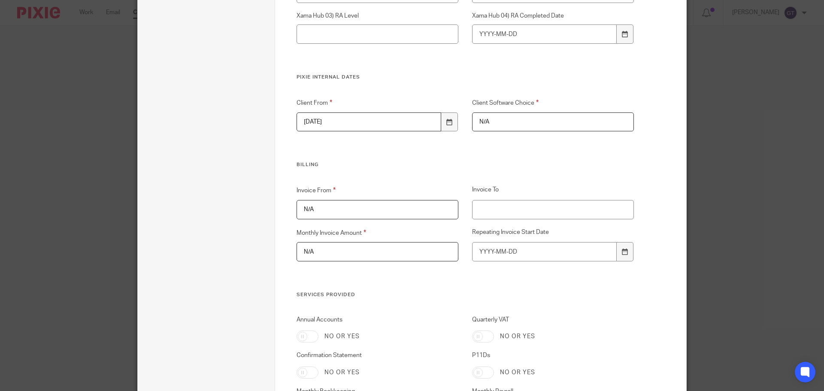
scroll to position [2021, 0]
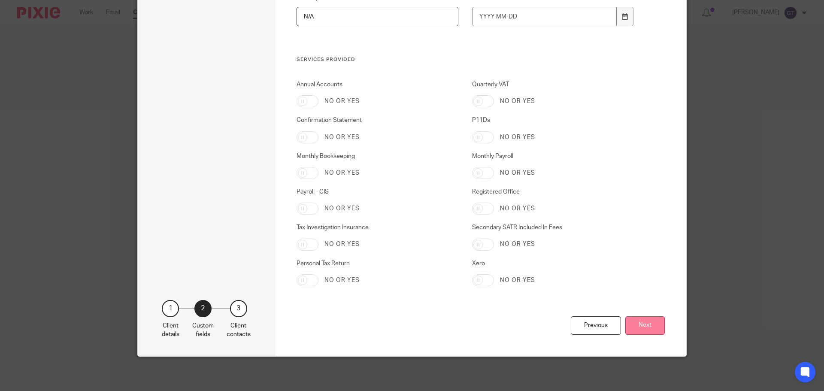
type input "N/A"
click at [650, 326] on button "Next" at bounding box center [644, 325] width 39 height 18
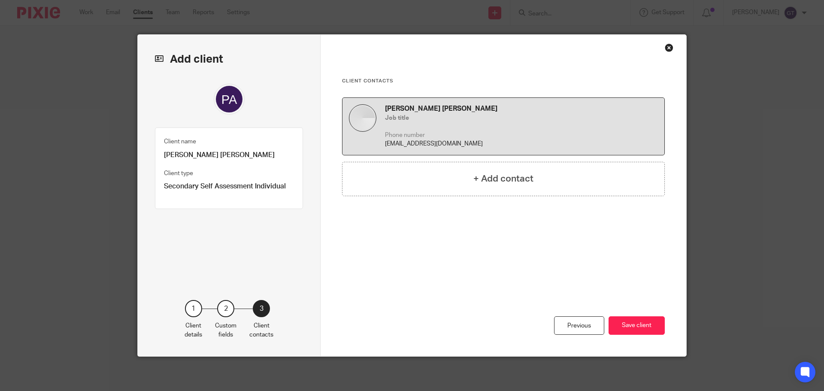
scroll to position [0, 0]
click at [640, 322] on button "Save client" at bounding box center [637, 325] width 56 height 18
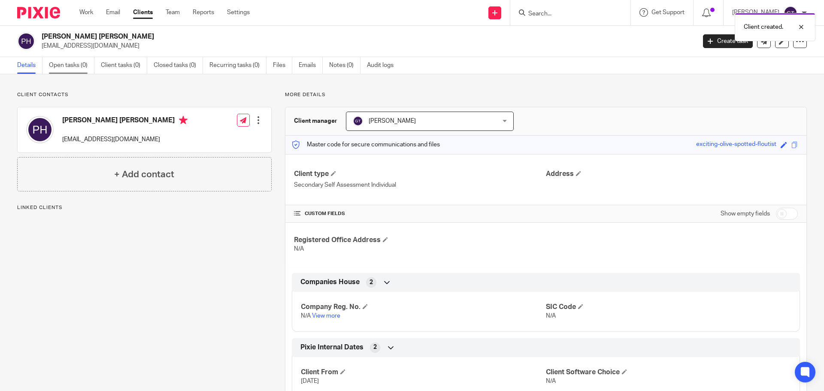
click at [70, 66] on link "Open tasks (0)" at bounding box center [71, 65] width 45 height 17
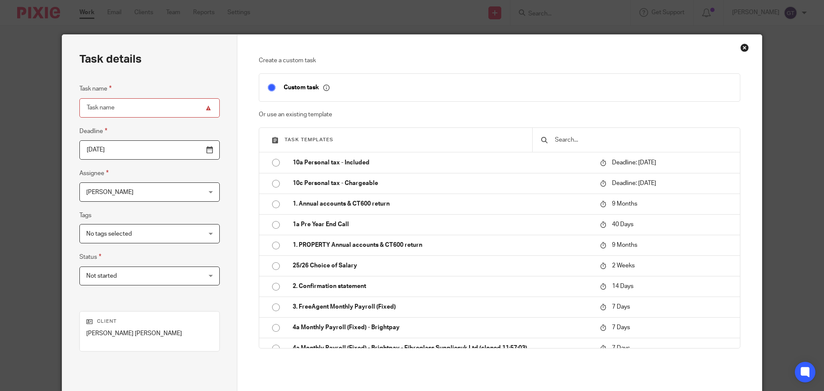
click at [743, 47] on div "Close this dialog window" at bounding box center [744, 47] width 9 height 9
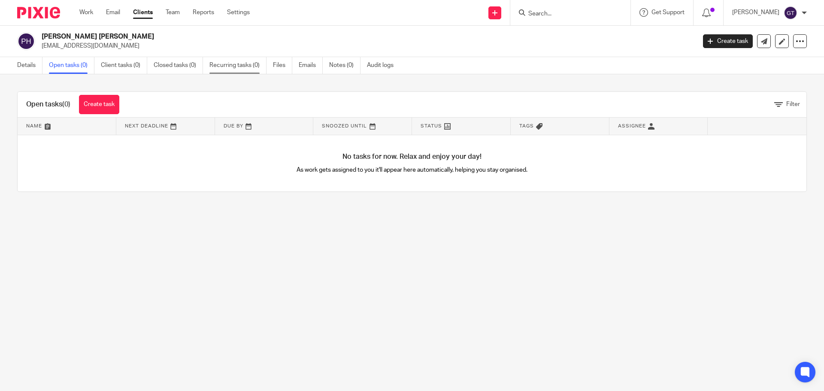
click at [233, 64] on link "Recurring tasks (0)" at bounding box center [237, 65] width 57 height 17
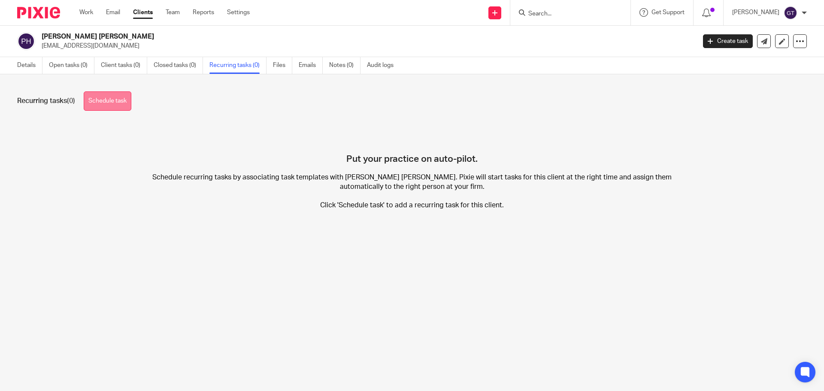
click at [131, 102] on link "Schedule task" at bounding box center [108, 100] width 48 height 19
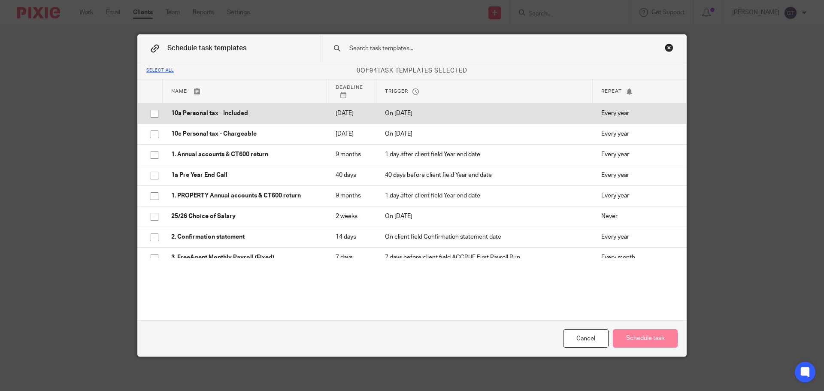
click at [234, 117] on p "10a Personal tax - Included" at bounding box center [244, 113] width 147 height 9
checkbox input "true"
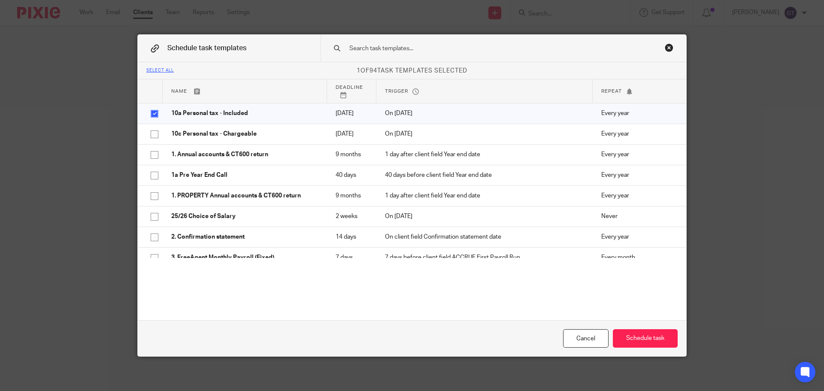
click at [419, 52] on input "text" at bounding box center [490, 48] width 283 height 9
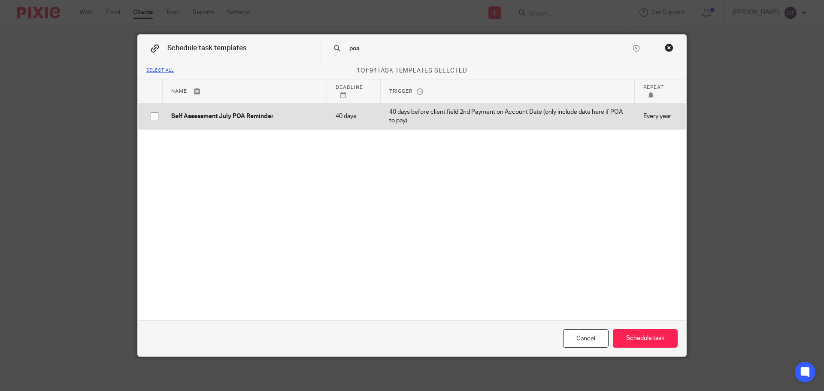
type input "poa"
click at [421, 110] on p "40 days before client field 2nd Payment on Account Date (only include date here…" at bounding box center [507, 117] width 237 height 18
checkbox input "true"
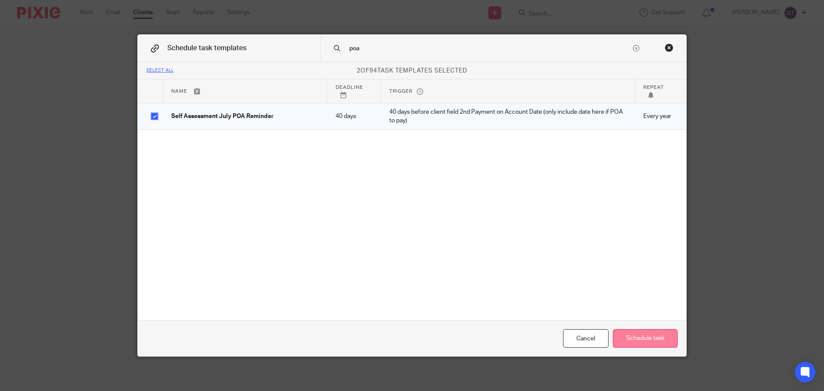
click at [649, 337] on button "Schedule task" at bounding box center [645, 338] width 65 height 18
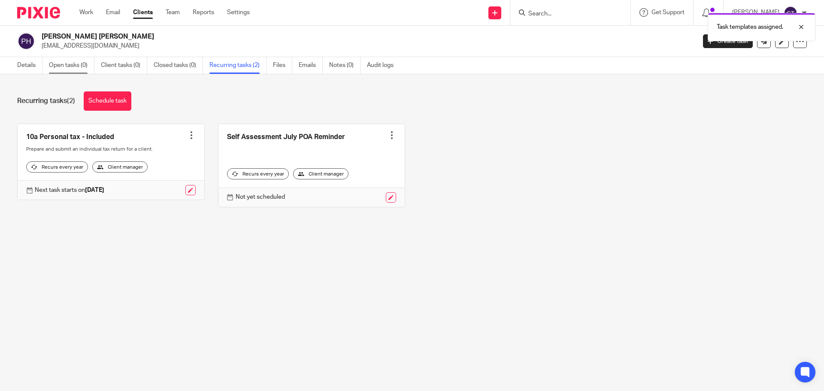
click at [75, 64] on link "Open tasks (0)" at bounding box center [71, 65] width 45 height 17
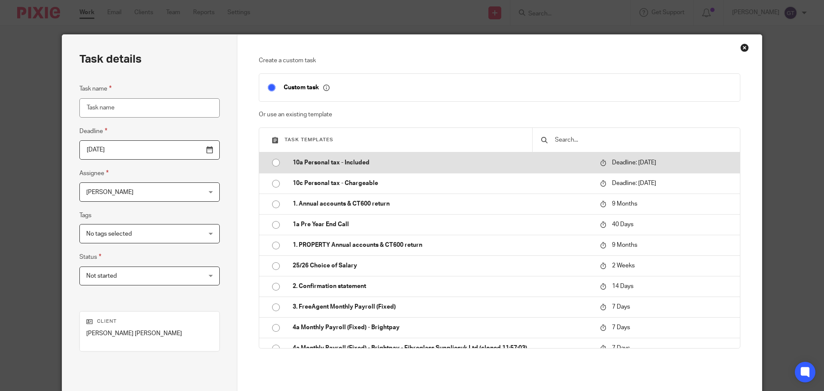
click at [358, 162] on p "10a Personal tax - Included" at bounding box center [442, 162] width 299 height 9
type input "[DATE]"
type input "10a Personal tax - Included"
checkbox input "false"
radio input "true"
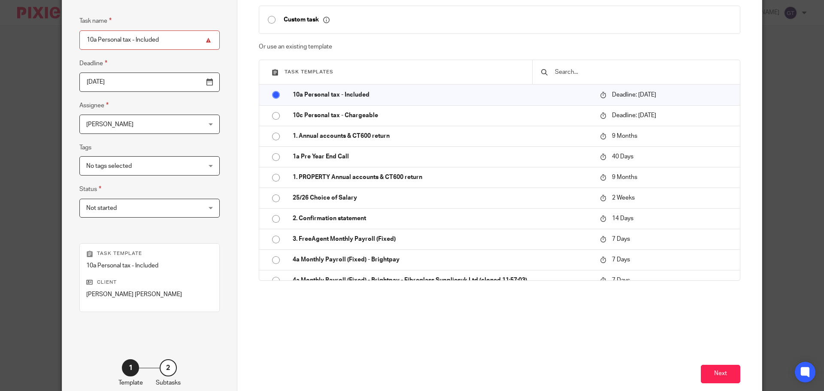
scroll to position [86, 0]
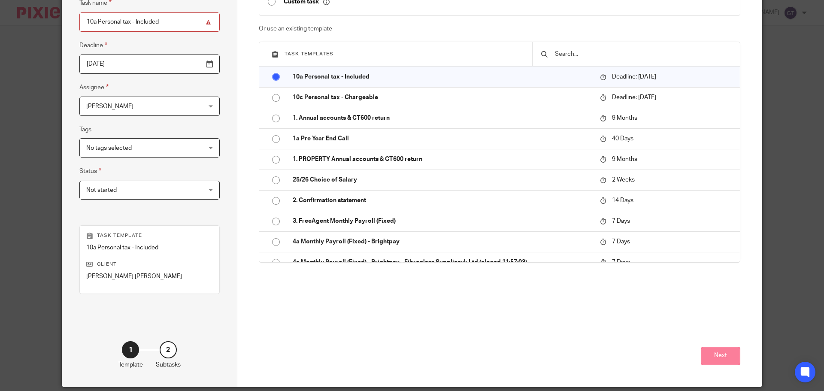
click at [718, 358] on button "Next" at bounding box center [720, 356] width 39 height 18
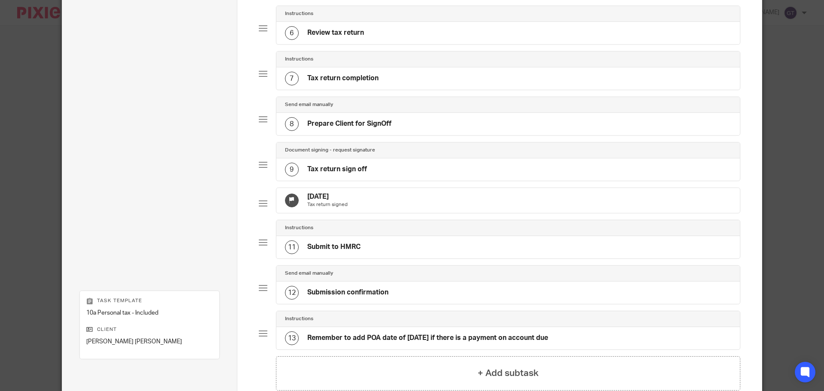
scroll to position [386, 0]
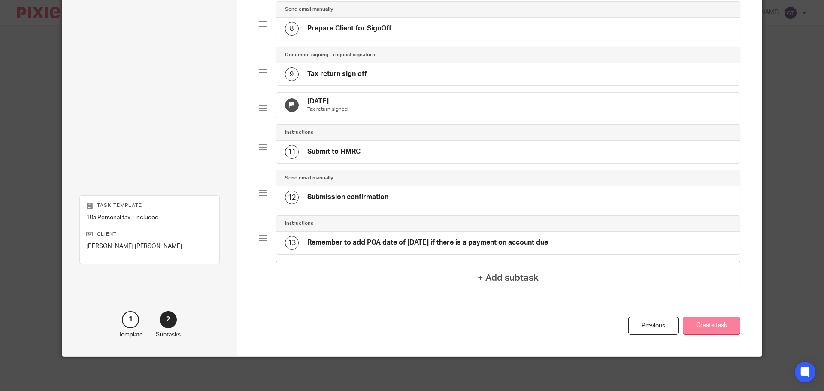
click at [720, 335] on button "Create task" at bounding box center [712, 326] width 58 height 18
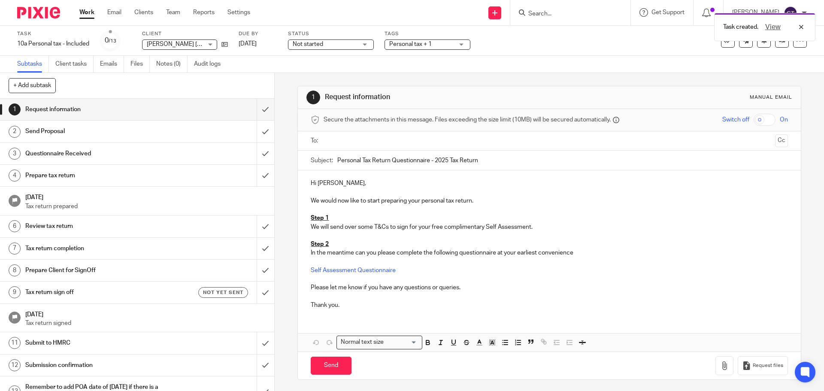
click at [395, 140] on input "text" at bounding box center [549, 141] width 445 height 10
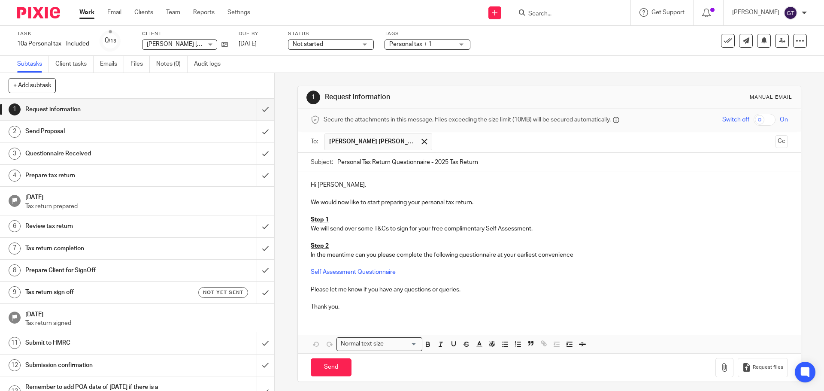
click at [507, 200] on p "We would now like to start preparing your personal tax return." at bounding box center [549, 202] width 477 height 9
click at [334, 365] on input "Send" at bounding box center [331, 367] width 41 height 18
type input "Sent"
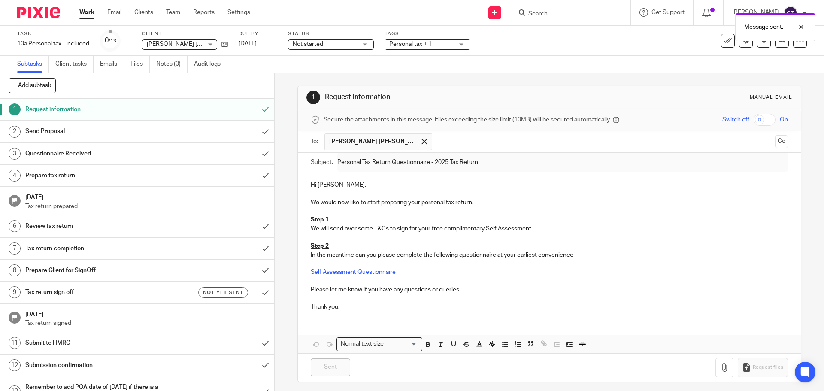
click at [432, 45] on span "Personal tax + 1" at bounding box center [410, 44] width 42 height 6
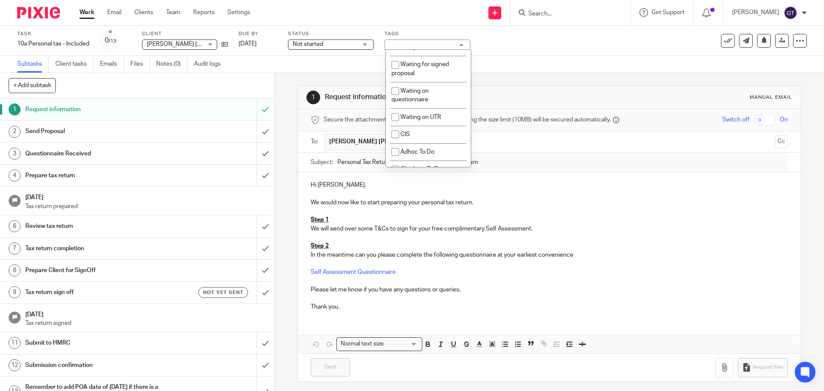
scroll to position [721, 0]
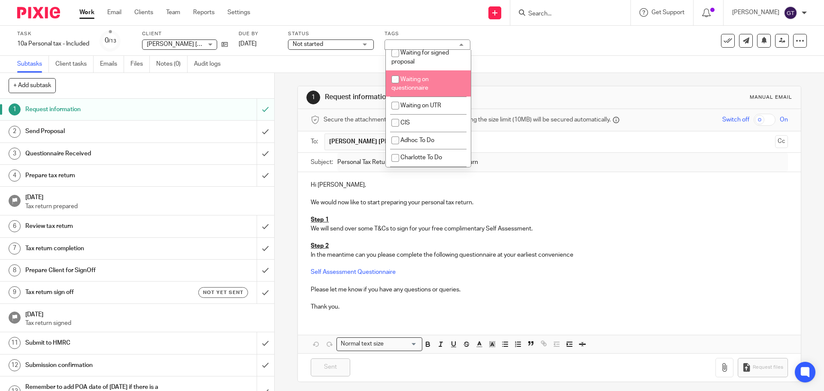
click at [424, 91] on span "Waiting on questionnaire" at bounding box center [409, 83] width 37 height 15
checkbox input "true"
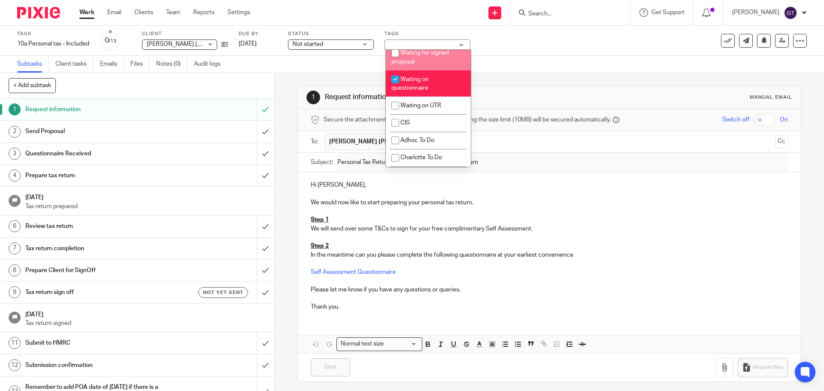
click at [419, 70] on li "Waiting for signed proposal" at bounding box center [428, 57] width 85 height 26
checkbox input "true"
click at [284, 93] on div "1 Request information Manual email Secure the attachments in this message. File…" at bounding box center [549, 232] width 549 height 318
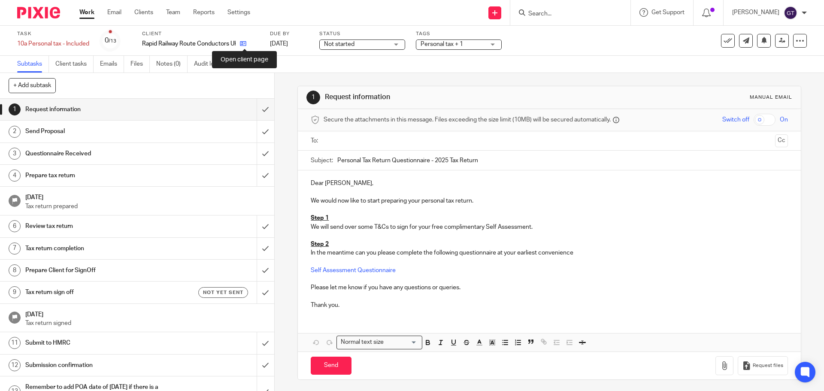
click at [246, 44] on icon at bounding box center [243, 43] width 6 height 6
click at [180, 65] on link "Notes (0)" at bounding box center [171, 64] width 31 height 17
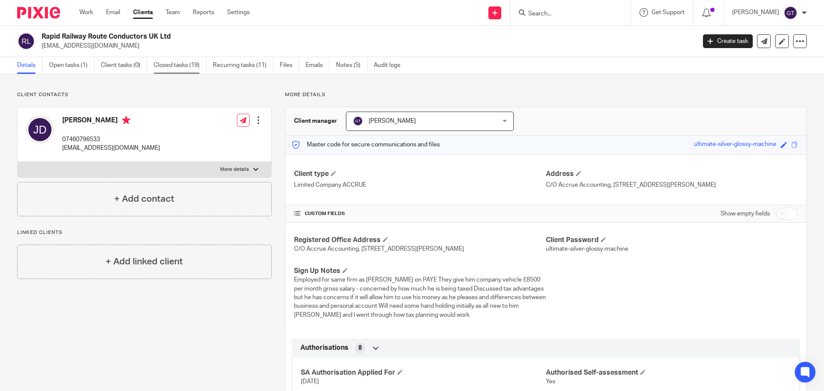
click at [174, 68] on link "Closed tasks (19)" at bounding box center [180, 65] width 53 height 17
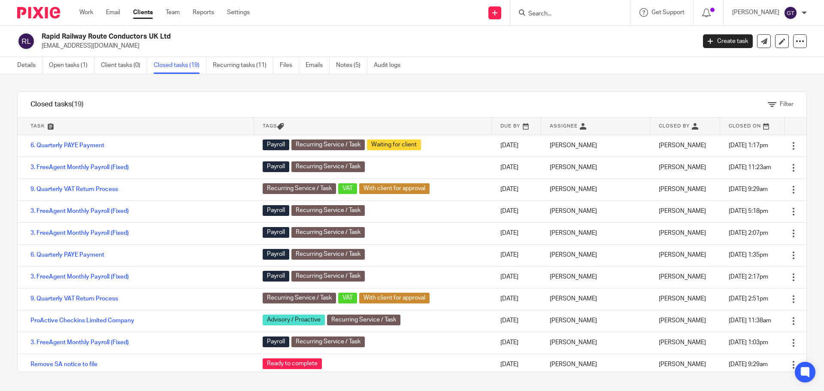
scroll to position [179, 0]
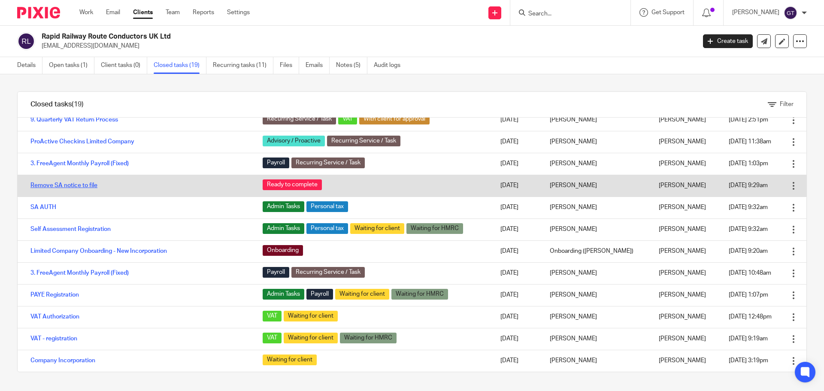
click at [67, 185] on link "Remove SA notice to file" at bounding box center [63, 185] width 67 height 6
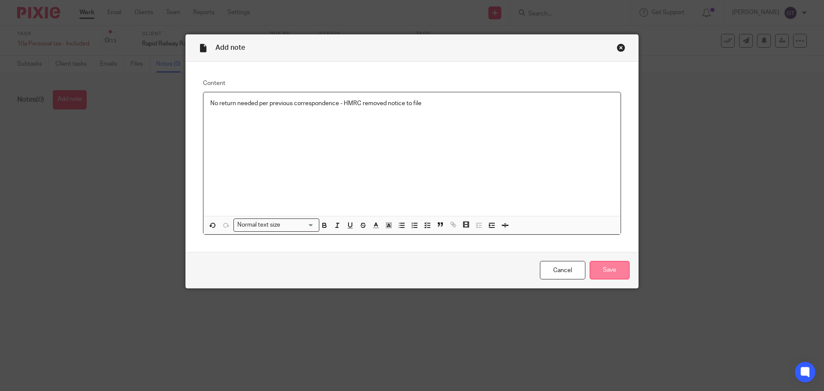
click at [595, 274] on input "Save" at bounding box center [610, 270] width 40 height 18
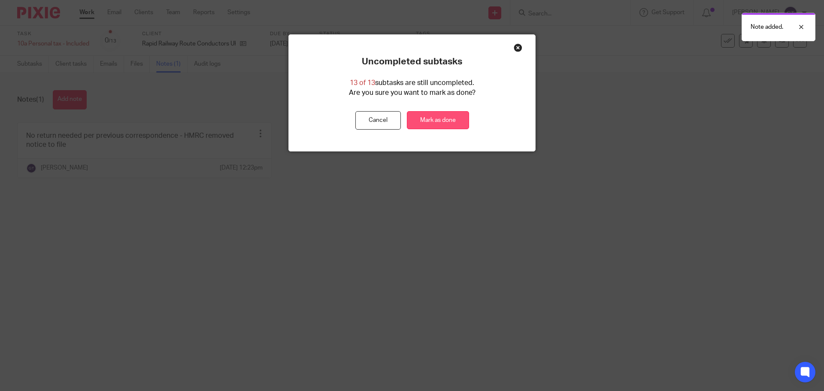
click at [431, 124] on link "Mark as done" at bounding box center [438, 120] width 62 height 18
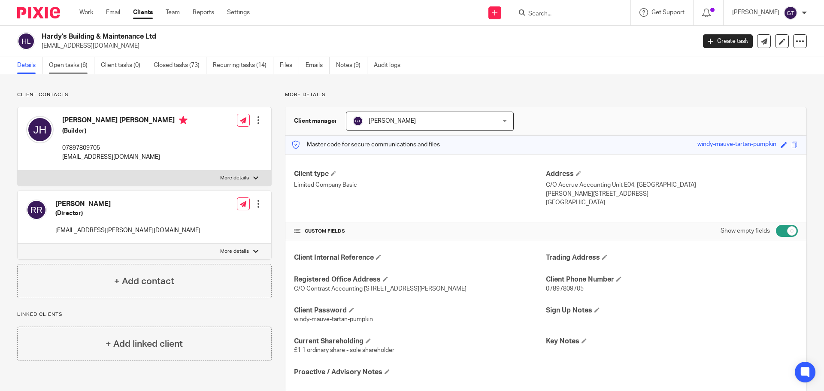
click at [66, 67] on link "Open tasks (6)" at bounding box center [71, 65] width 45 height 17
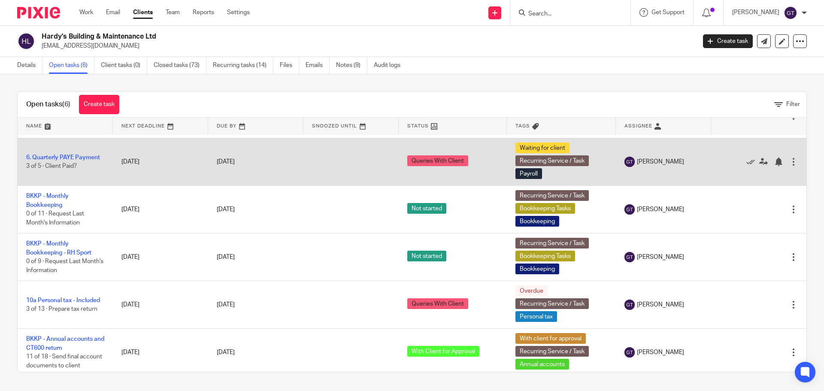
scroll to position [51, 0]
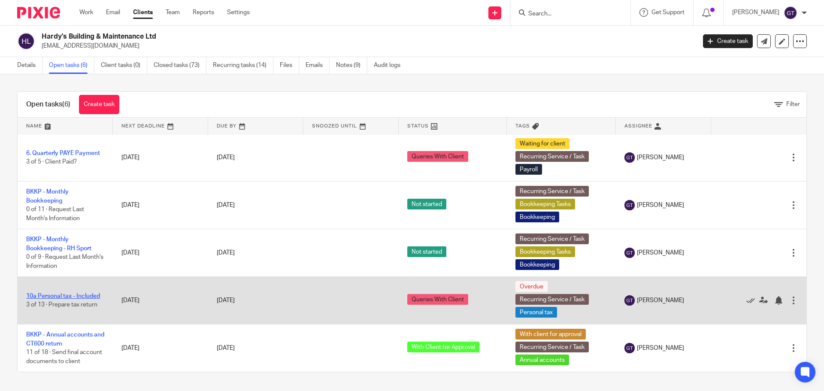
click at [71, 293] on link "10a Personal tax - Included" at bounding box center [63, 296] width 74 height 6
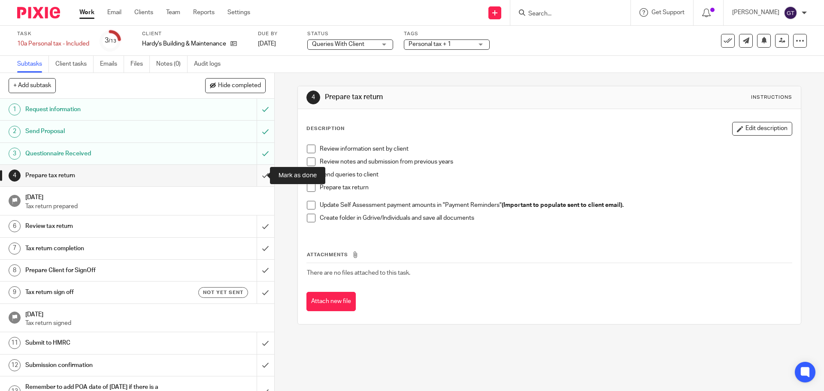
click at [260, 174] on input "submit" at bounding box center [137, 175] width 274 height 21
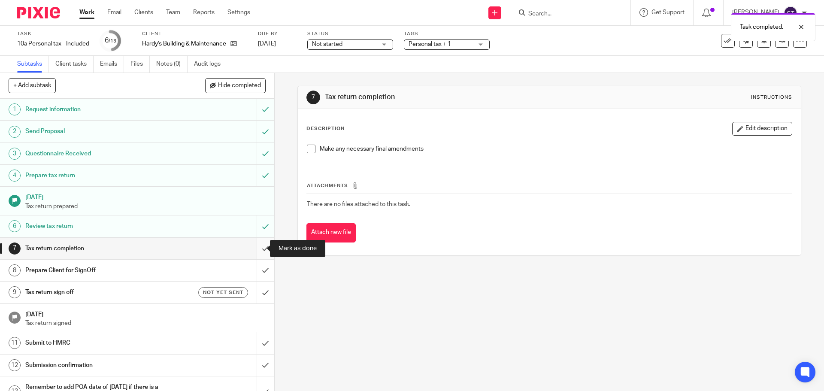
click at [258, 249] on input "submit" at bounding box center [137, 248] width 274 height 21
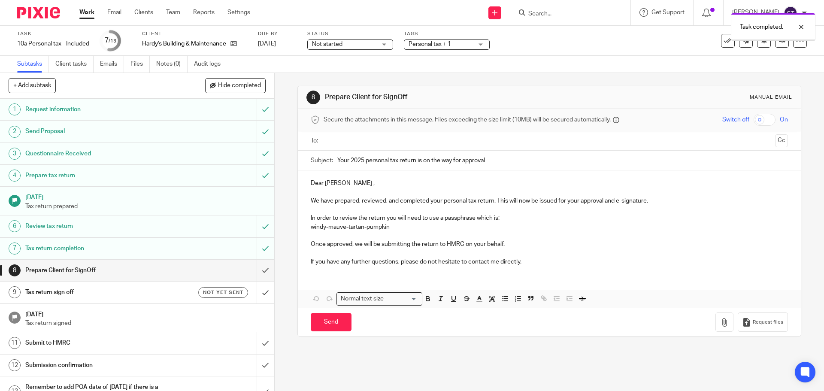
click at [355, 181] on p "Dear [PERSON_NAME] ," at bounding box center [549, 183] width 477 height 9
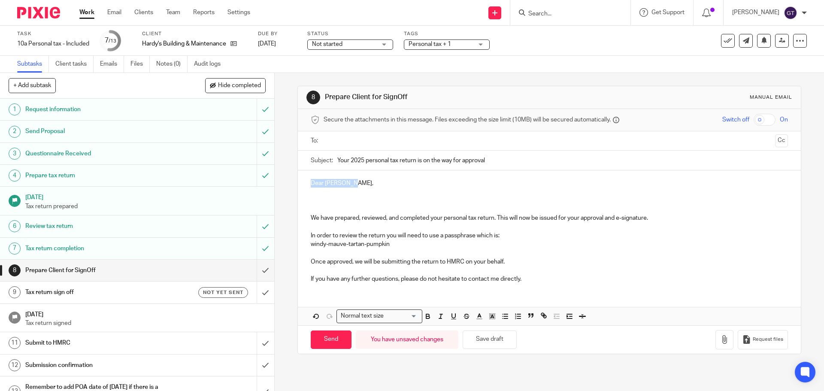
drag, startPoint x: 0, startPoint y: 0, endPoint x: 304, endPoint y: 185, distance: 356.3
click at [304, 185] on div "Dear [PERSON_NAME], We have prepared, reviewed, and completed your personal tax…" at bounding box center [549, 229] width 503 height 119
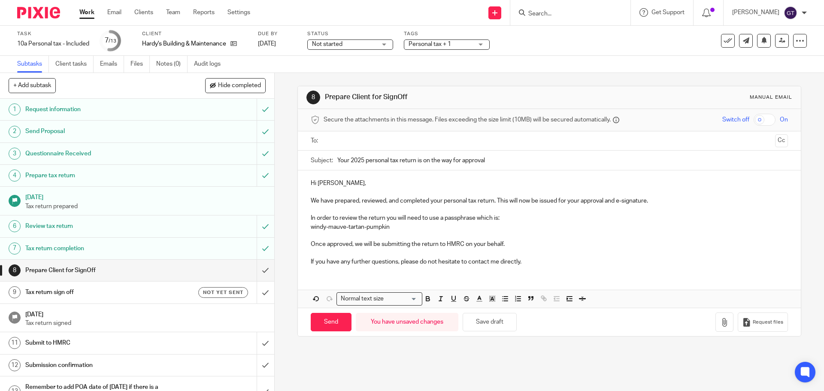
click at [666, 201] on p "We have prepared, reviewed, and completed your personal tax return. This will n…" at bounding box center [549, 201] width 477 height 9
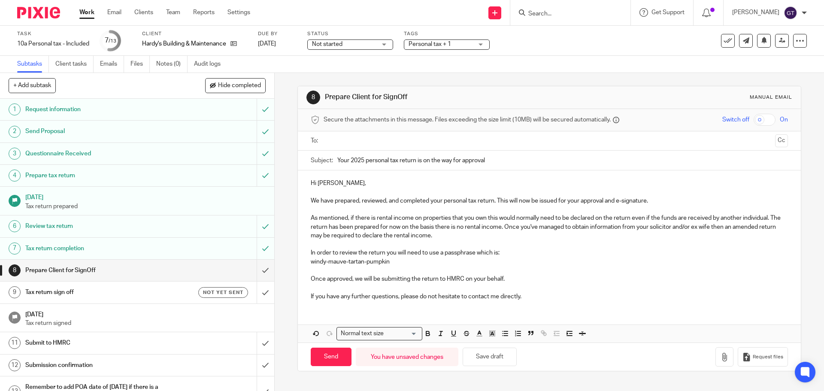
click at [369, 297] on p "If you have any further questions, please do not hesitate to contact me directl…" at bounding box center [549, 296] width 477 height 9
click at [367, 142] on input "text" at bounding box center [549, 141] width 445 height 10
click at [497, 220] on p "As mentioned, if there is rental income on properties that you own this would n…" at bounding box center [549, 228] width 477 height 26
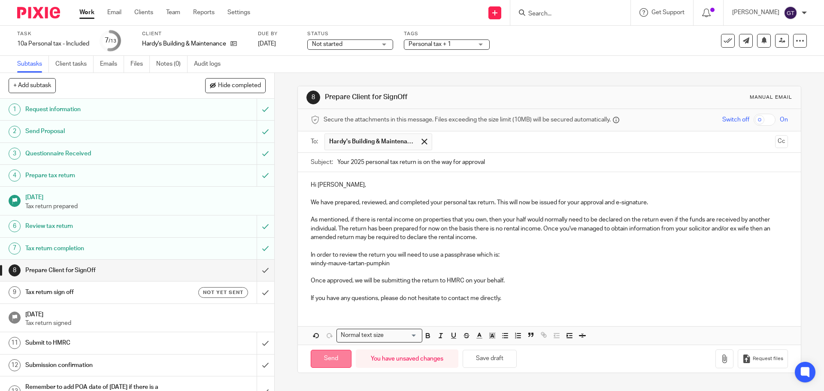
click at [321, 364] on input "Send" at bounding box center [331, 359] width 41 height 18
type input "Sent"
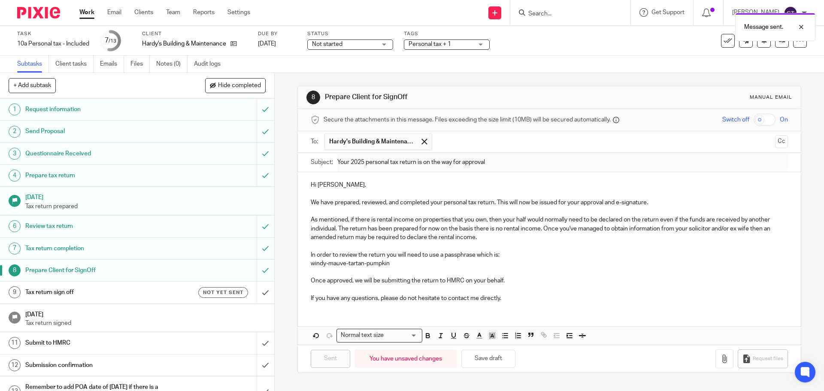
click at [163, 295] on h1 "Tax return sign off" at bounding box center [99, 292] width 149 height 13
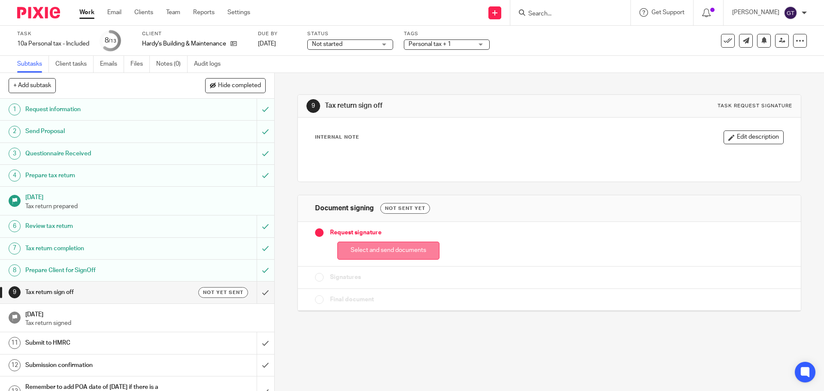
click at [391, 246] on button "Select and send documents" at bounding box center [388, 251] width 102 height 18
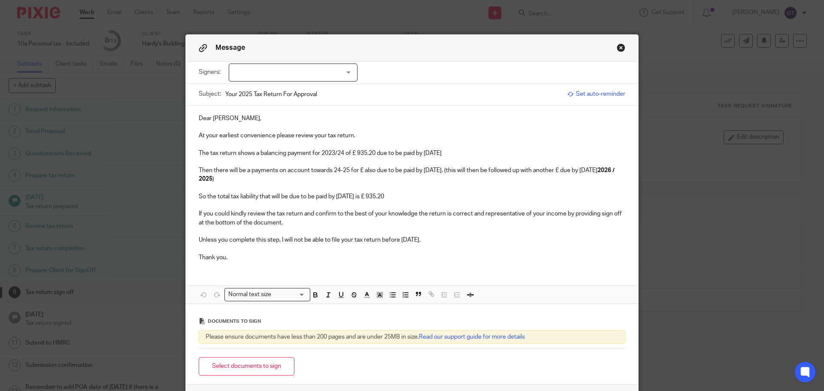
click at [297, 70] on div at bounding box center [293, 73] width 129 height 18
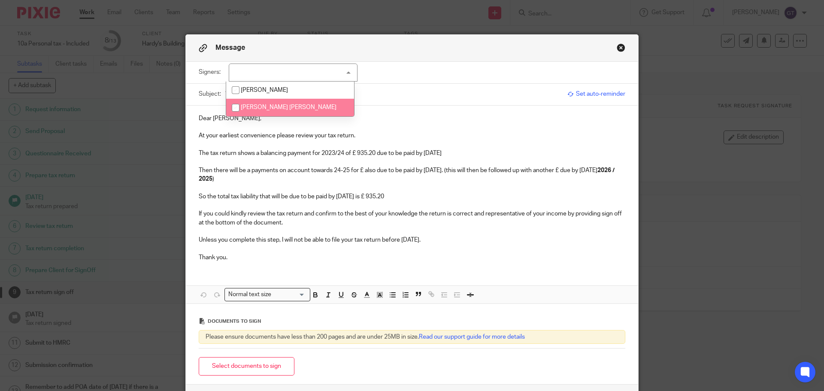
click at [275, 106] on span "[PERSON_NAME] [PERSON_NAME]" at bounding box center [289, 107] width 96 height 6
checkbox input "true"
click at [331, 152] on p "The tax return shows a balancing payment for 2023/24 of £ 935.20 due to be paid…" at bounding box center [412, 153] width 427 height 9
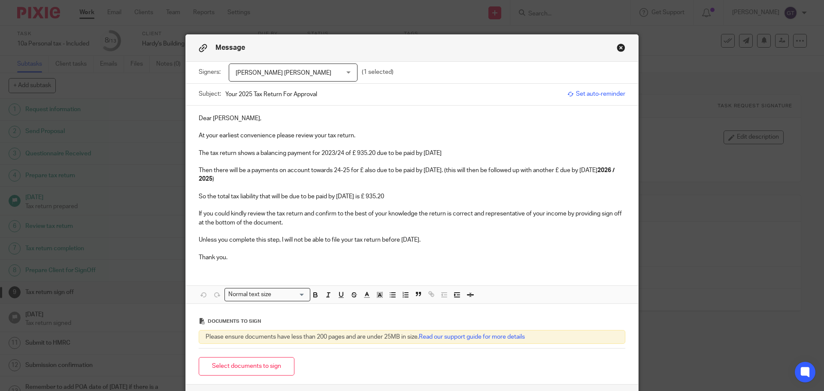
click at [334, 152] on p "The tax return shows a balancing payment for 2023/24 of £ 935.20 due to be paid…" at bounding box center [412, 153] width 427 height 9
click at [475, 153] on p "The tax return shows a balancing payment for 2024/25 of £ 935.20 due to be paid…" at bounding box center [412, 153] width 427 height 9
drag, startPoint x: 407, startPoint y: 198, endPoint x: 186, endPoint y: 170, distance: 222.8
click at [186, 170] on div "Dear Jonathan, At your earliest convenience please review your tax return. The …" at bounding box center [412, 187] width 452 height 163
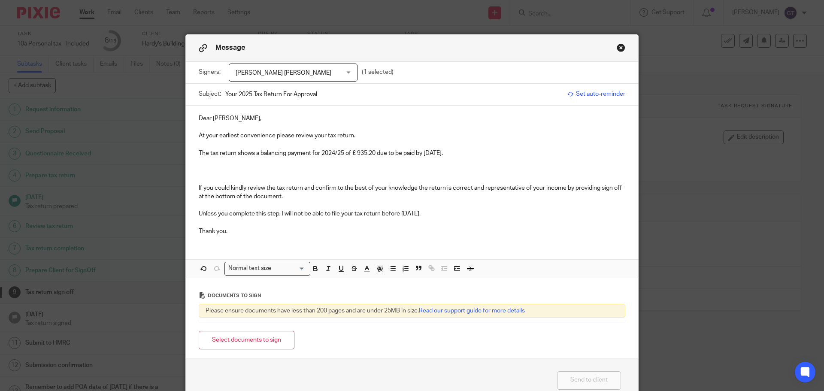
click at [212, 178] on p at bounding box center [412, 179] width 427 height 9
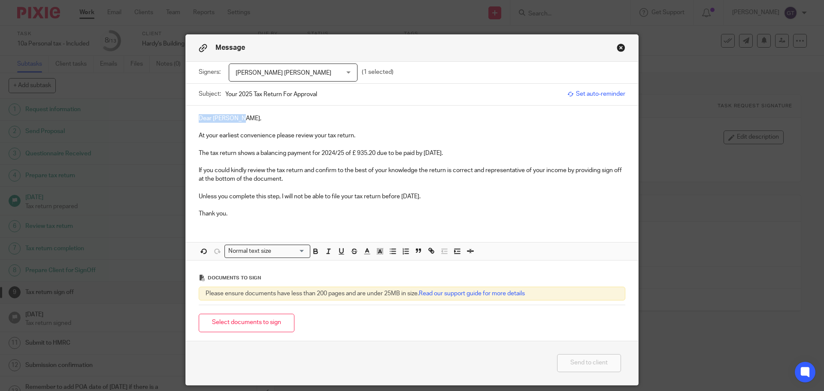
drag, startPoint x: 192, startPoint y: 118, endPoint x: 115, endPoint y: 118, distance: 76.8
click at [115, 118] on div "Message Signers: Jonathan Stephen Hardy Rachel Richardson Jonathan Stephen Hard…" at bounding box center [412, 195] width 824 height 391
click at [357, 153] on p "The tax return shows a balancing payment for 2024/25 of £ 935.20 due to be paid…" at bounding box center [412, 153] width 427 height 9
click at [261, 321] on button "Select documents to sign" at bounding box center [247, 323] width 96 height 18
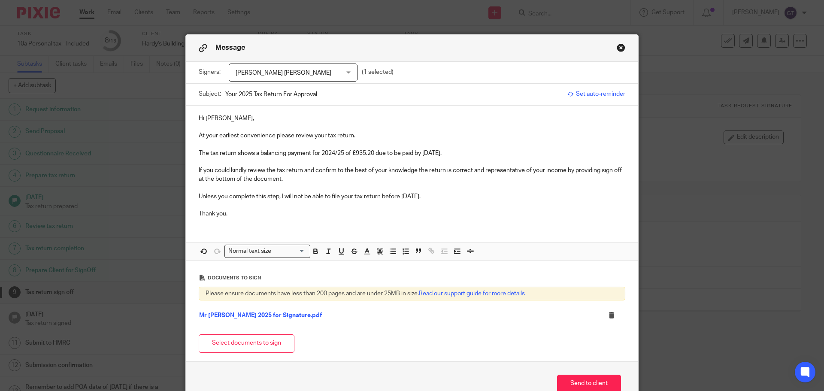
scroll to position [43, 0]
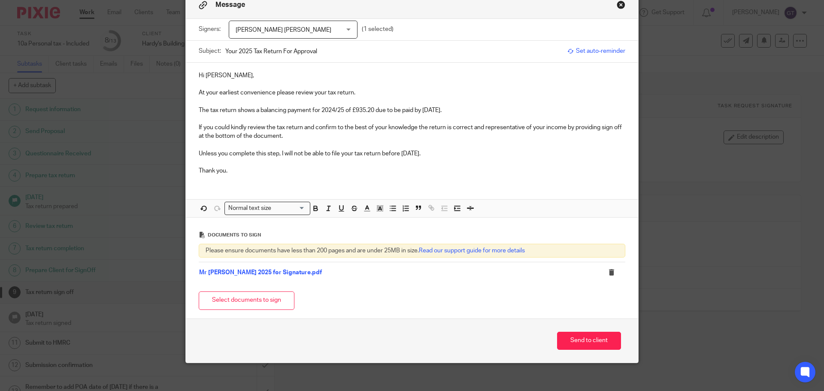
drag, startPoint x: 584, startPoint y: 340, endPoint x: 478, endPoint y: 280, distance: 121.9
click at [584, 340] on button "Send to client" at bounding box center [589, 341] width 64 height 18
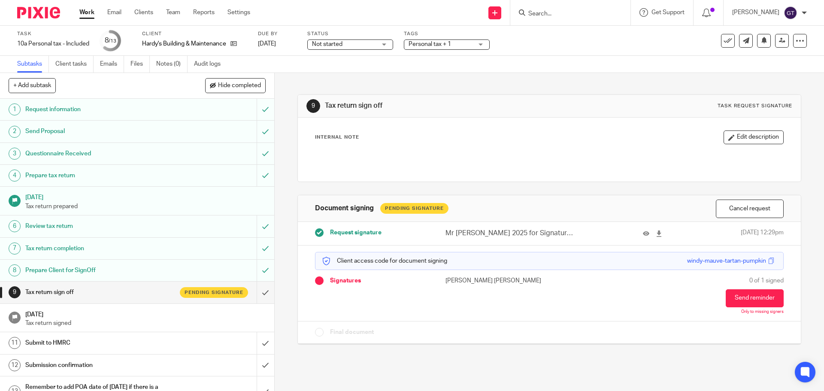
click at [384, 44] on div "Not started Not started" at bounding box center [350, 44] width 86 height 10
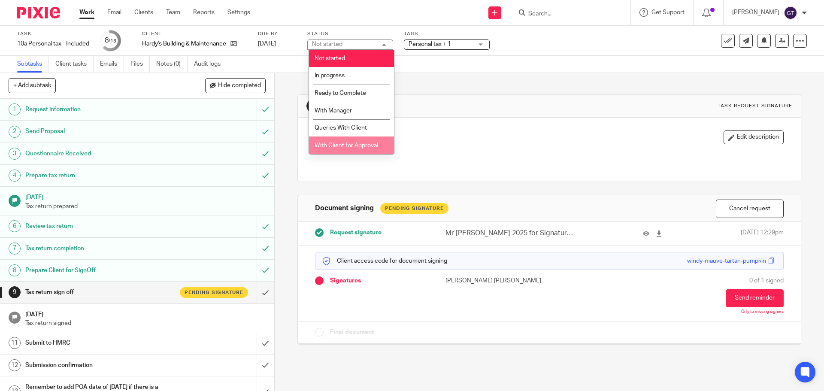
click at [349, 142] on span "With Client for Approval" at bounding box center [347, 145] width 64 height 6
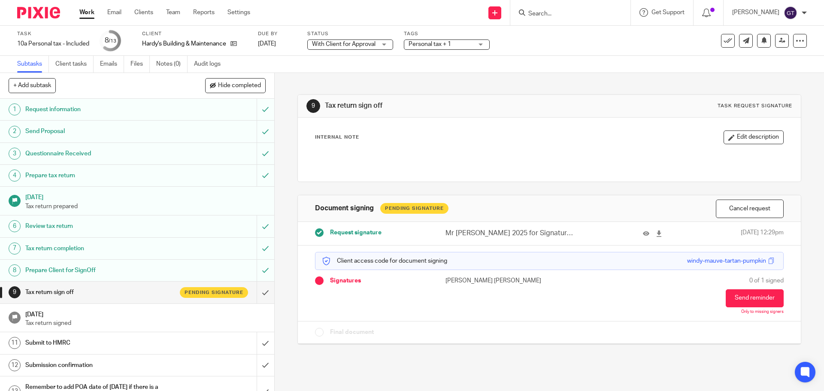
click at [357, 80] on div "9 Tax return sign off Task request signature Internal Note Edit description Doc…" at bounding box center [548, 213] width 503 height 280
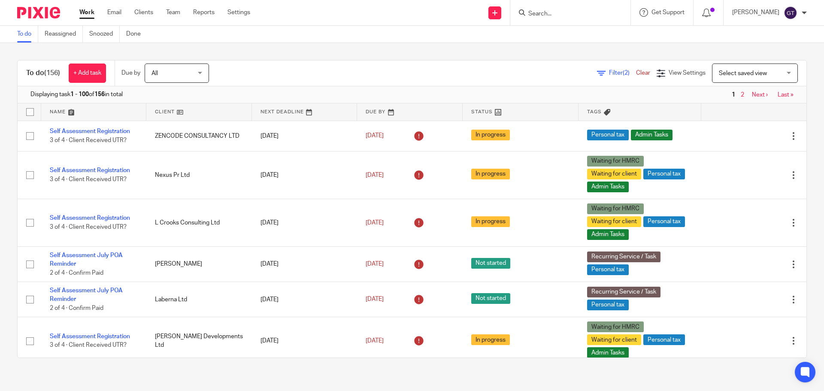
click at [552, 16] on input "Search" at bounding box center [565, 14] width 77 height 8
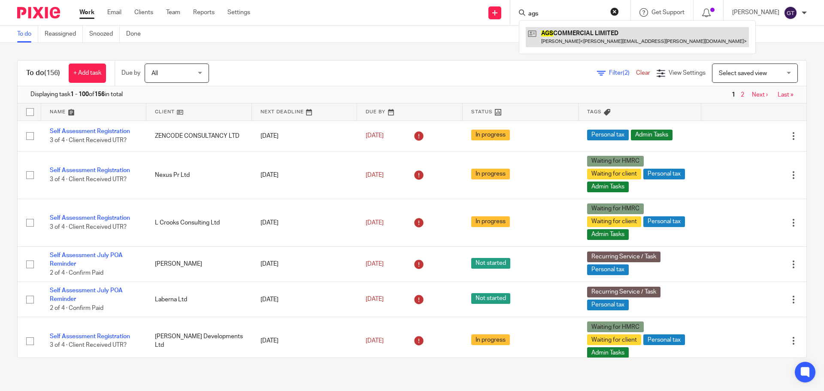
type input "ags"
click at [574, 39] on link at bounding box center [637, 37] width 223 height 20
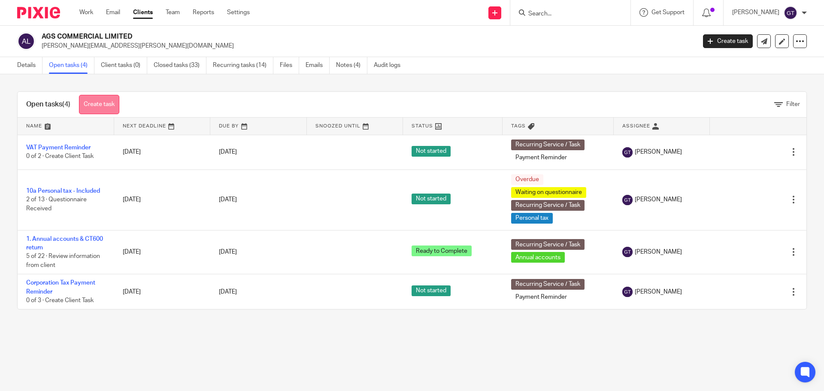
click at [105, 102] on link "Create task" at bounding box center [99, 104] width 40 height 19
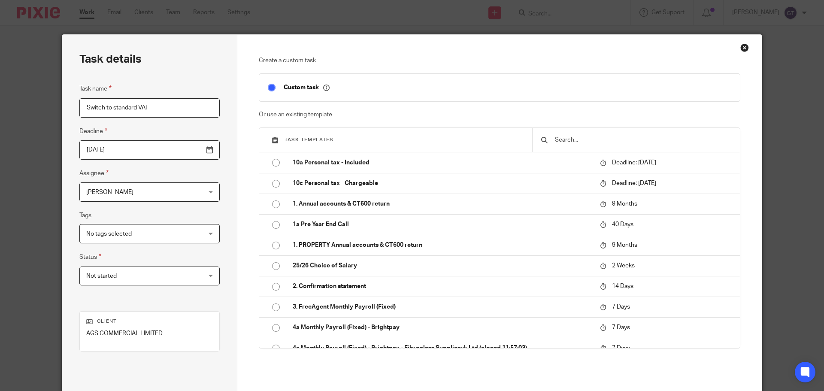
type input "Switch to standard VAT"
click at [573, 141] on input "text" at bounding box center [642, 139] width 177 height 9
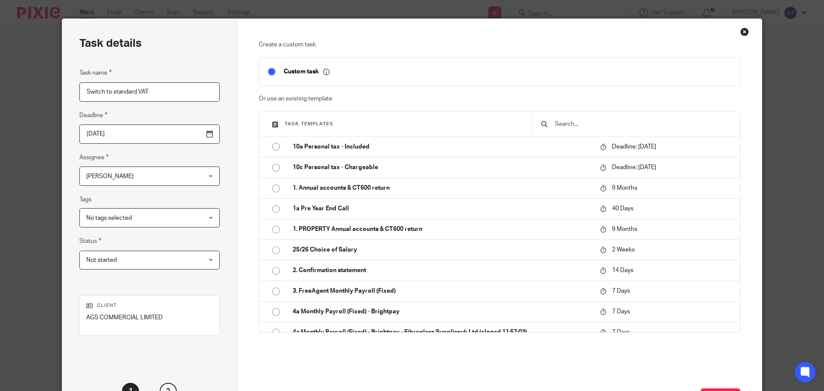
scroll to position [88, 0]
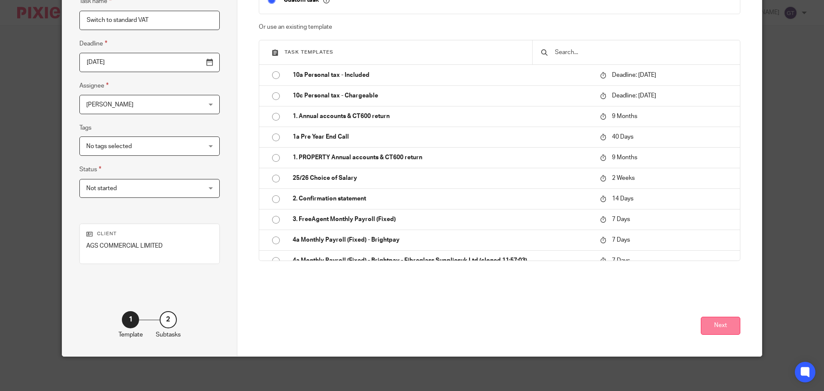
click at [713, 319] on button "Next" at bounding box center [720, 326] width 39 height 18
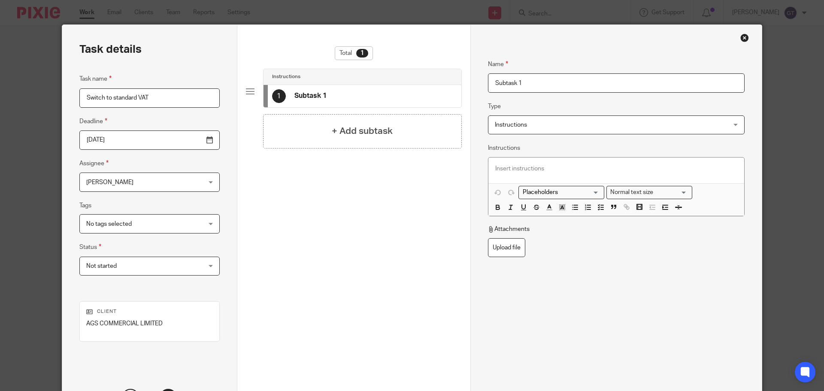
scroll to position [0, 0]
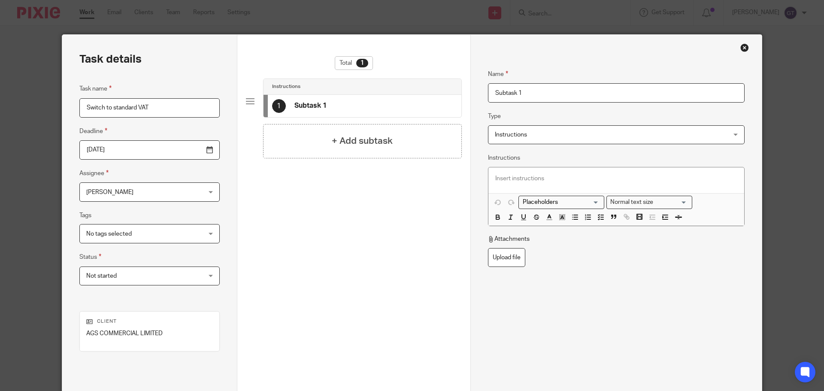
drag, startPoint x: 530, startPoint y: 91, endPoint x: 456, endPoint y: 91, distance: 74.3
click at [456, 91] on div "Task details Task name Switch to standard VAT Deadline 2025-10-15 Assignee Greg…" at bounding box center [412, 239] width 700 height 409
type input "W"
type input "C"
type input "Switch VAT scheme"
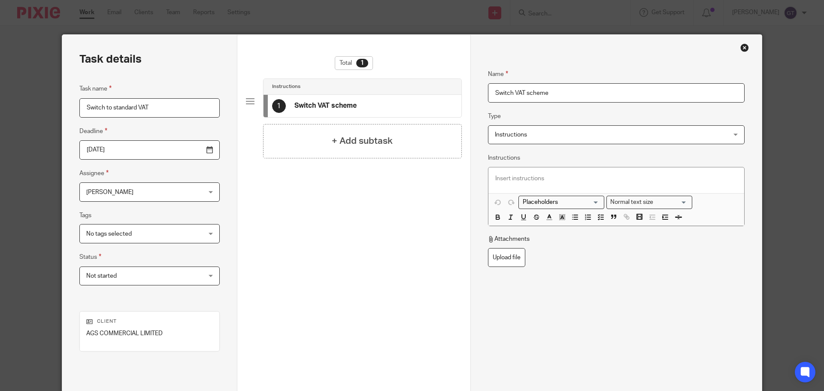
click at [535, 175] on p at bounding box center [616, 178] width 242 height 9
click at [548, 177] on p "Please can you write to HMRC to switch client to the standard VAT scheme from:" at bounding box center [616, 178] width 242 height 9
click at [563, 177] on p "Please can you contact to HMRC to switch client to the standard VAT scheme from:" at bounding box center [616, 178] width 242 height 9
click at [709, 179] on p "Please can you contact HMRC to switch client to the standard VAT scheme from:" at bounding box center [616, 178] width 242 height 9
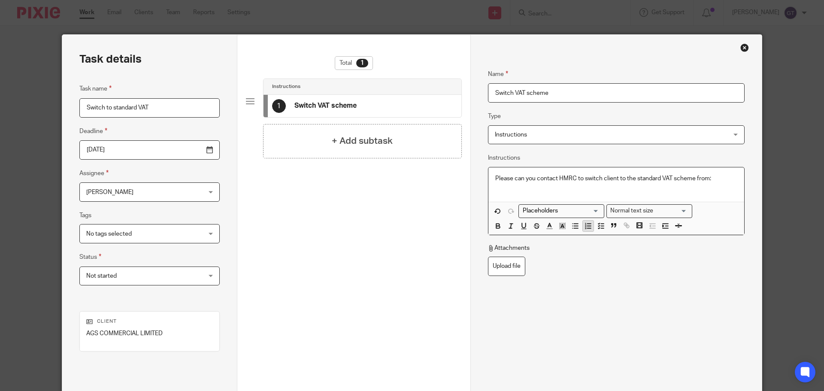
click at [580, 226] on span at bounding box center [587, 227] width 39 height 13
click at [574, 226] on line "button" at bounding box center [576, 226] width 4 height 0
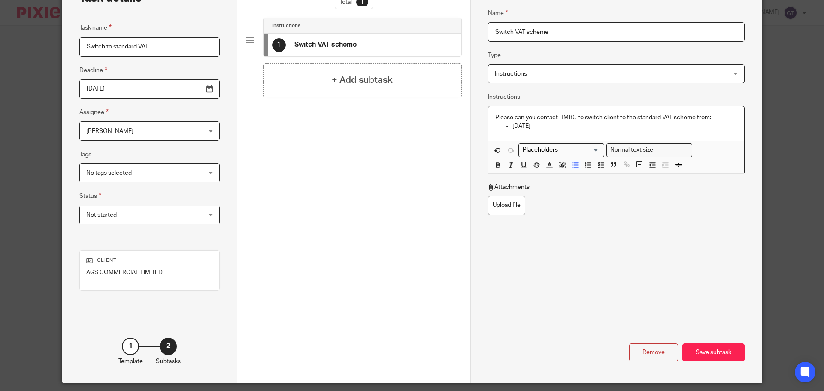
scroll to position [43, 0]
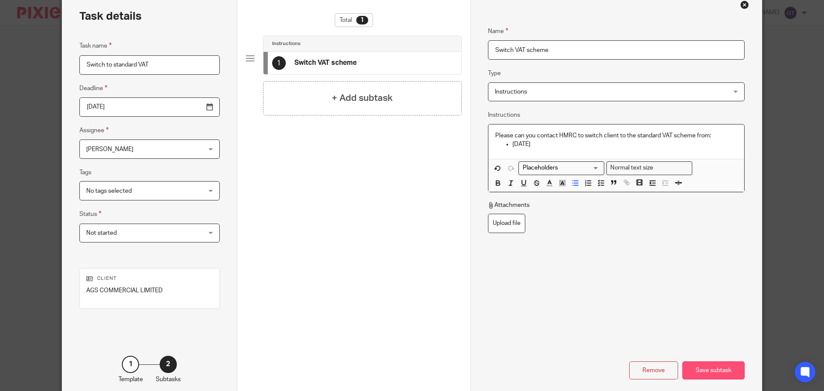
click at [708, 371] on div "Save subtask" at bounding box center [713, 370] width 62 height 18
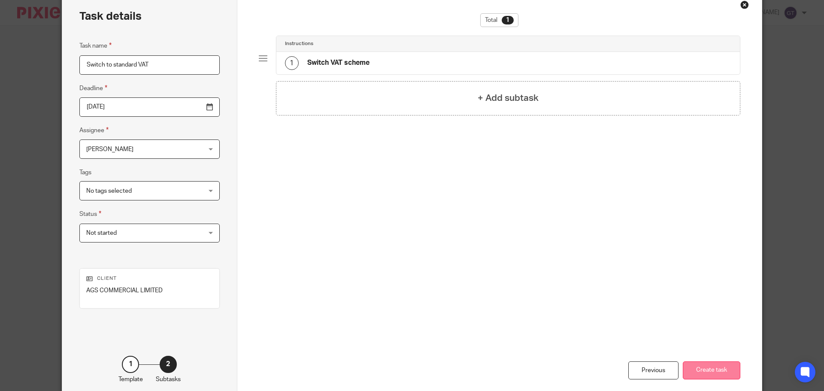
click at [703, 366] on button "Create task" at bounding box center [712, 370] width 58 height 18
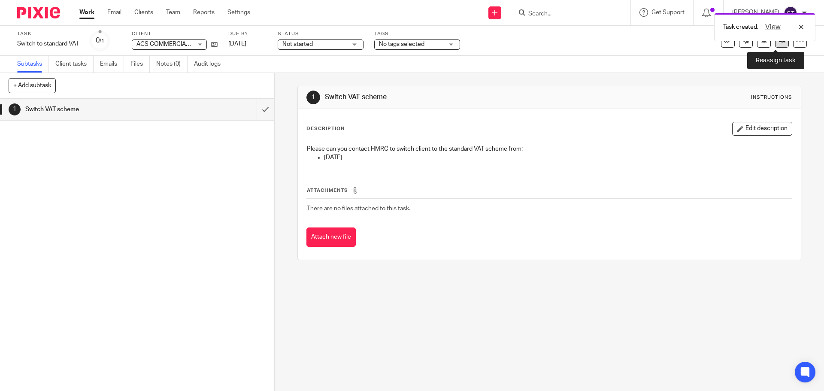
click at [779, 43] on icon at bounding box center [782, 40] width 6 height 6
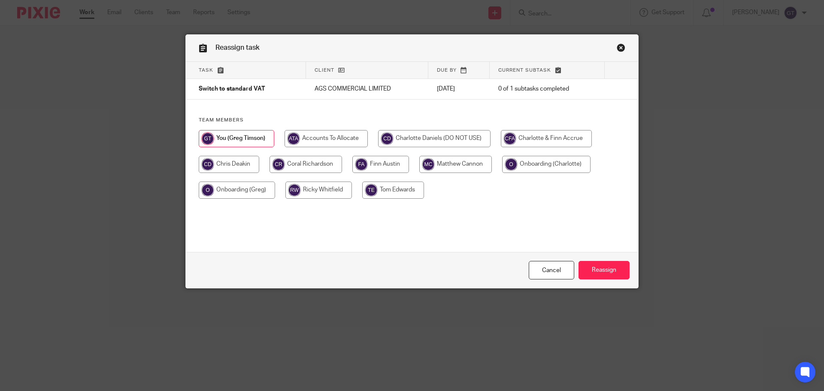
click at [317, 168] on input "radio" at bounding box center [306, 164] width 73 height 17
radio input "true"
click at [606, 267] on input "Reassign" at bounding box center [604, 270] width 51 height 18
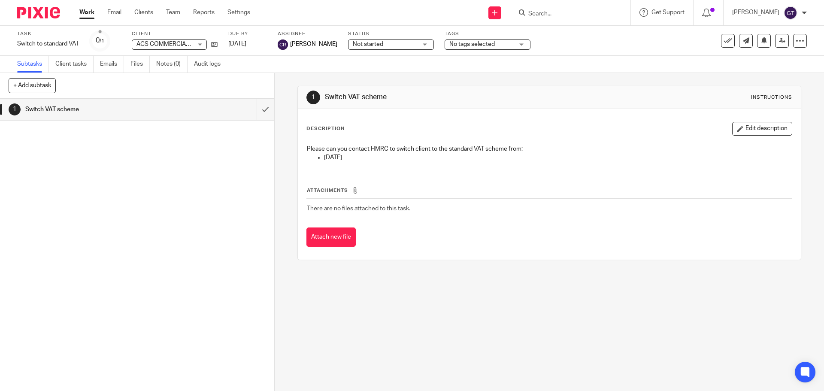
click at [595, 15] on input "Search" at bounding box center [565, 14] width 77 height 8
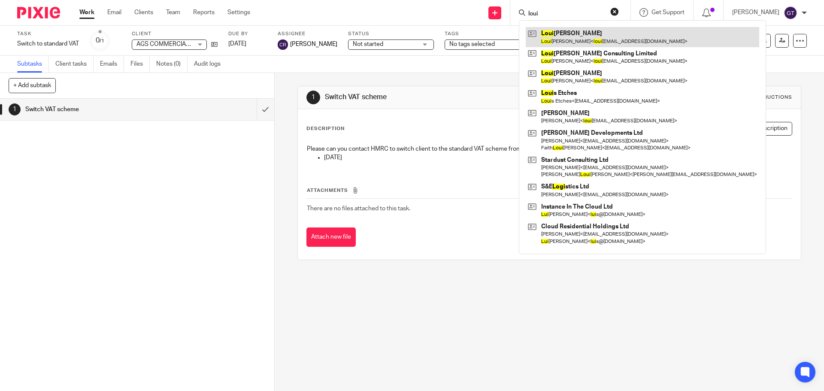
type input "loui"
click at [595, 36] on link at bounding box center [642, 37] width 233 height 20
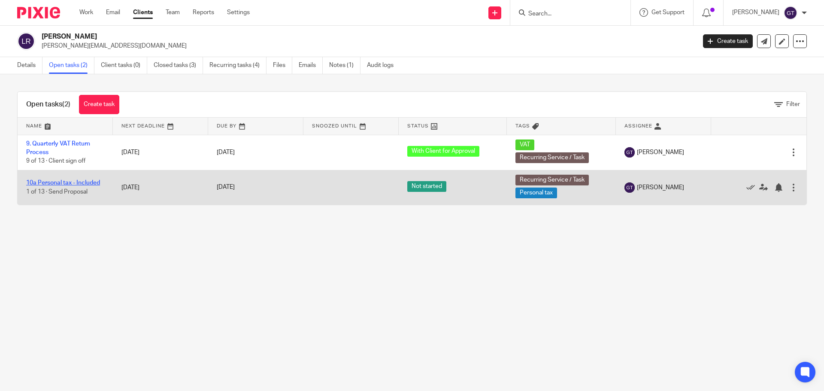
click at [56, 182] on link "10a Personal tax - Included" at bounding box center [63, 183] width 74 height 6
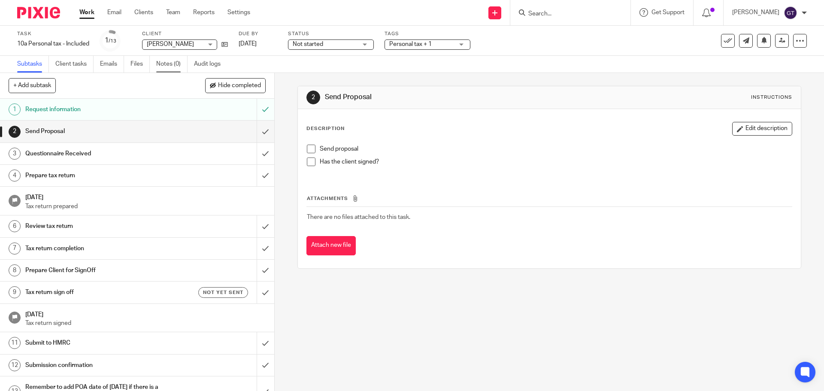
click at [176, 66] on link "Notes (0)" at bounding box center [171, 64] width 31 height 17
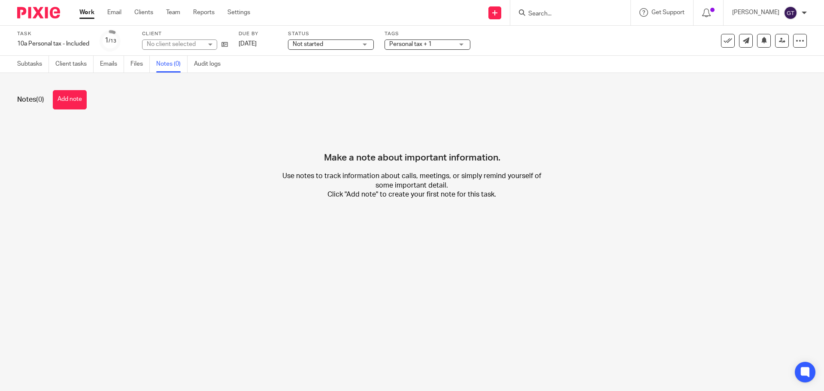
click at [72, 98] on button "Add note" at bounding box center [70, 99] width 34 height 19
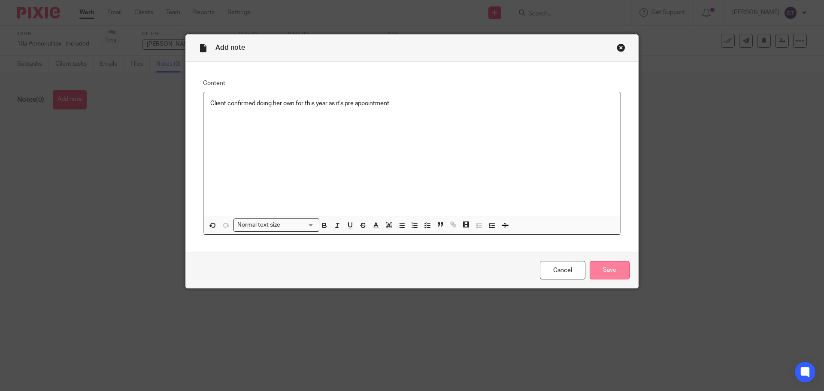
click at [621, 263] on input "Save" at bounding box center [610, 270] width 40 height 18
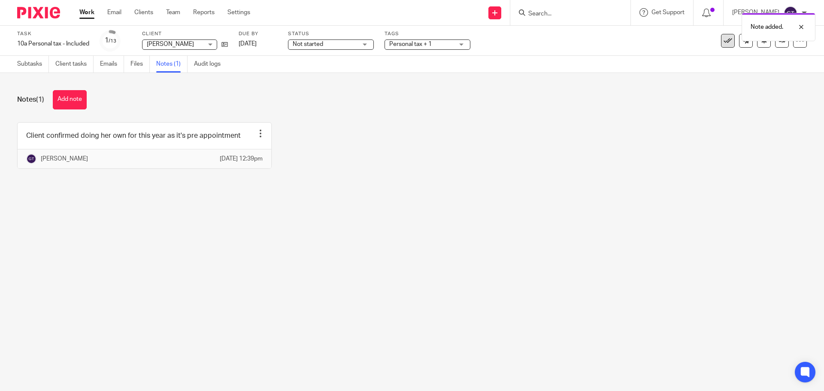
click at [724, 45] on icon at bounding box center [728, 40] width 9 height 9
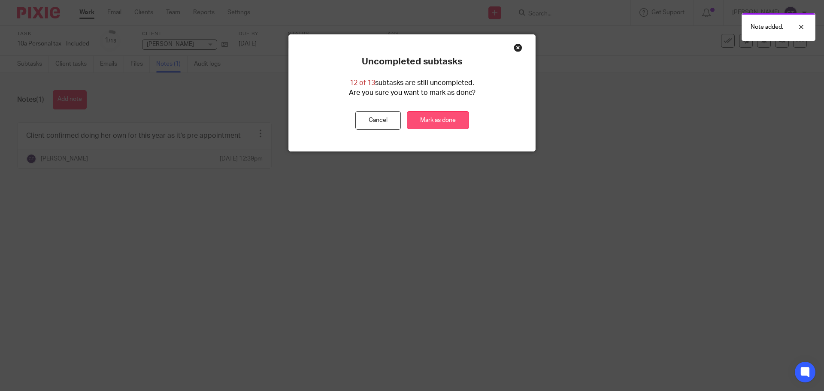
click at [444, 120] on link "Mark as done" at bounding box center [438, 120] width 62 height 18
